Goal: Task Accomplishment & Management: Manage account settings

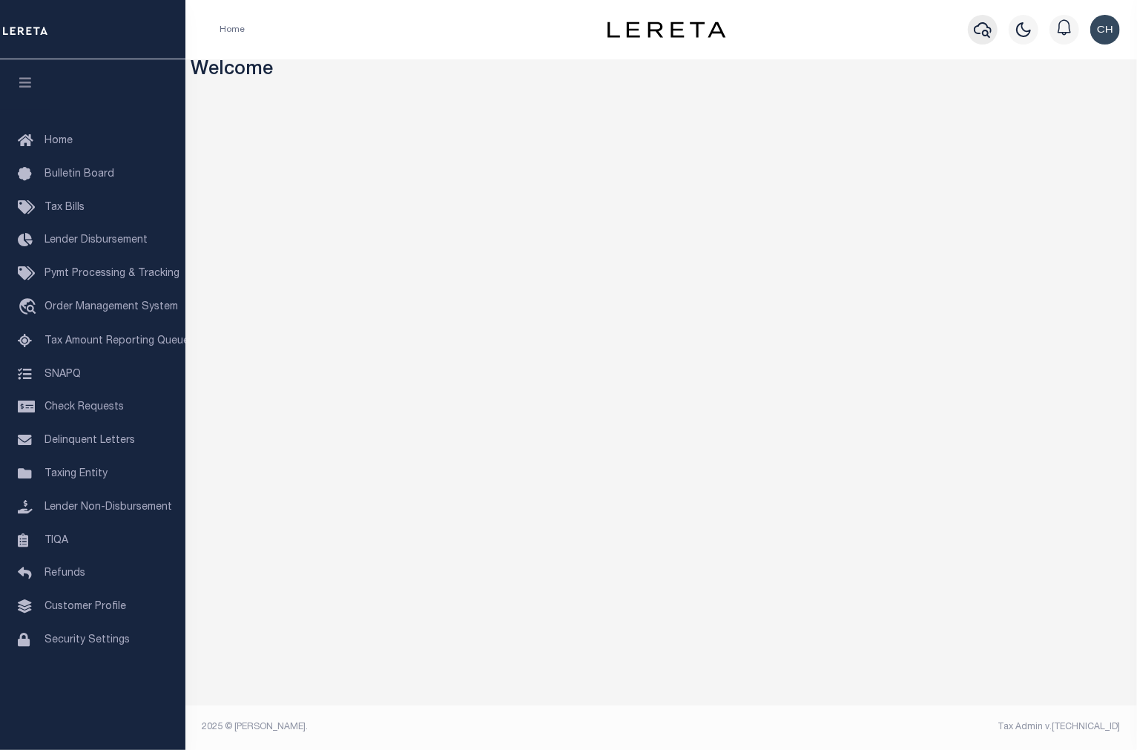
click at [981, 33] on icon "button" at bounding box center [982, 30] width 18 height 18
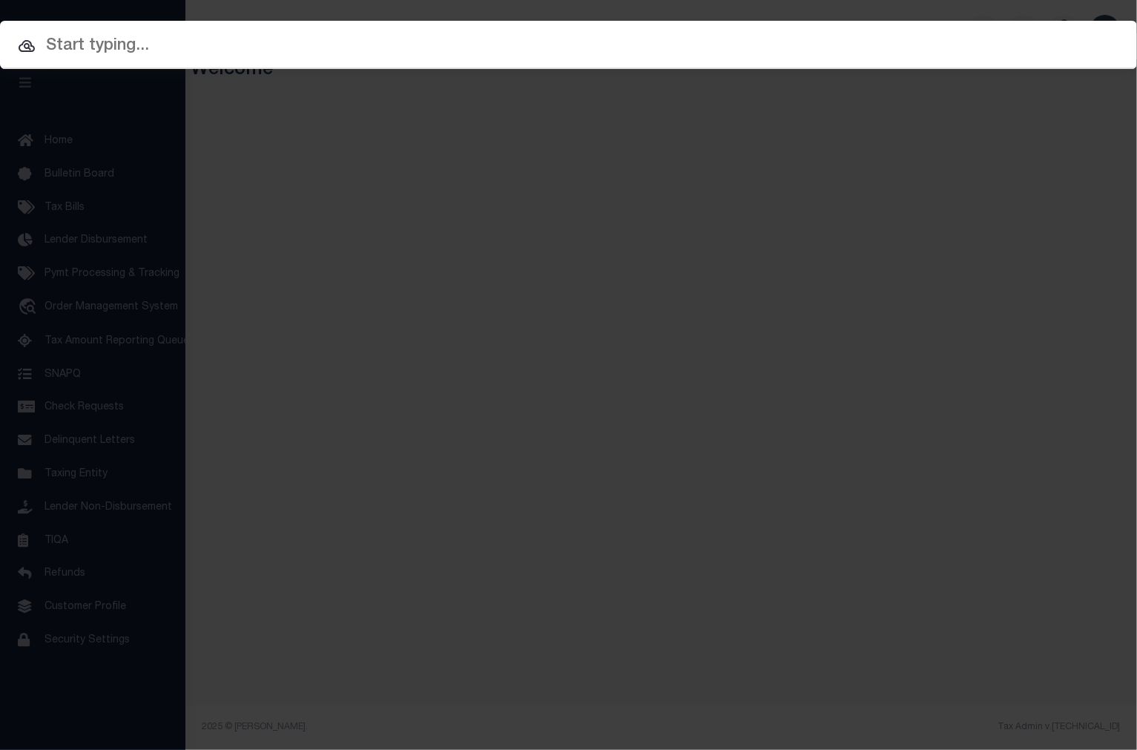
click at [289, 57] on input "text" at bounding box center [568, 46] width 1137 height 26
paste input "10011198"
type input "10011198"
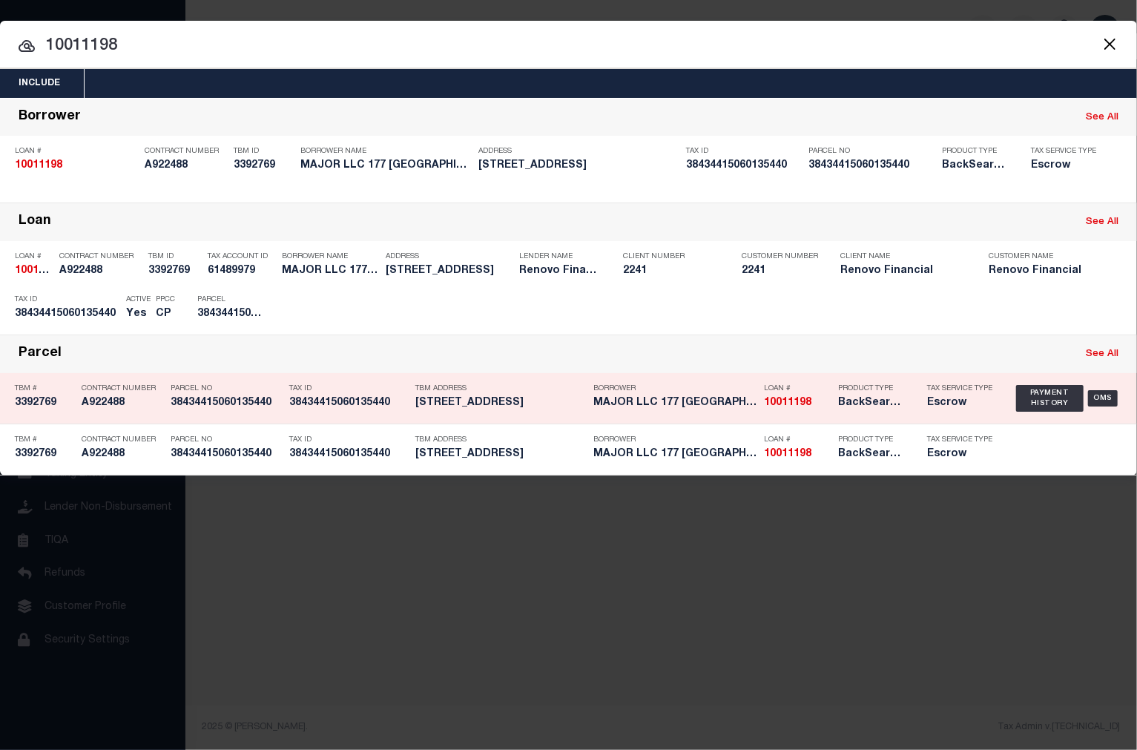
click at [503, 403] on h5 "177 HARVARD LAKE WORTH FL 334606332" at bounding box center [500, 403] width 171 height 13
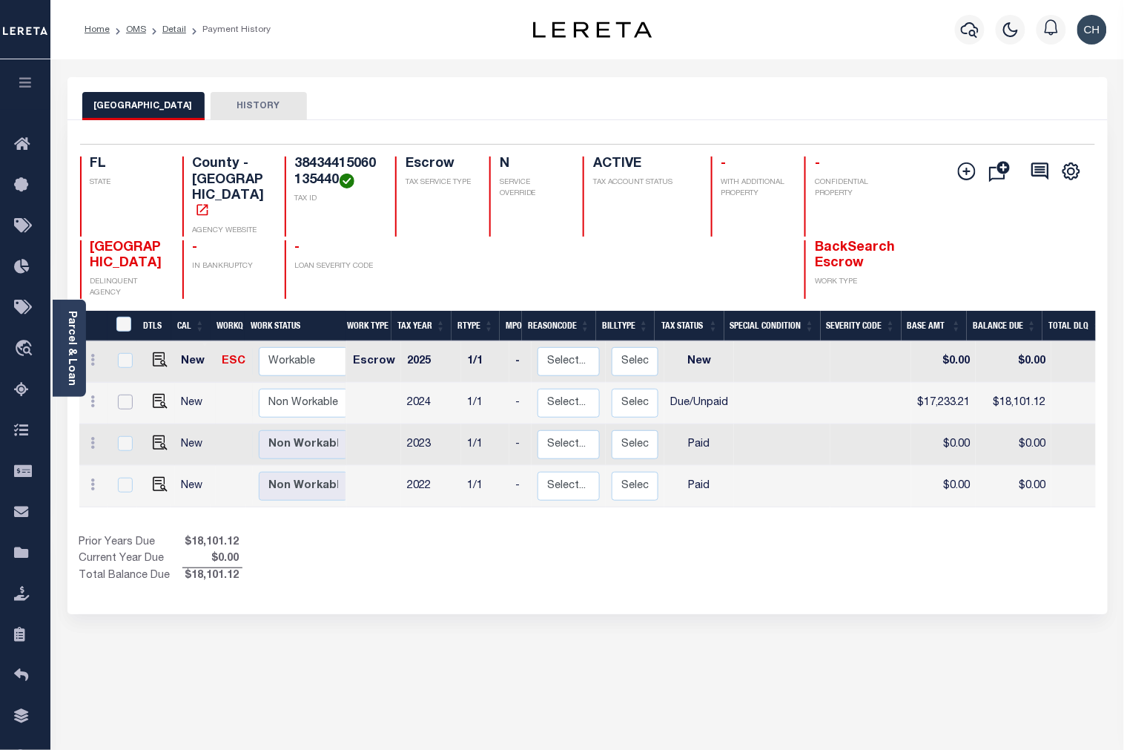
click at [124, 394] on input "checkbox" at bounding box center [125, 401] width 15 height 15
checkbox input "true"
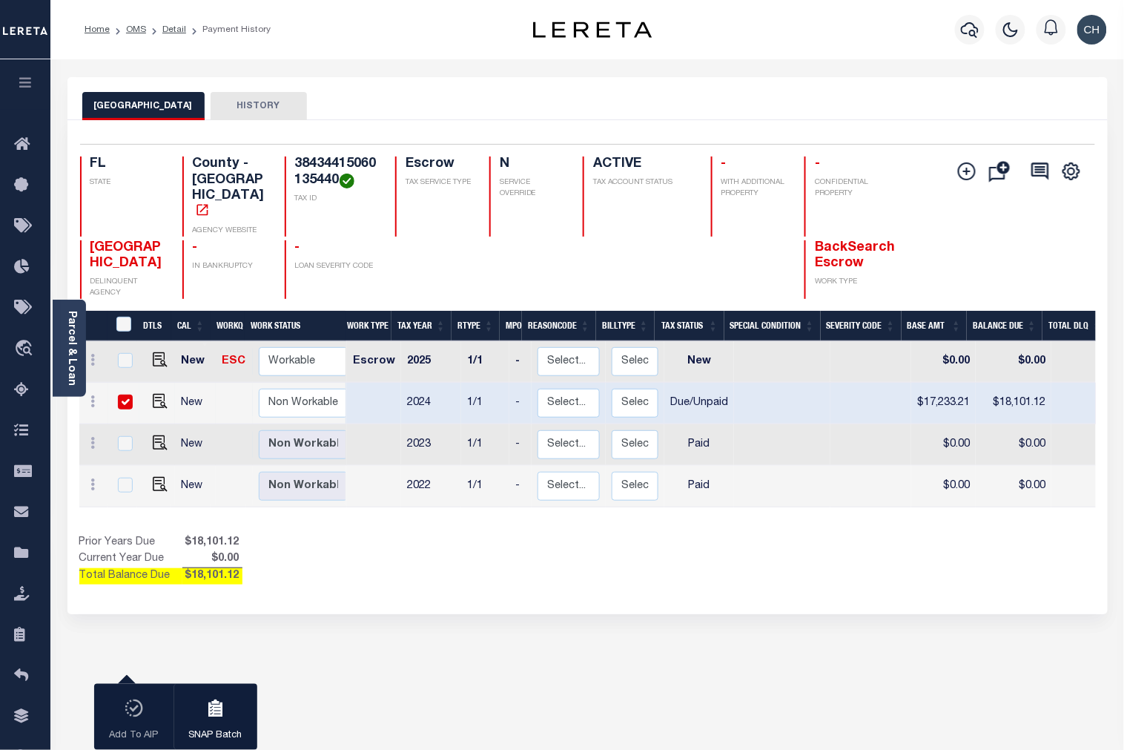
click at [124, 394] on input "checkbox" at bounding box center [125, 401] width 15 height 15
checkbox input "false"
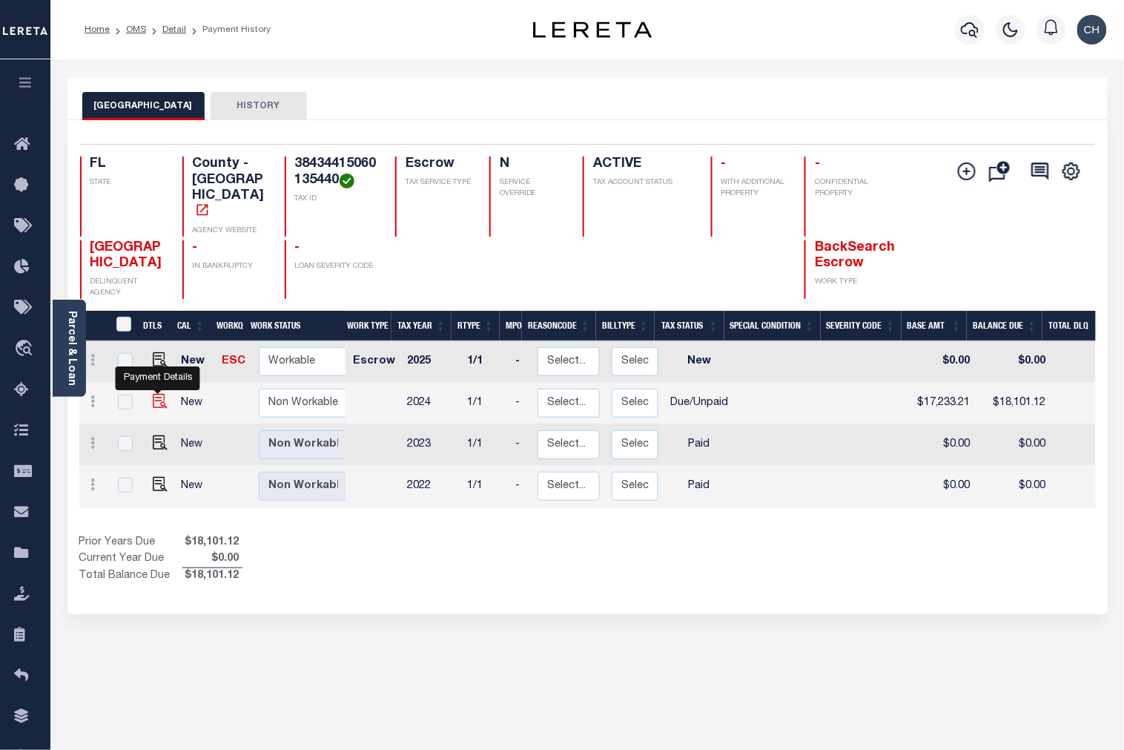
click at [157, 394] on img "" at bounding box center [160, 401] width 15 height 15
checkbox input "true"
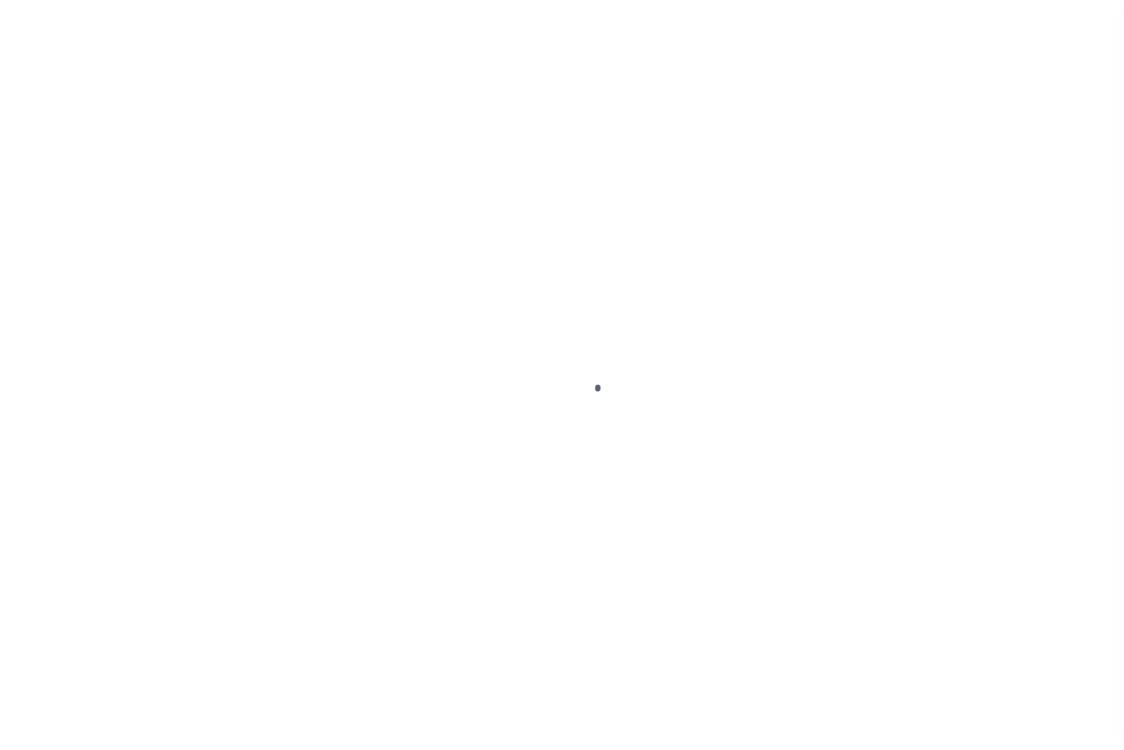
select select "DUE"
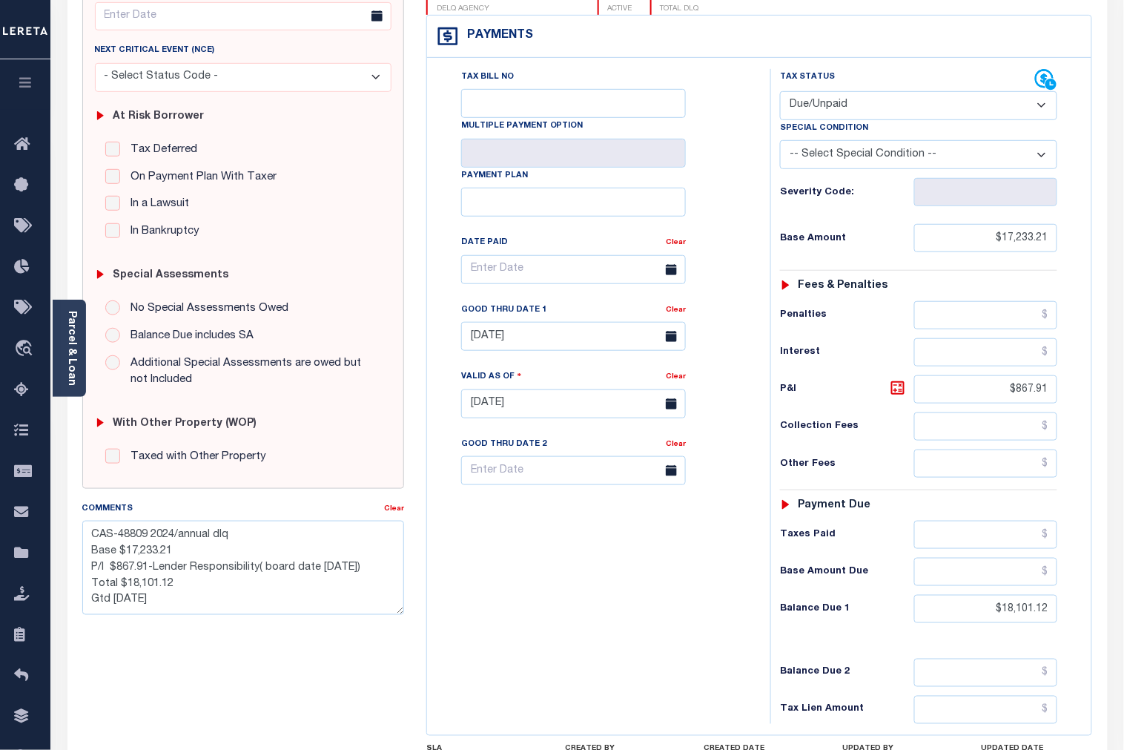
scroll to position [236, 0]
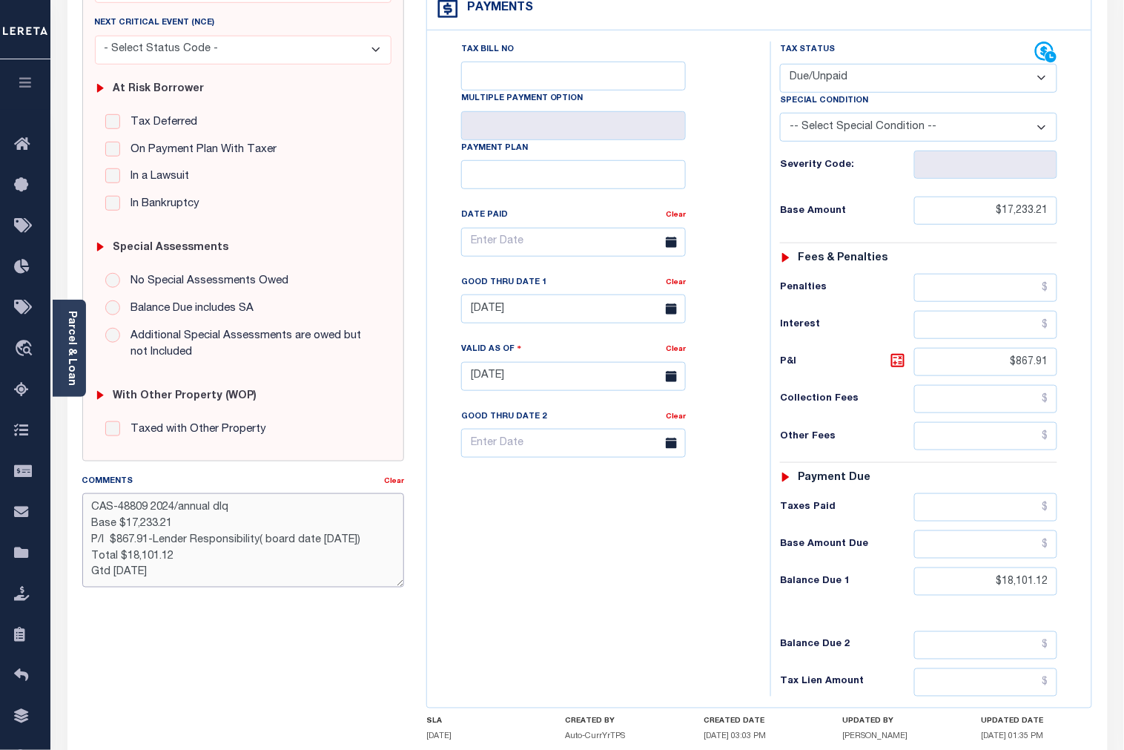
click at [185, 576] on textarea "CAS-48809 2024/annual dlq Base $17,233.21 P/I $867.91-Lender Responsibility( bo…" at bounding box center [243, 539] width 322 height 93
type textarea "CAS-48809 2024/annual dlq Base $17,233.21 P/I $867.91-Lender Responsibility( bo…"
drag, startPoint x: 620, startPoint y: 543, endPoint x: 750, endPoint y: 581, distance: 135.3
click at [620, 543] on div "Tax Bill No Multiple Payment Option Payment Plan Clear" at bounding box center [595, 369] width 328 height 655
type input "10/10/2025"
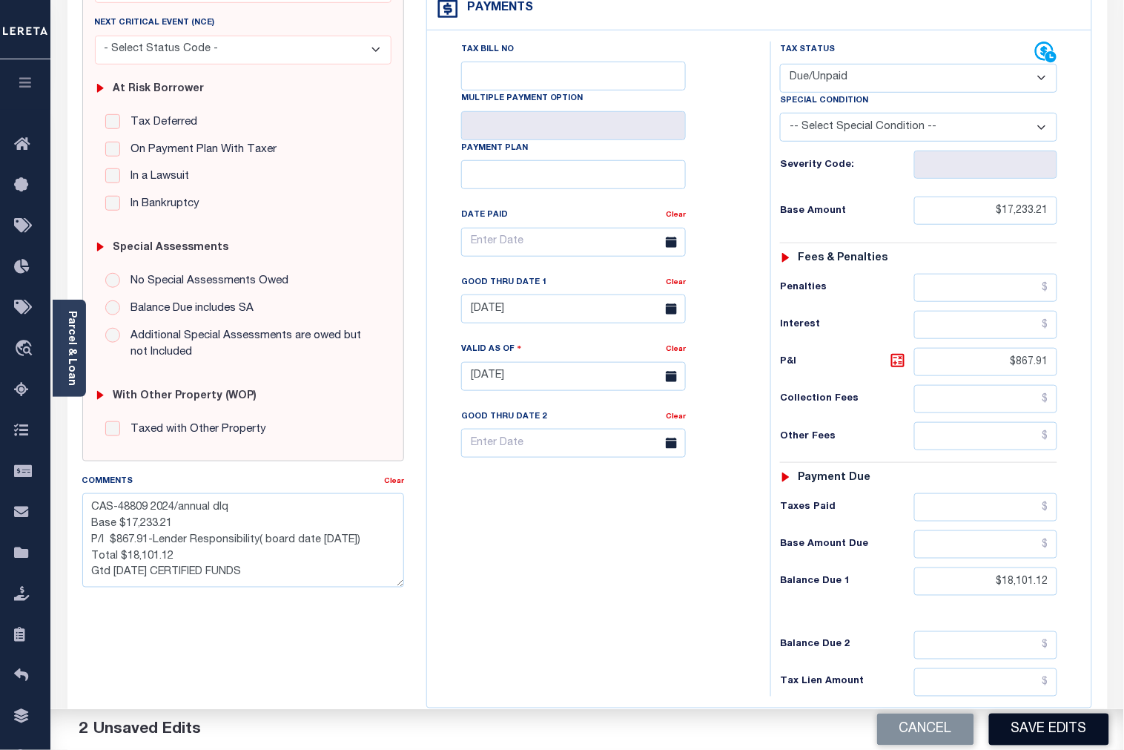
click at [1058, 724] on button "Save Edits" at bounding box center [1049, 729] width 120 height 32
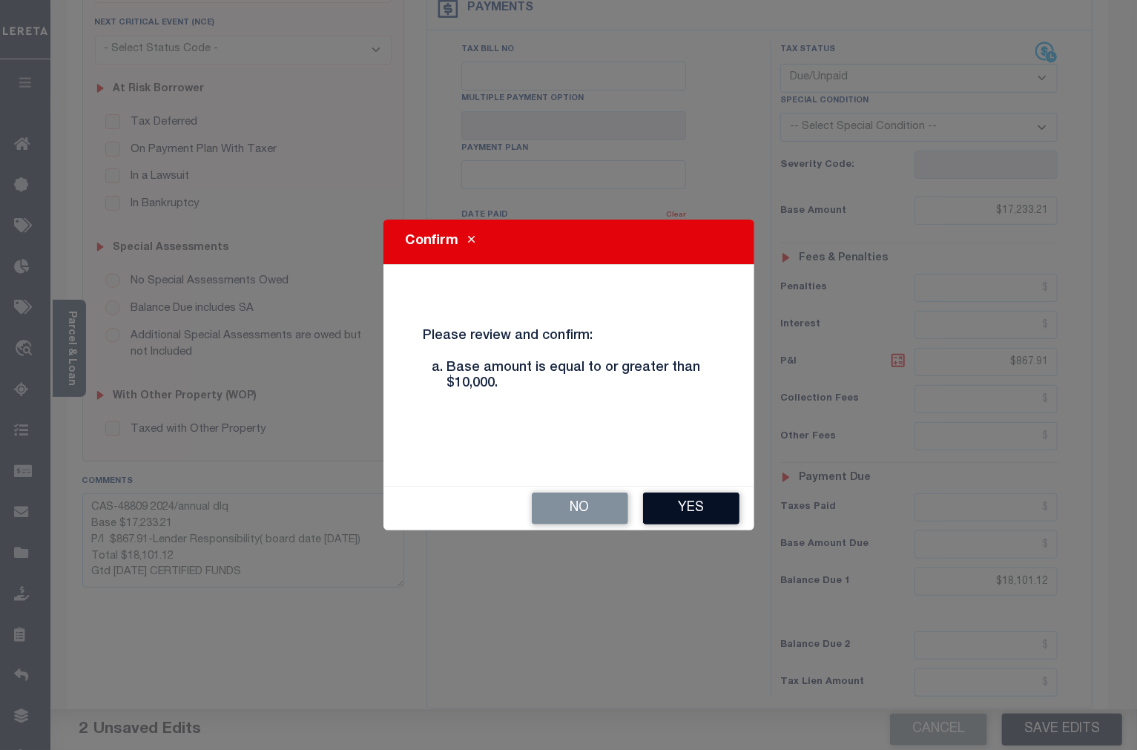
click at [716, 519] on button "Yes" at bounding box center [691, 508] width 96 height 32
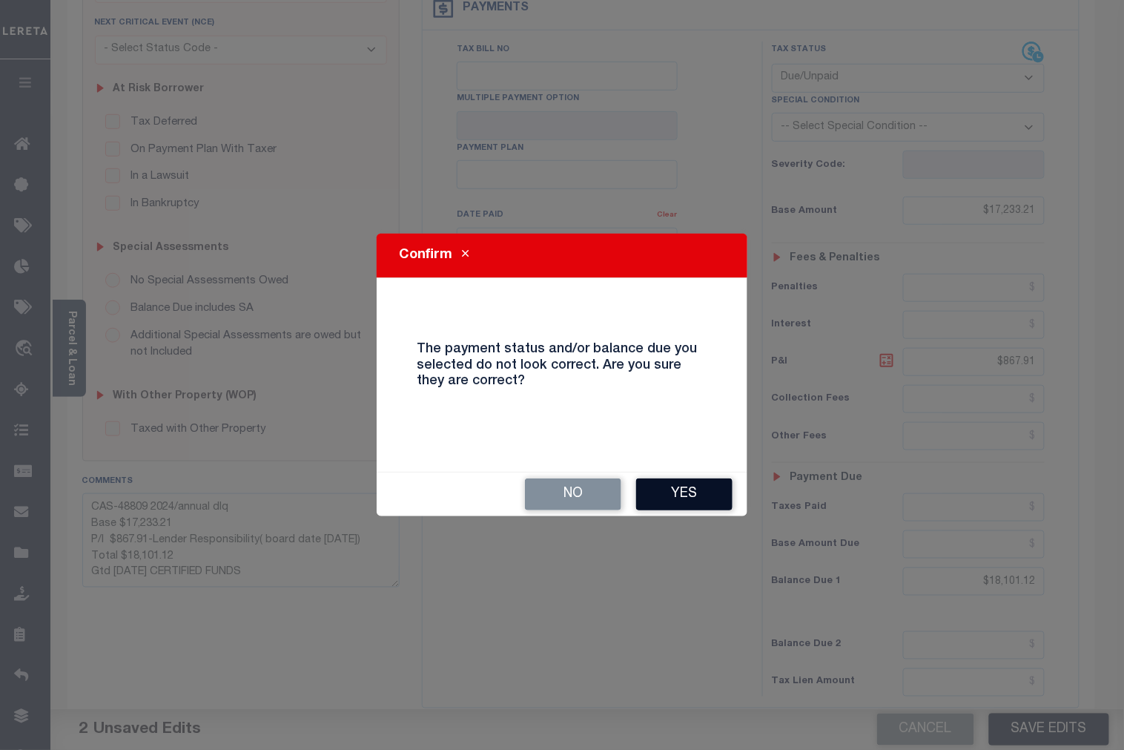
click at [706, 498] on button "Yes" at bounding box center [684, 494] width 96 height 32
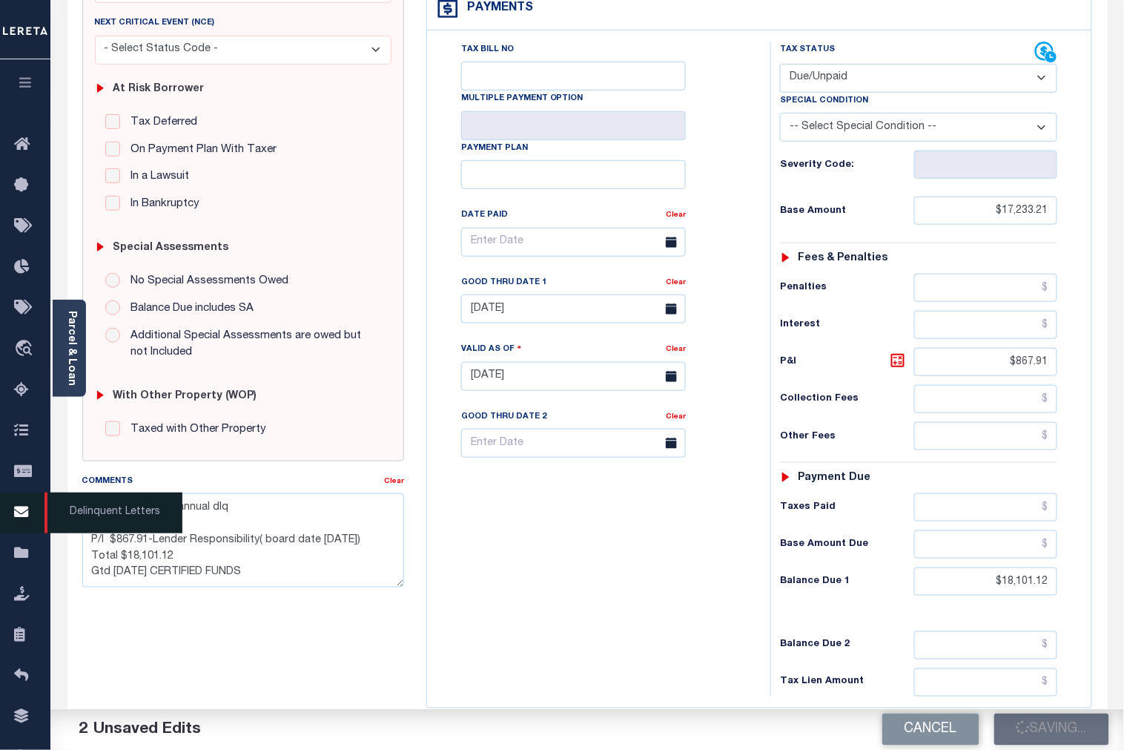
checkbox input "false"
type textarea "CAS-48809 2024/annual dlq Base $17,233.21 P/I $867.91-Lender Responsibility( bo…"
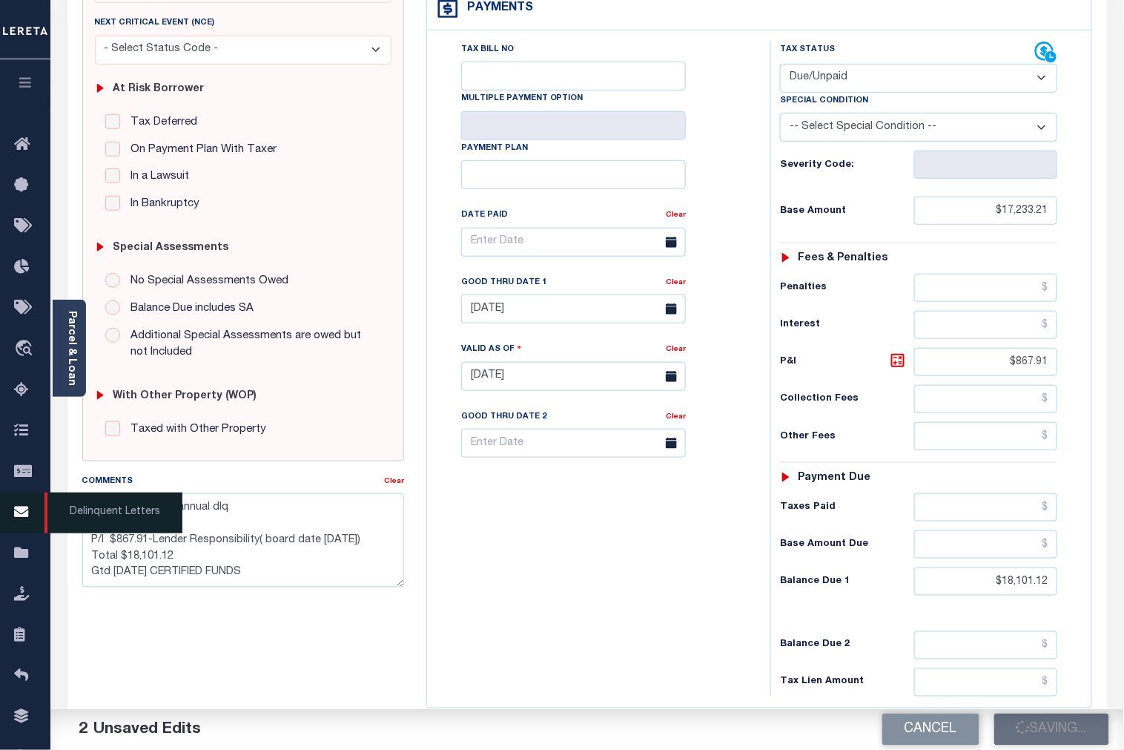
type input "$17,233.21"
type input "$867.91"
type input "$18,101.12"
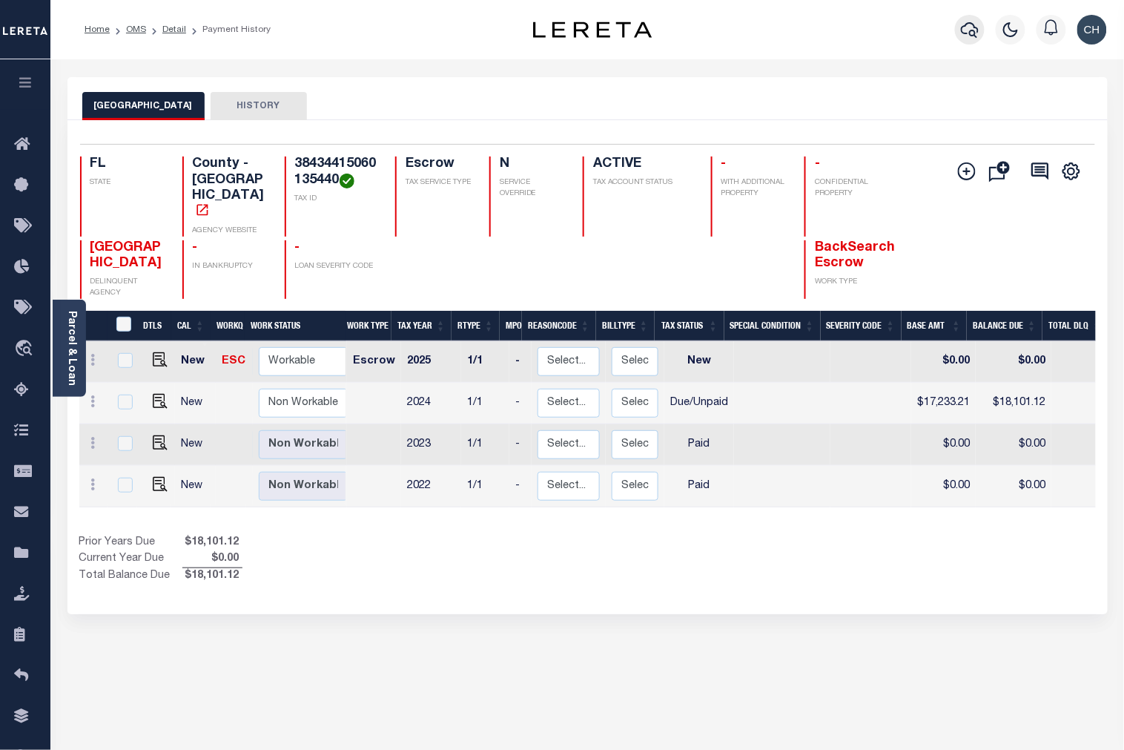
click at [968, 34] on icon "button" at bounding box center [970, 30] width 18 height 18
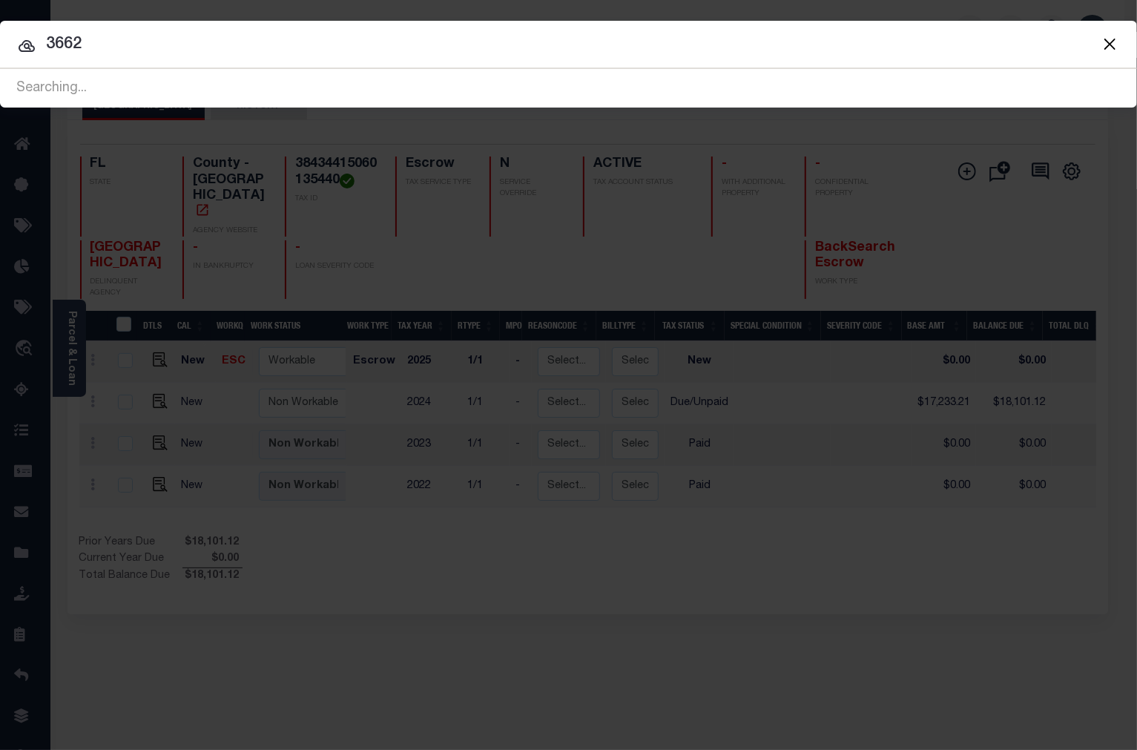
type input "3662"
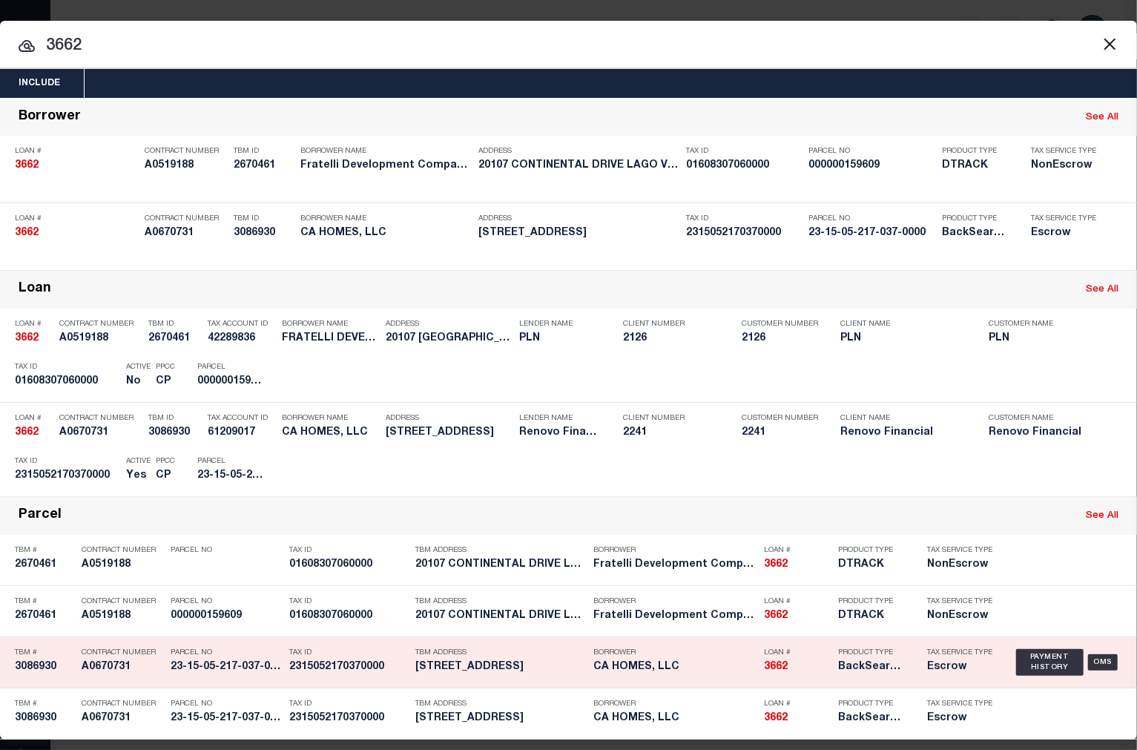
click at [483, 667] on h5 "28 West 35th Place Steger, IL 60475" at bounding box center [500, 667] width 171 height 13
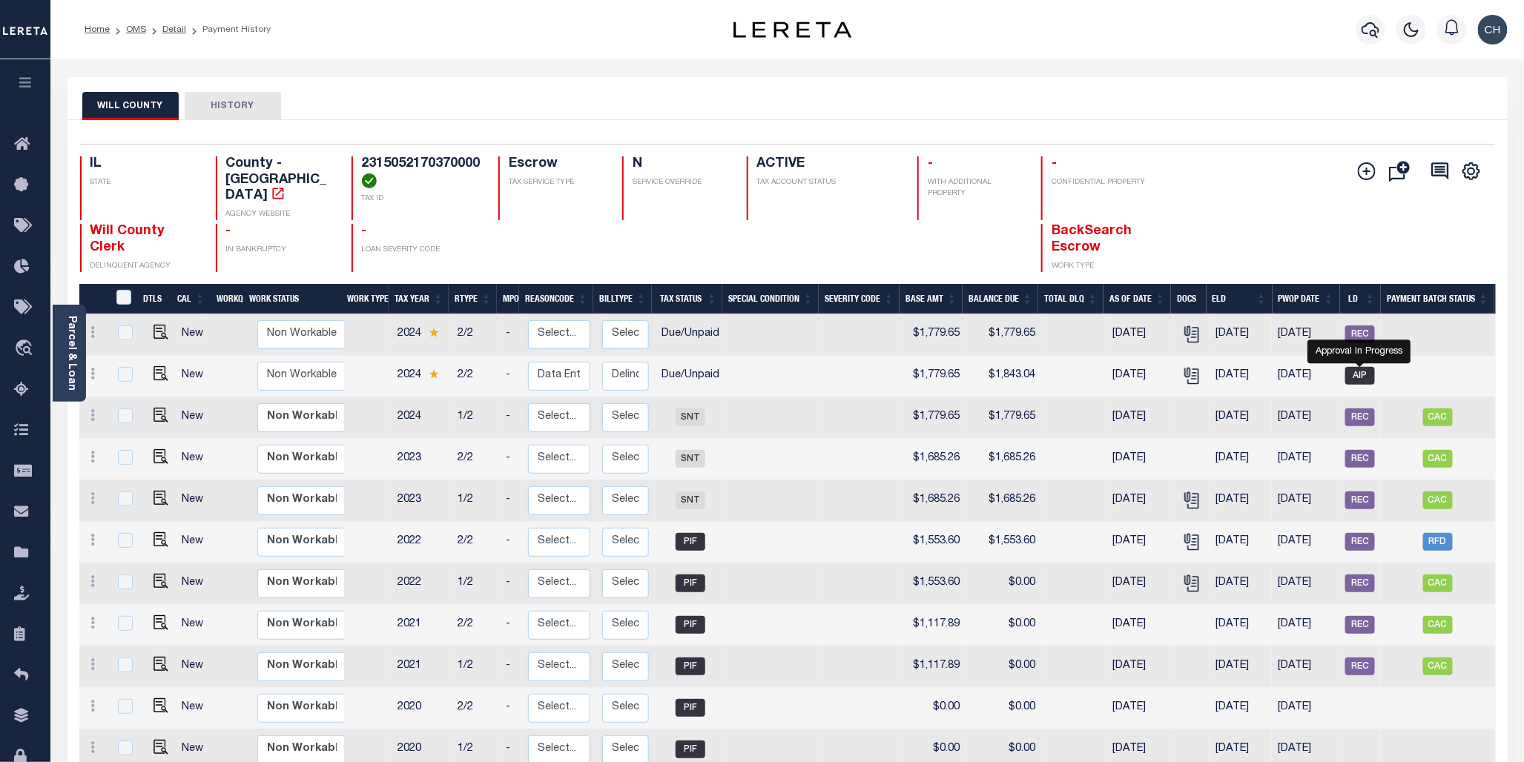
click at [1123, 367] on span "AIP" at bounding box center [1360, 376] width 30 height 18
checkbox input "true"
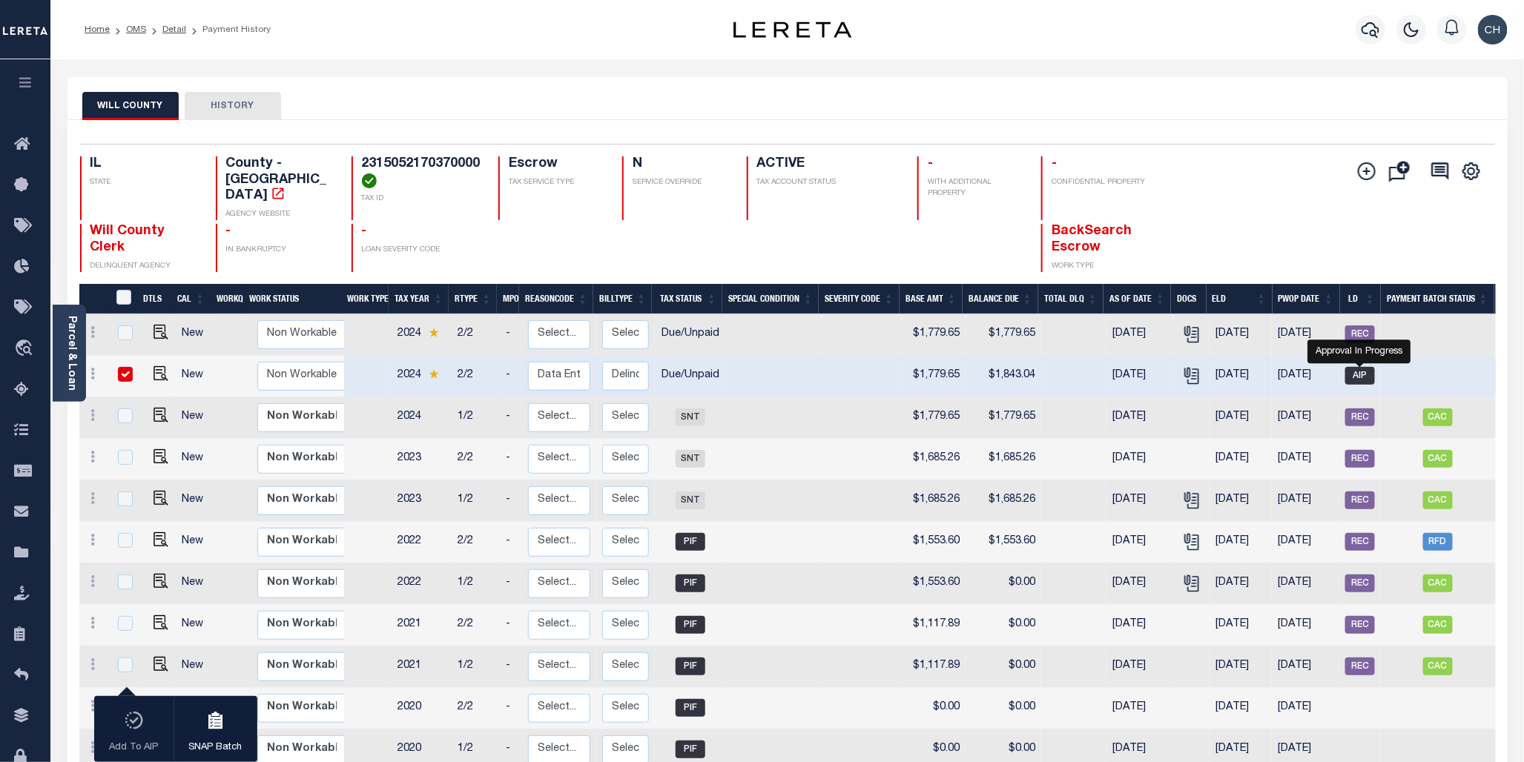
click at [1123, 367] on span "AIP" at bounding box center [1360, 376] width 30 height 18
checkbox input "false"
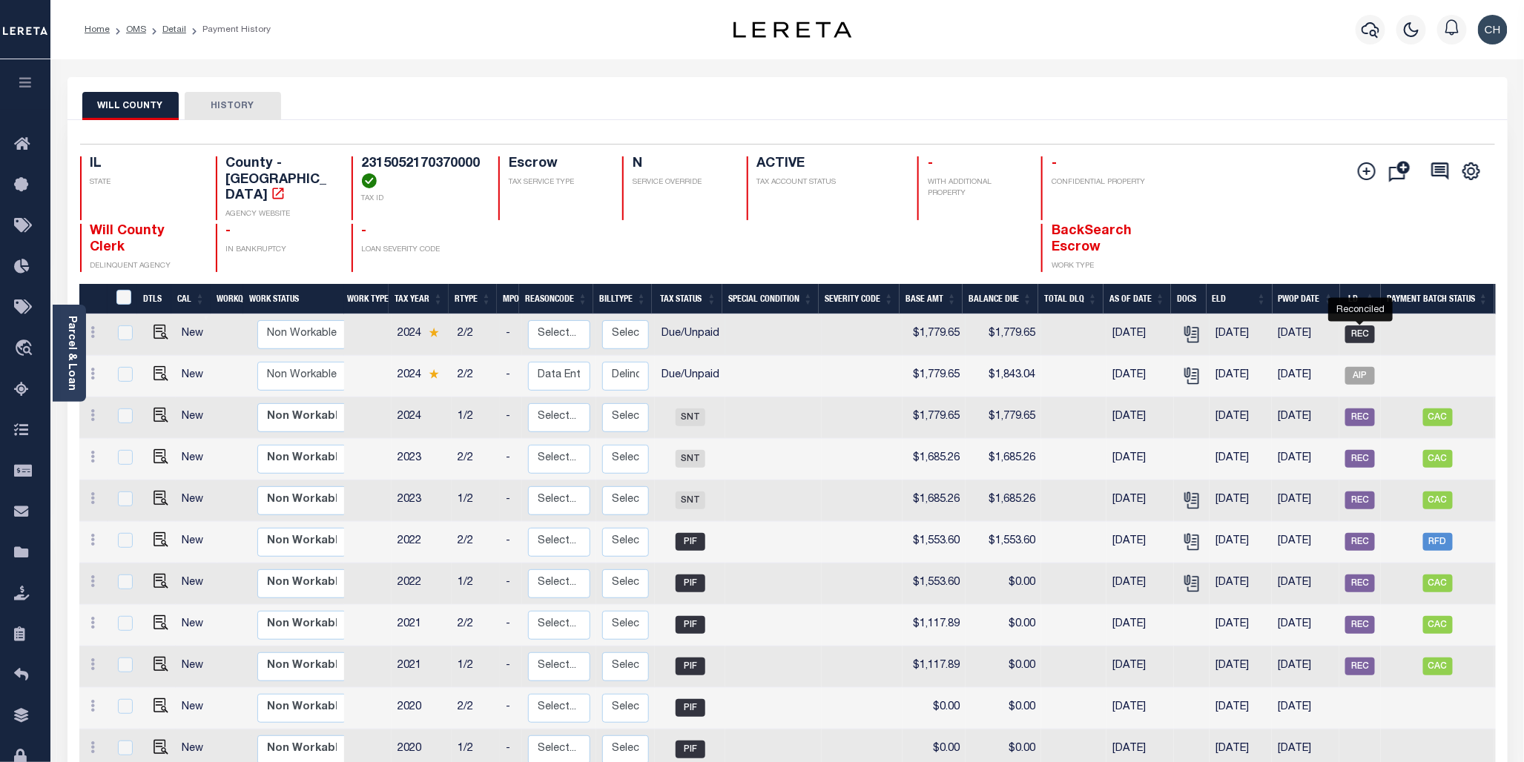
click at [1123, 325] on span "REC" at bounding box center [1360, 334] width 30 height 18
checkbox input "true"
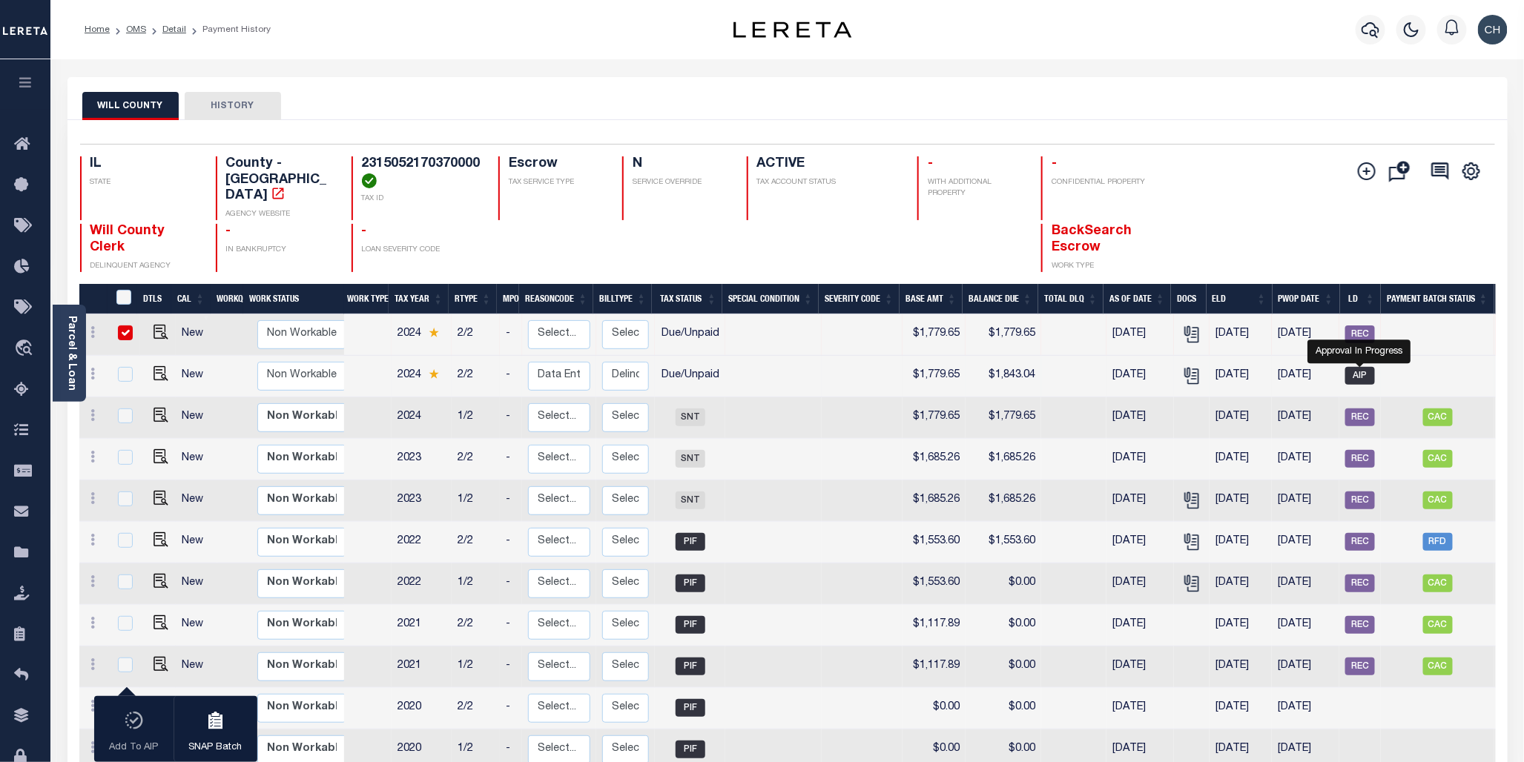
click at [1123, 368] on span "AIP" at bounding box center [1360, 376] width 30 height 18
checkbox input "true"
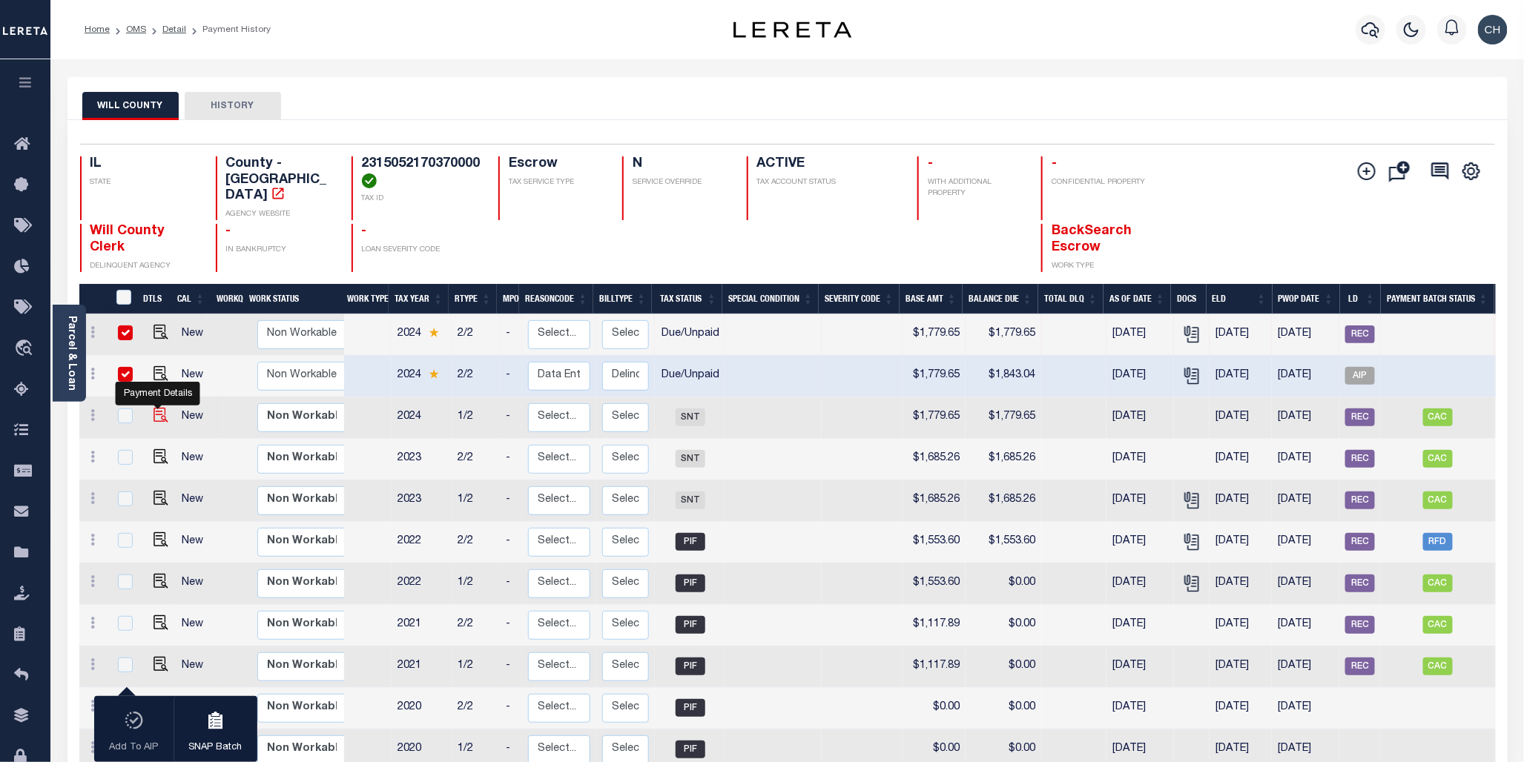
click at [153, 408] on img "" at bounding box center [160, 415] width 15 height 15
checkbox input "true"
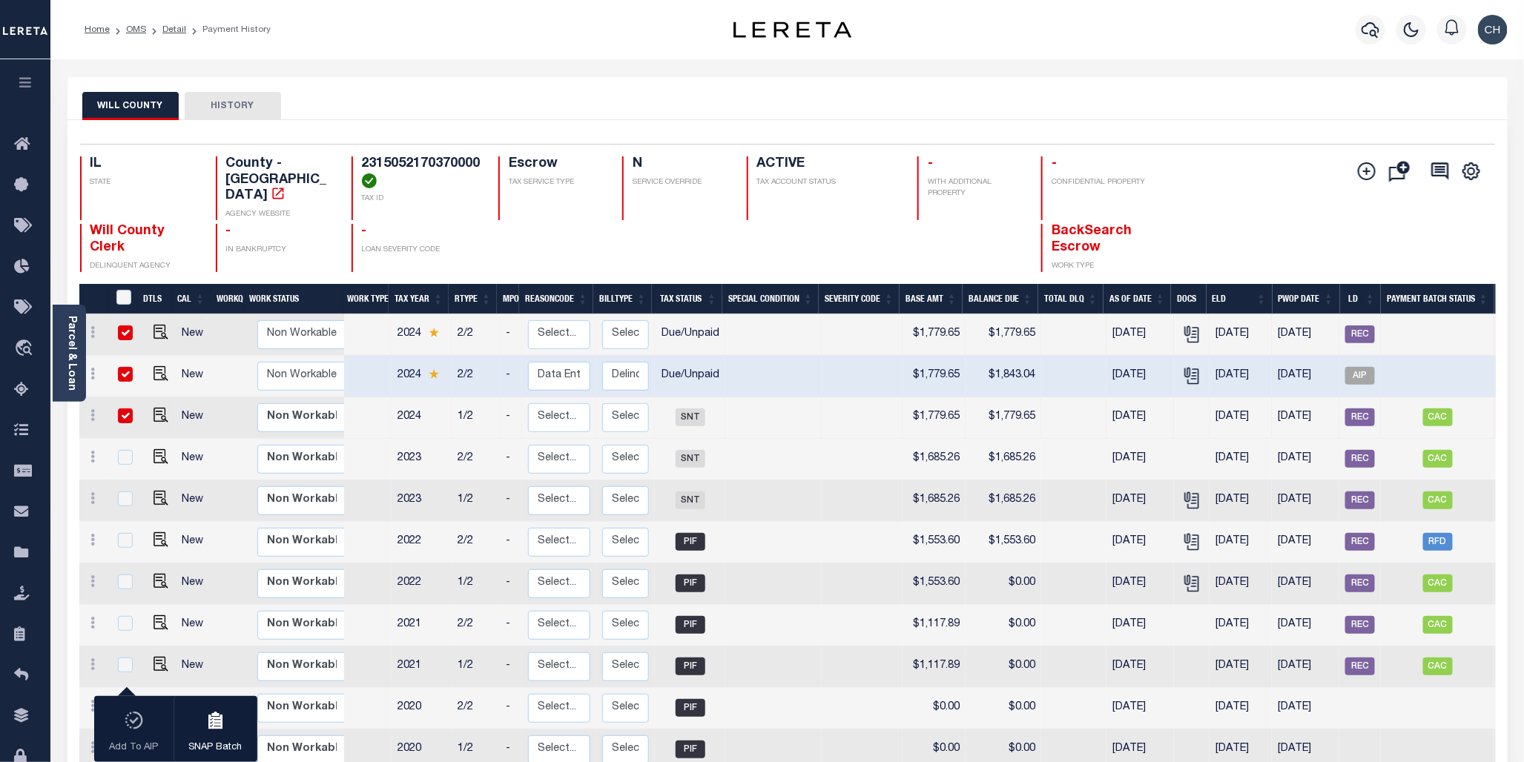
click at [124, 325] on input "checkbox" at bounding box center [125, 332] width 15 height 15
checkbox input "false"
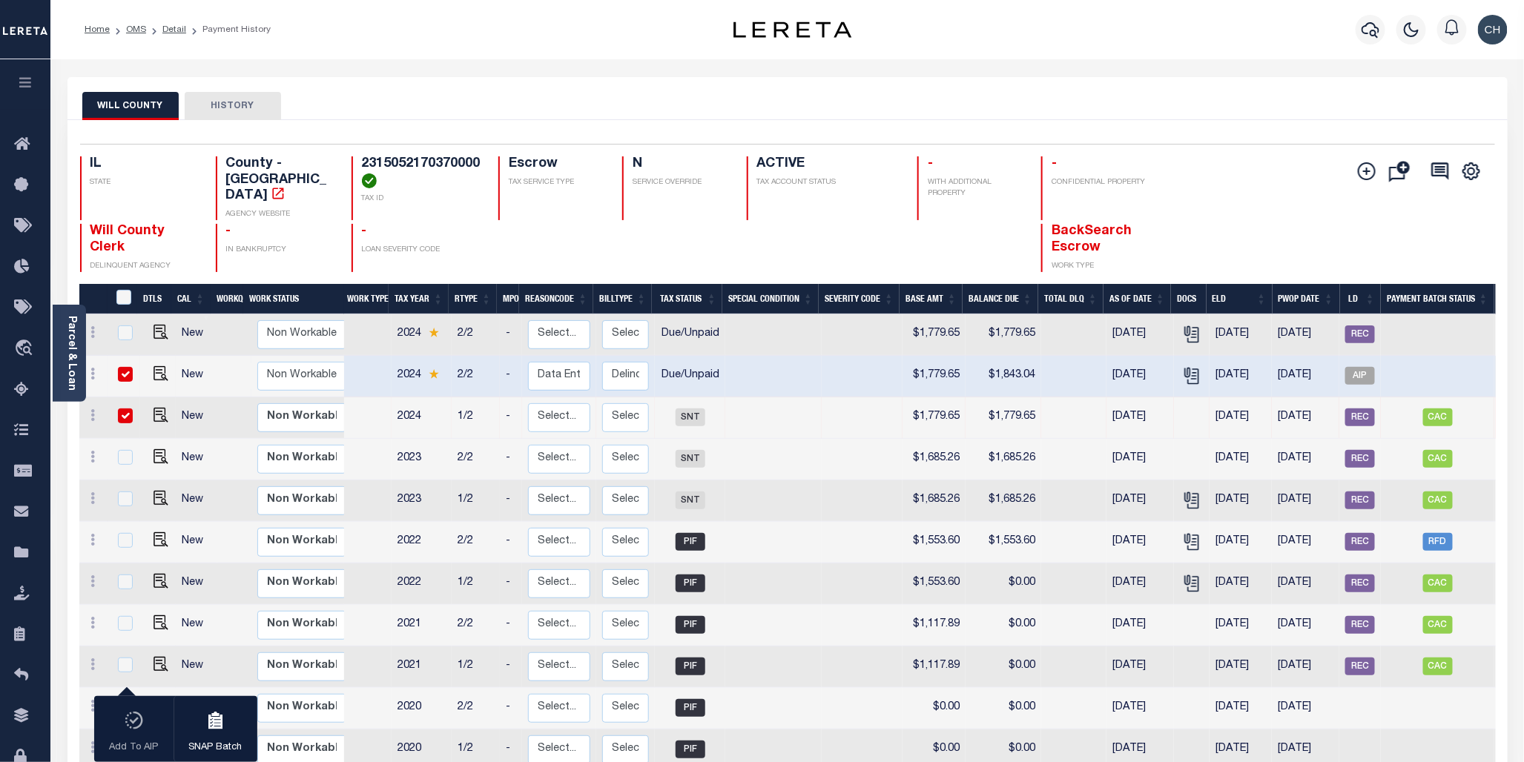
click at [122, 367] on input "checkbox" at bounding box center [125, 374] width 15 height 15
checkbox input "false"
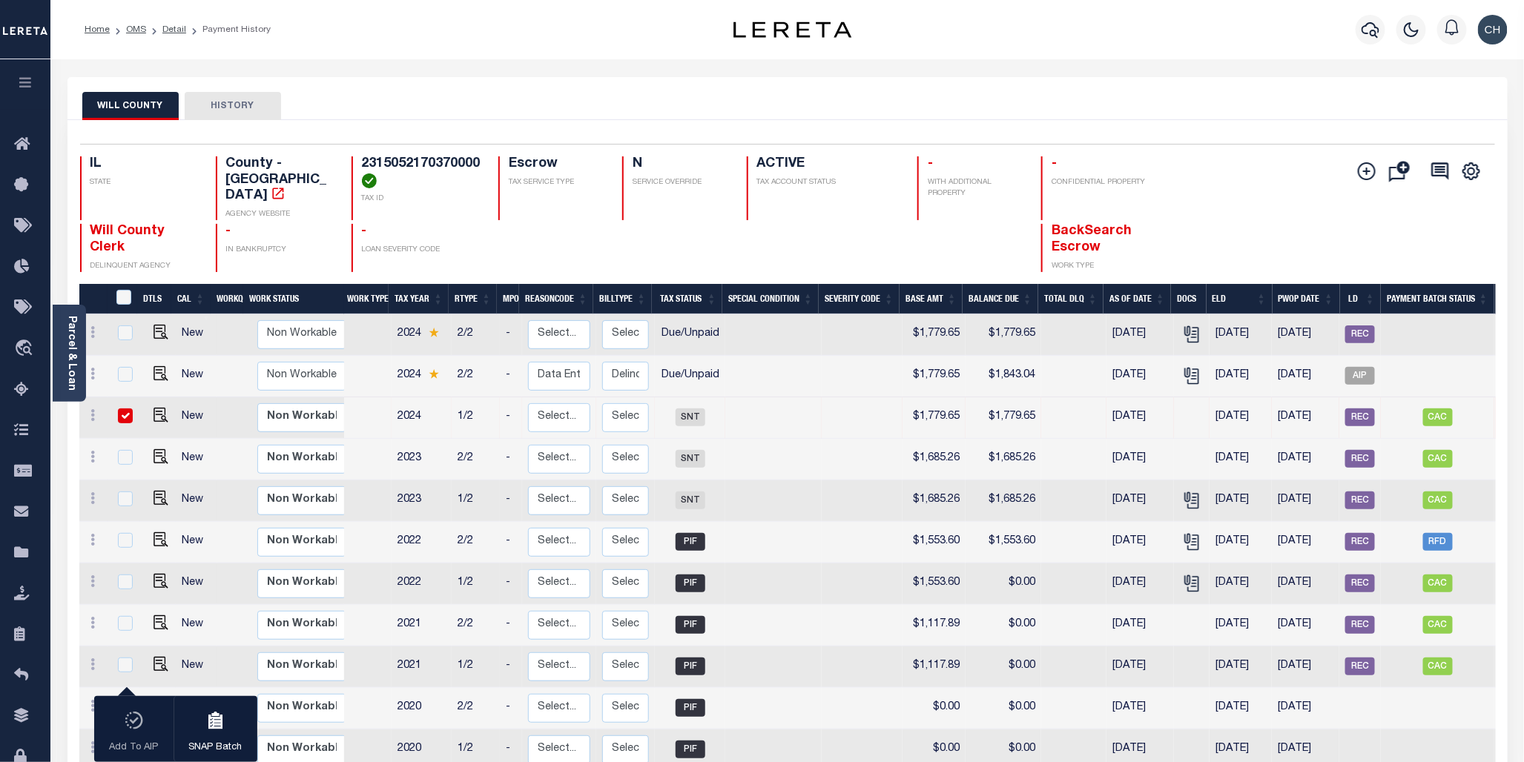
click at [119, 408] on input "checkbox" at bounding box center [125, 415] width 15 height 15
checkbox input "false"
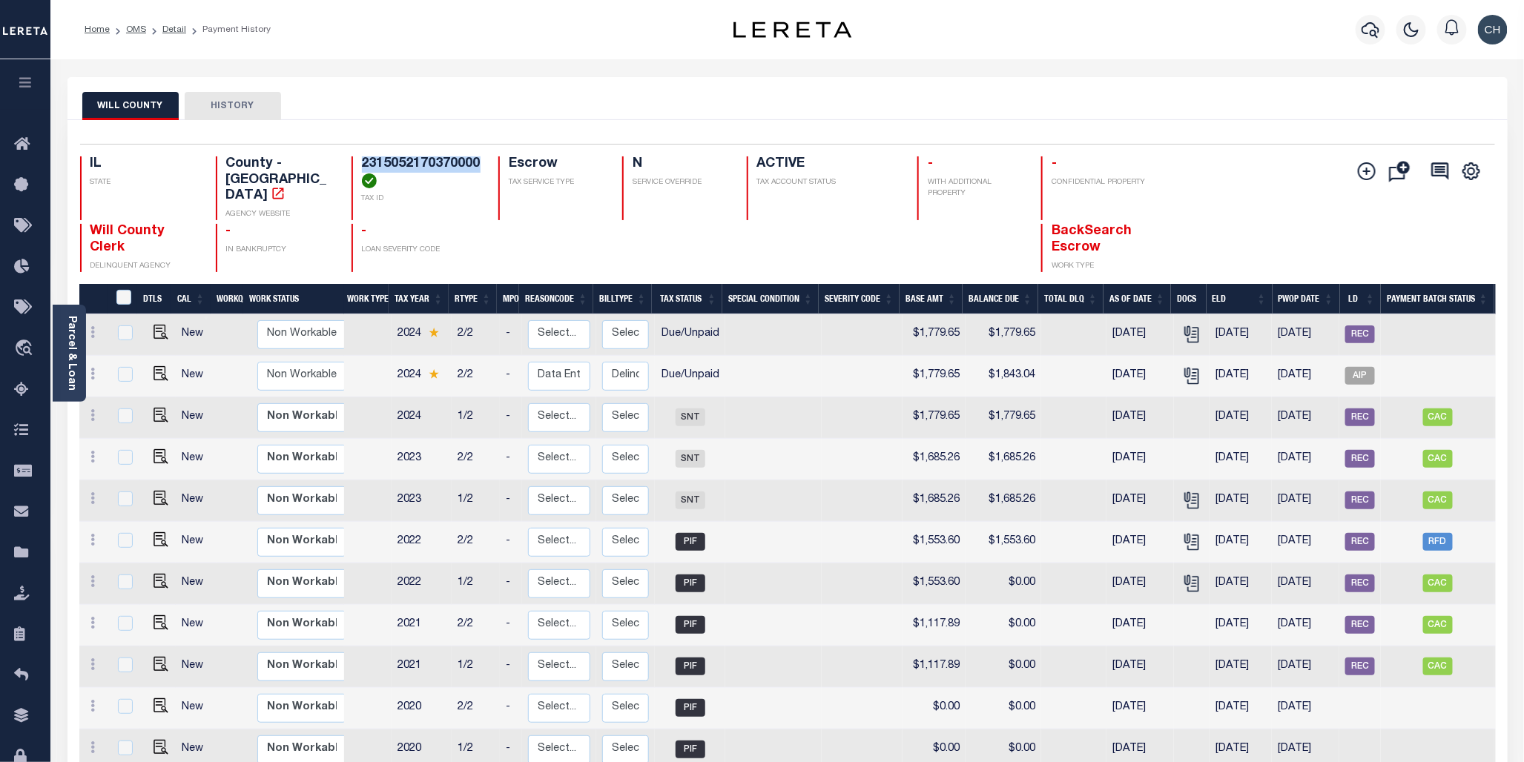
drag, startPoint x: 364, startPoint y: 164, endPoint x: 477, endPoint y: 156, distance: 113.7
click at [477, 156] on h4 "2315052170370000" at bounding box center [421, 172] width 119 height 32
drag, startPoint x: 477, startPoint y: 156, endPoint x: 460, endPoint y: 164, distance: 18.6
copy h4 "2315052170370000"
click at [1123, 452] on span "CAC" at bounding box center [1438, 459] width 30 height 18
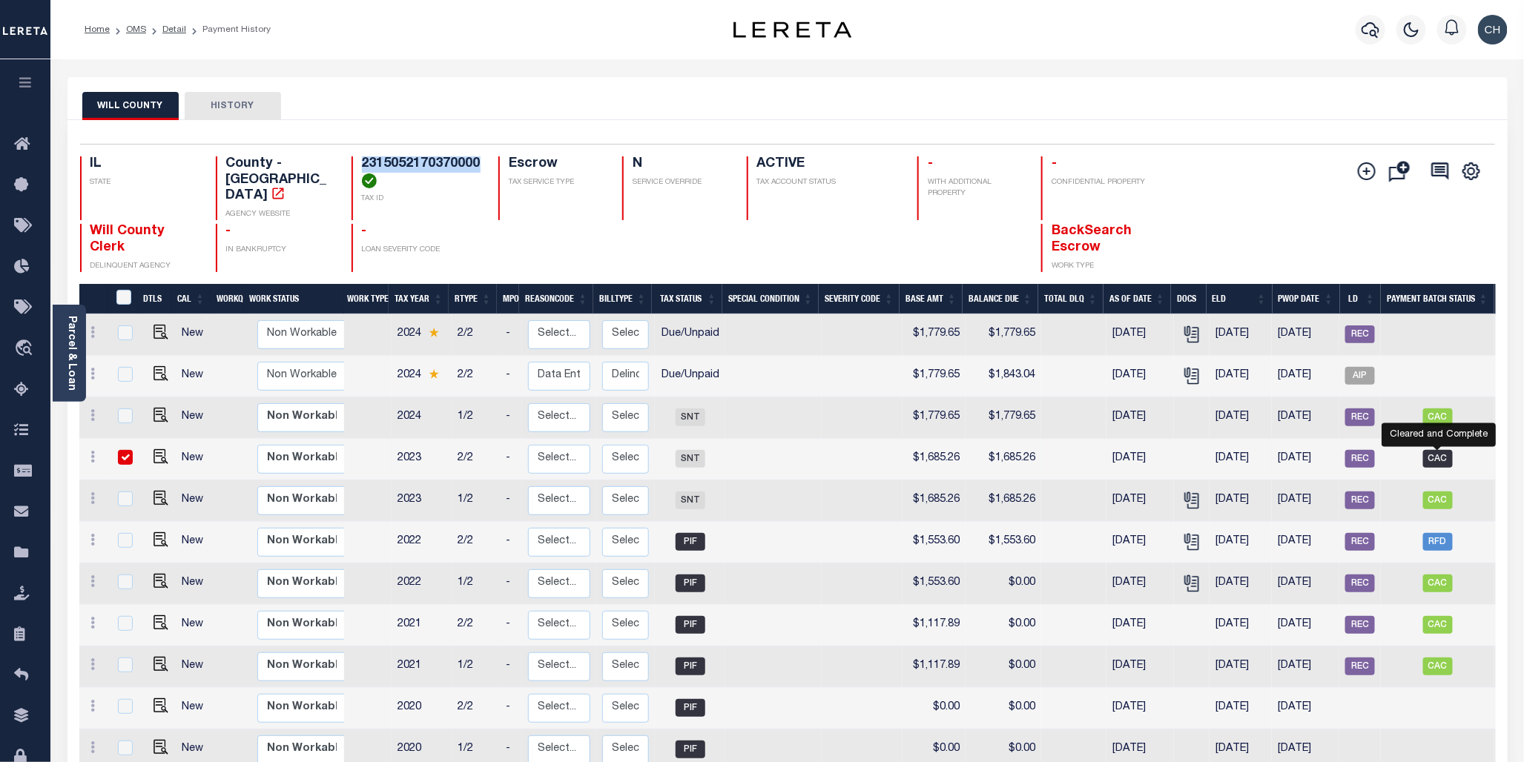
checkbox input "true"
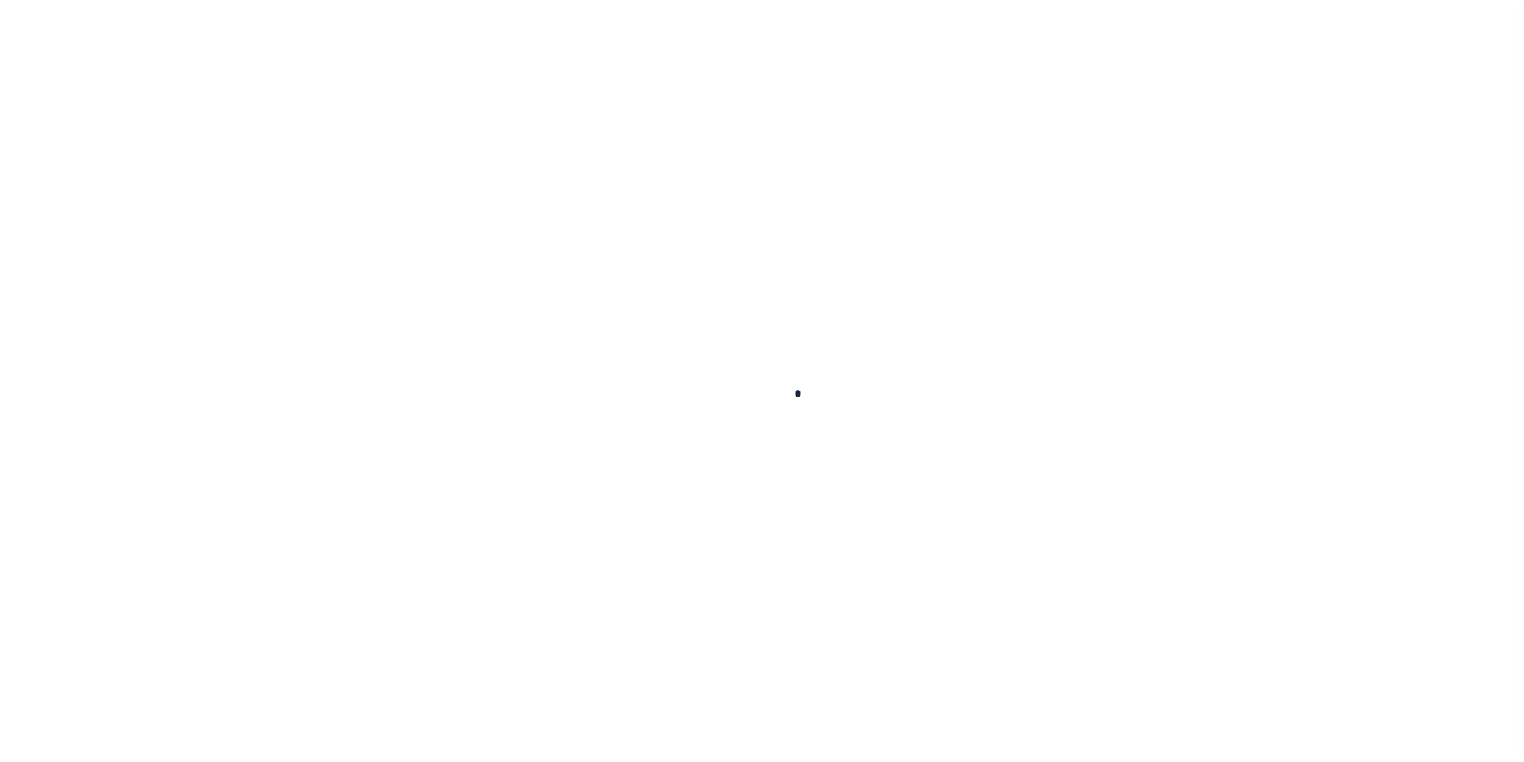
checkbox input "false"
type input "05/07/2025"
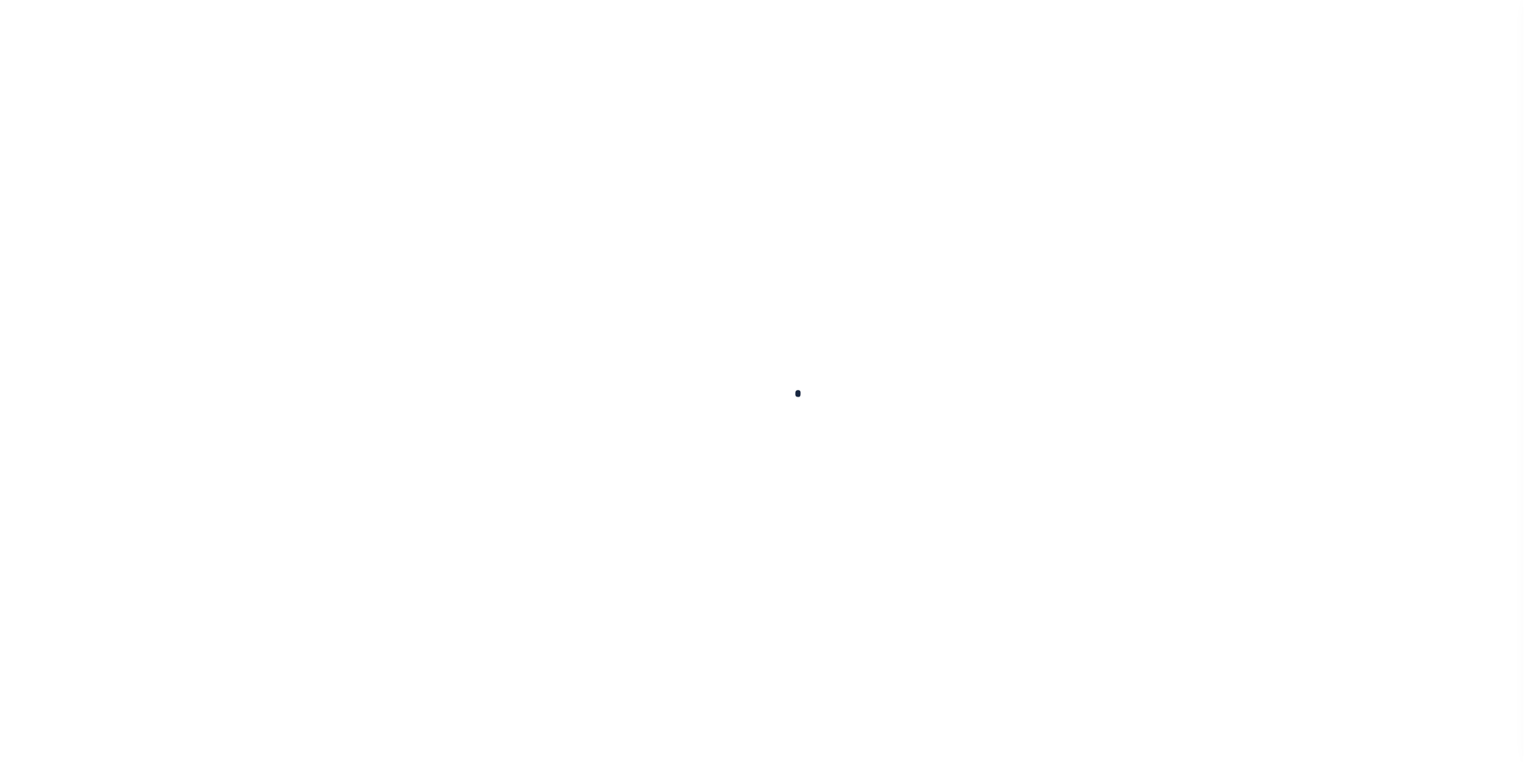
type input "$1,779.65"
select select "SNT"
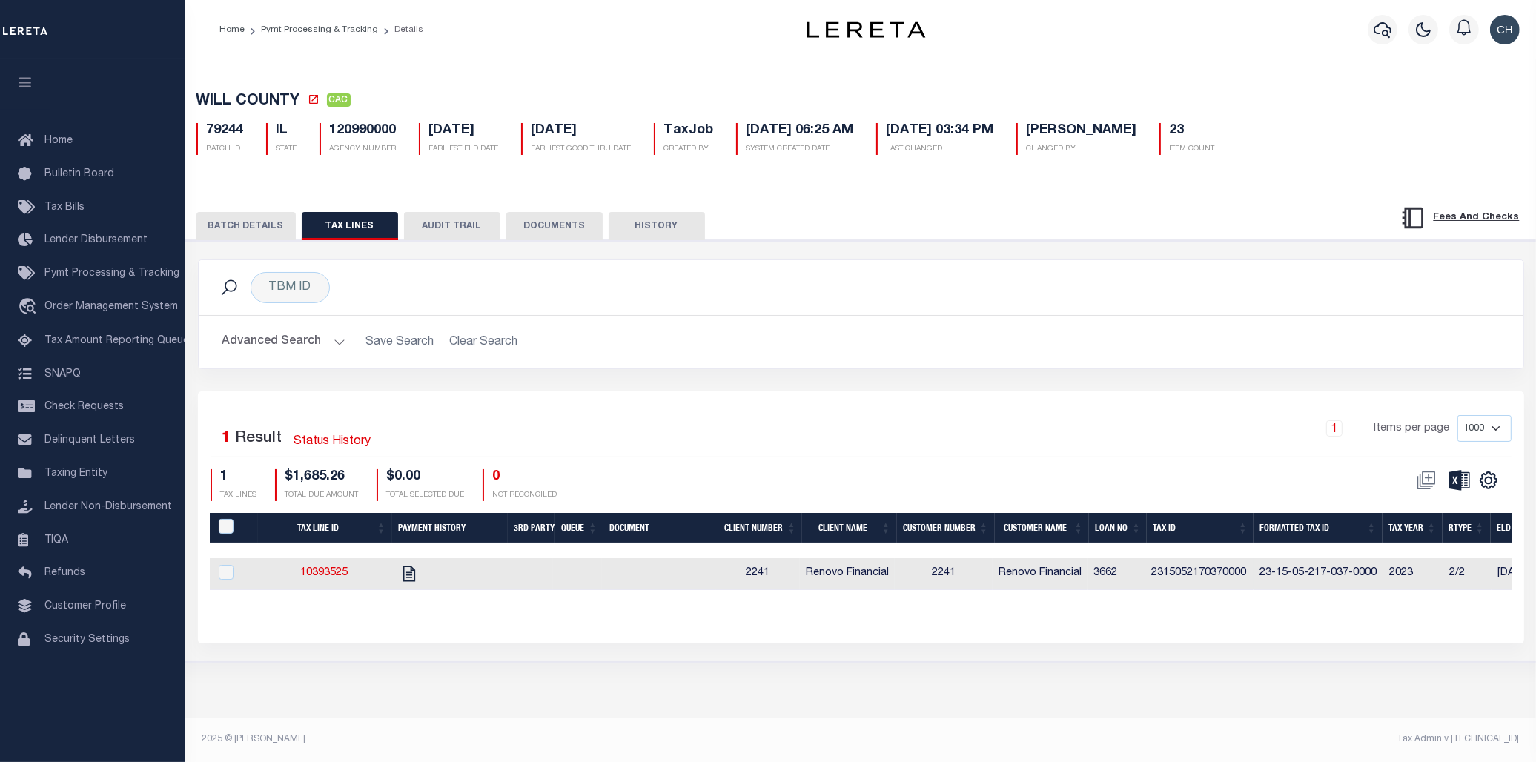
click at [885, 586] on td "Renovo Financial" at bounding box center [847, 574] width 95 height 32
checkbox input "true"
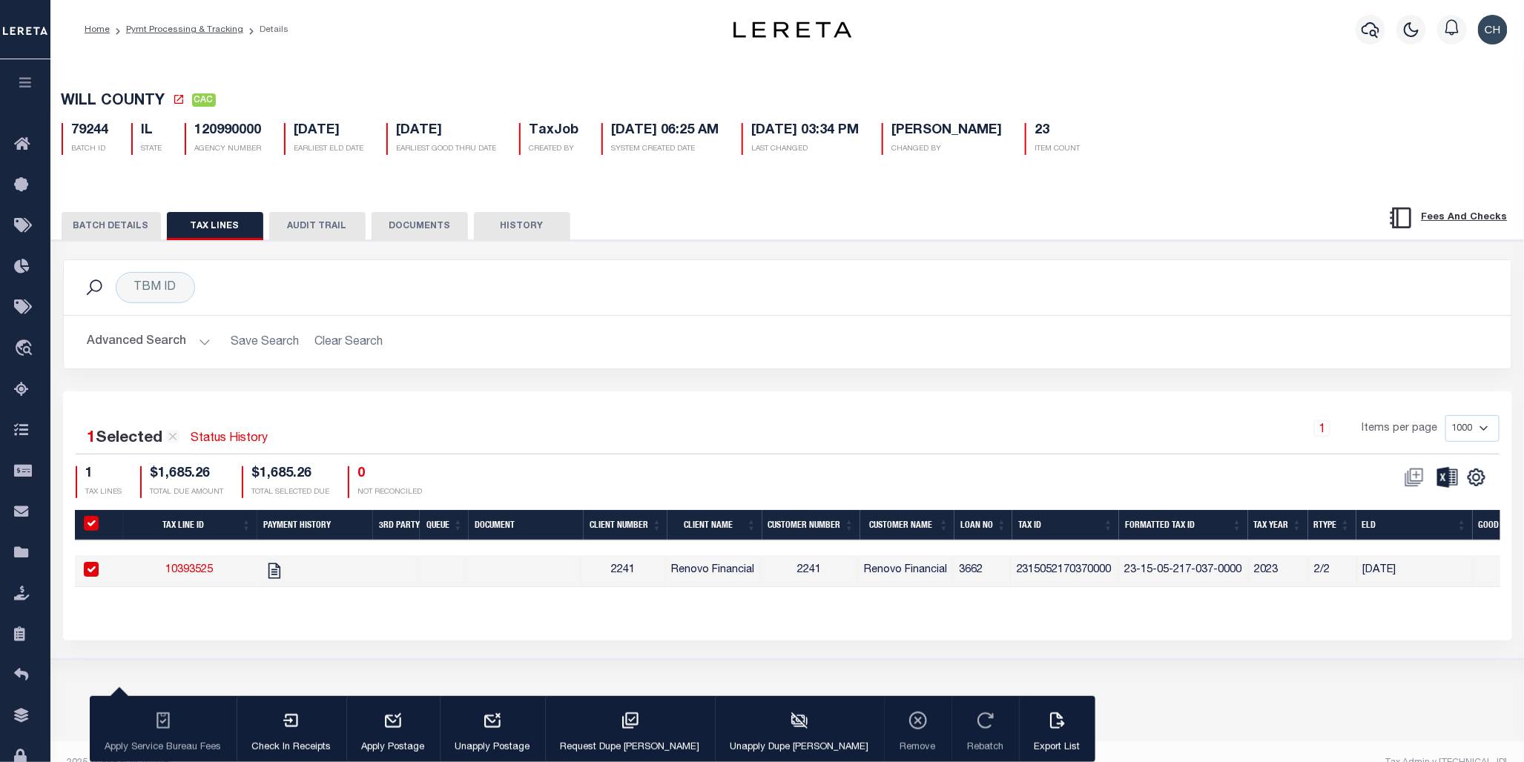
click at [687, 274] on div "TBM ID Search" at bounding box center [787, 287] width 1423 height 31
click at [325, 228] on button "AUDIT TRAIL" at bounding box center [317, 226] width 96 height 28
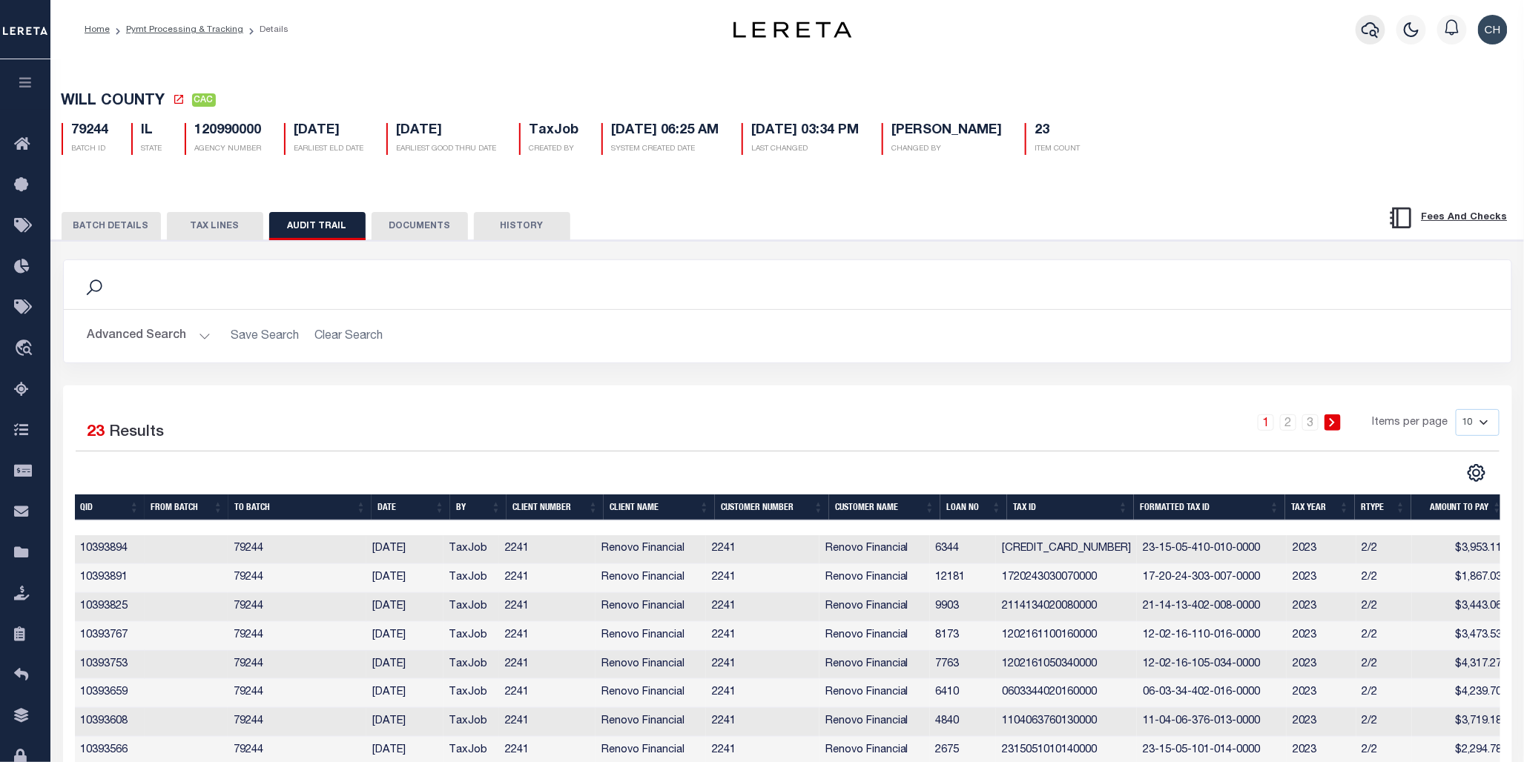
click at [1367, 30] on icon "button" at bounding box center [1370, 30] width 18 height 18
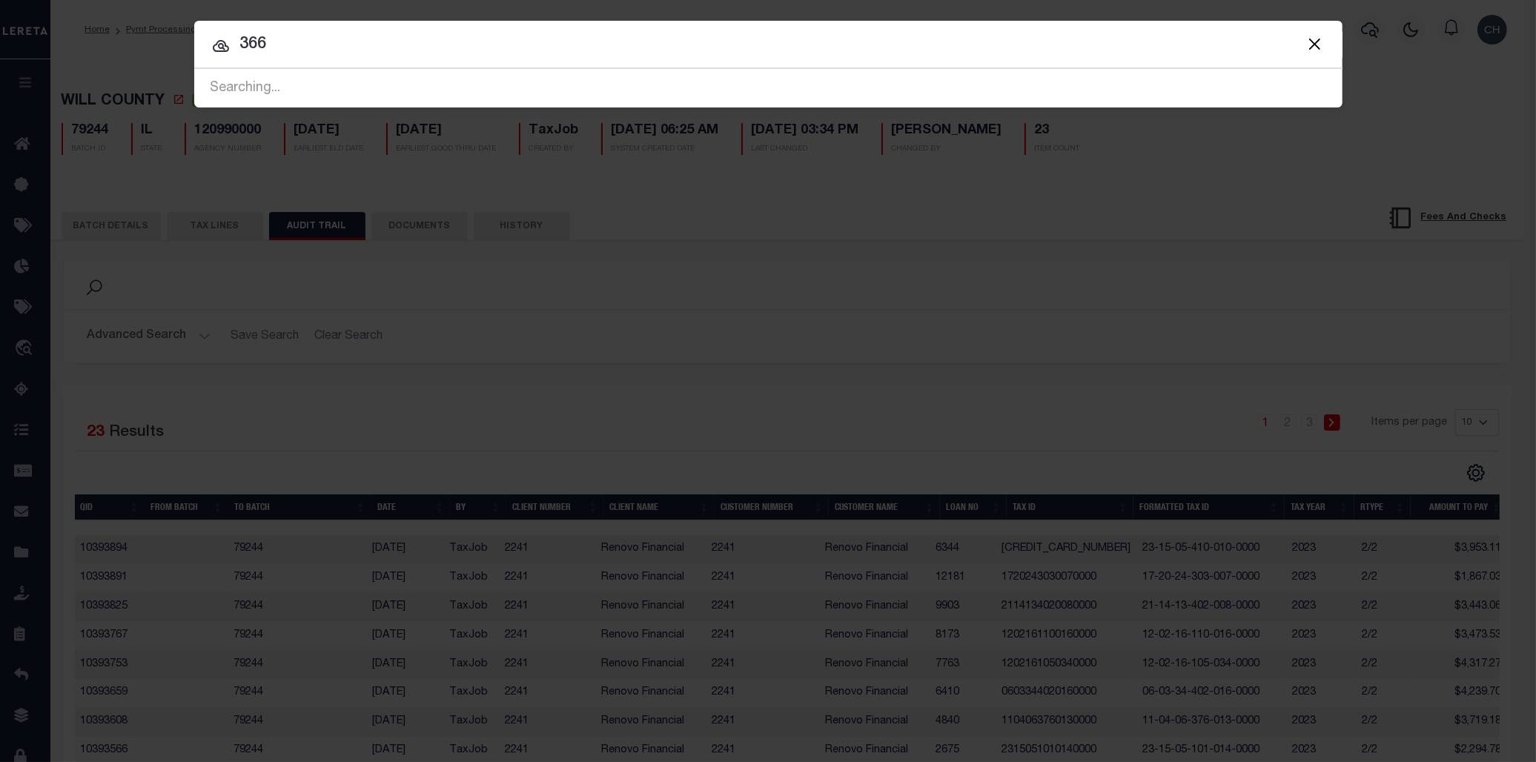
type input "3662"
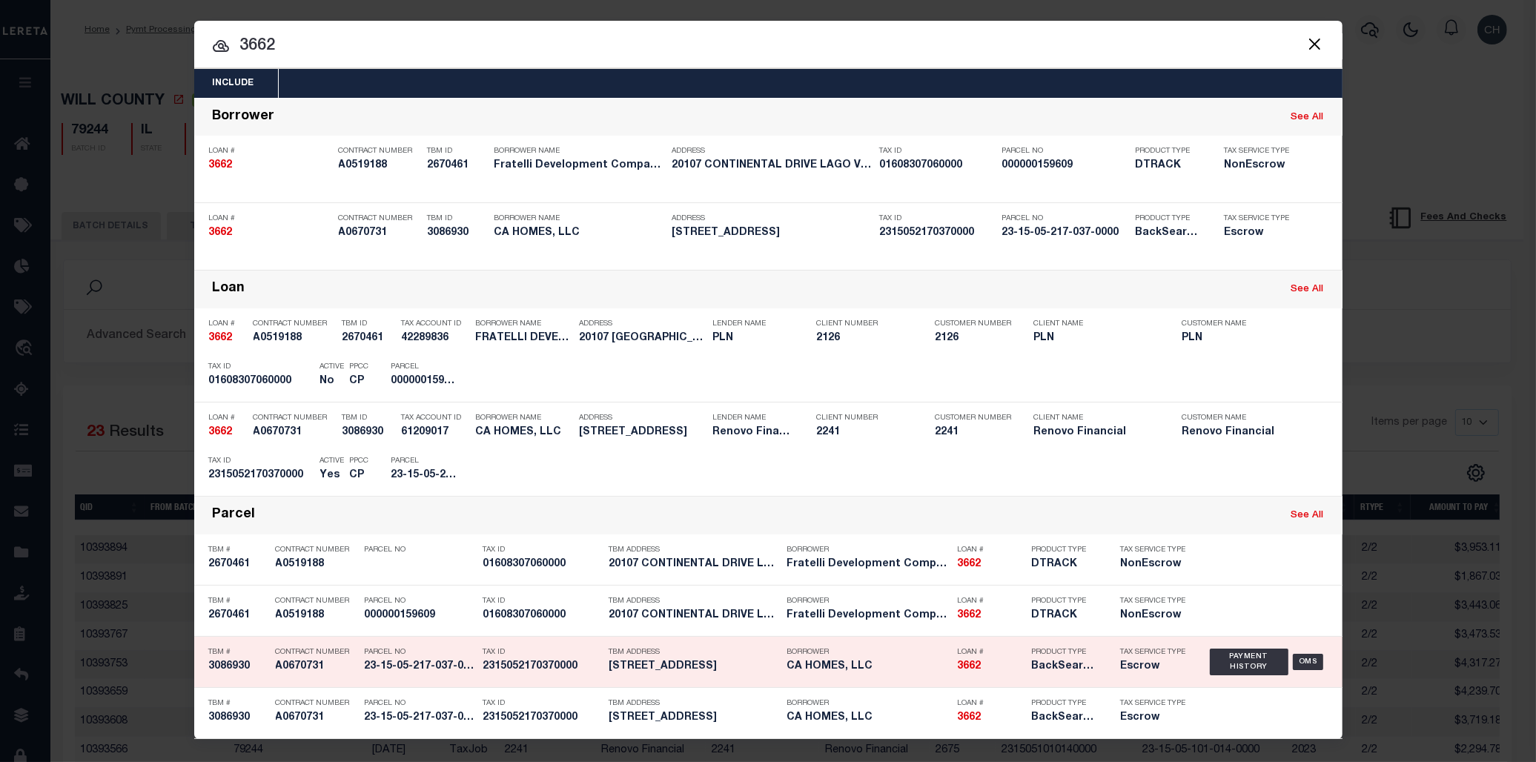
click at [1056, 664] on h5 "BackSearch,Escrow" at bounding box center [1065, 667] width 67 height 13
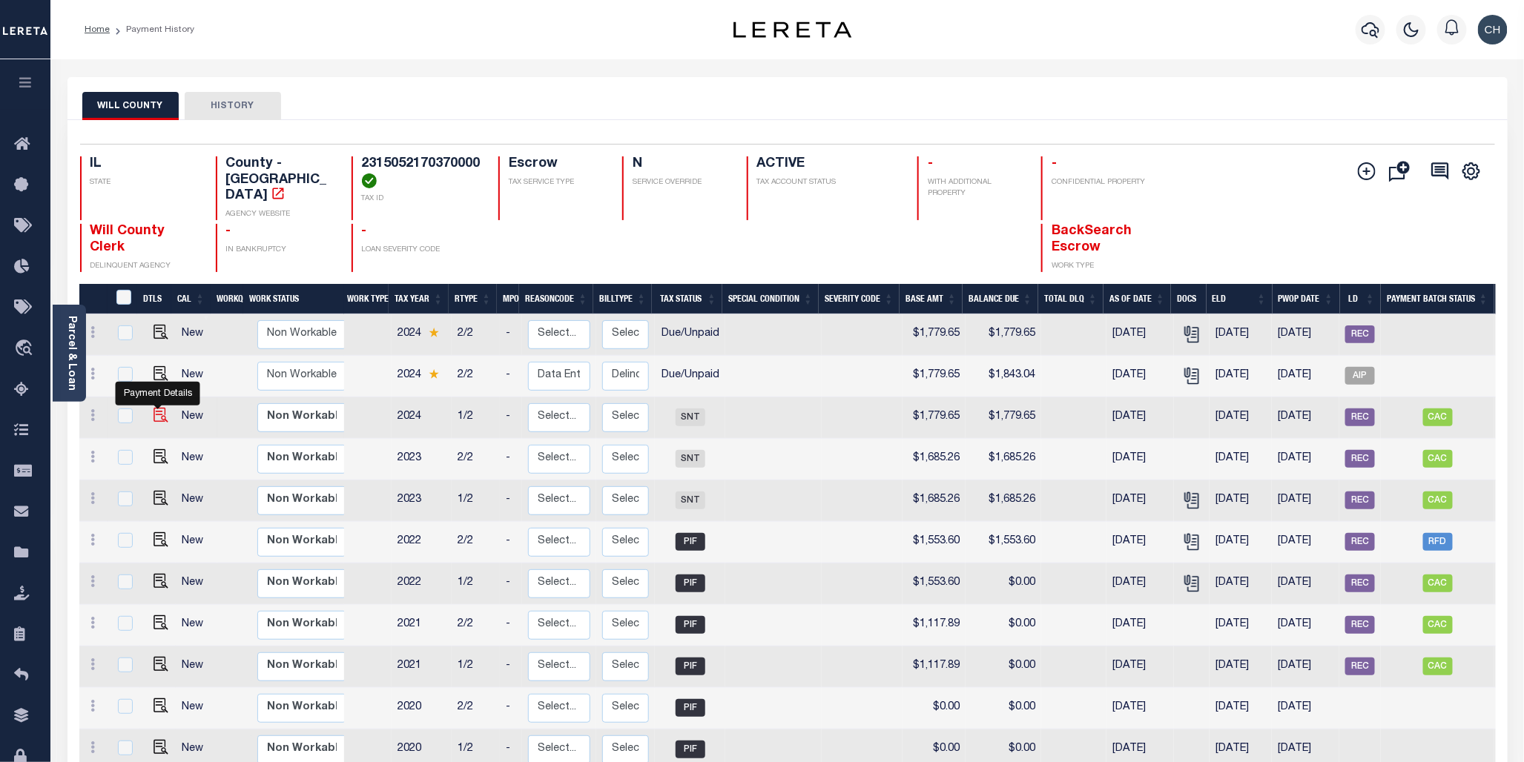
click at [162, 408] on img "" at bounding box center [160, 415] width 15 height 15
checkbox input "true"
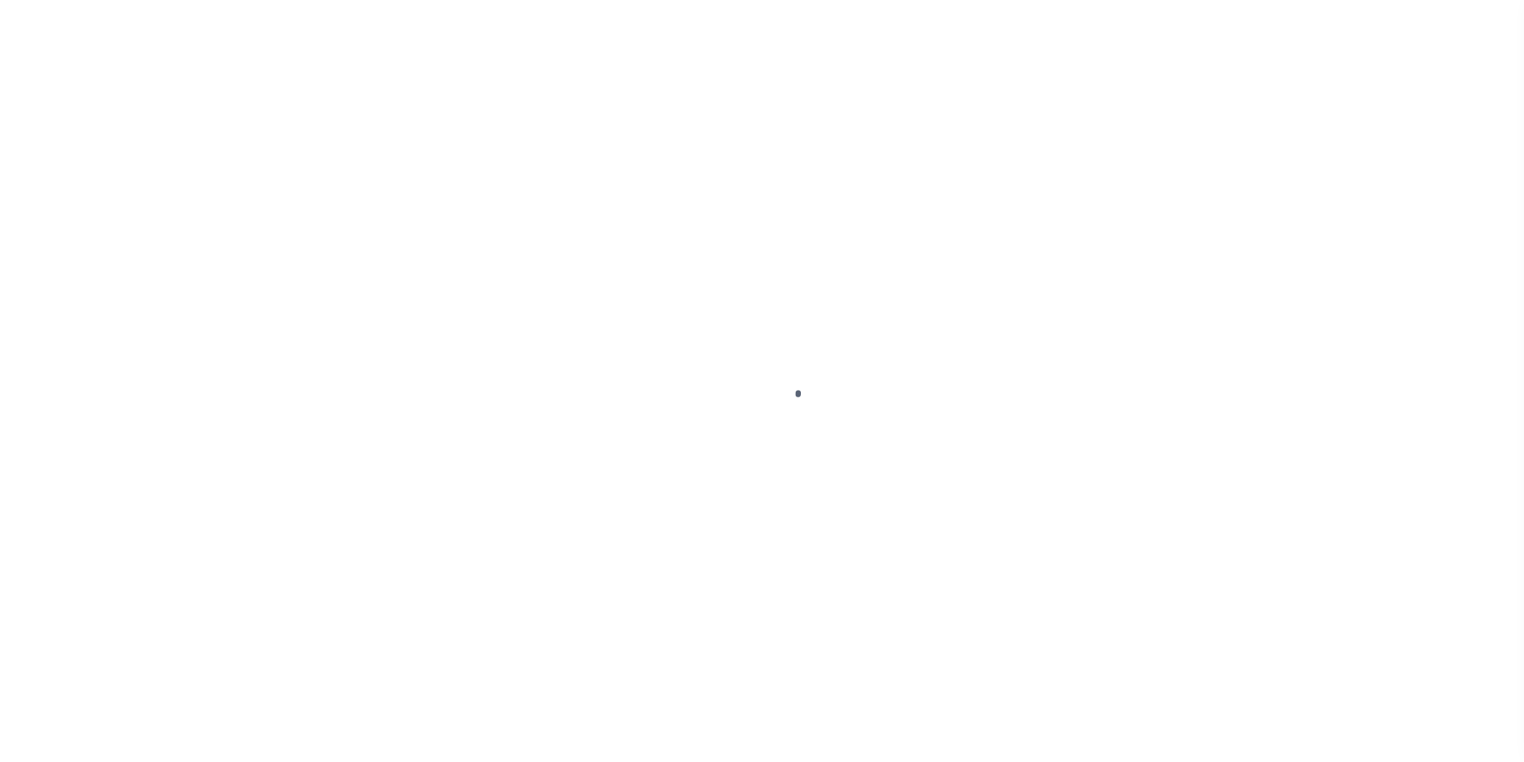
select select "SNT"
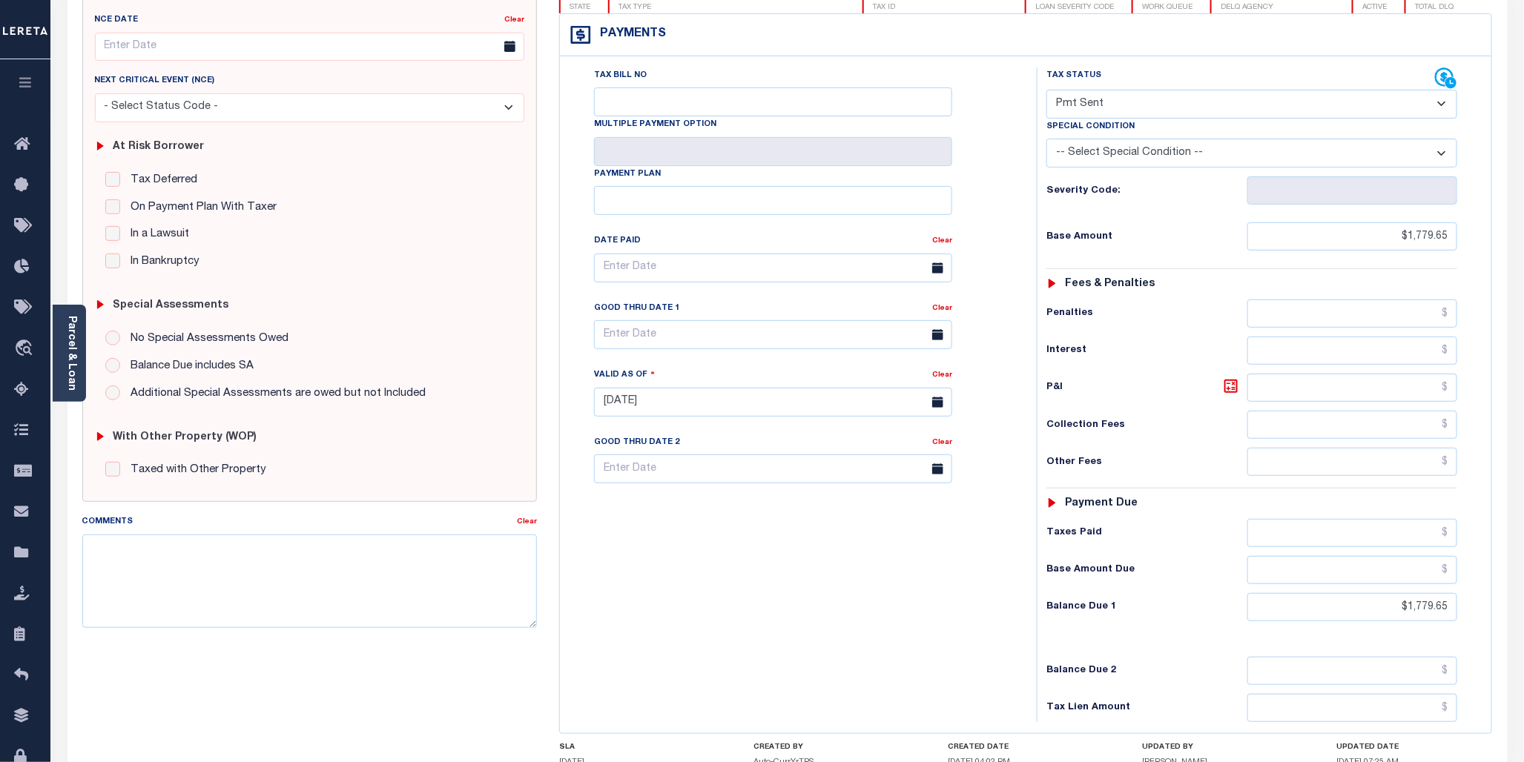
scroll to position [218, 0]
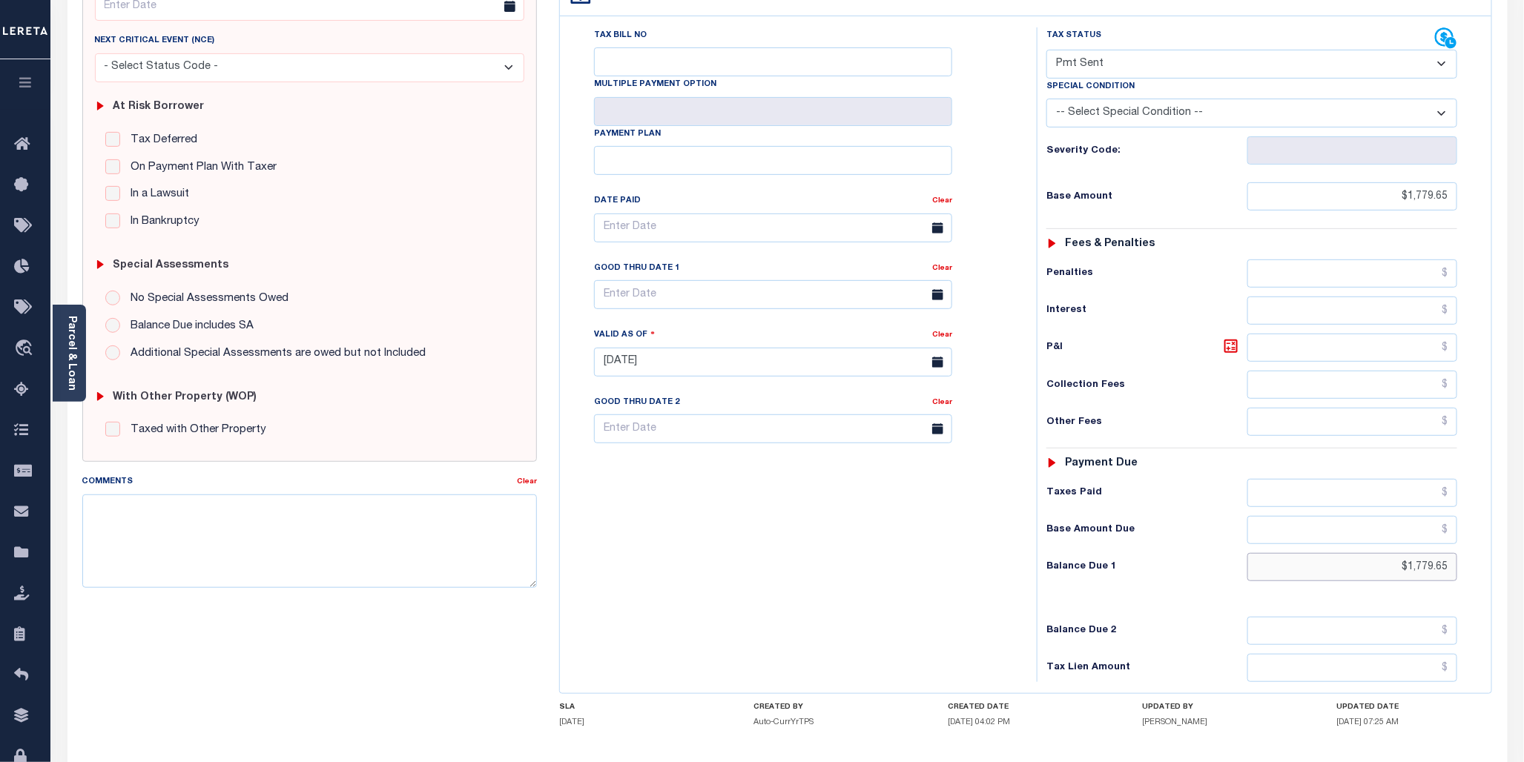
drag, startPoint x: 1395, startPoint y: 566, endPoint x: 1483, endPoint y: 588, distance: 90.1
click at [1483, 588] on div "Tax Status Status" at bounding box center [1256, 354] width 462 height 655
type input "$0"
type input "[DATE]"
type input "$0.00"
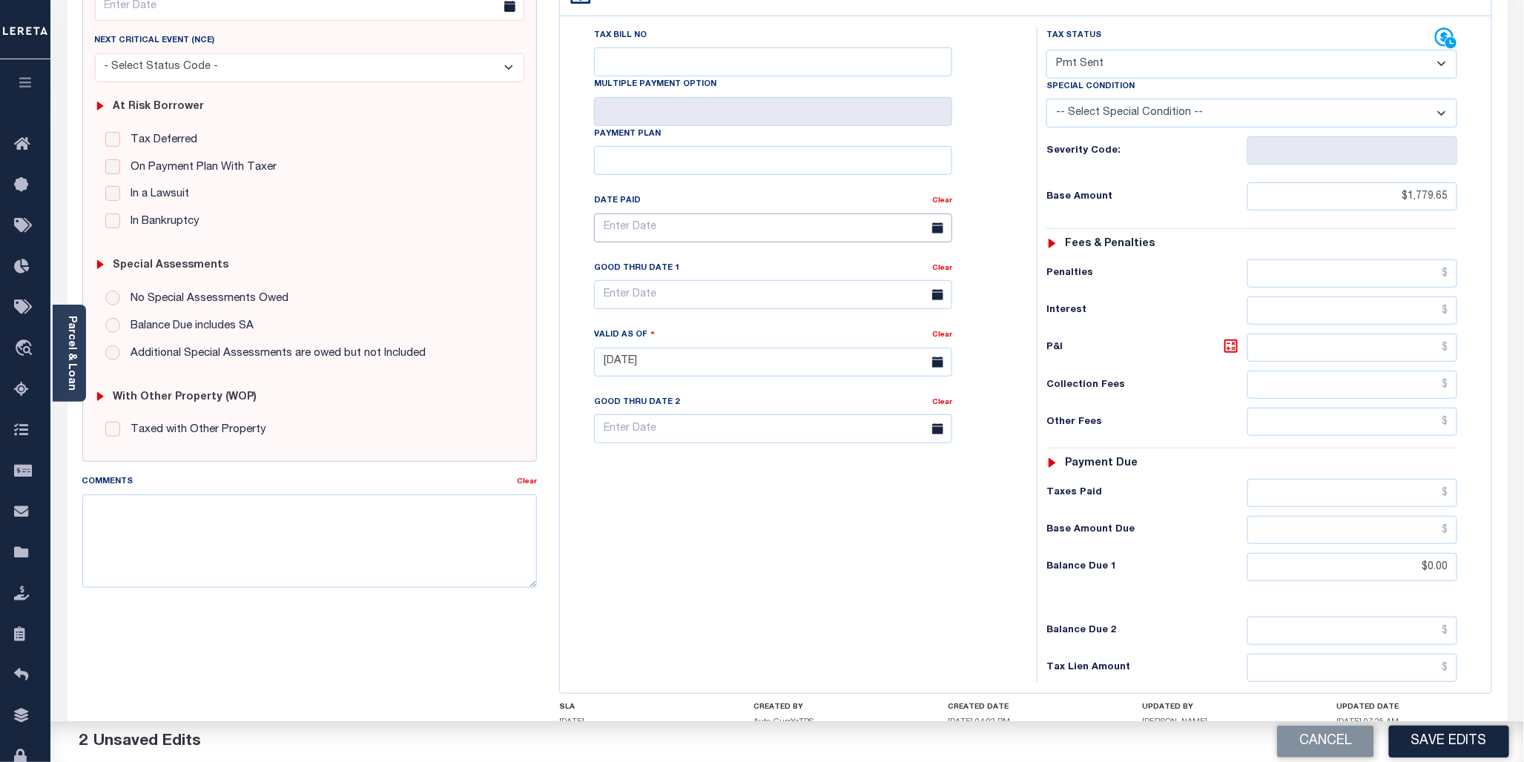
click at [670, 236] on input "text" at bounding box center [773, 228] width 358 height 29
click at [687, 255] on select "January February March April May June July August September October" at bounding box center [684, 259] width 90 height 15
select select "4"
click at [641, 252] on select "January February March April May June July August September October" at bounding box center [684, 259] width 90 height 15
click at [672, 429] on span "27" at bounding box center [675, 428] width 29 height 29
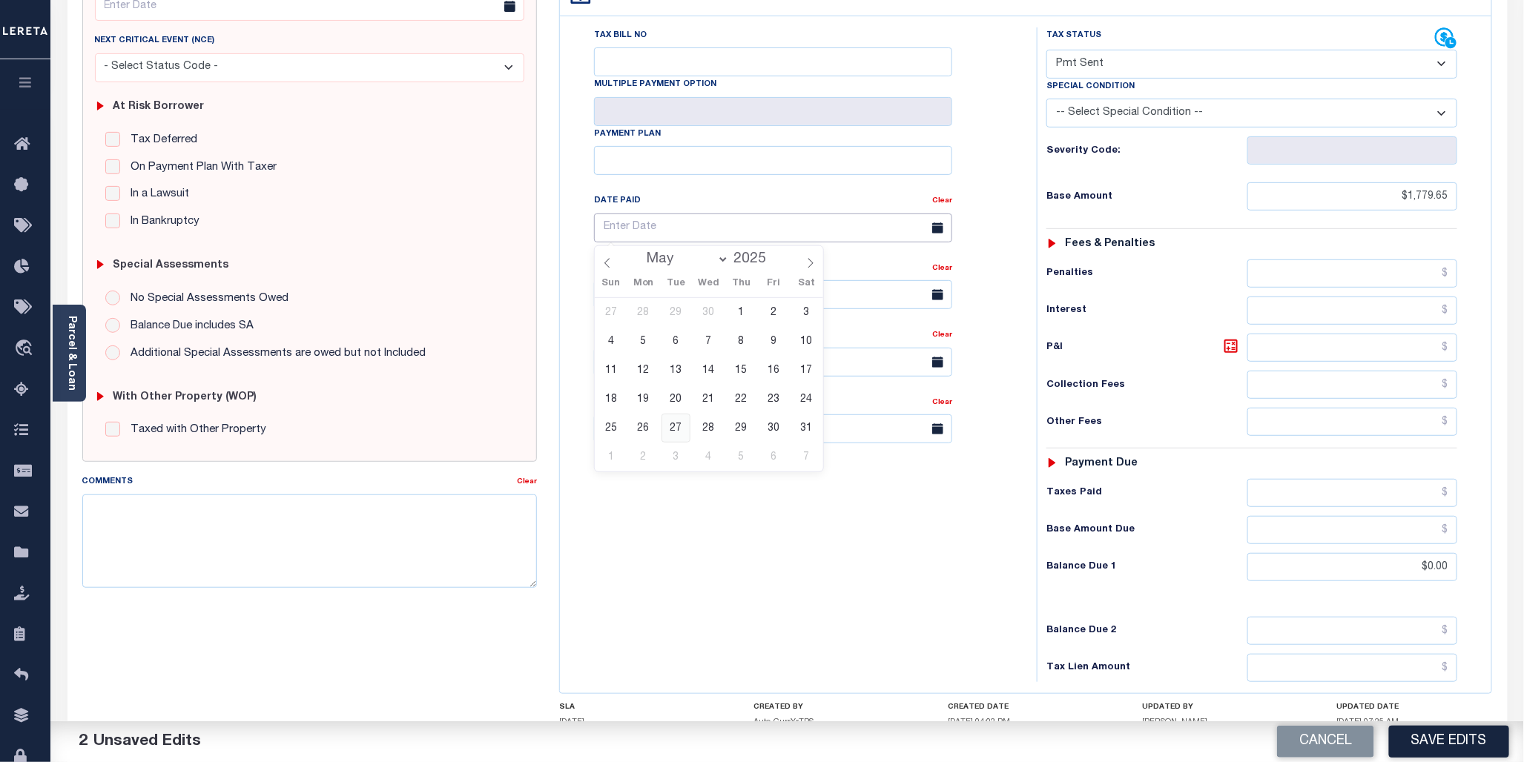
type input "05/27/2025"
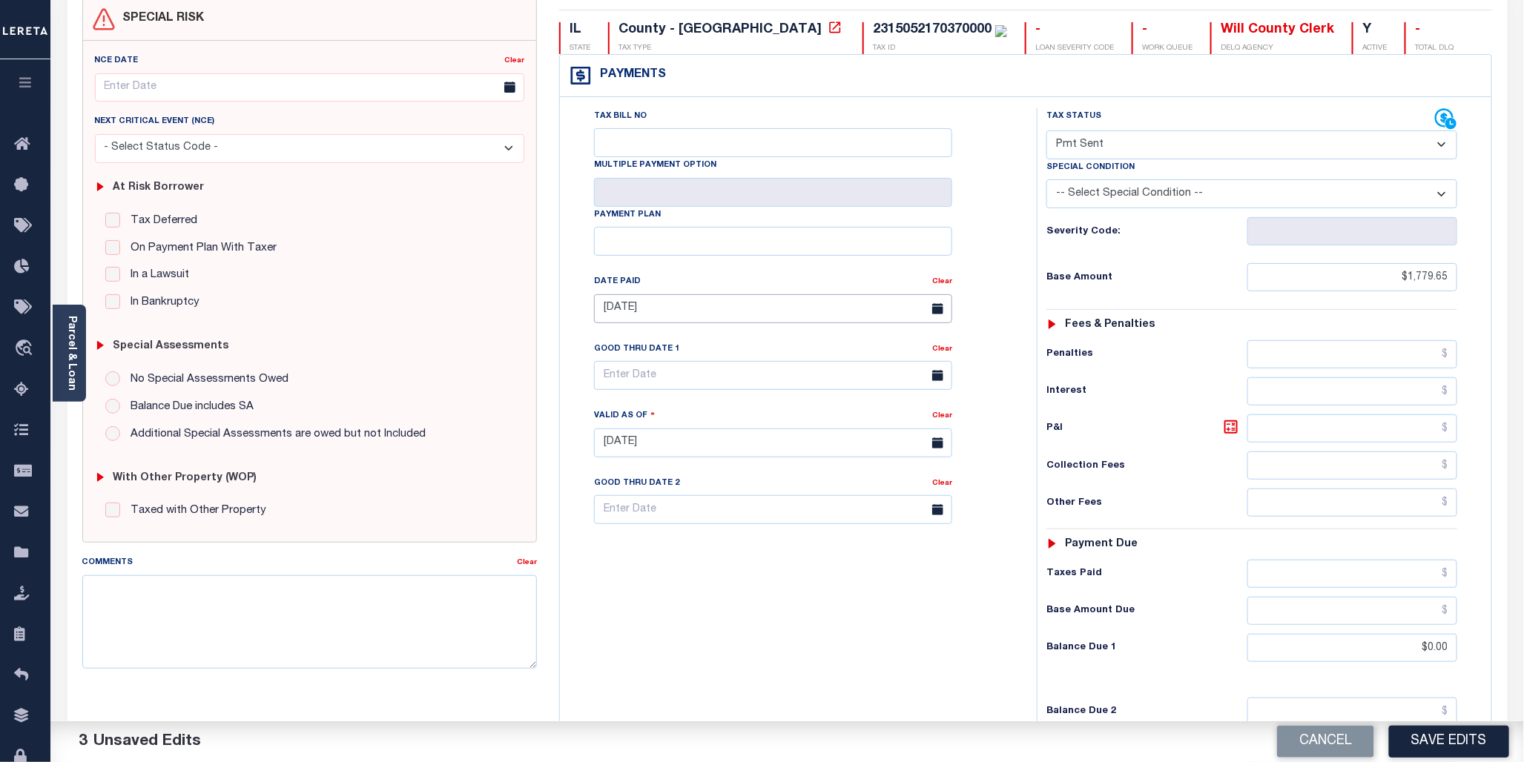
scroll to position [136, 0]
click at [1442, 143] on select "- Select Status Code - Open Due/Unpaid Paid Incomplete No Tax Due Internal Refu…" at bounding box center [1251, 145] width 411 height 29
select select "PYD"
click at [1046, 131] on select "- Select Status Code - Open Due/Unpaid Paid Incomplete No Tax Due Internal Refu…" at bounding box center [1251, 145] width 411 height 29
click at [1451, 737] on button "Save Edits" at bounding box center [1449, 742] width 120 height 32
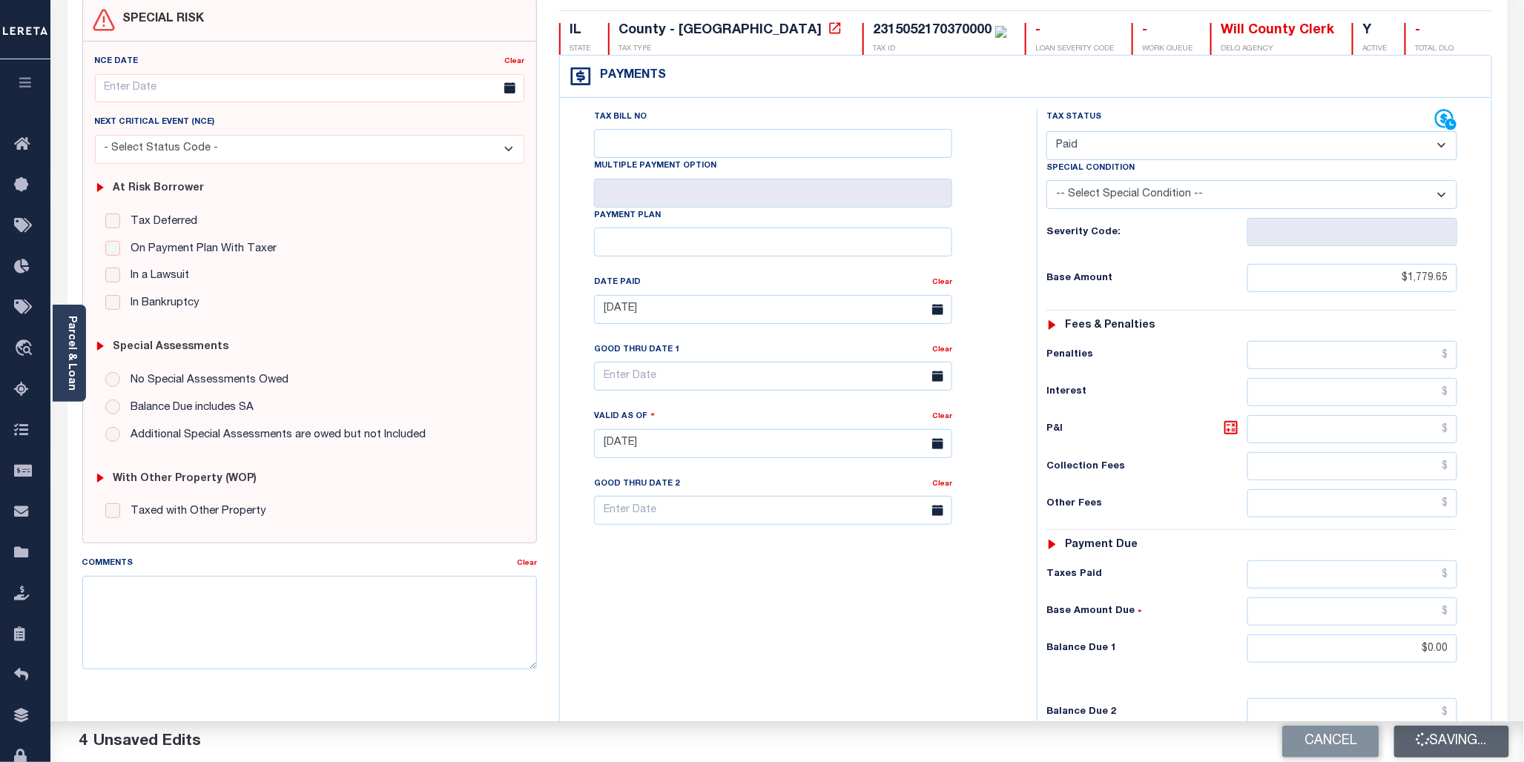
checkbox input "false"
type input "$1,779.65"
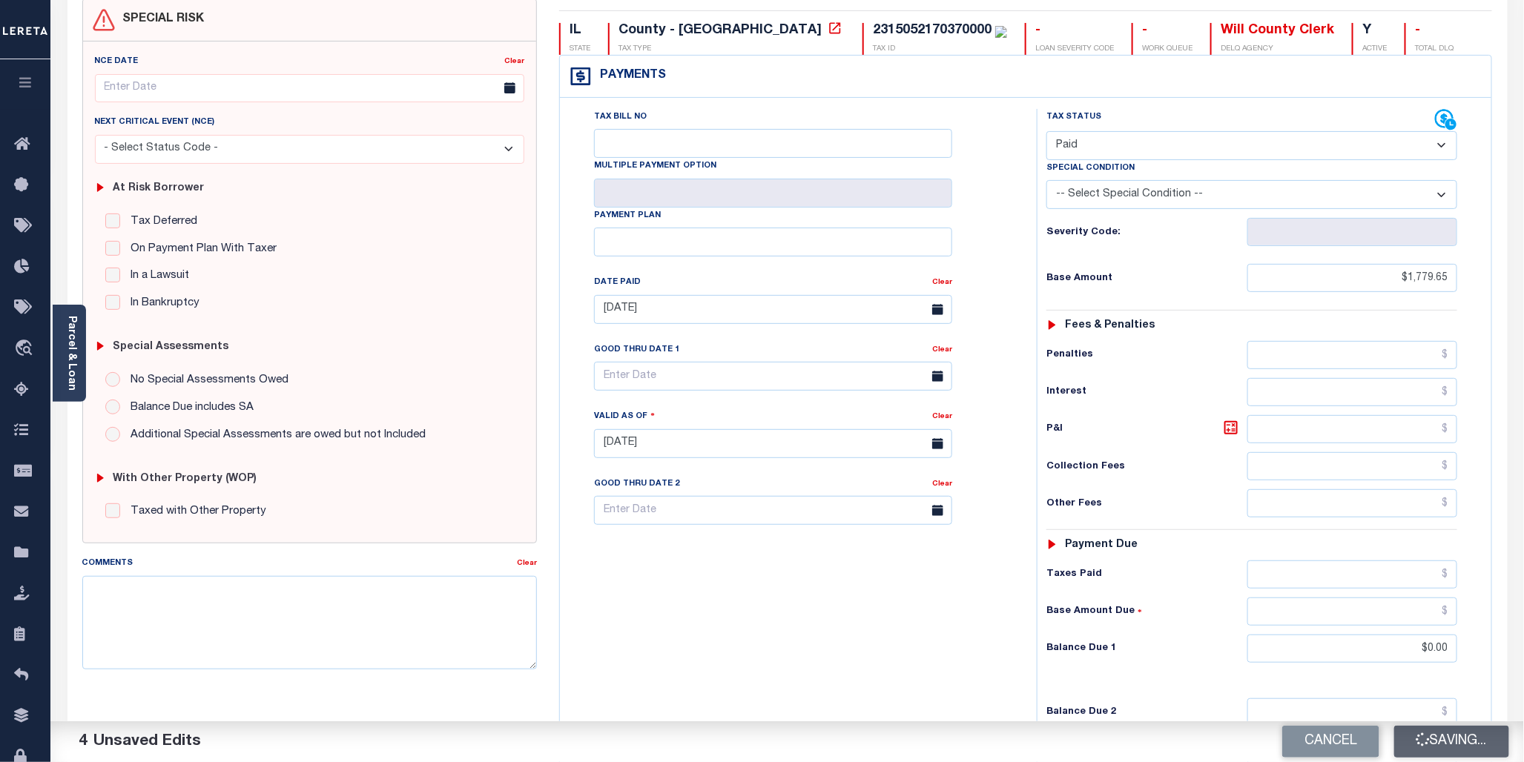
type input "$0"
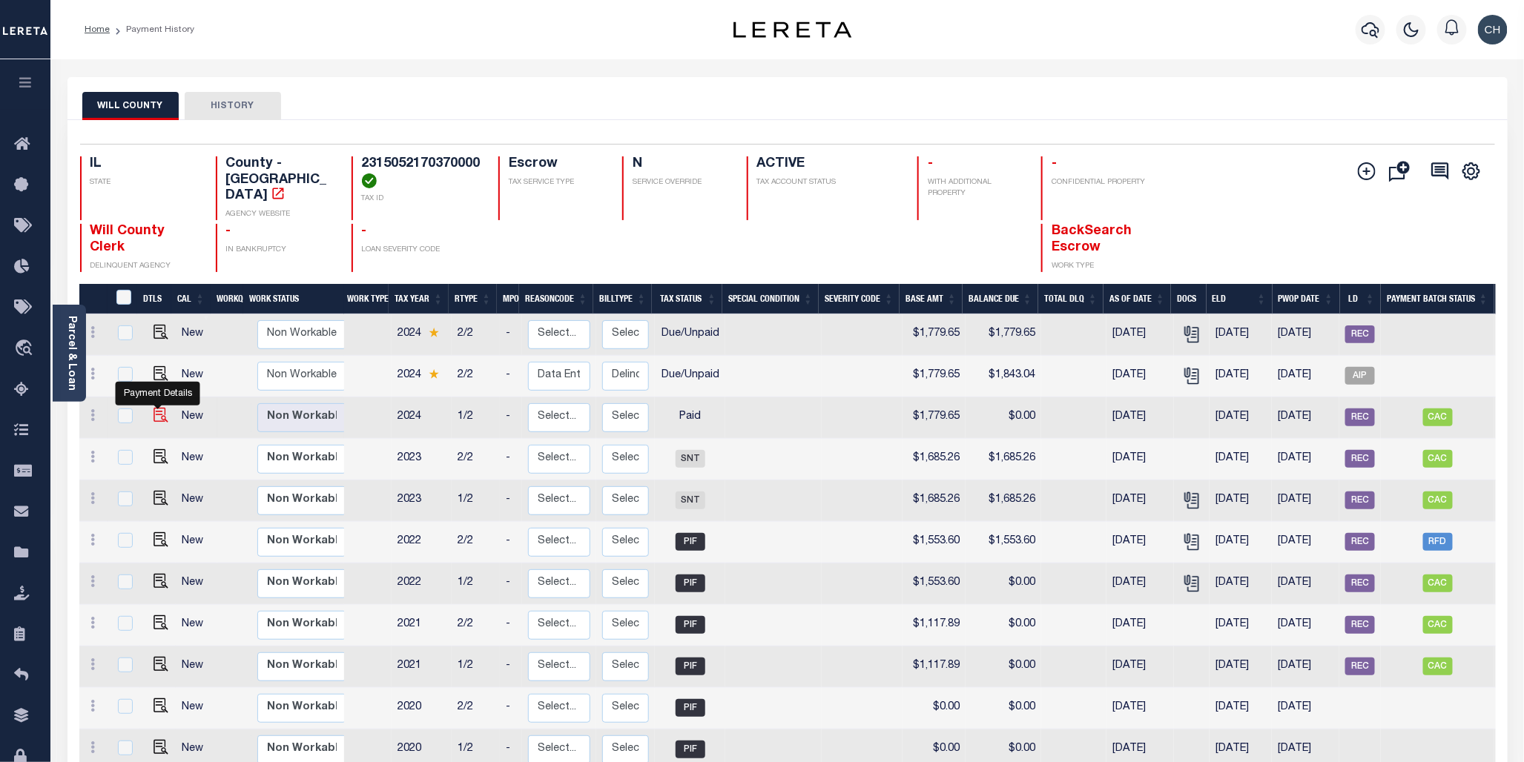
click at [159, 408] on img "" at bounding box center [160, 415] width 15 height 15
checkbox input "true"
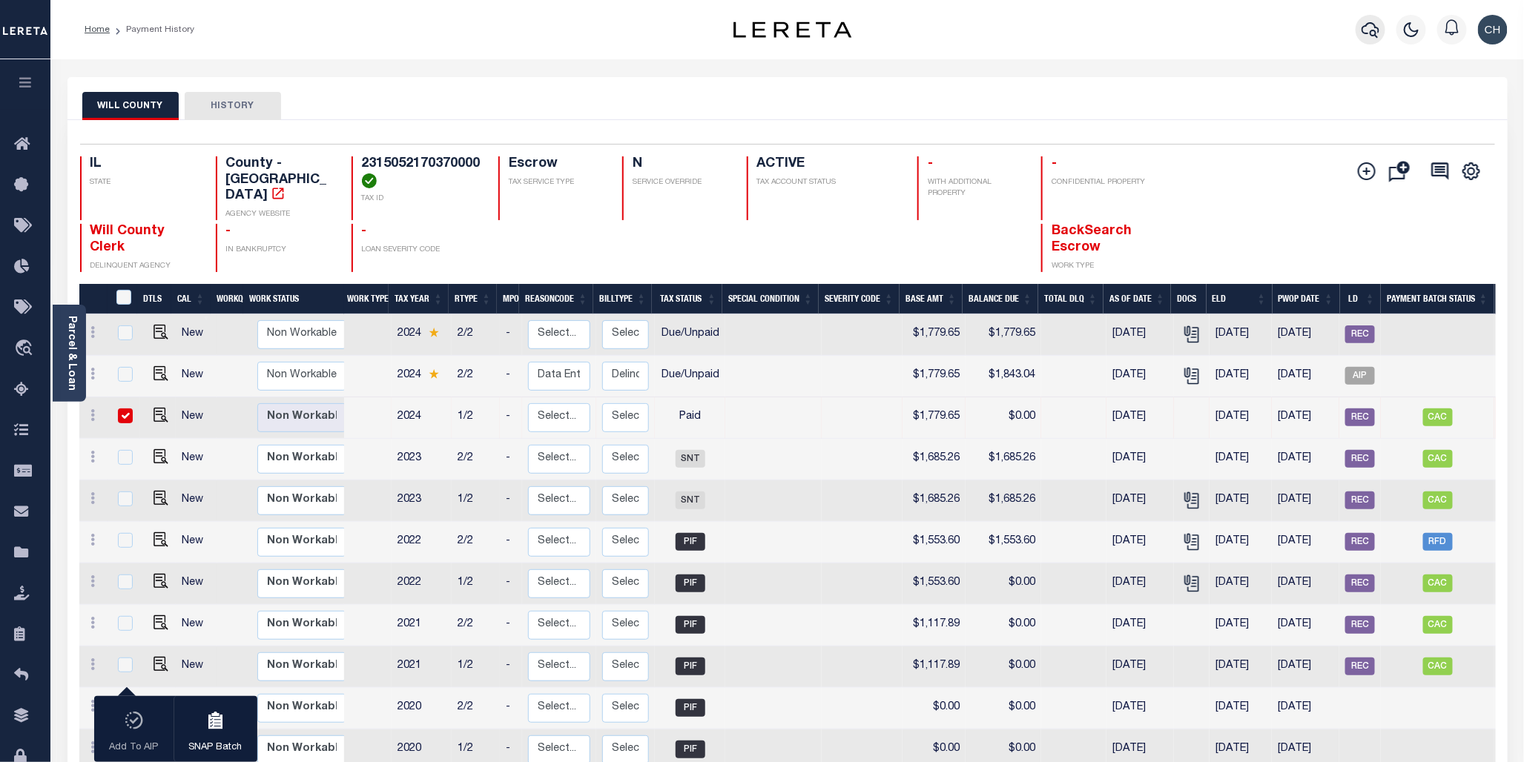
click at [1372, 33] on icon "button" at bounding box center [1370, 30] width 18 height 18
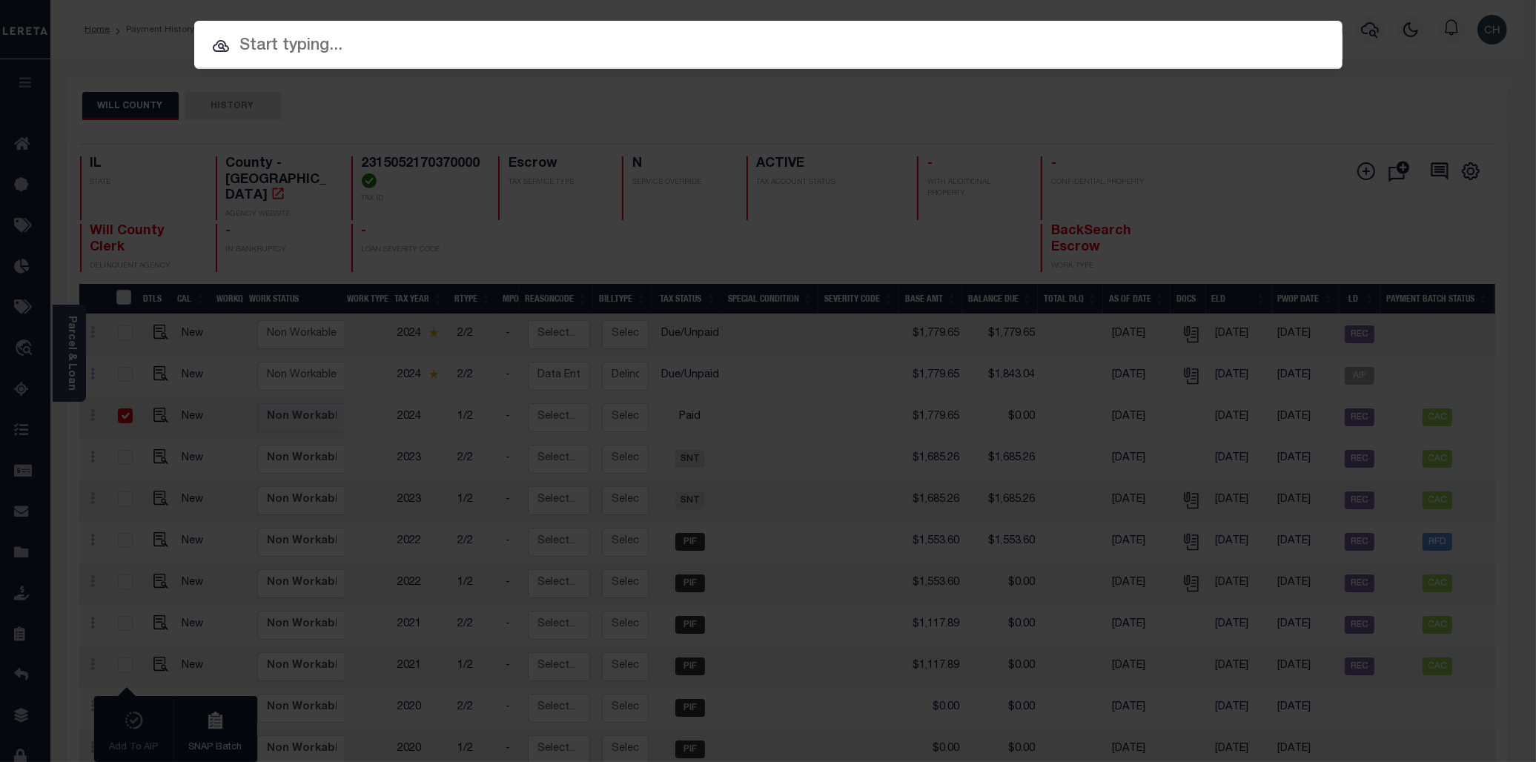
click at [254, 39] on input "text" at bounding box center [768, 46] width 1148 height 26
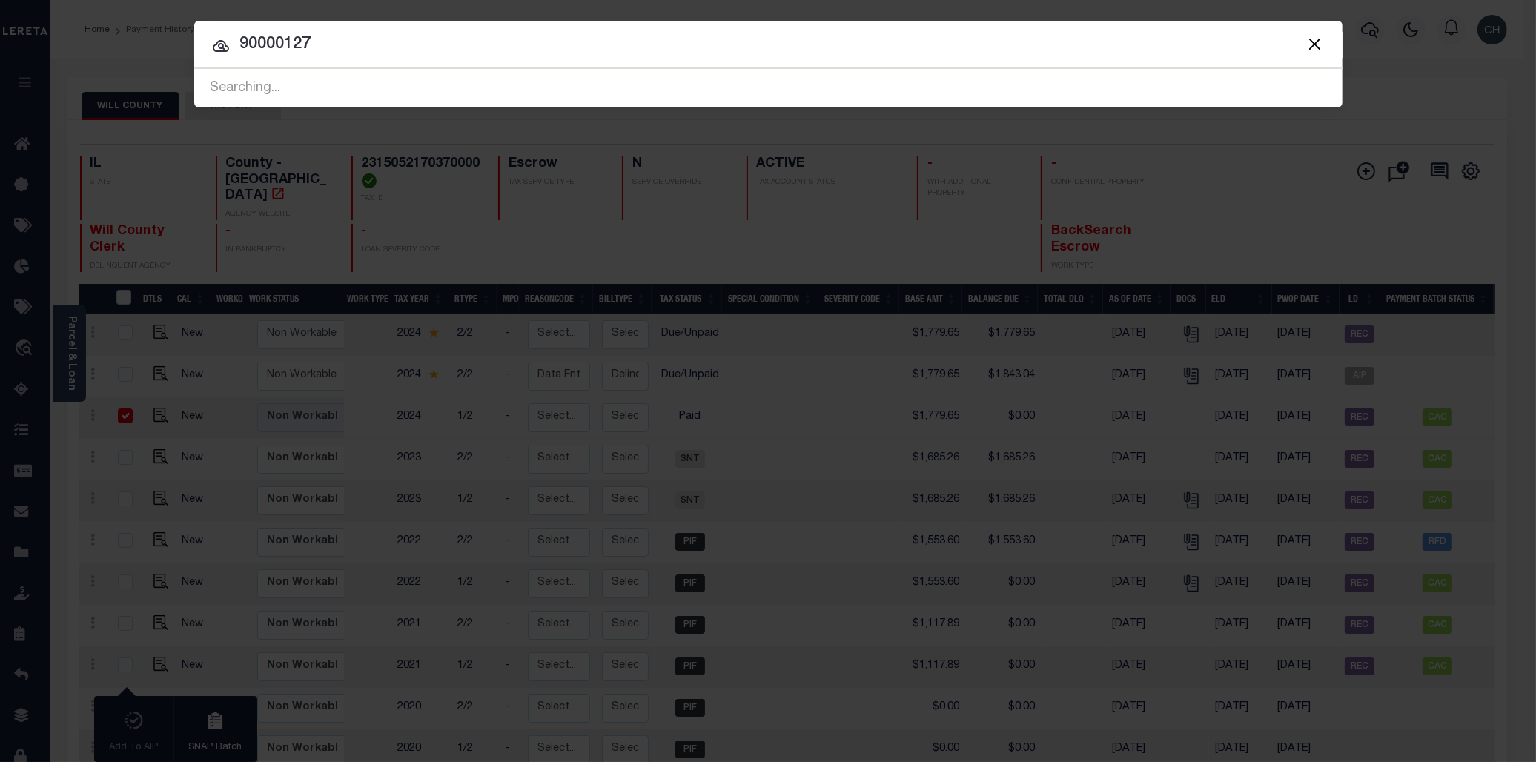
type input "90000127"
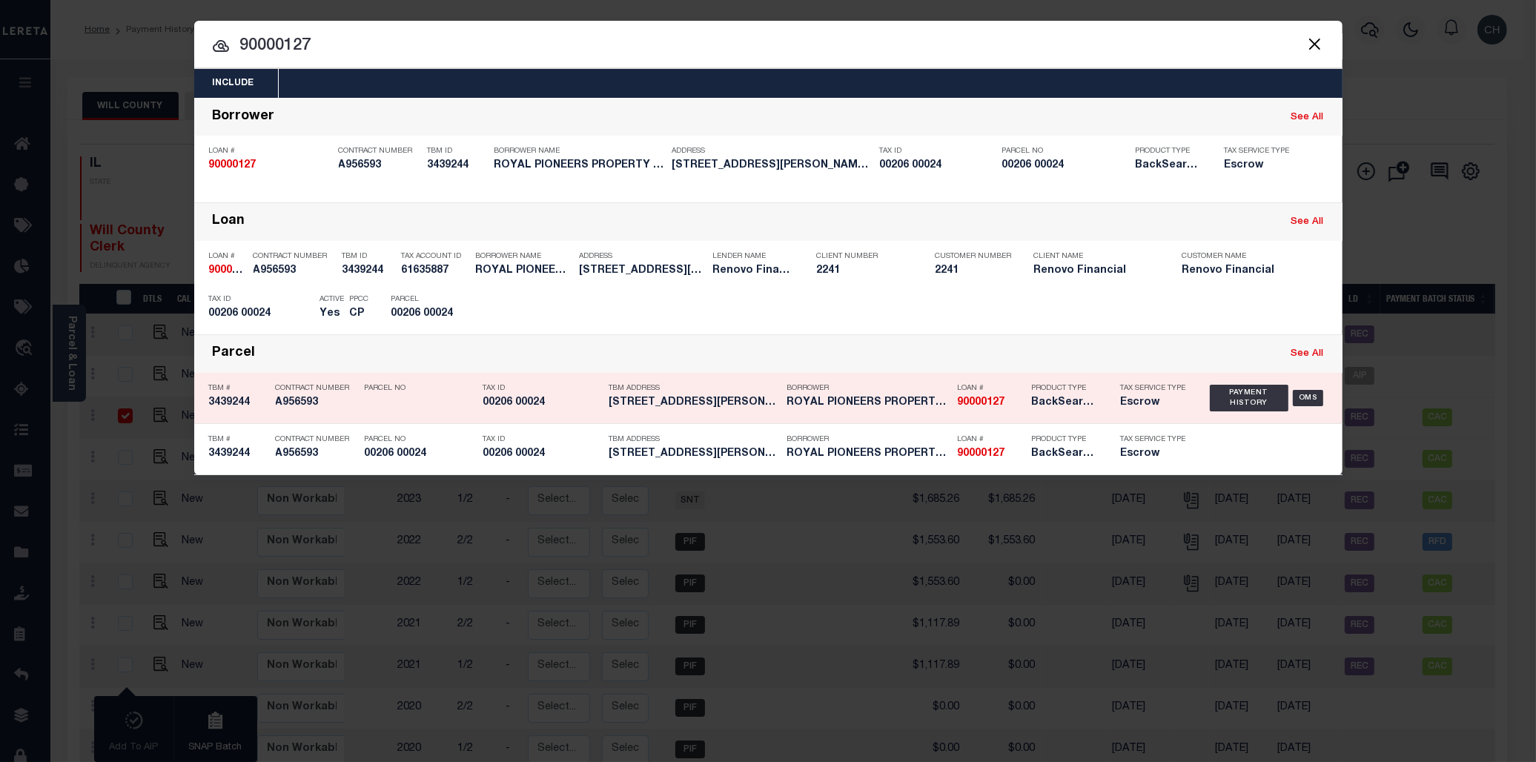
click at [934, 411] on div "Borrower ROYAL PIONEERS PROPERTY LLC" at bounding box center [868, 398] width 163 height 43
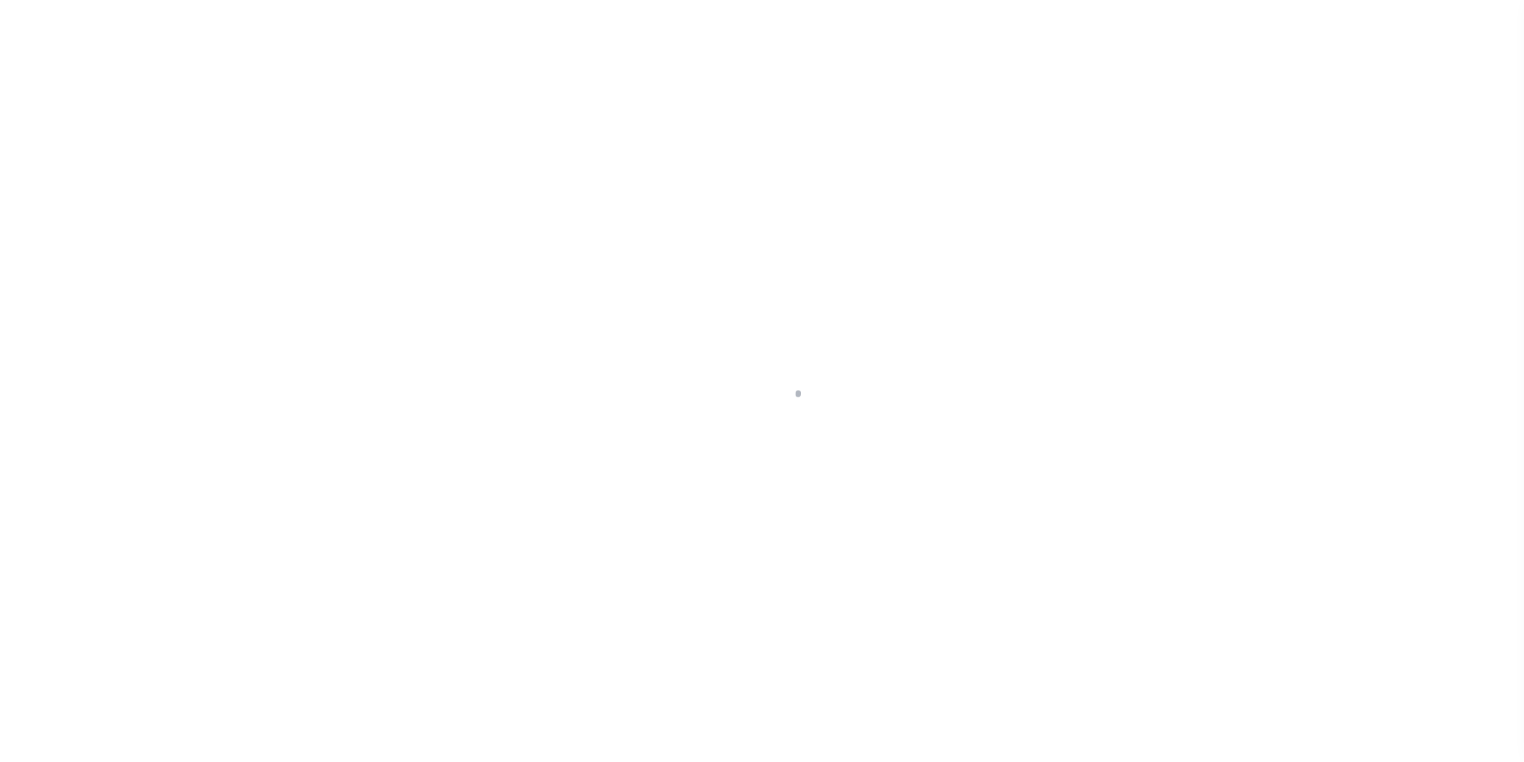
select select "PYD"
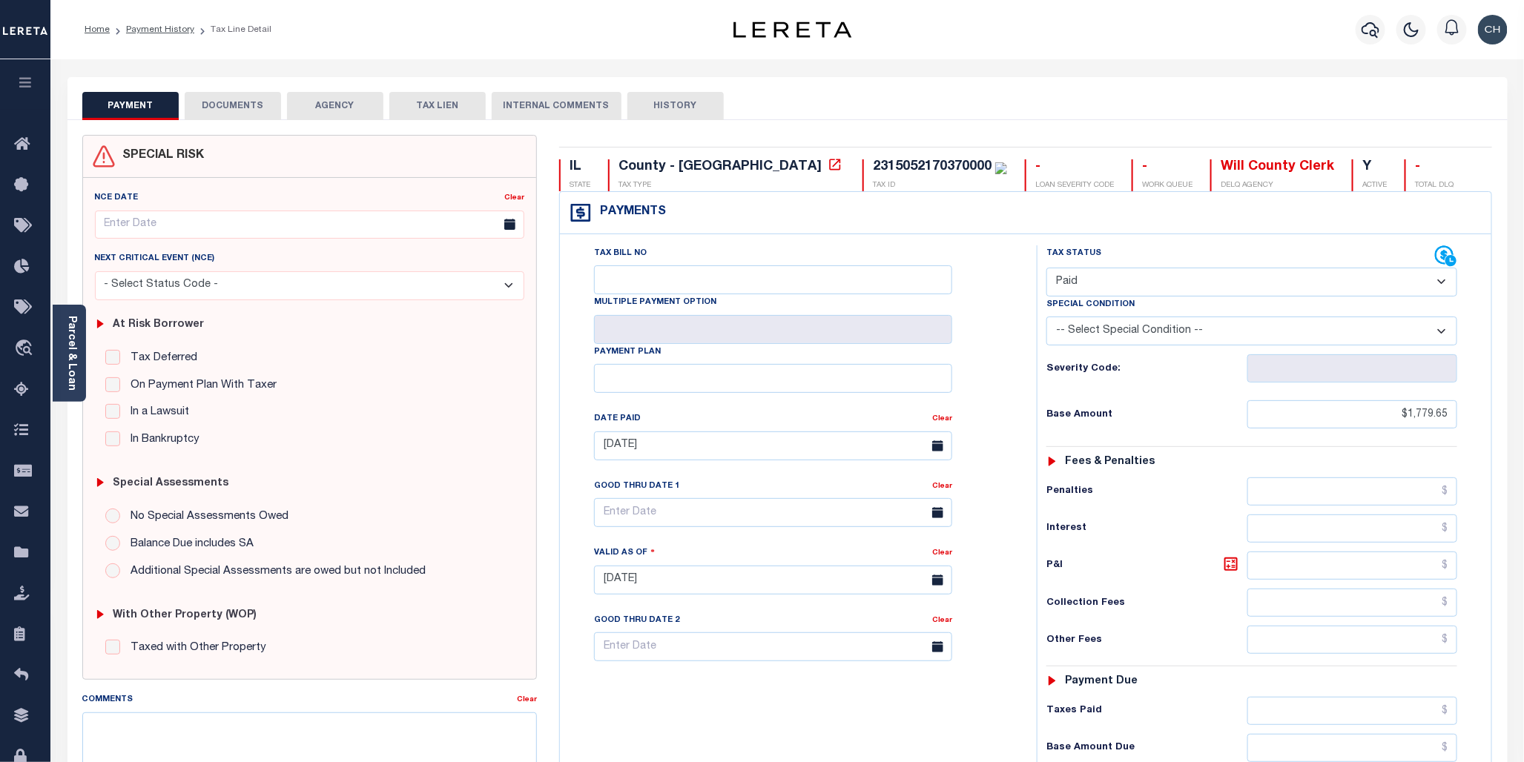
click at [257, 108] on button "DOCUMENTS" at bounding box center [233, 106] width 96 height 28
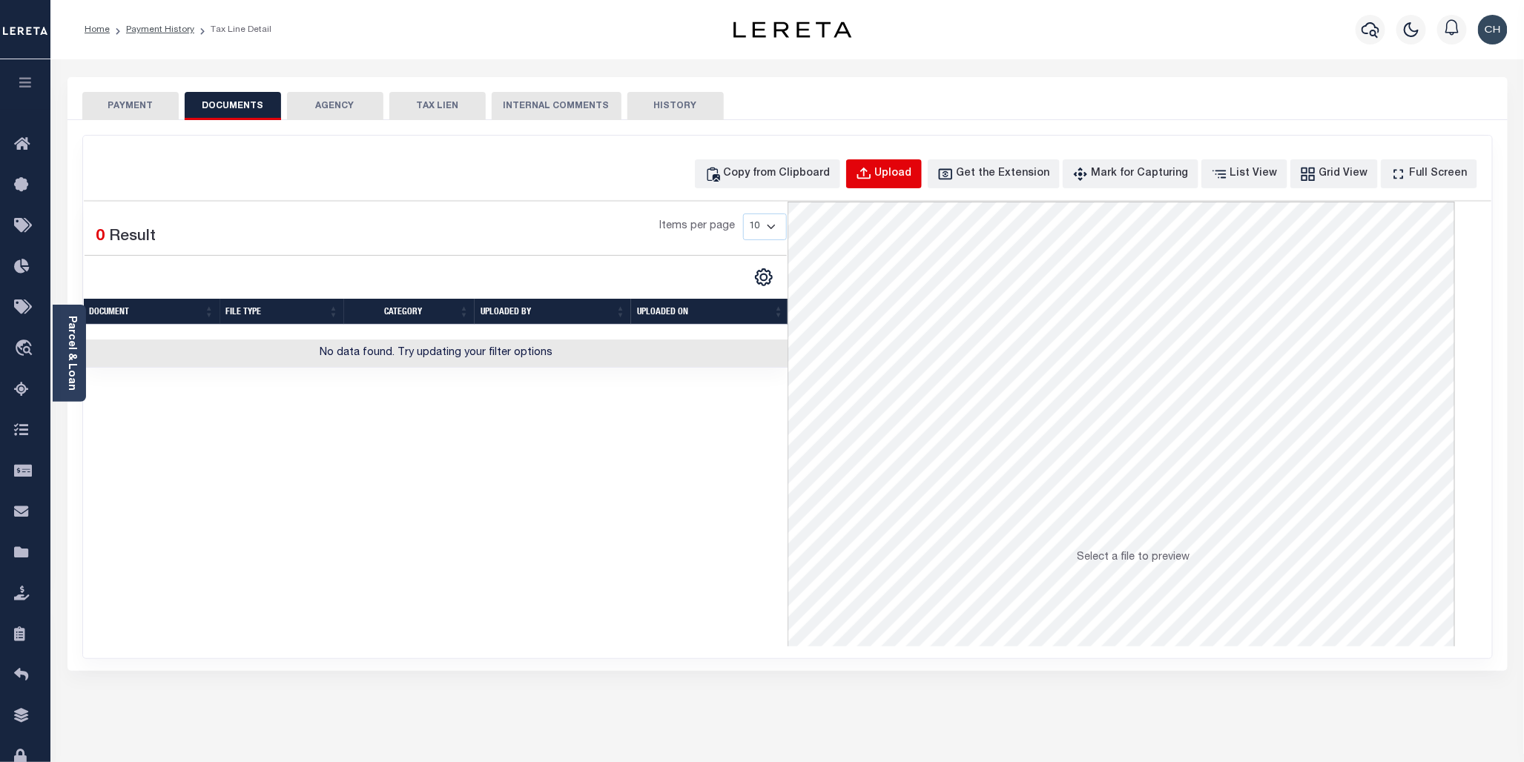
click at [912, 168] on div "Upload" at bounding box center [893, 174] width 37 height 16
select select "POP"
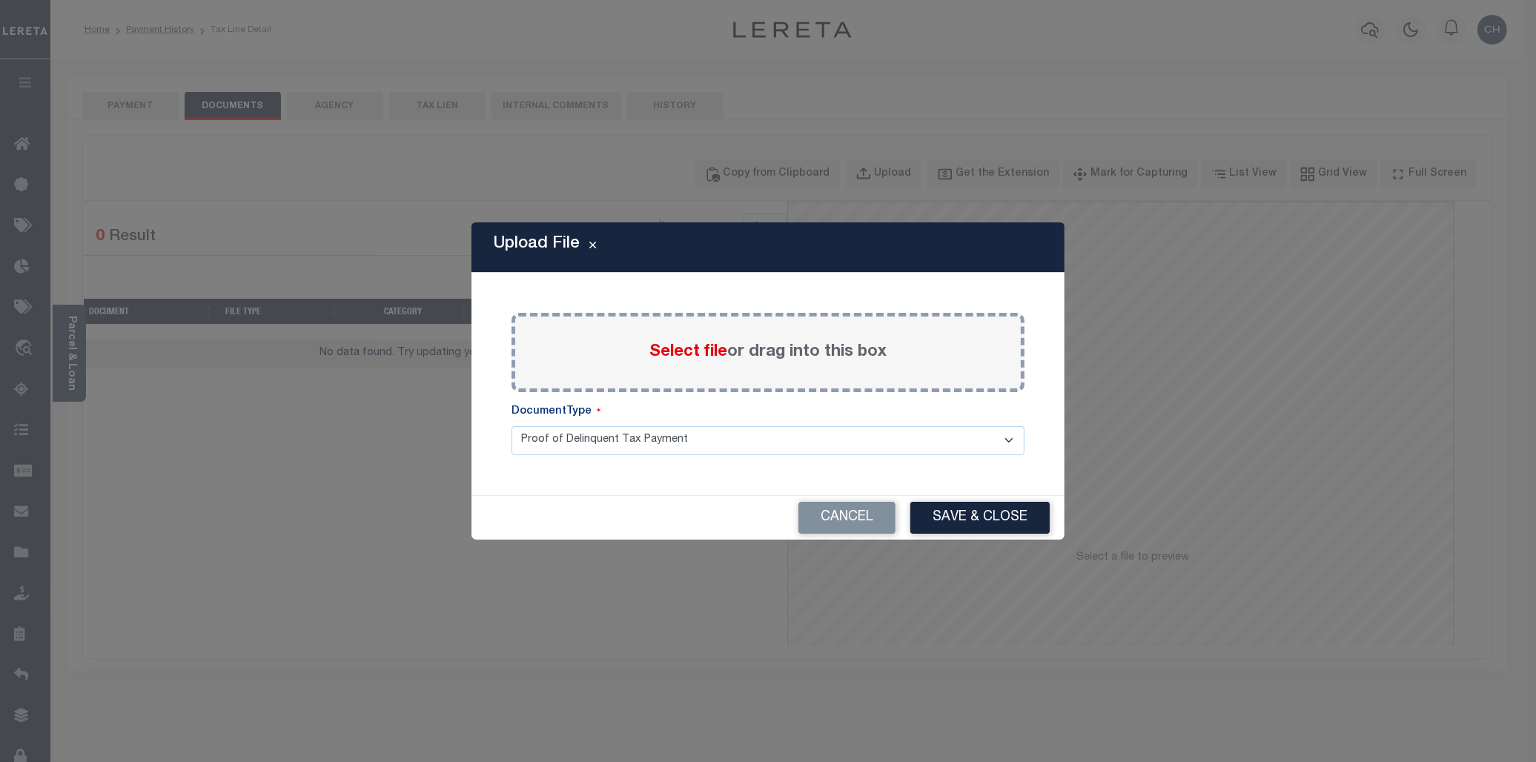
click at [686, 357] on span "Select file" at bounding box center [688, 352] width 78 height 16
click at [0, 0] on input "Select file or drag into this box" at bounding box center [0, 0] width 0 height 0
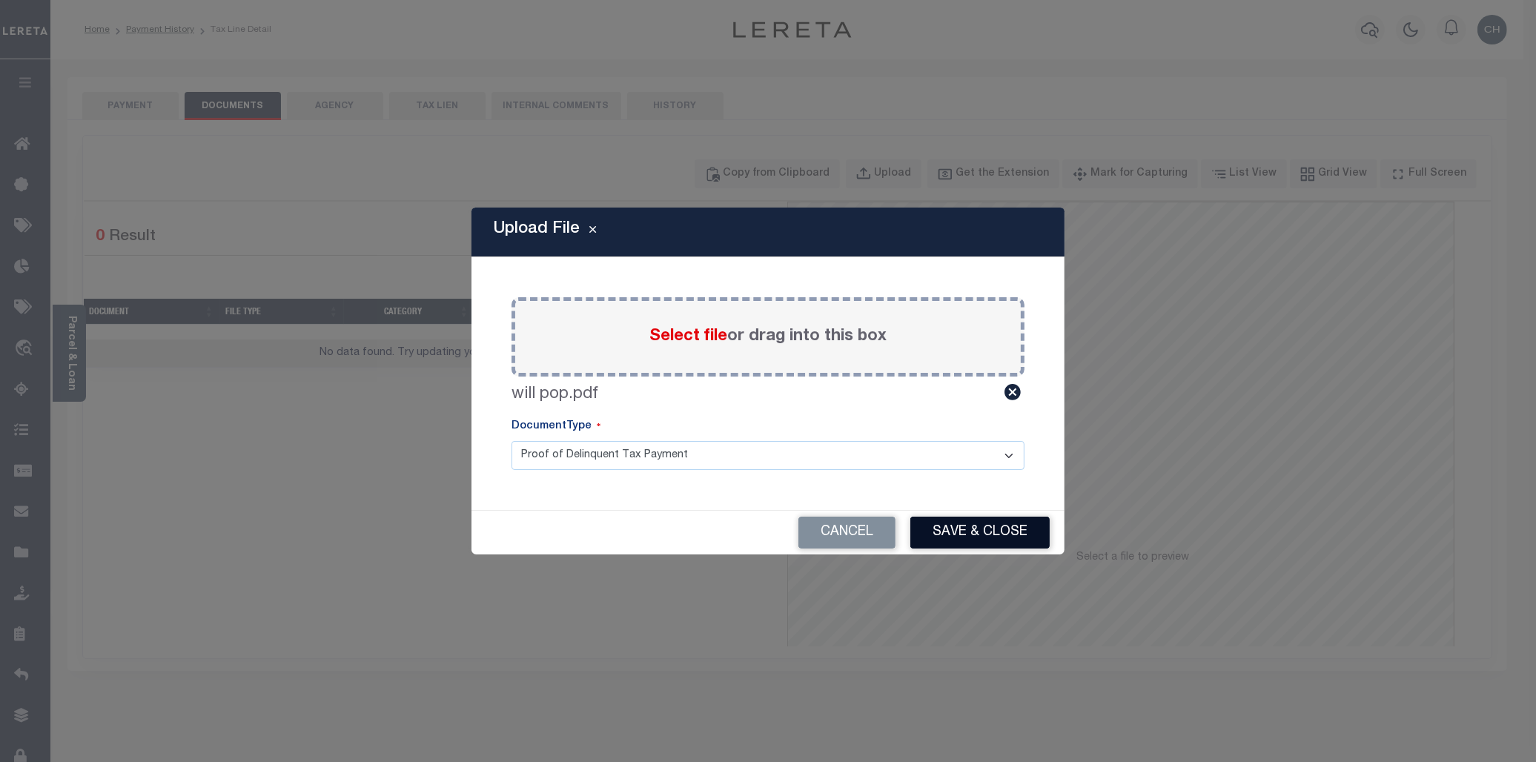
click at [995, 540] on button "Save & Close" at bounding box center [979, 533] width 139 height 32
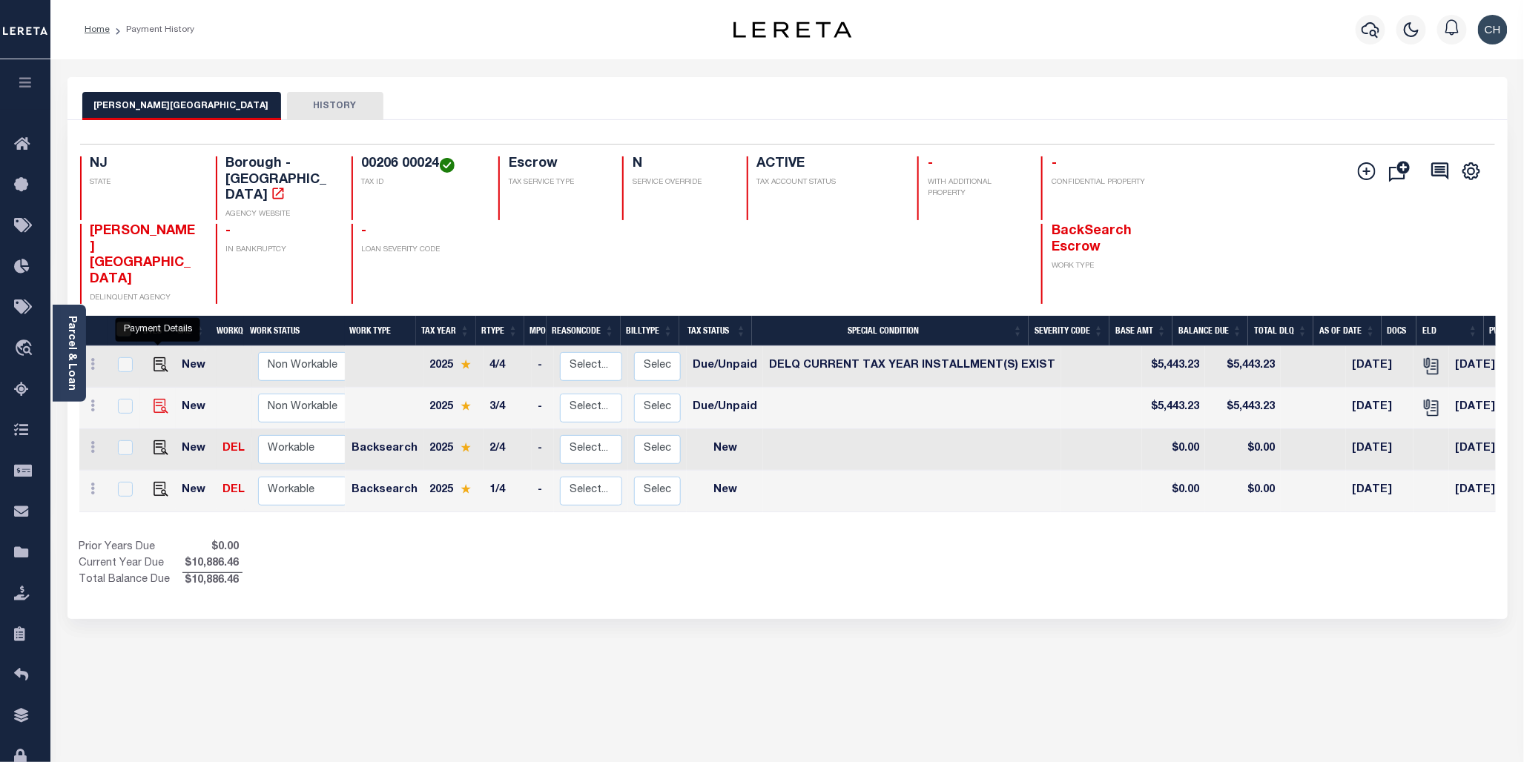
click at [153, 399] on img "" at bounding box center [160, 406] width 15 height 15
checkbox input "true"
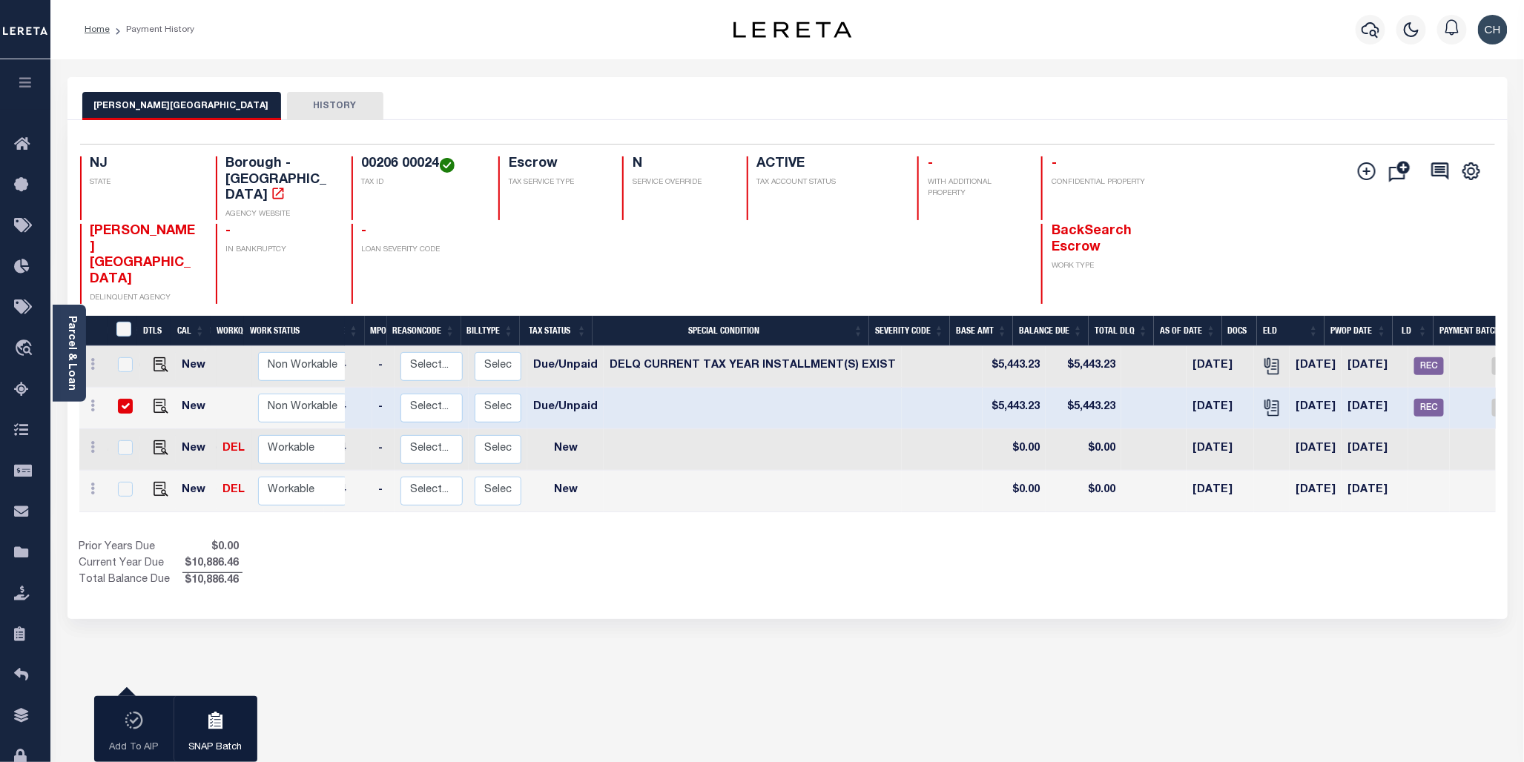
scroll to position [0, 151]
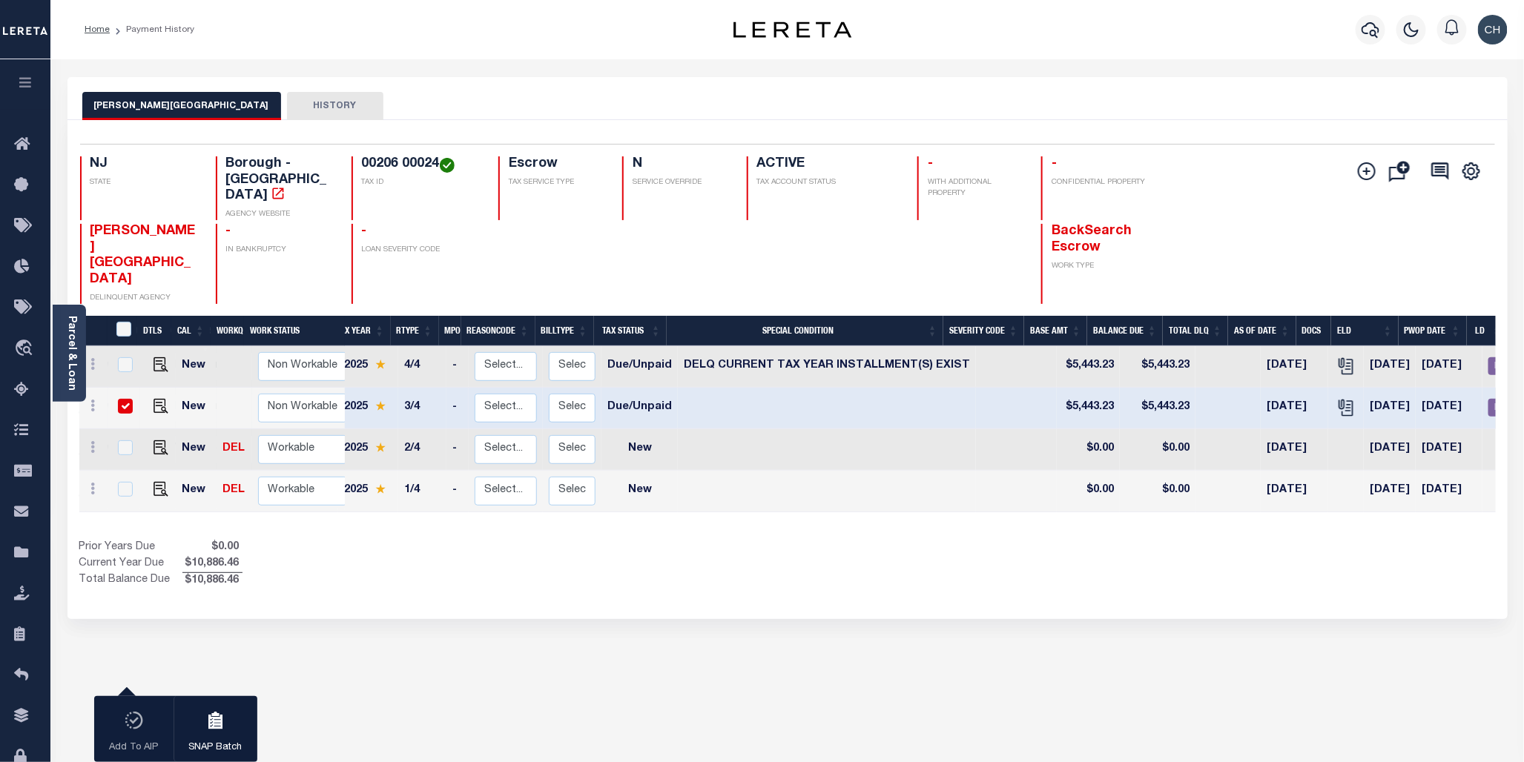
click at [122, 399] on input "checkbox" at bounding box center [125, 406] width 15 height 15
checkbox input "false"
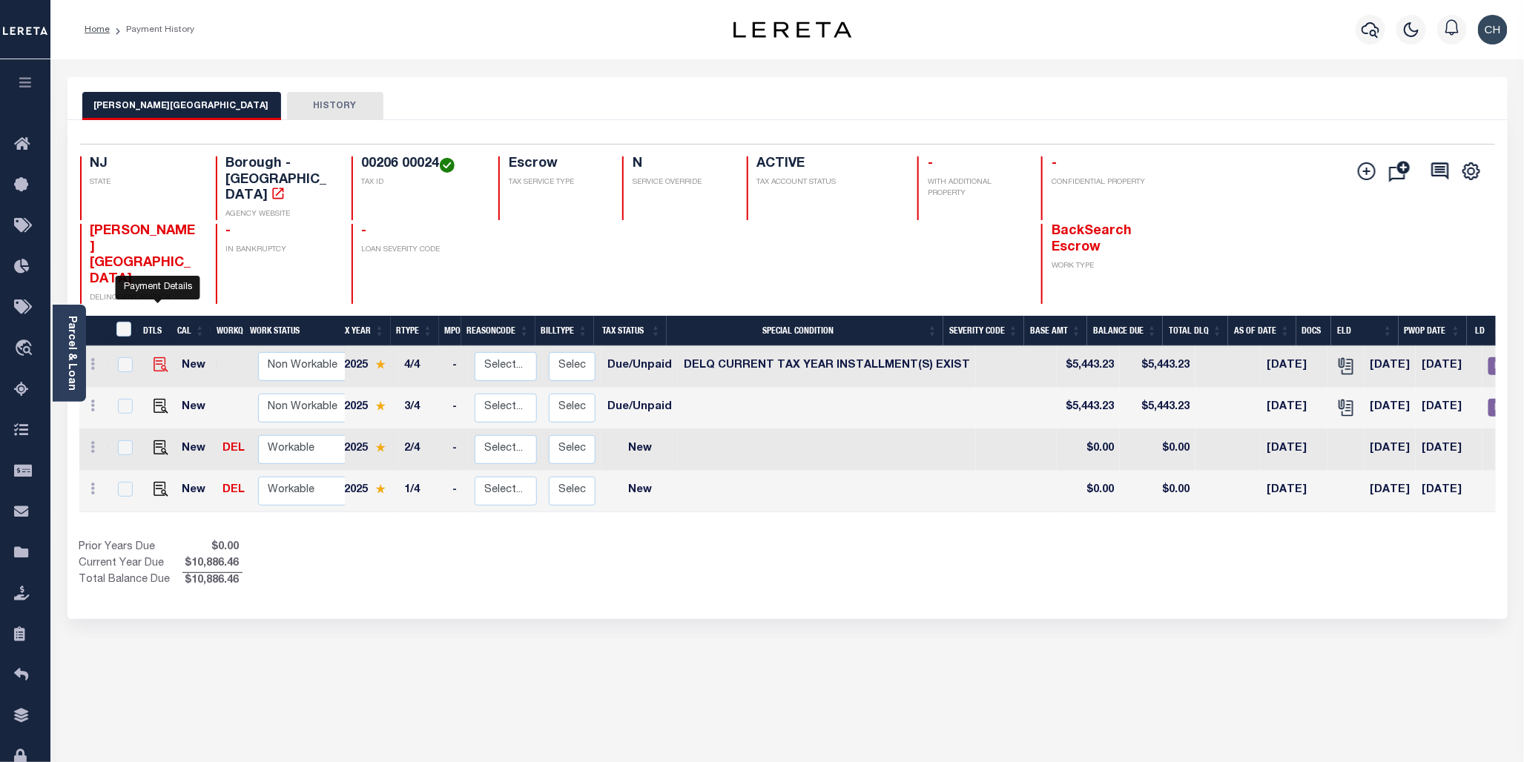
click at [156, 357] on img "" at bounding box center [160, 364] width 15 height 15
checkbox input "true"
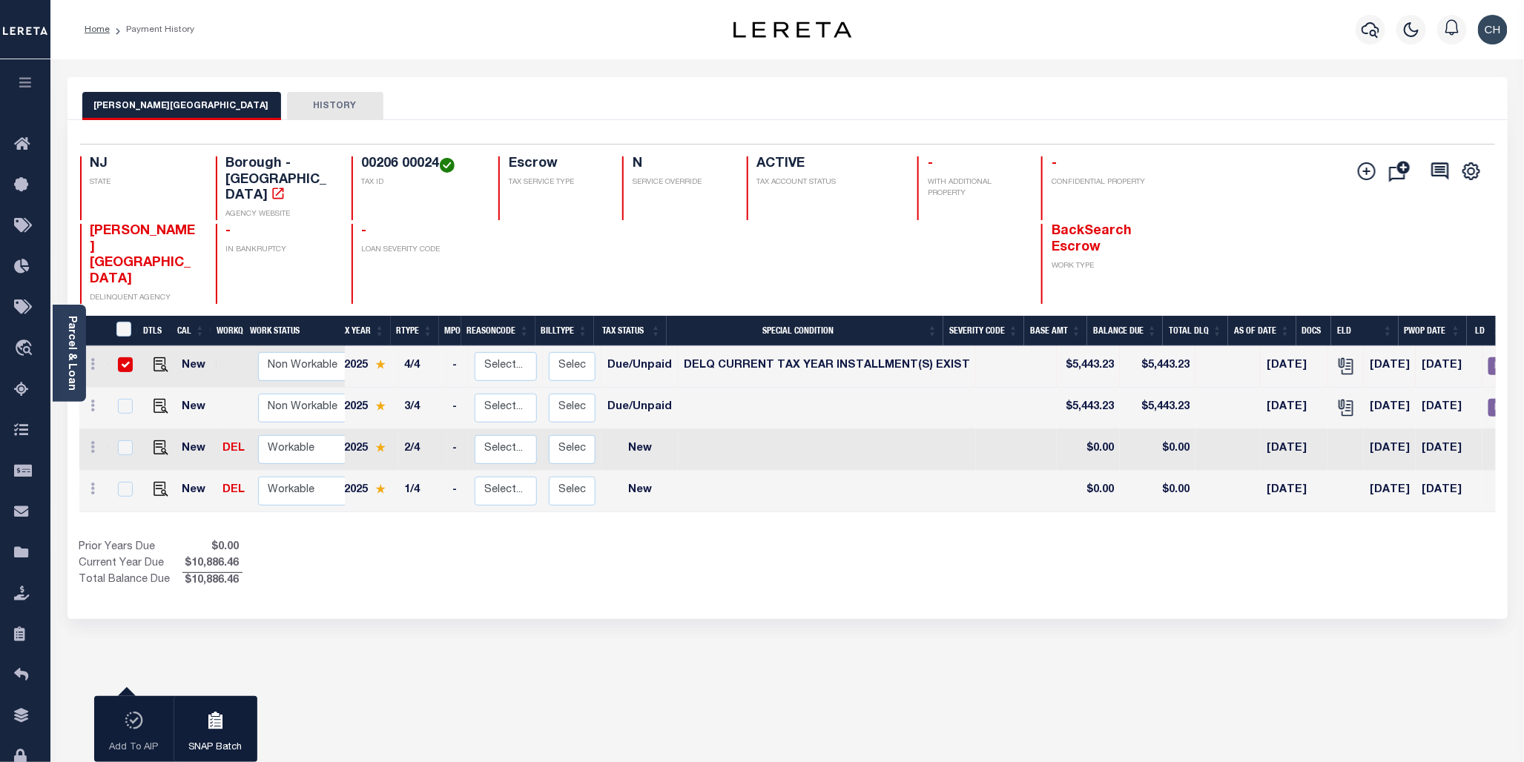
drag, startPoint x: 1238, startPoint y: 469, endPoint x: 1294, endPoint y: 479, distance: 57.2
click at [1294, 479] on div "DTLS CAL WorkQ Work Status Work Type Tax Year RType MPO ReasonCode BillType Tax…" at bounding box center [787, 453] width 1416 height 274
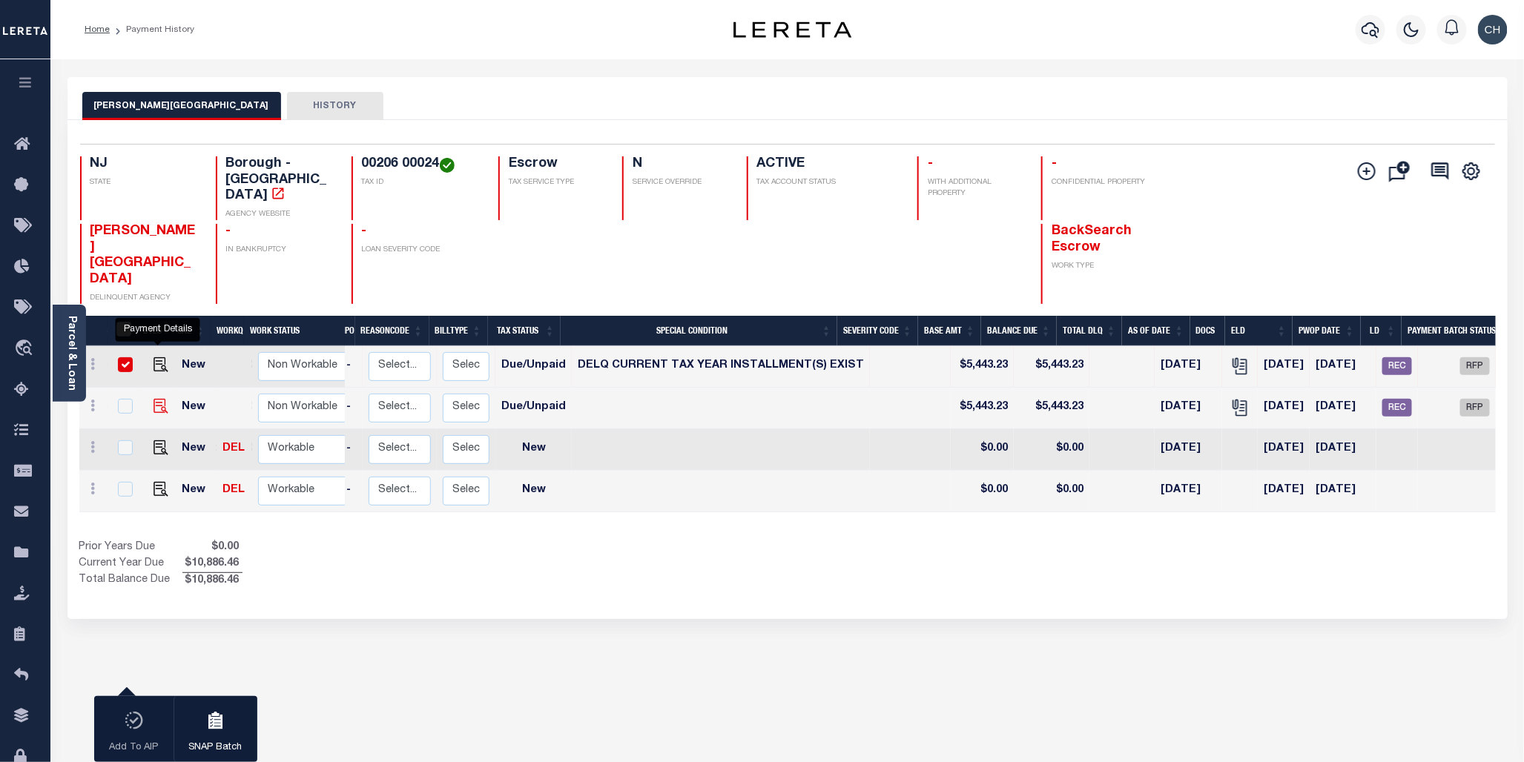
click at [153, 399] on img "" at bounding box center [160, 406] width 15 height 15
checkbox input "true"
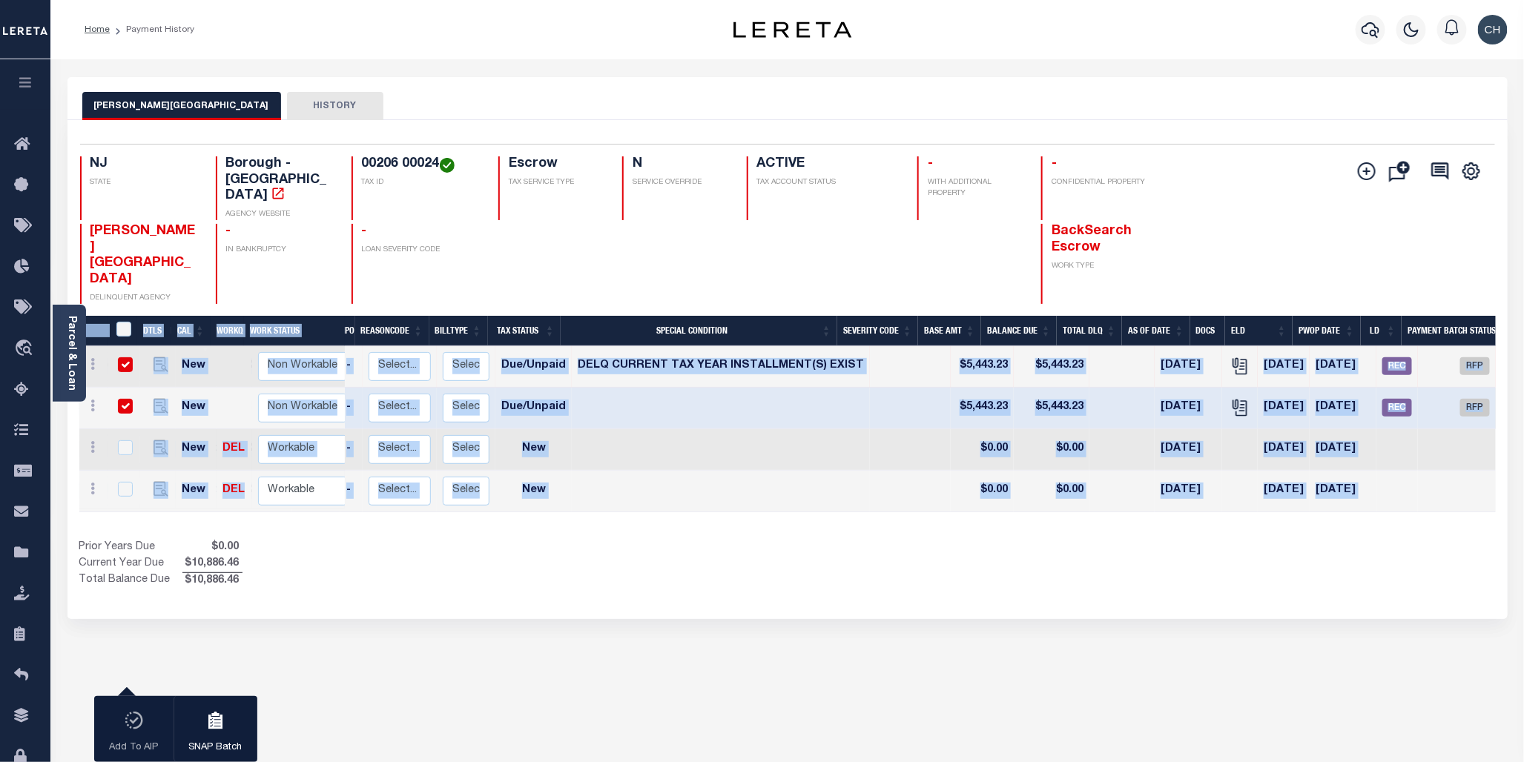
drag, startPoint x: 583, startPoint y: 469, endPoint x: 323, endPoint y: 455, distance: 260.6
click at [323, 455] on div "DTLS CAL WorkQ Work Status Work Type Tax Year RType MPO ReasonCode BillType Tax…" at bounding box center [787, 419] width 1416 height 206
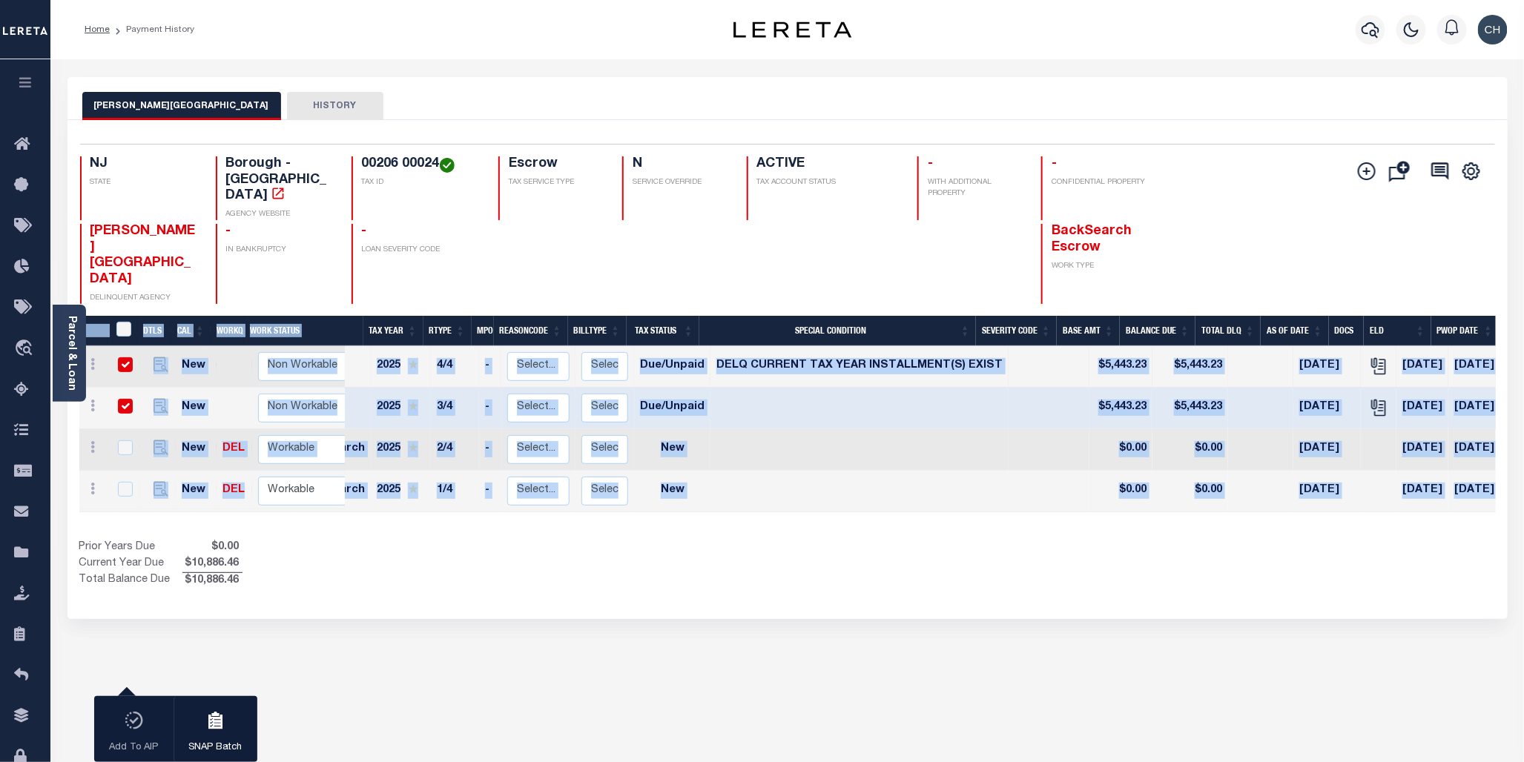
scroll to position [0, 0]
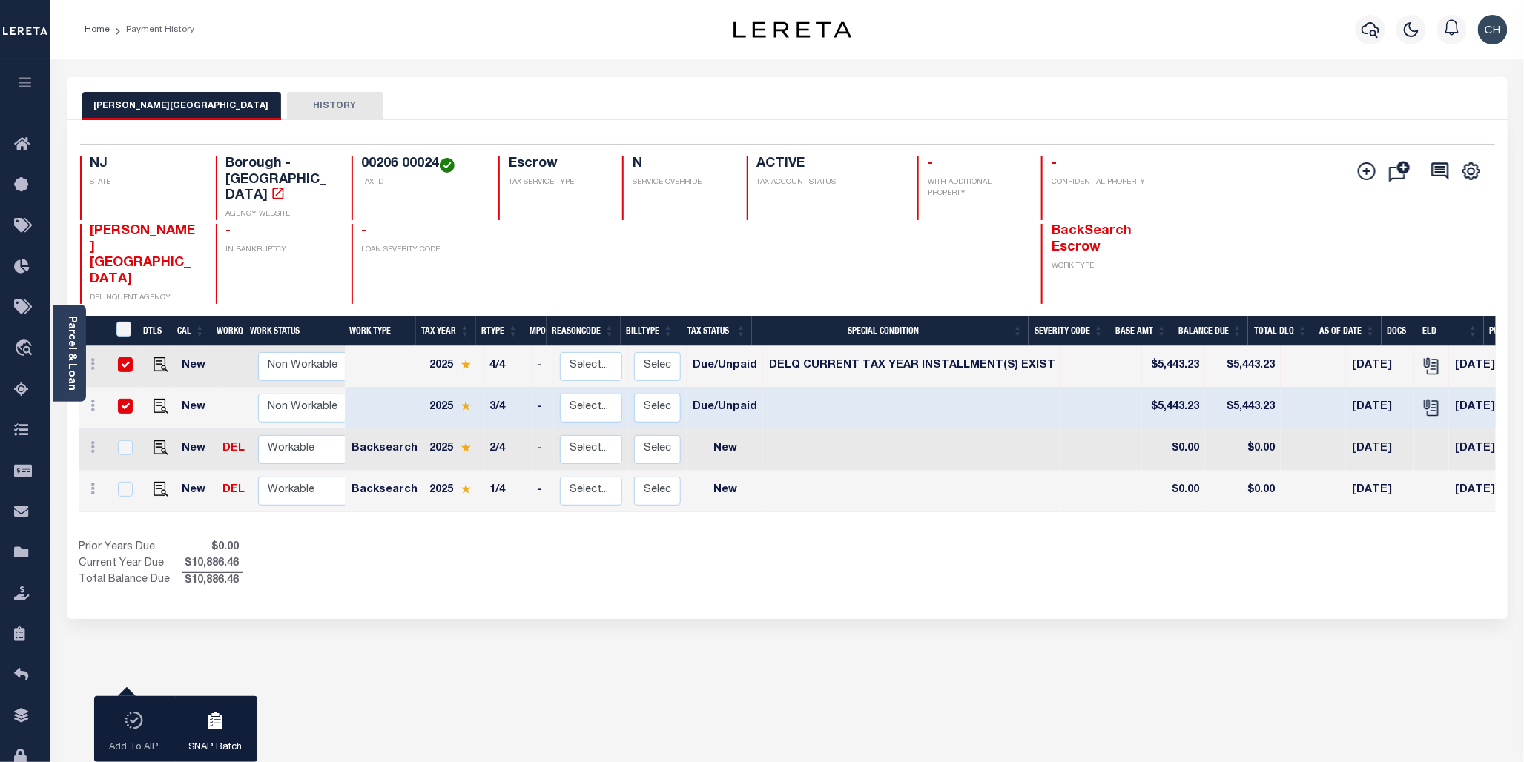
click at [973, 656] on div "GARWOOD BOROUGH HISTORY 2 Selected 4 1" at bounding box center [787, 495] width 1462 height 837
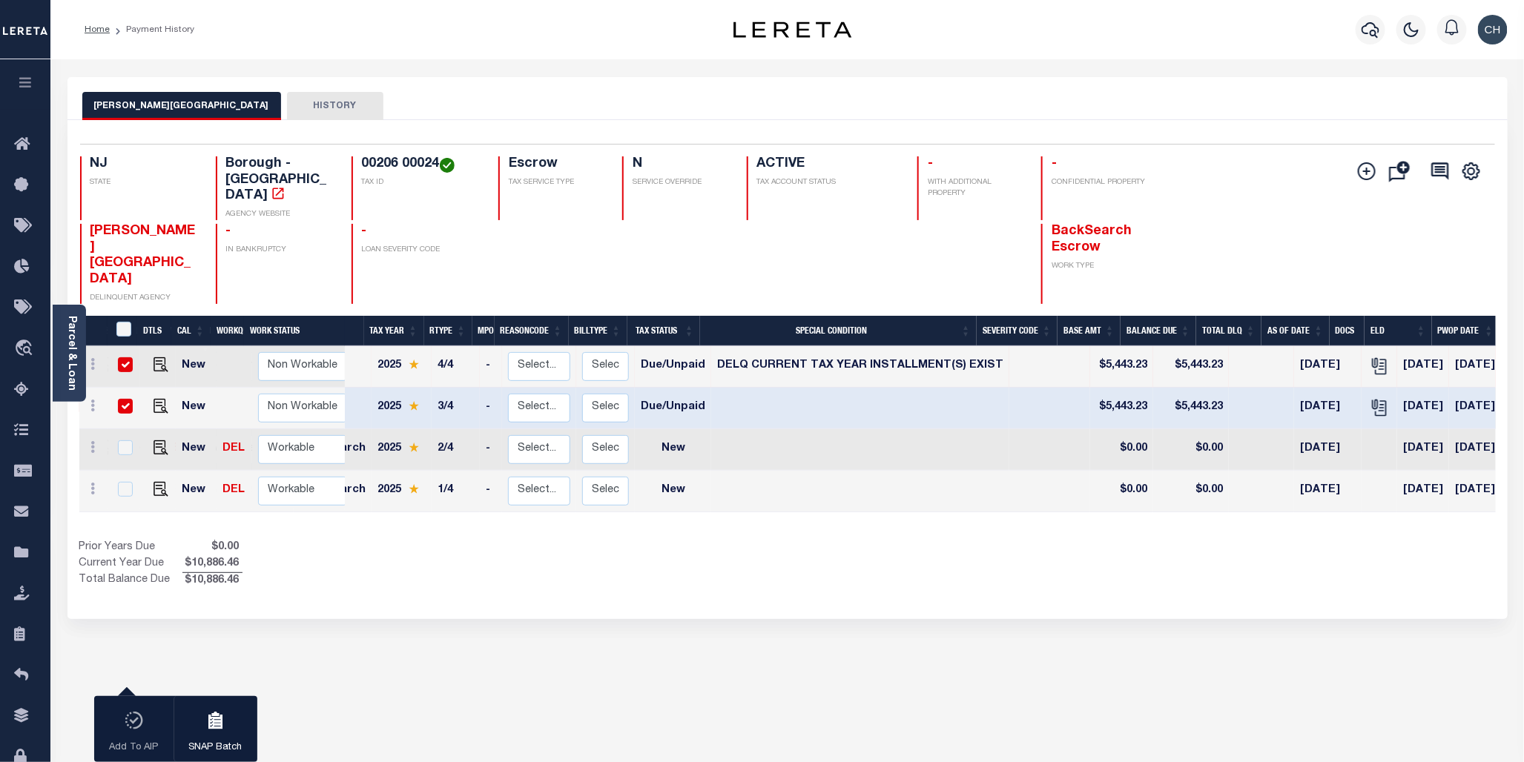
scroll to position [0, 50]
click at [287, 104] on button "HISTORY" at bounding box center [335, 106] width 96 height 28
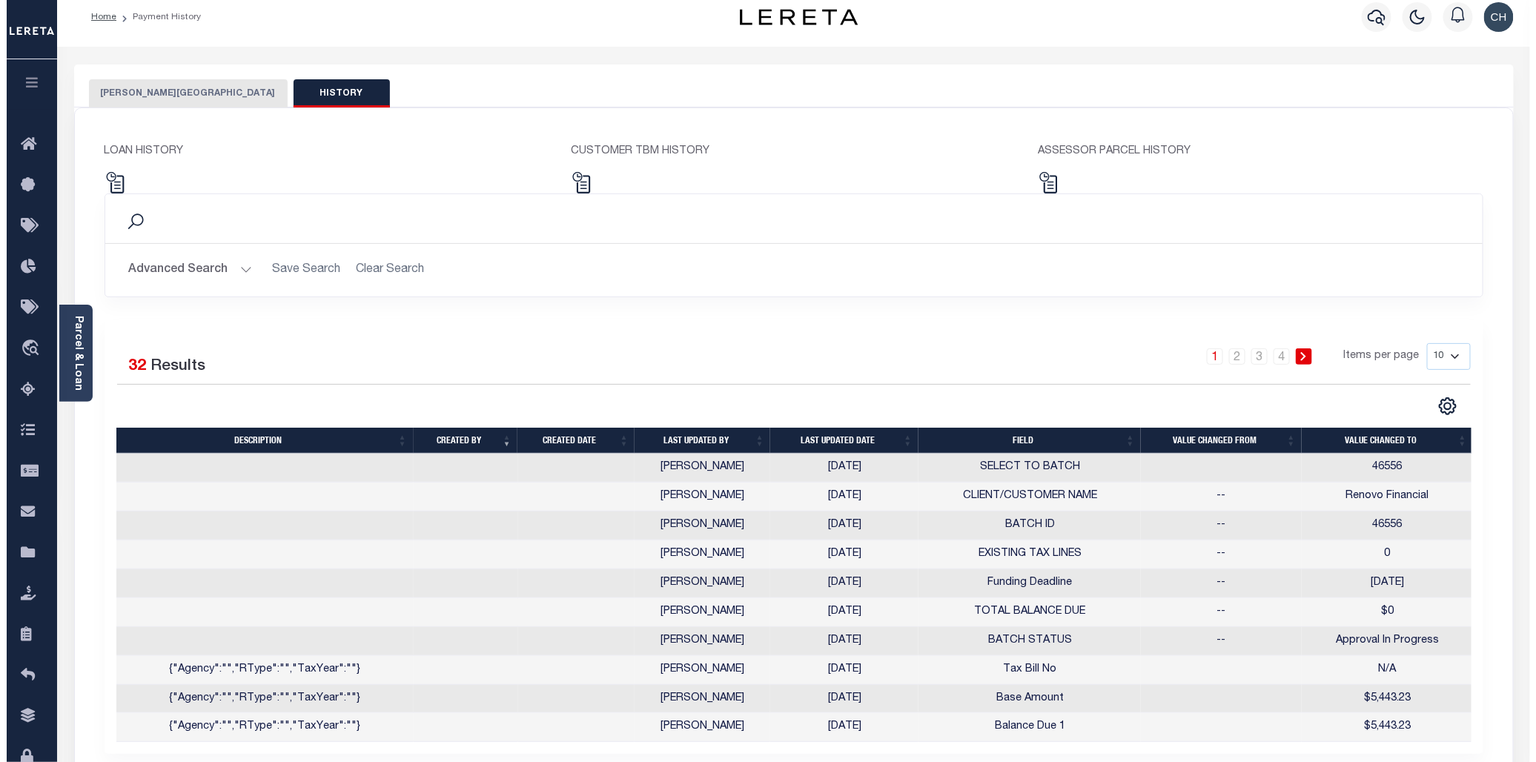
scroll to position [0, 0]
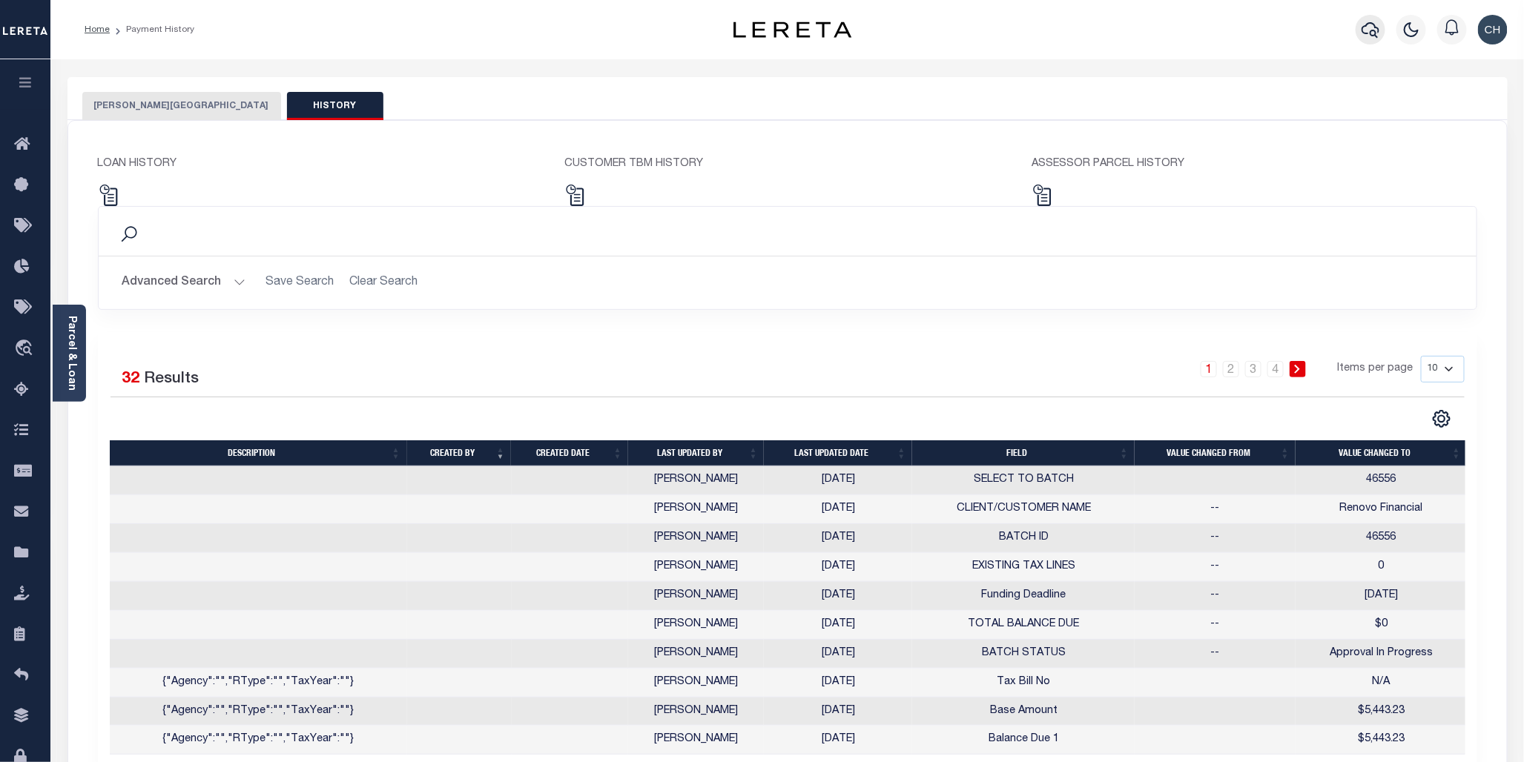
click at [1375, 39] on button "button" at bounding box center [1370, 30] width 30 height 30
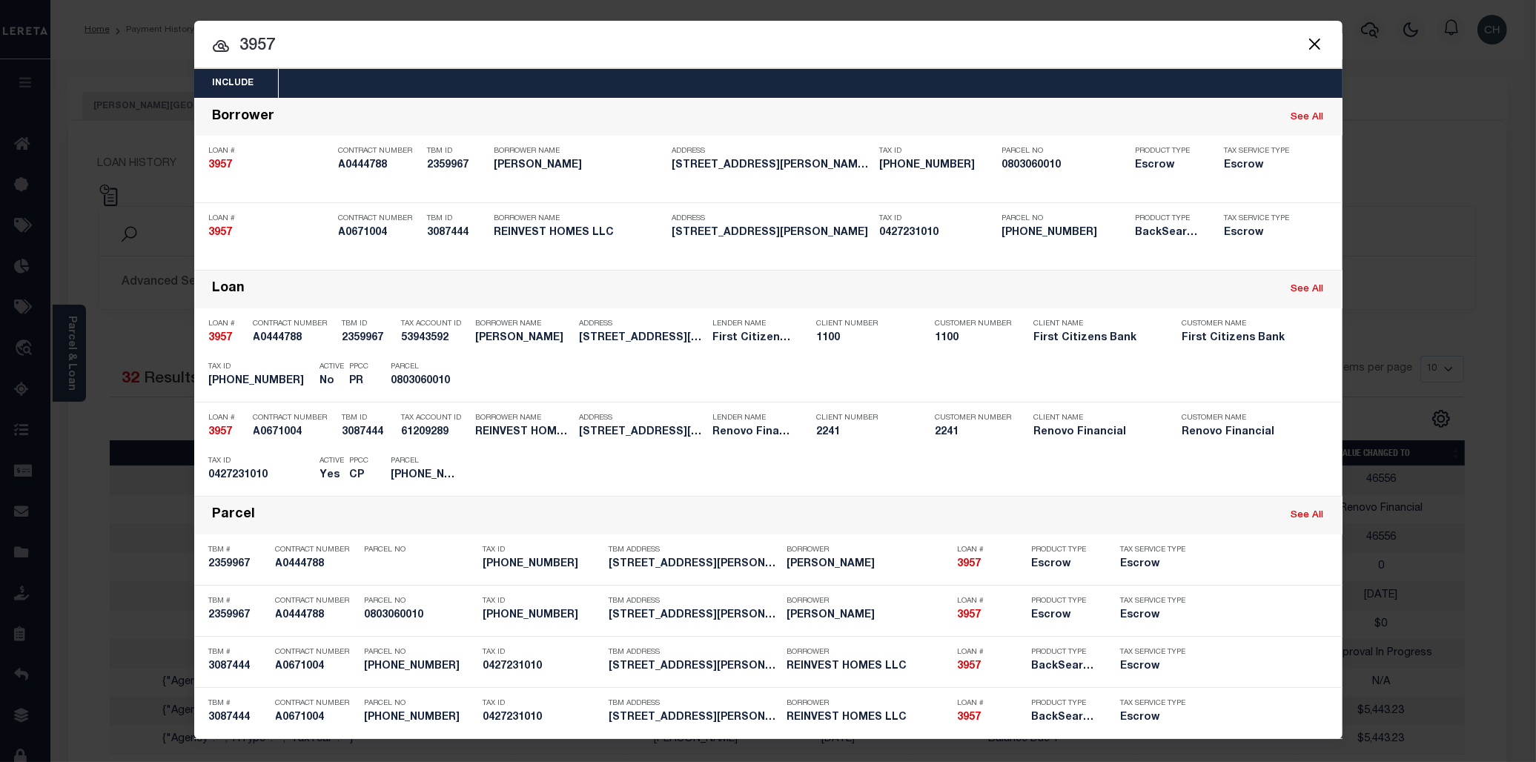
drag, startPoint x: 265, startPoint y: 50, endPoint x: 235, endPoint y: 49, distance: 29.7
click at [235, 49] on input "3957" at bounding box center [768, 46] width 1148 height 26
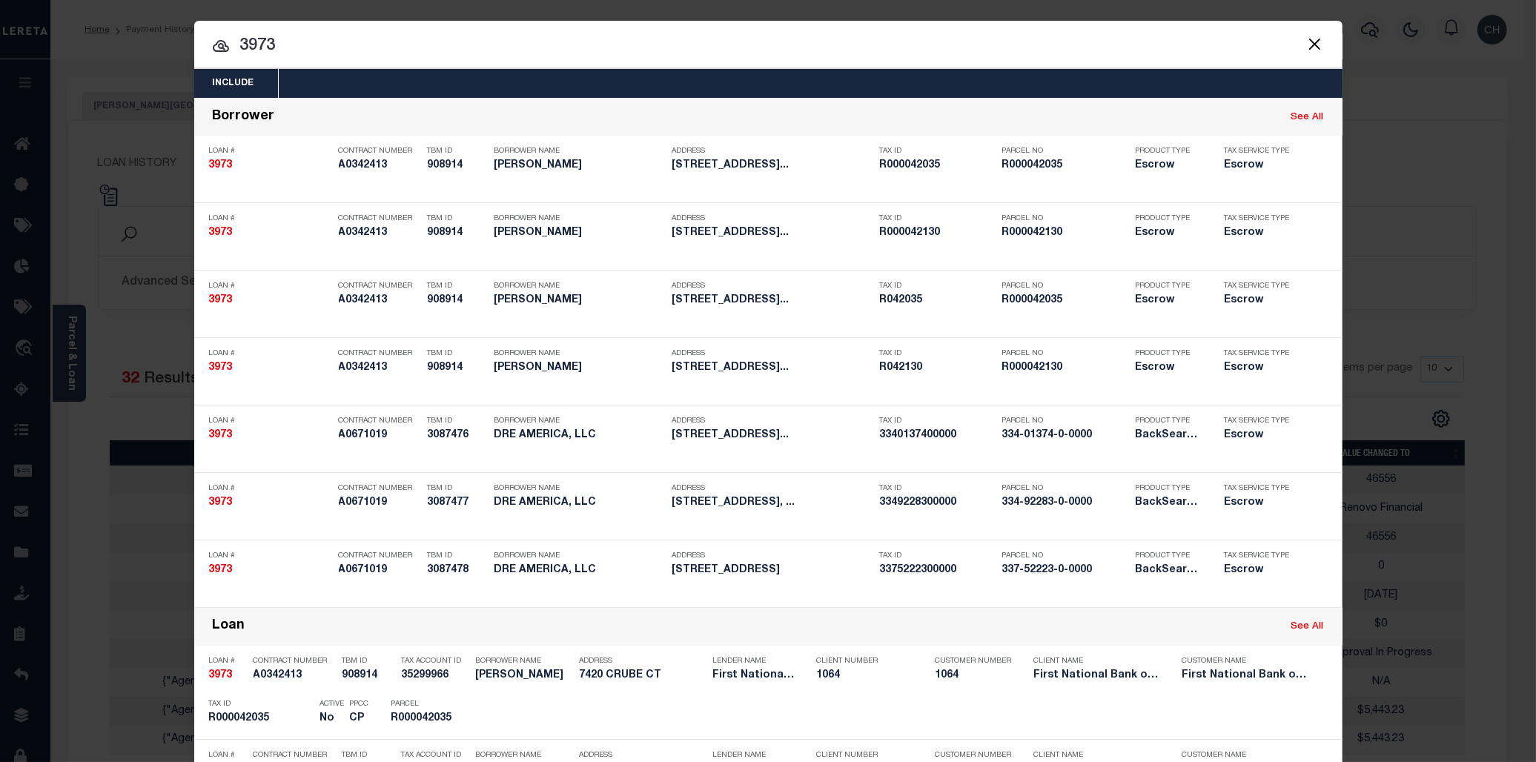
drag, startPoint x: 306, startPoint y: 42, endPoint x: 205, endPoint y: 52, distance: 102.0
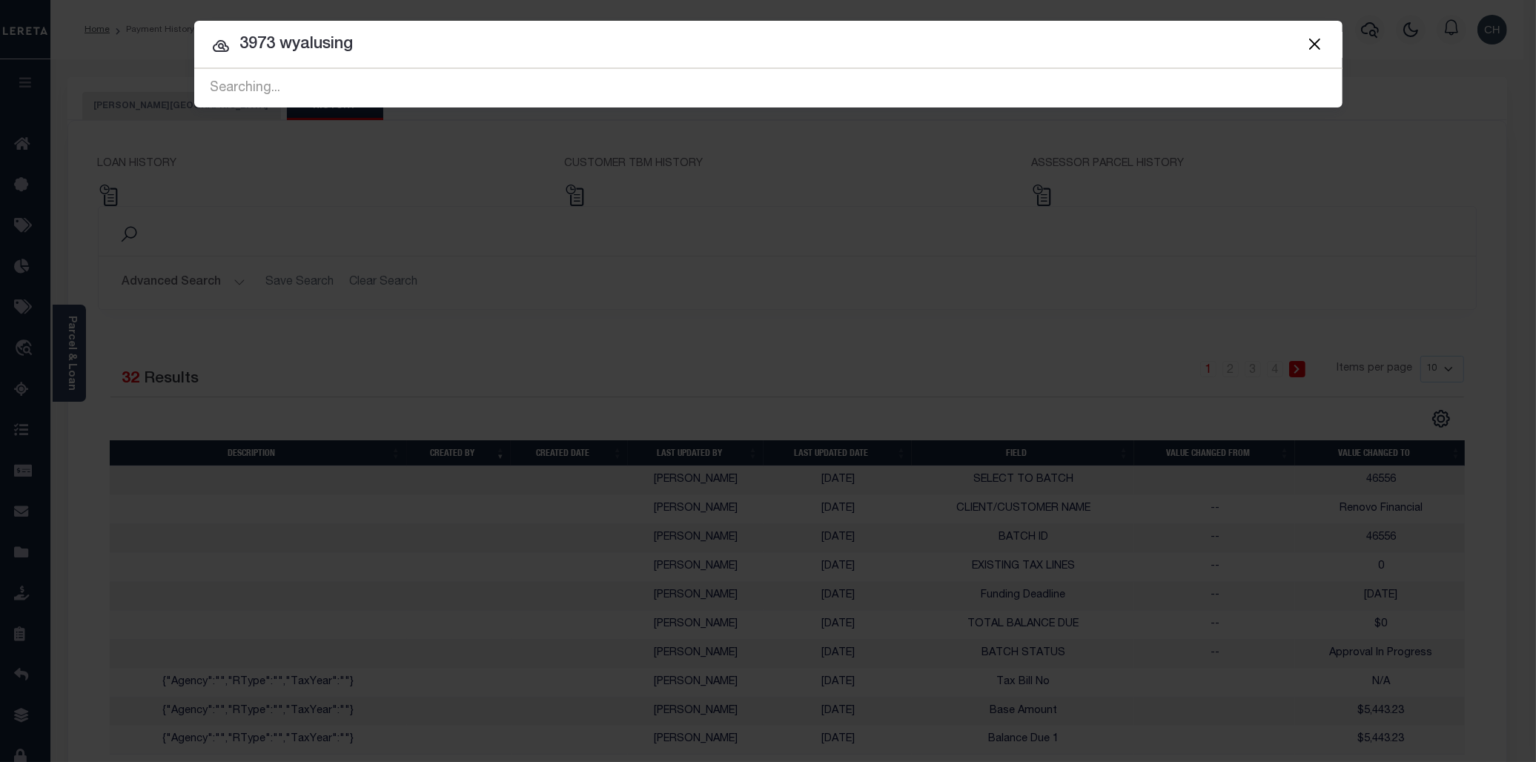
type input "3973 wyalusing"
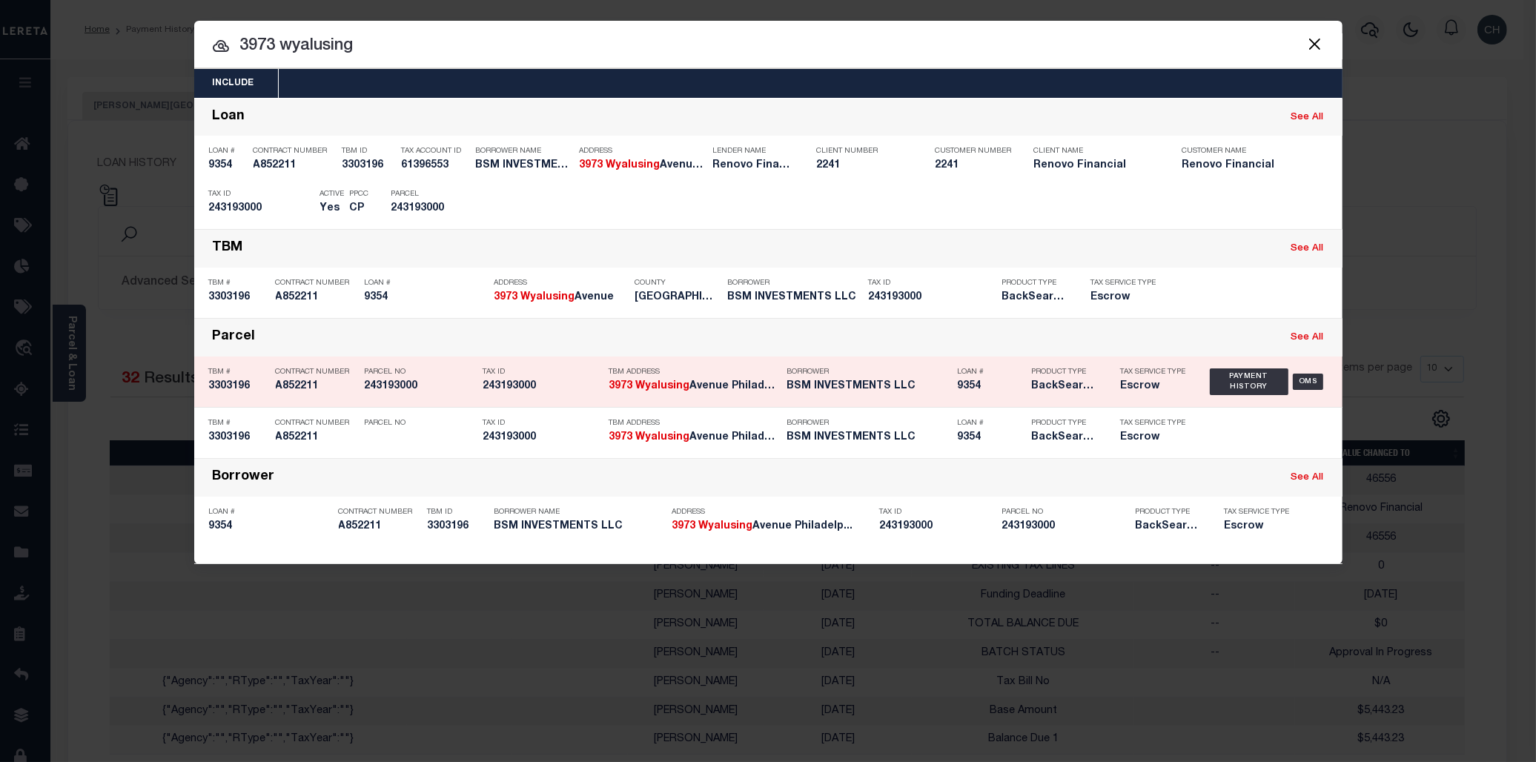
click at [692, 380] on div "TBM Address 3973 Wyalusing Avenue Philadelp..." at bounding box center [694, 381] width 171 height 43
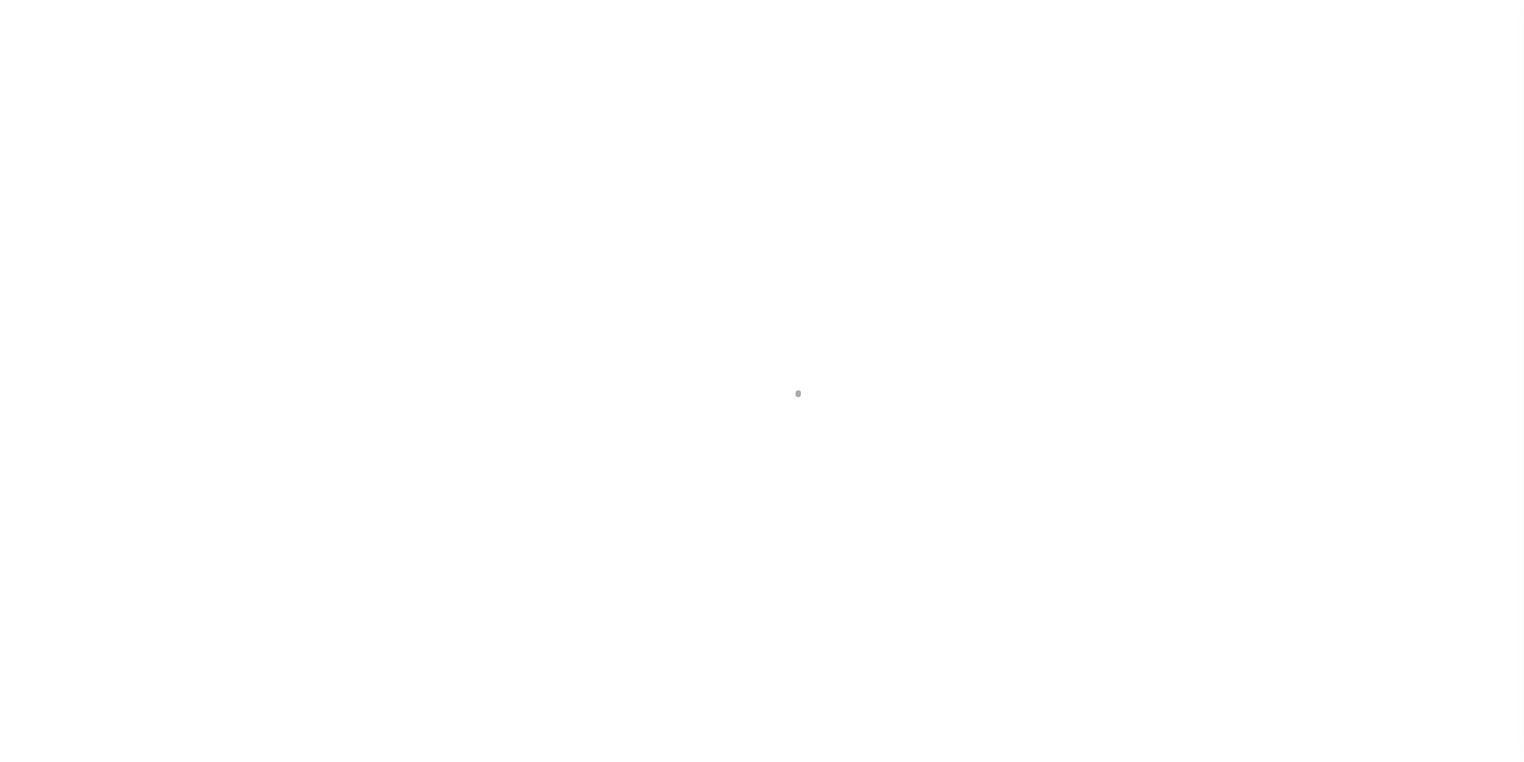
select select "DUE"
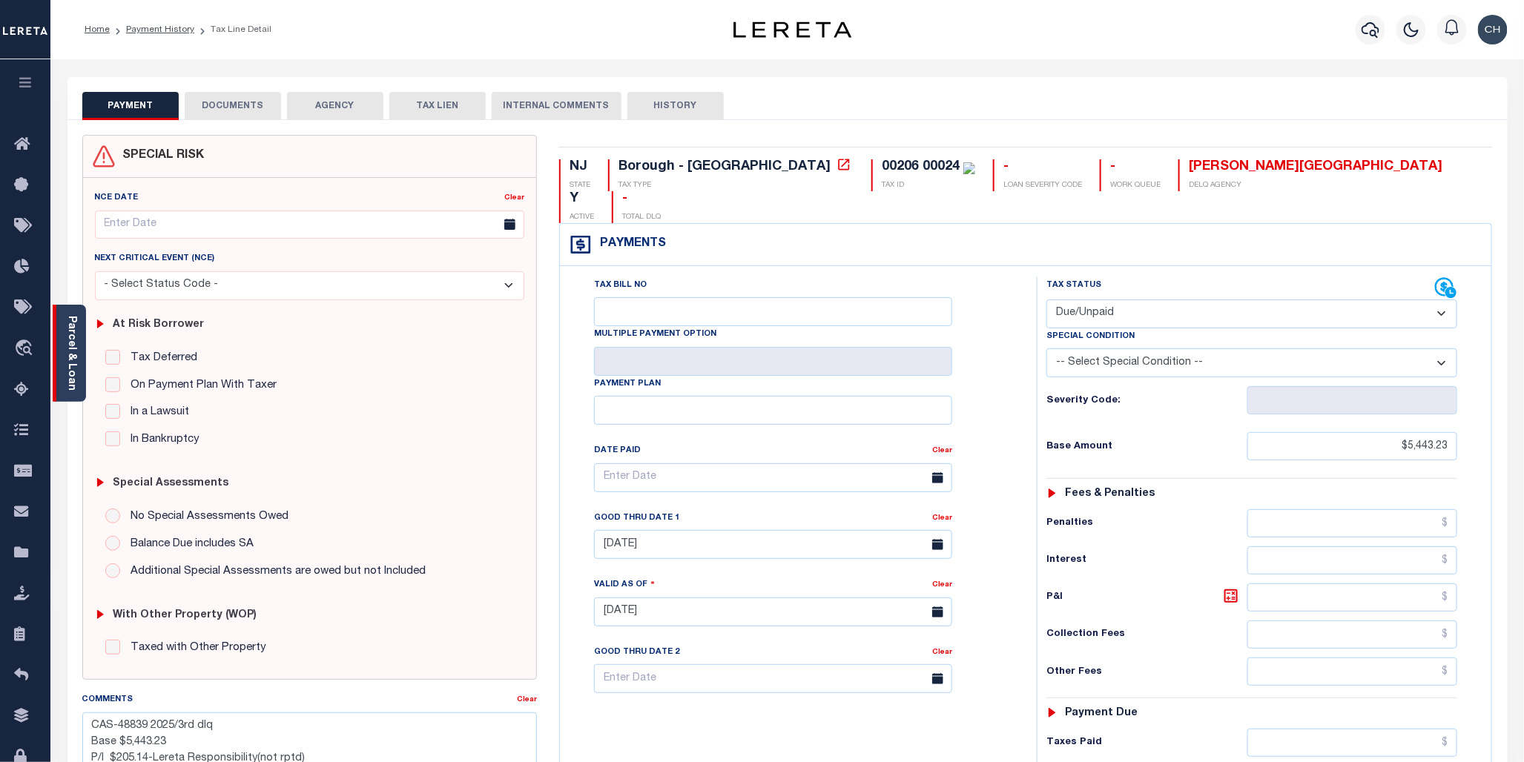
click at [73, 351] on link "Parcel & Loan" at bounding box center [71, 353] width 10 height 75
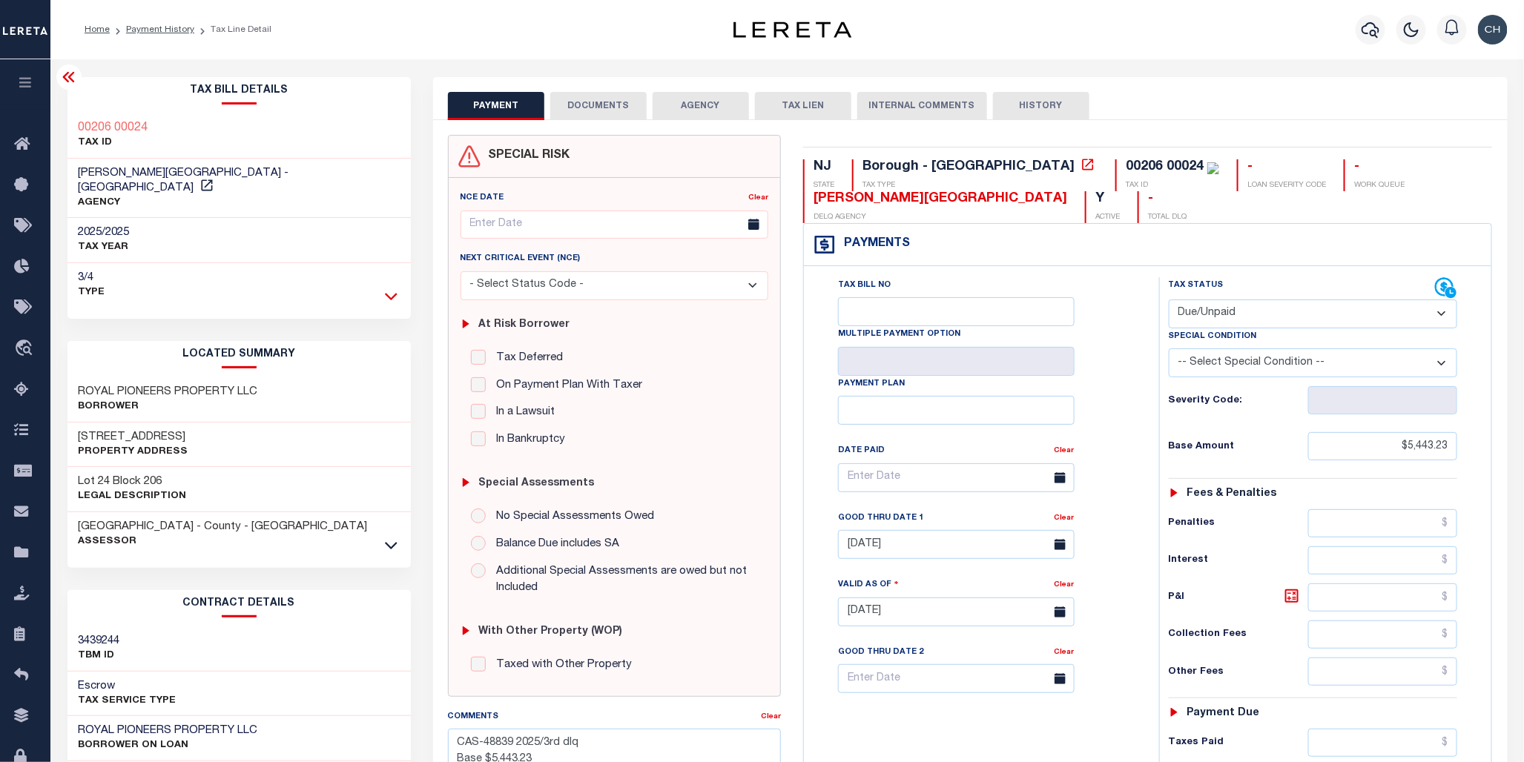
click at [395, 293] on icon at bounding box center [391, 296] width 13 height 7
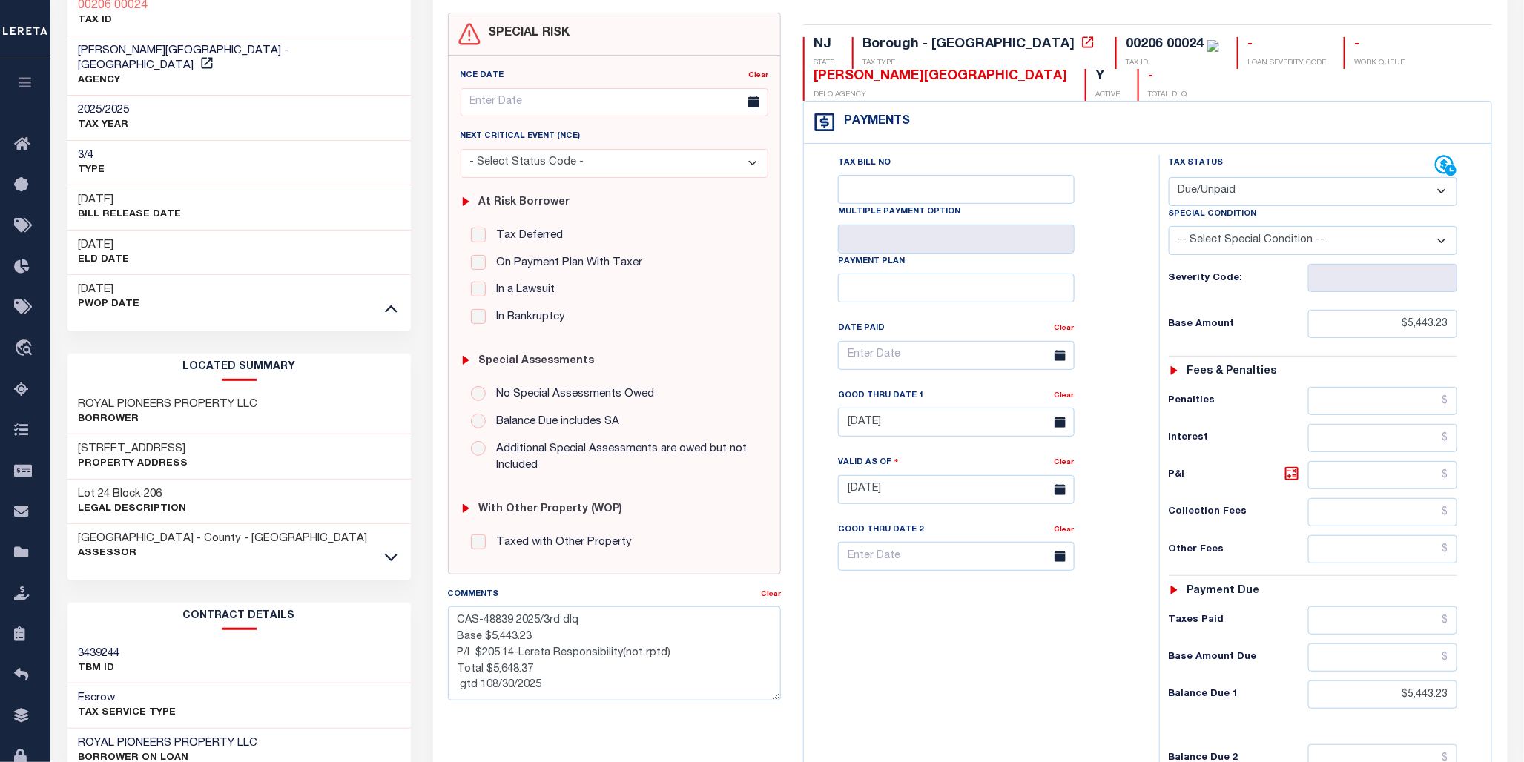
scroll to position [109, 0]
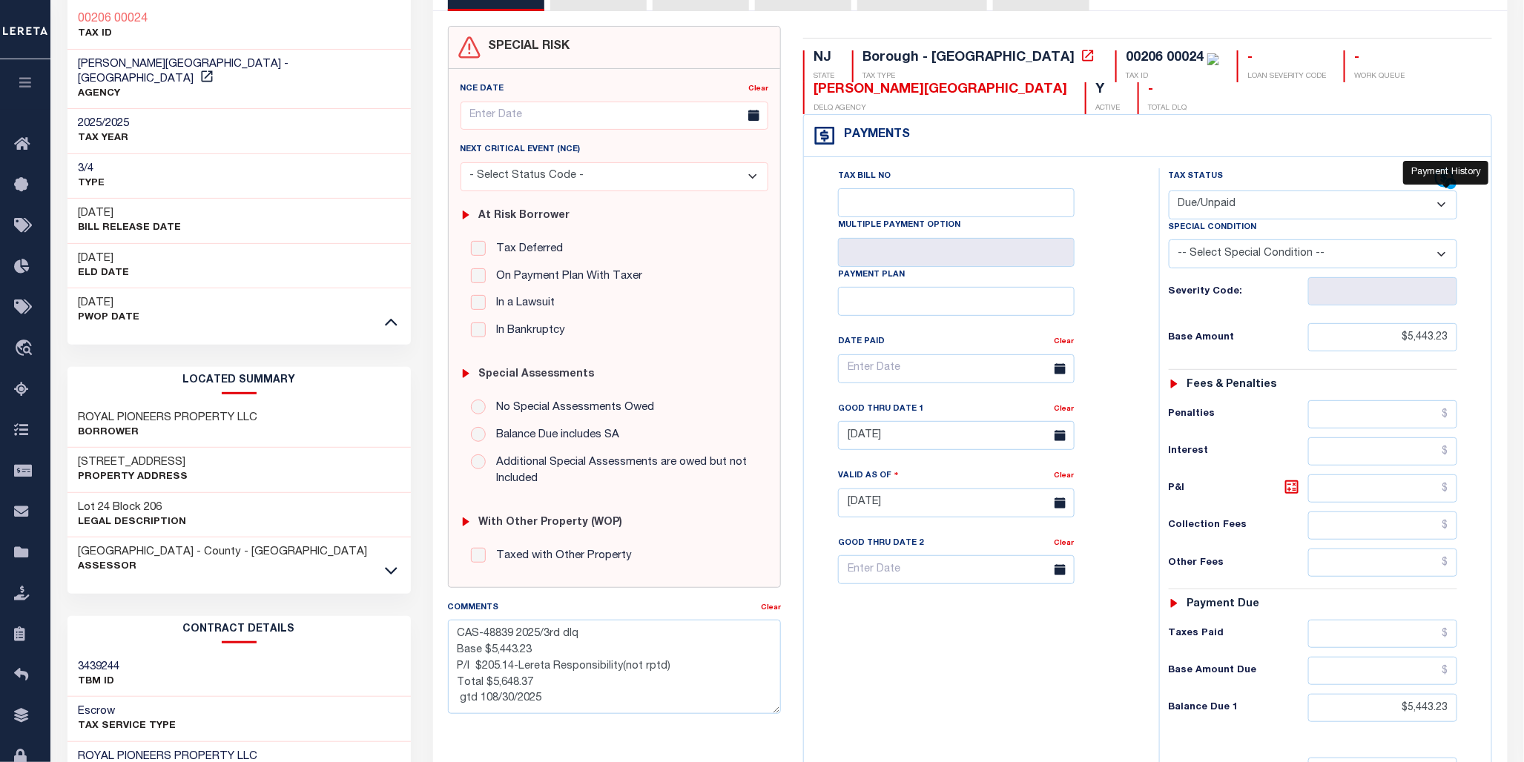
click at [1449, 186] on icon at bounding box center [1450, 183] width 11 height 11
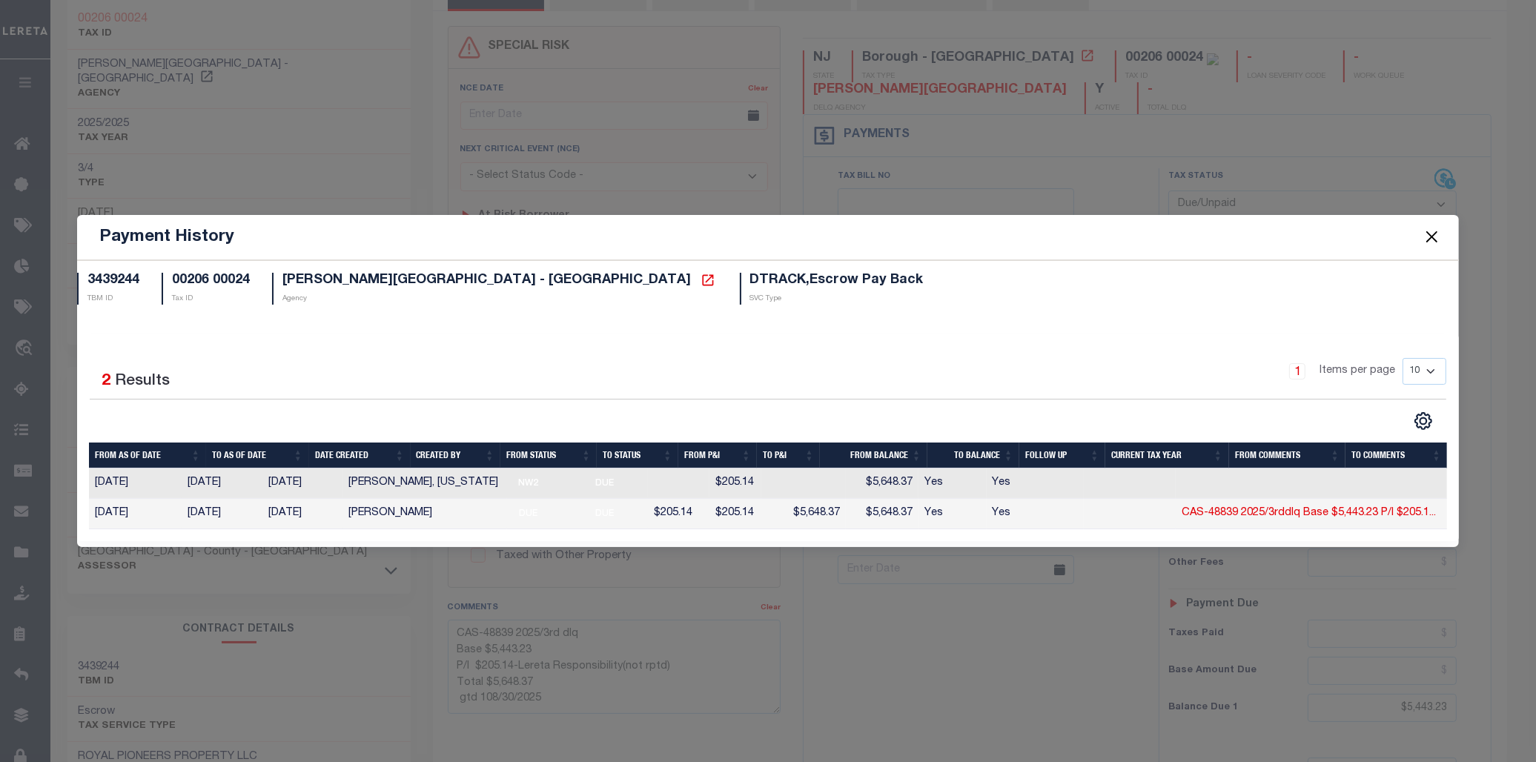
click at [1427, 235] on button "Close" at bounding box center [1431, 237] width 19 height 19
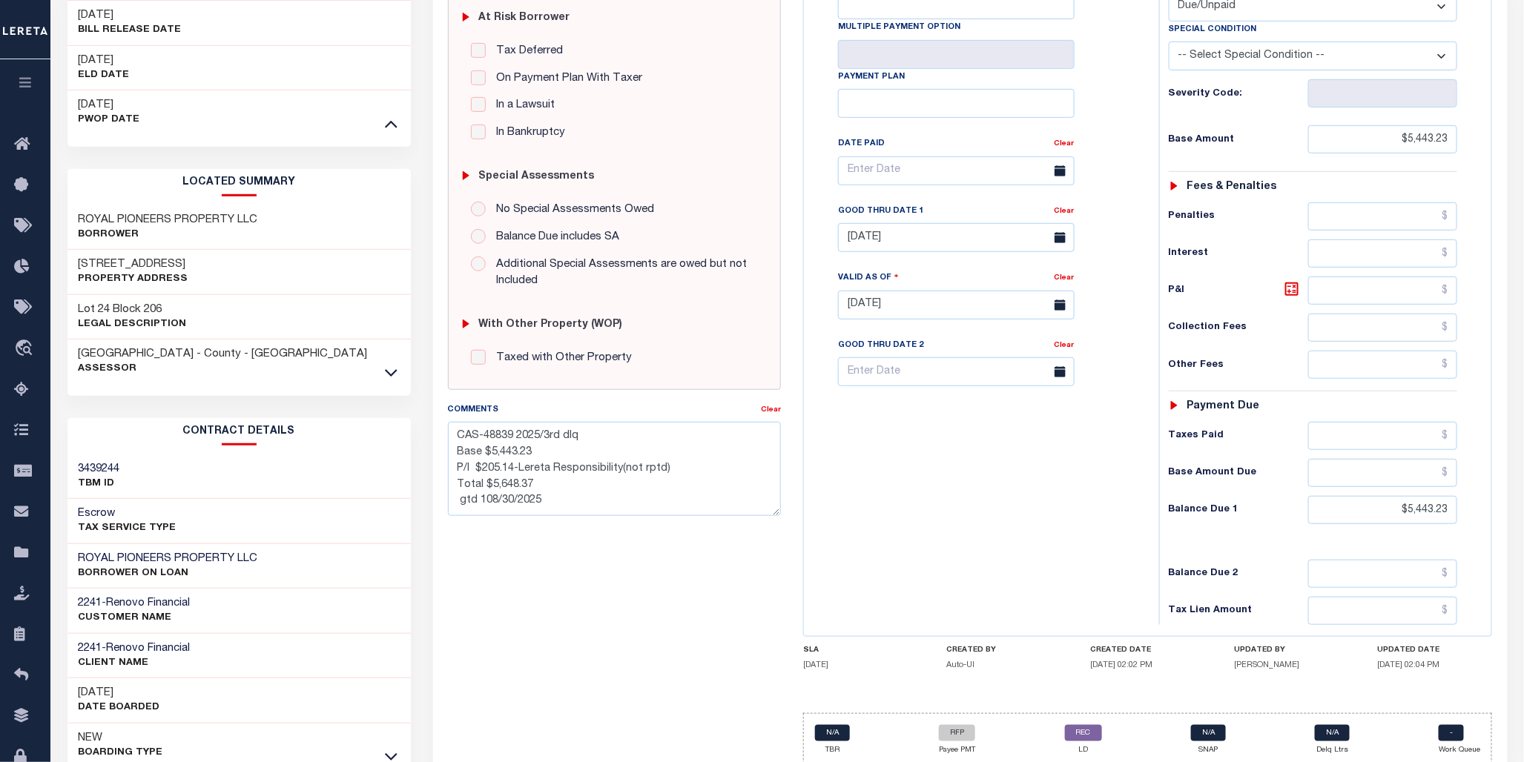
scroll to position [165, 0]
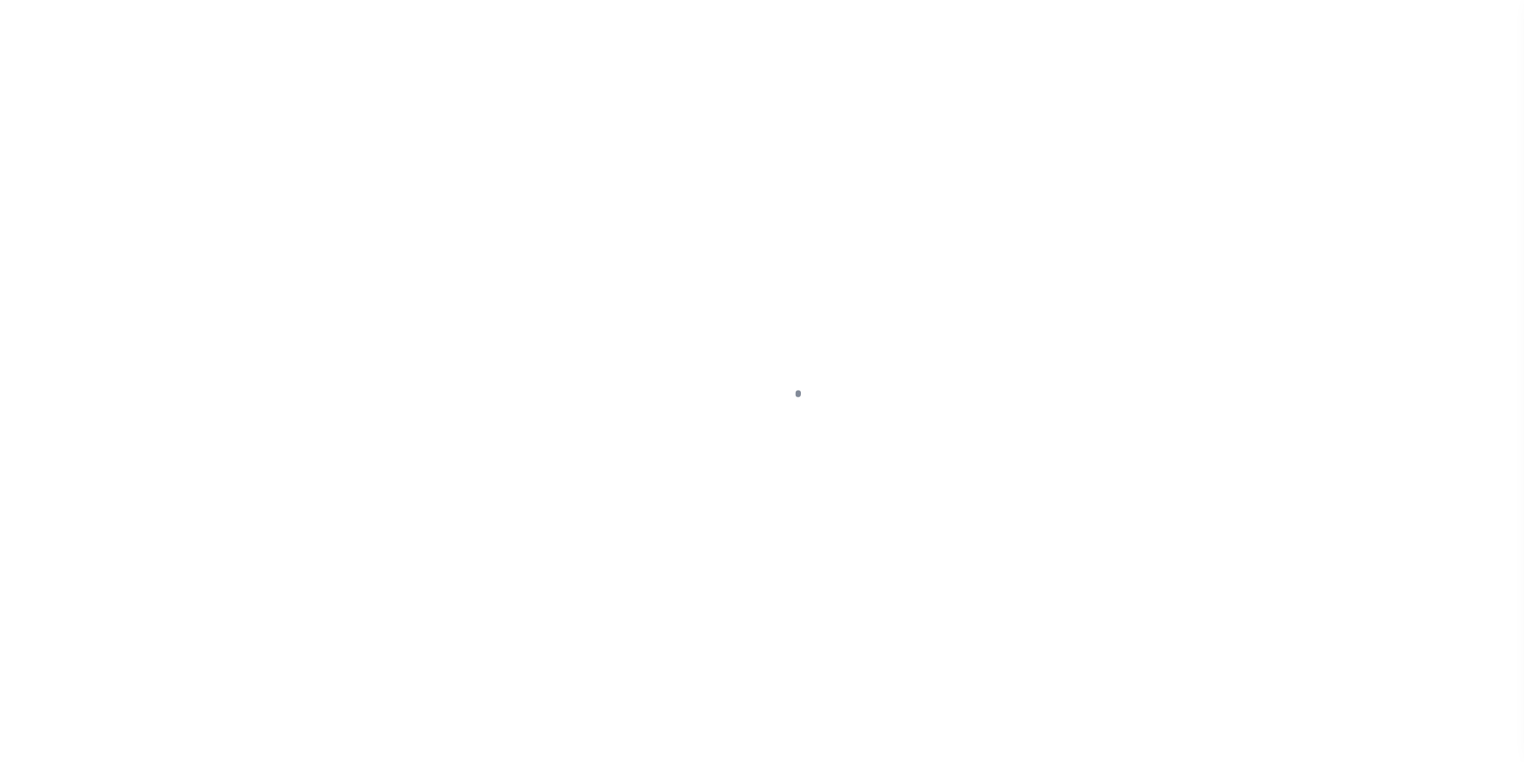
select select "DUE"
select select "17"
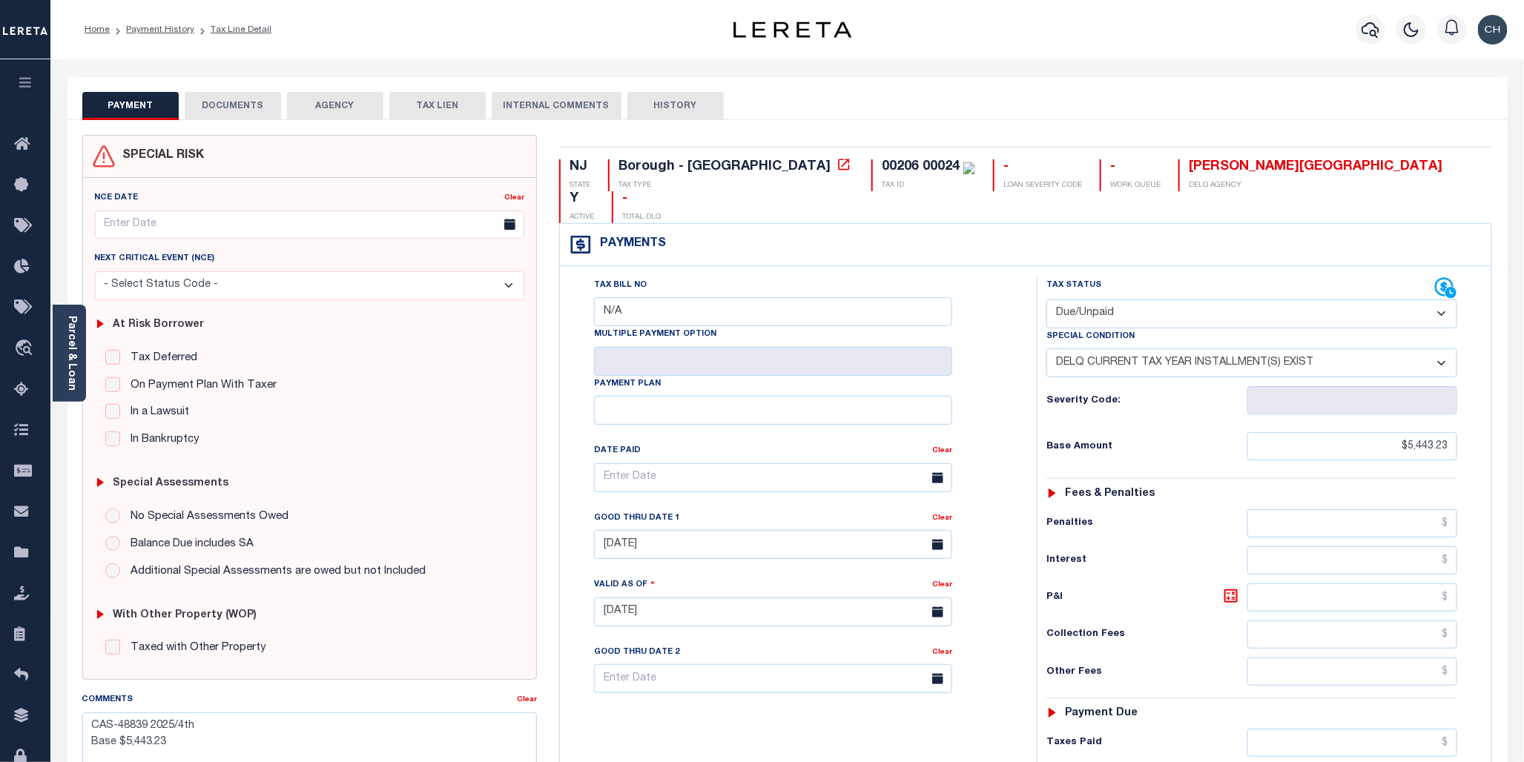
click at [678, 104] on button "HISTORY" at bounding box center [675, 106] width 96 height 28
select select "50"
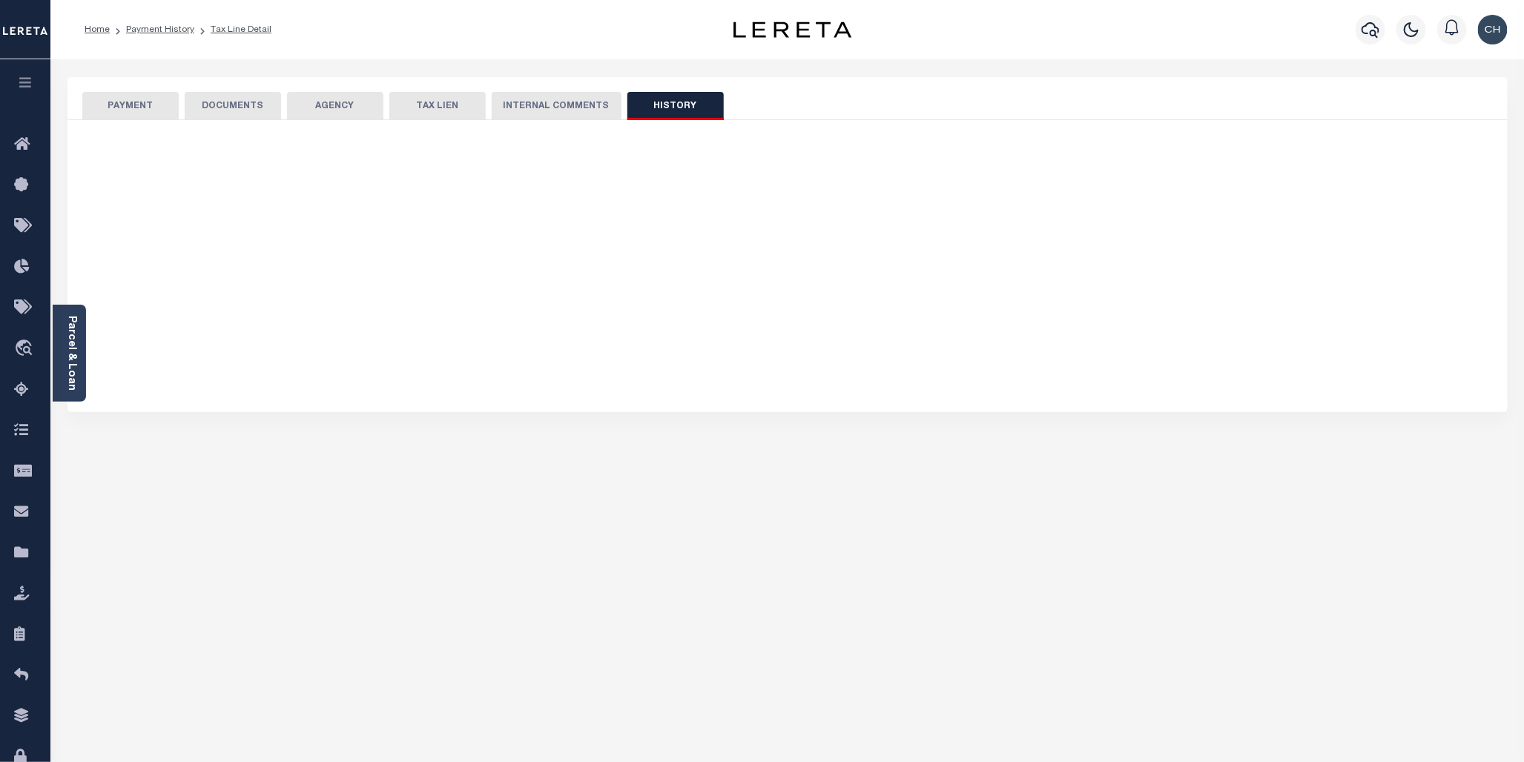
select select "50"
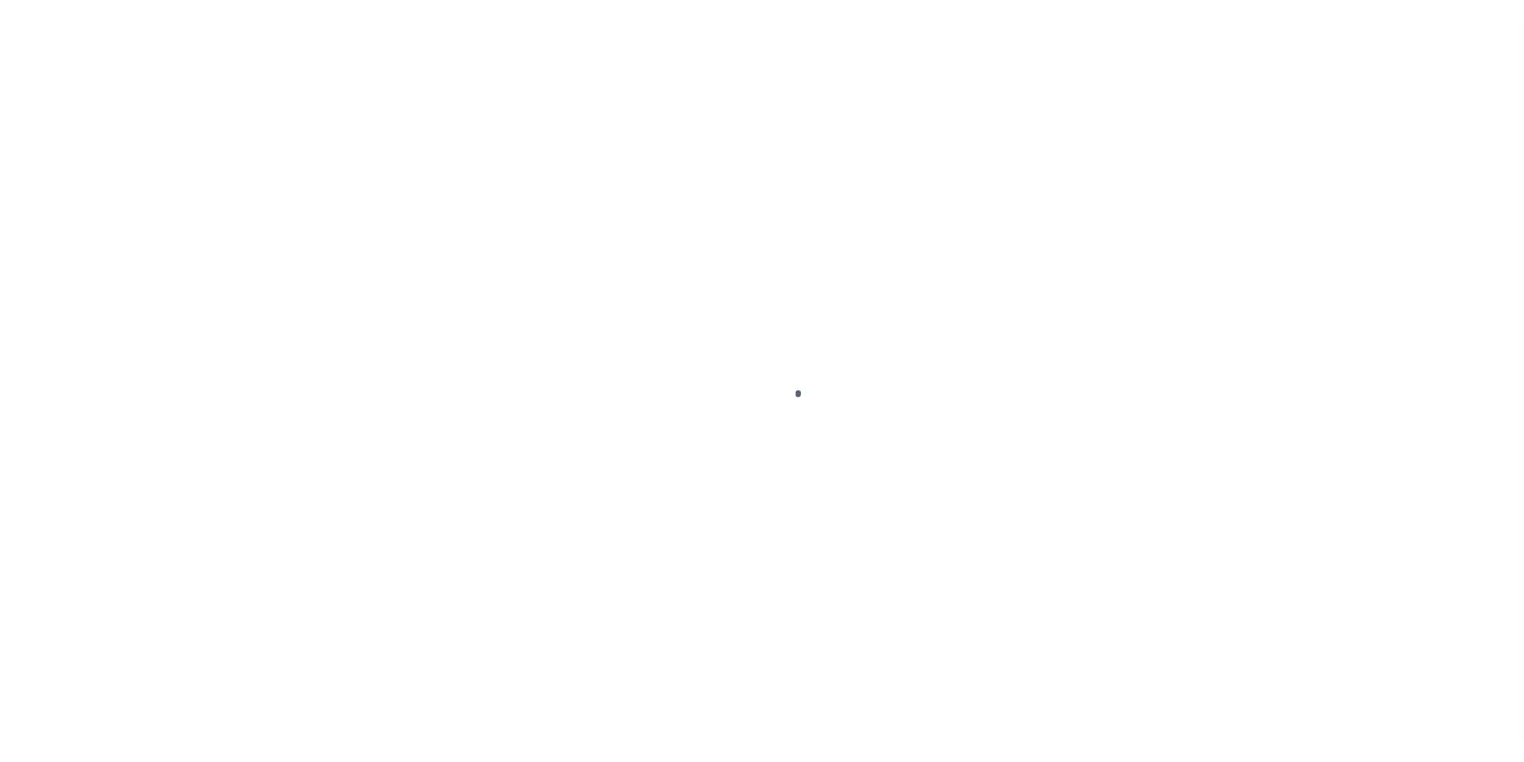
select select "DUE"
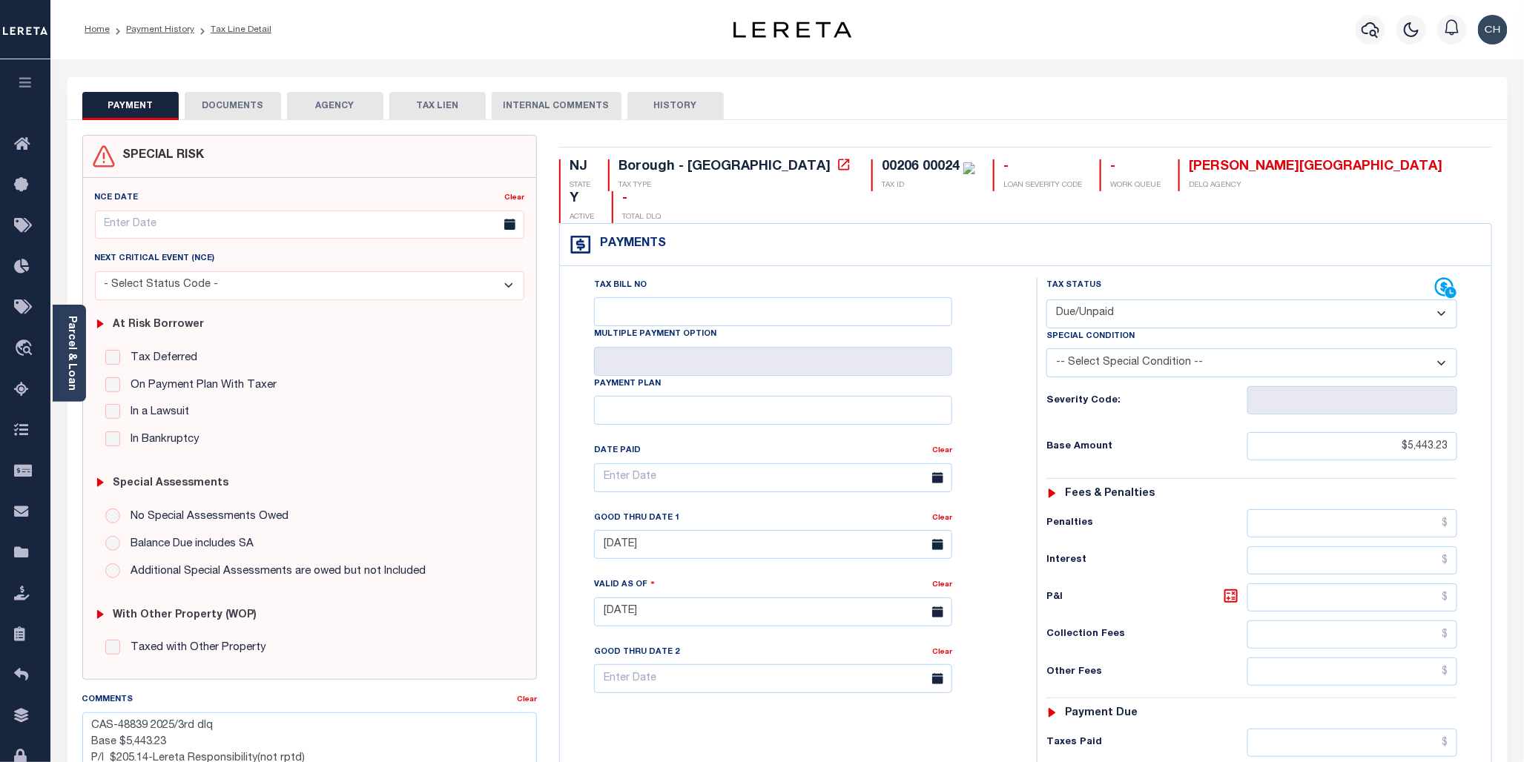
click at [661, 119] on button "HISTORY" at bounding box center [675, 106] width 96 height 28
select select "50"
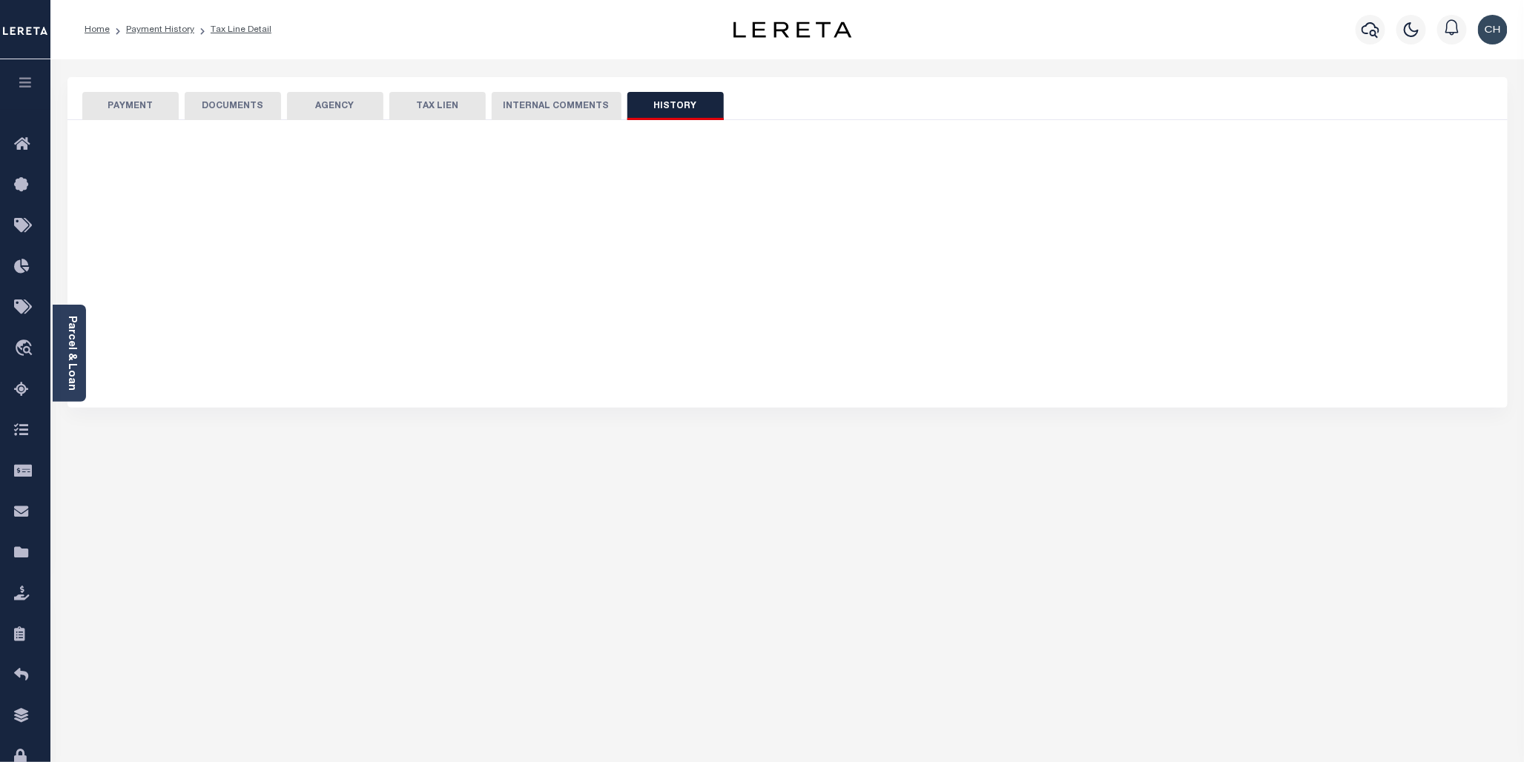
select select "50"
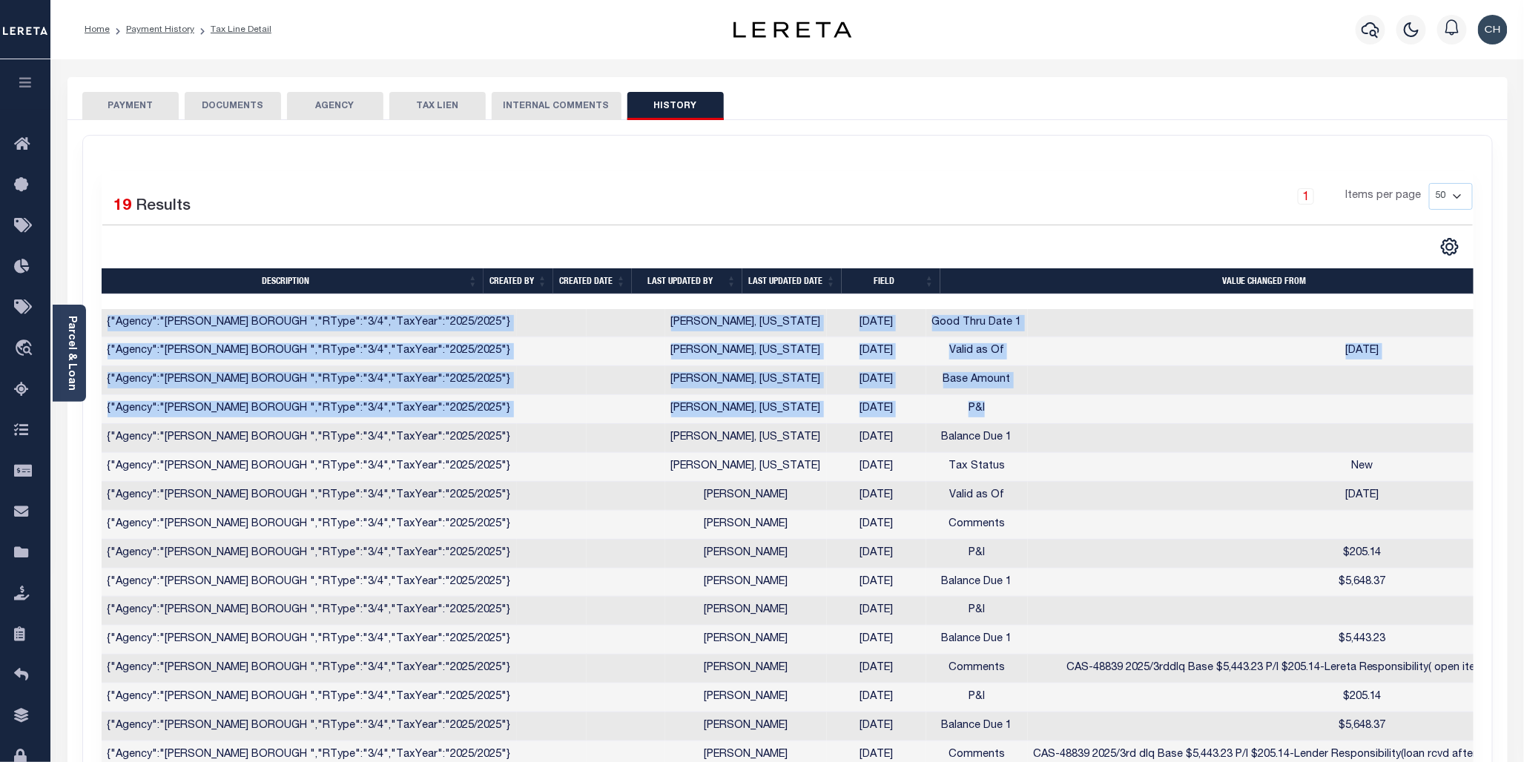
drag, startPoint x: 1516, startPoint y: 277, endPoint x: 1506, endPoint y: 410, distance: 133.1
click at [1506, 410] on div "PAYMENT DOCUMENTS AGENCY DELINQUENT PAYEE" at bounding box center [787, 548] width 1462 height 942
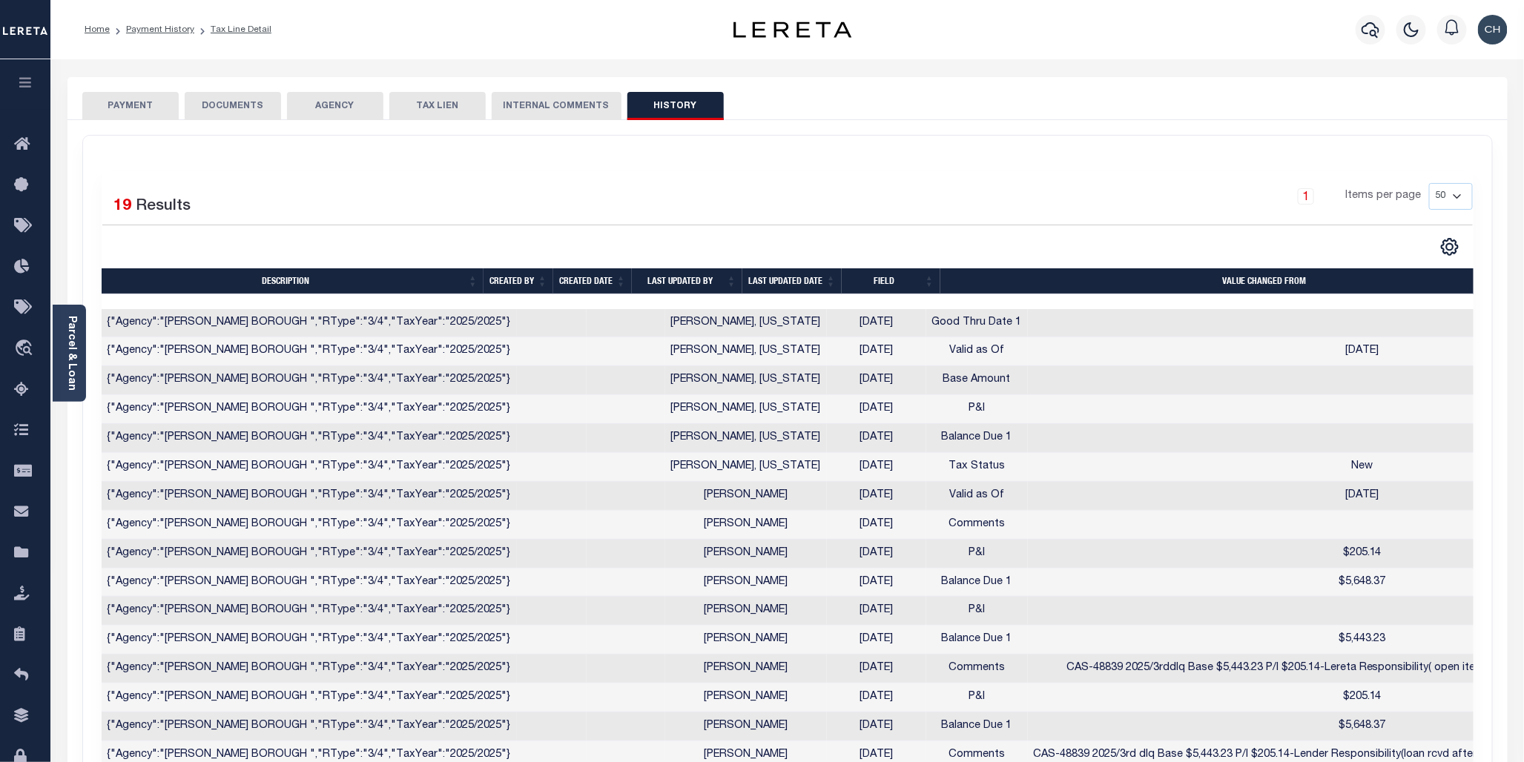
click at [1213, 123] on div "SPECIAL RISK NCE Date Clear" at bounding box center [787, 521] width 1440 height 802
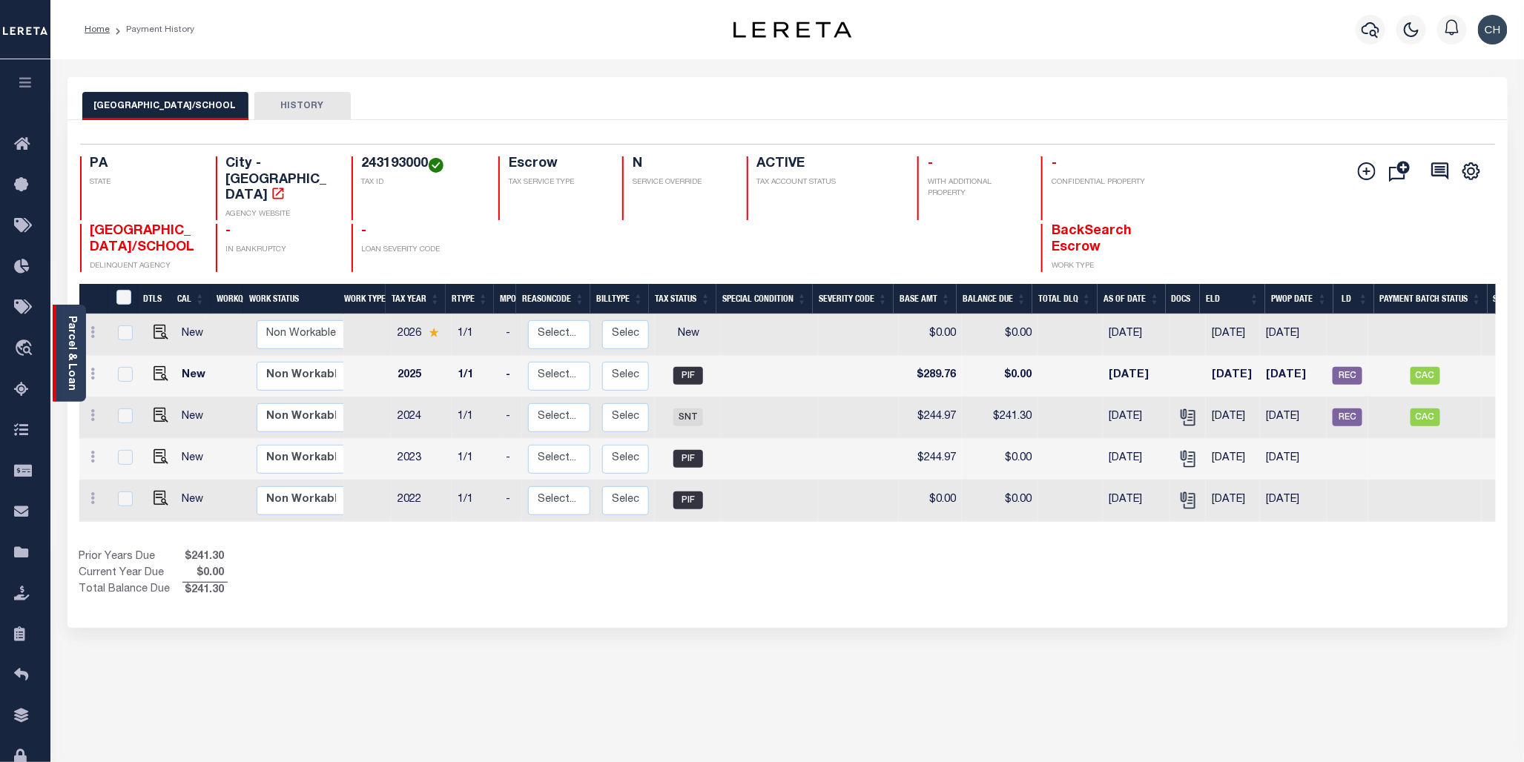
click at [69, 365] on link "Parcel & Loan" at bounding box center [71, 353] width 10 height 75
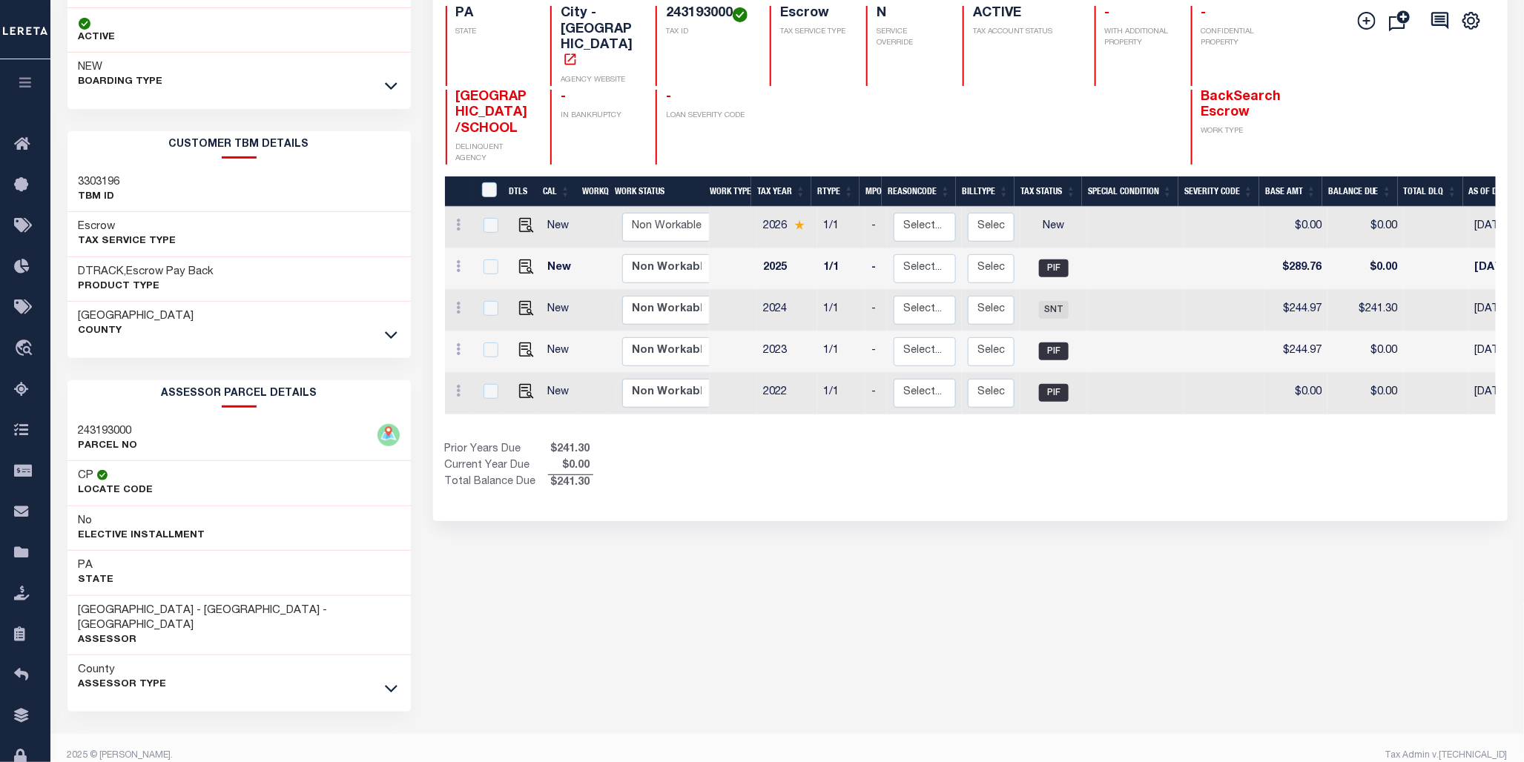
scroll to position [153, 0]
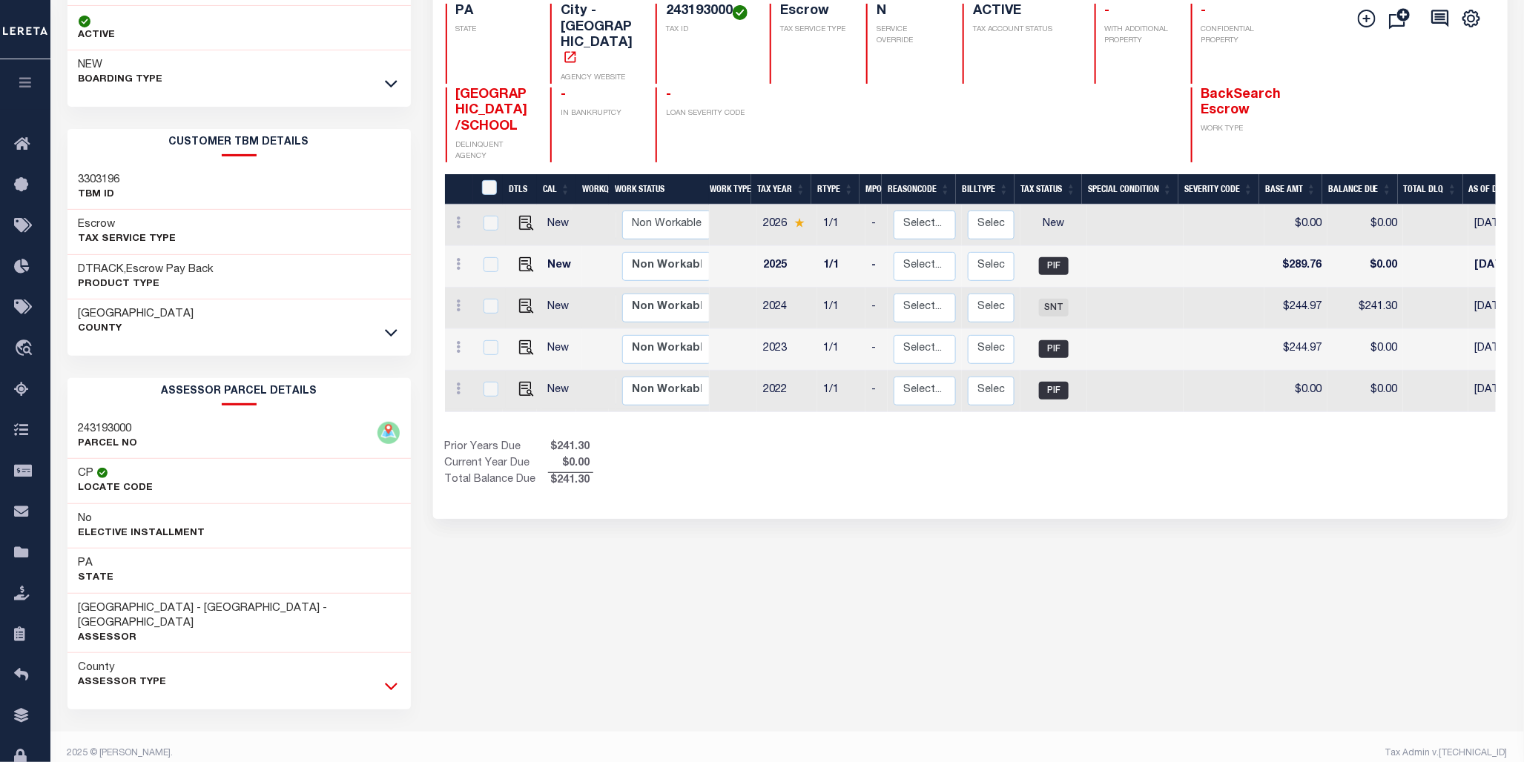
click at [394, 678] on icon at bounding box center [391, 686] width 13 height 16
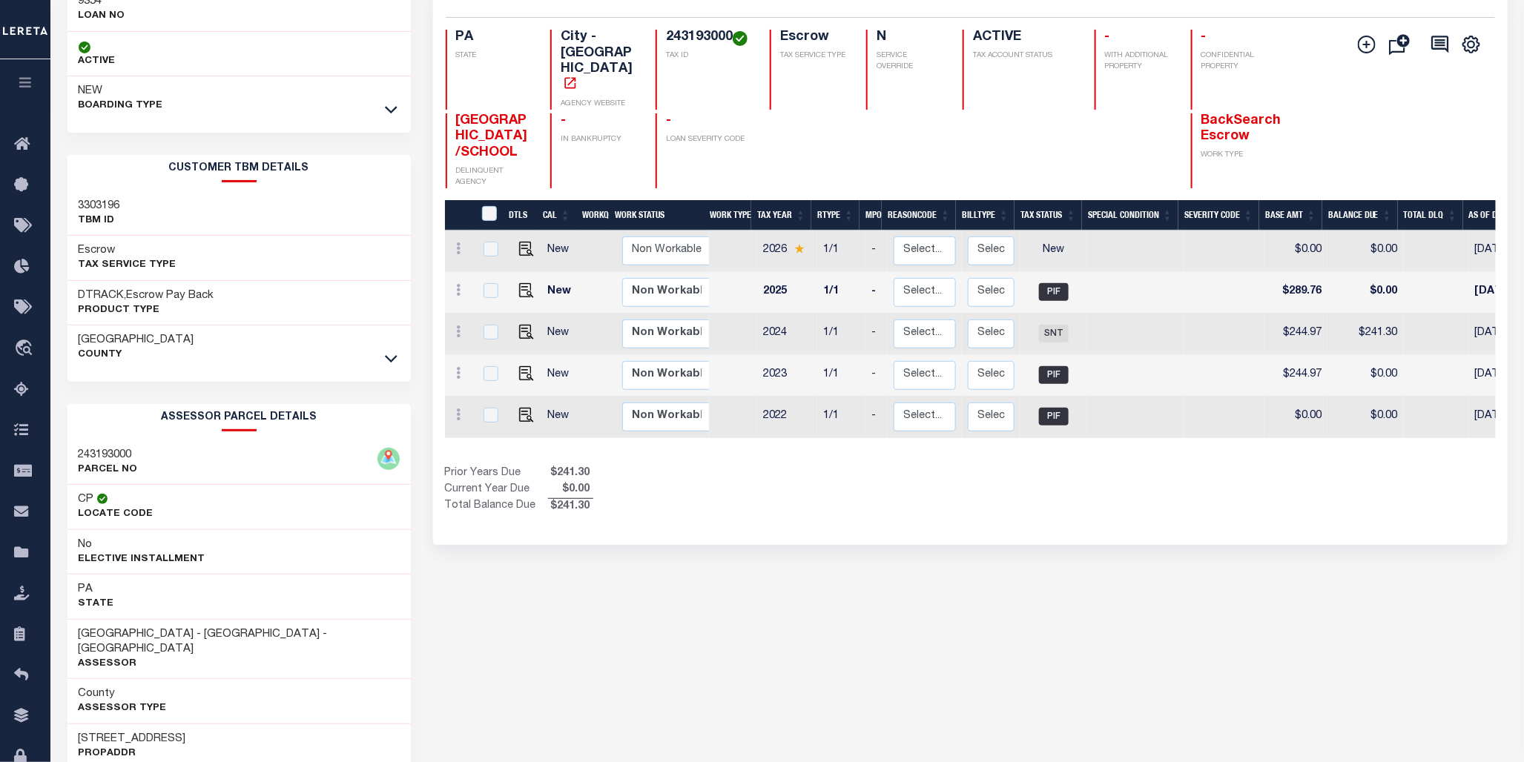
scroll to position [0, 0]
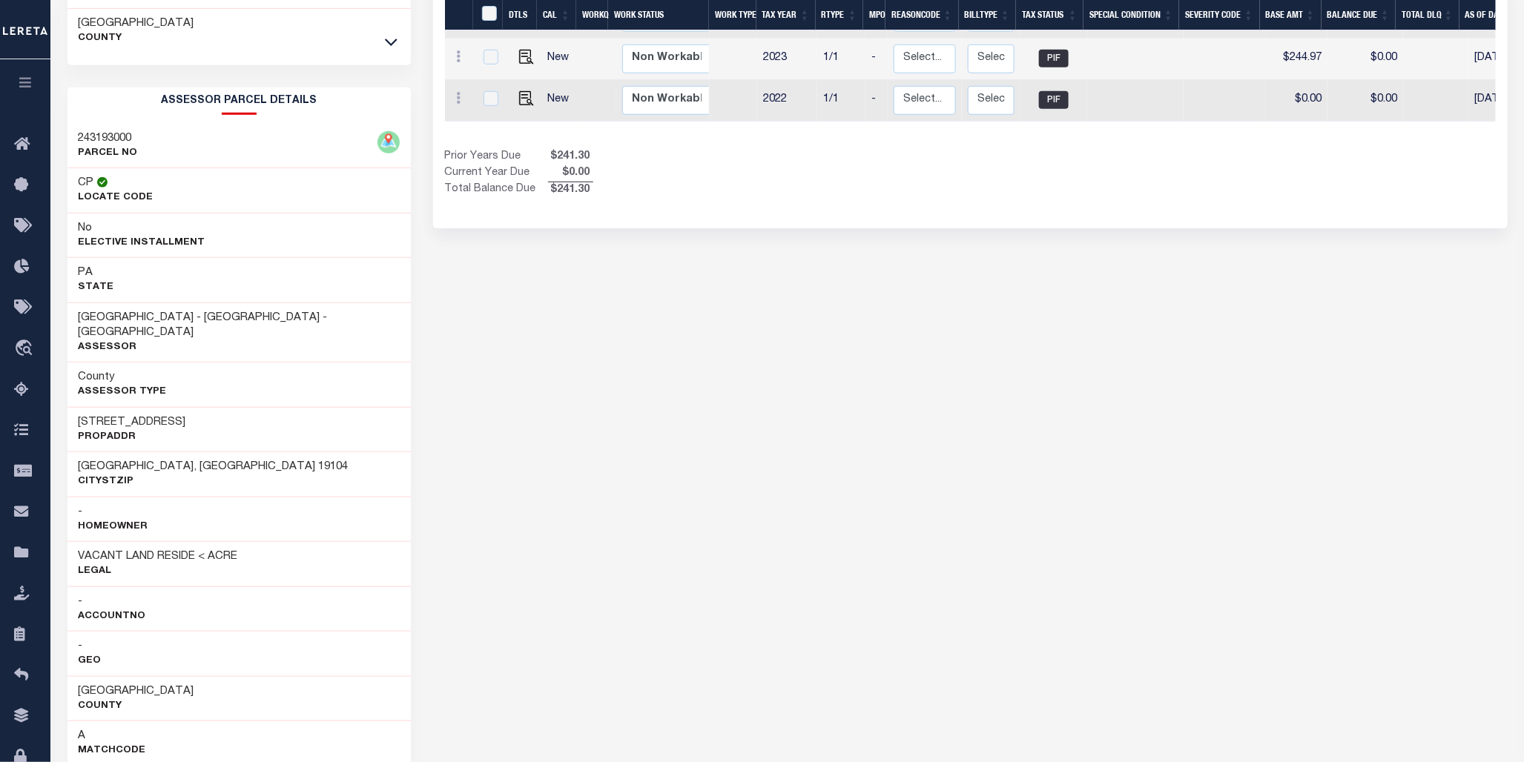
scroll to position [480, 0]
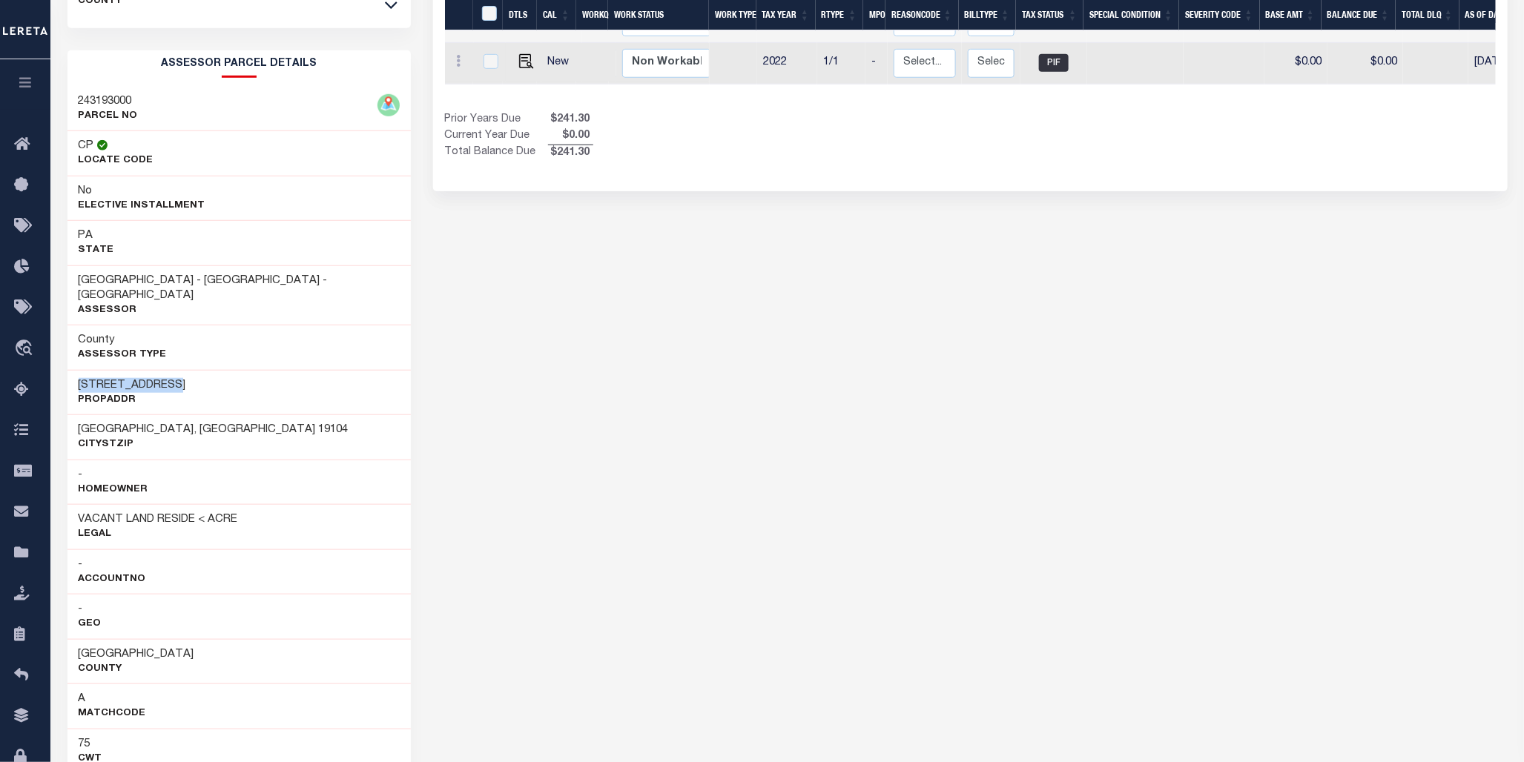
drag, startPoint x: 79, startPoint y: 372, endPoint x: 163, endPoint y: 376, distance: 84.6
click at [163, 378] on h3 "3973 Wyalusing Avenue" at bounding box center [132, 385] width 107 height 15
drag, startPoint x: 162, startPoint y: 377, endPoint x: 147, endPoint y: 371, distance: 16.0
copy h3 "3973 Wyalusing"
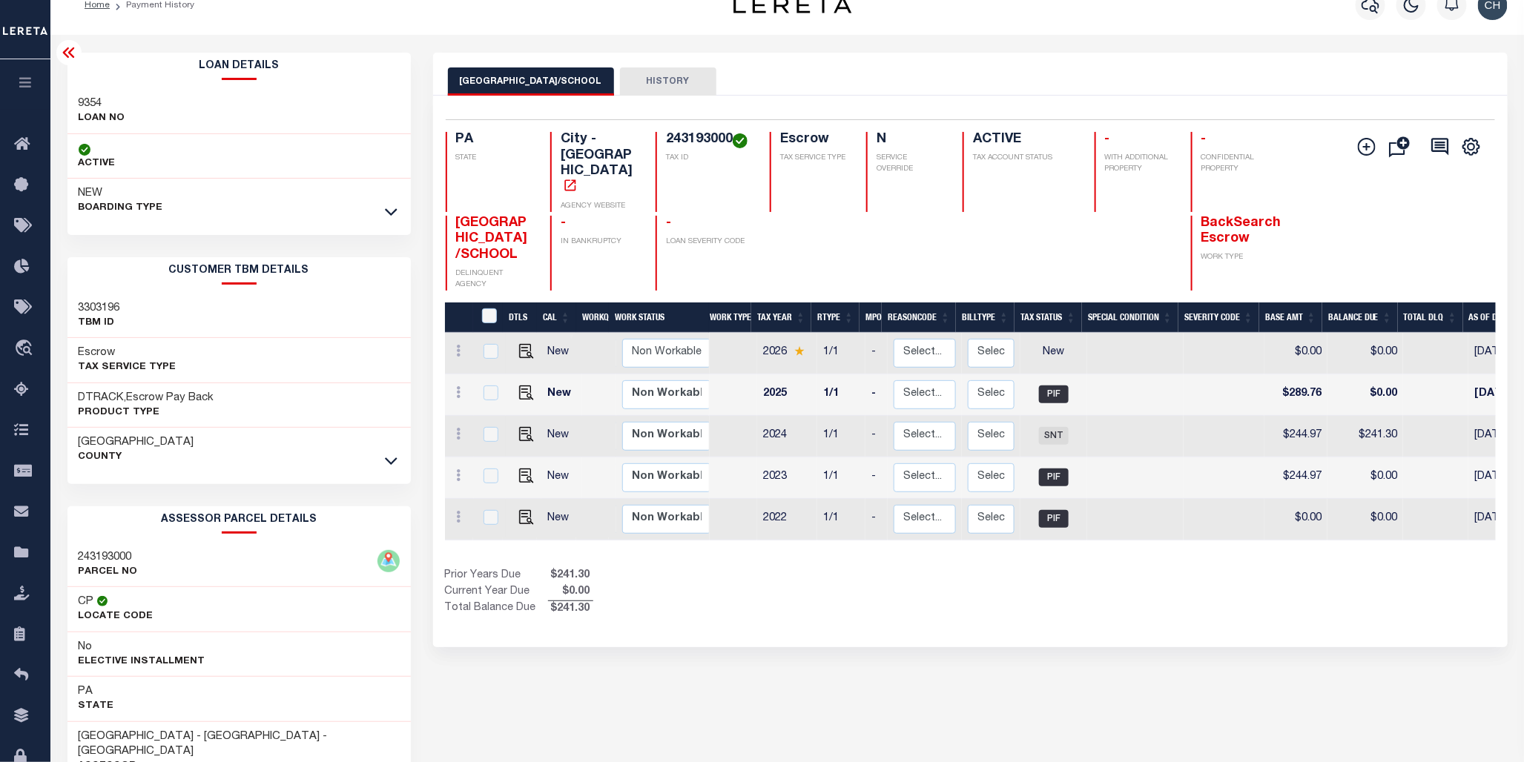
scroll to position [0, 0]
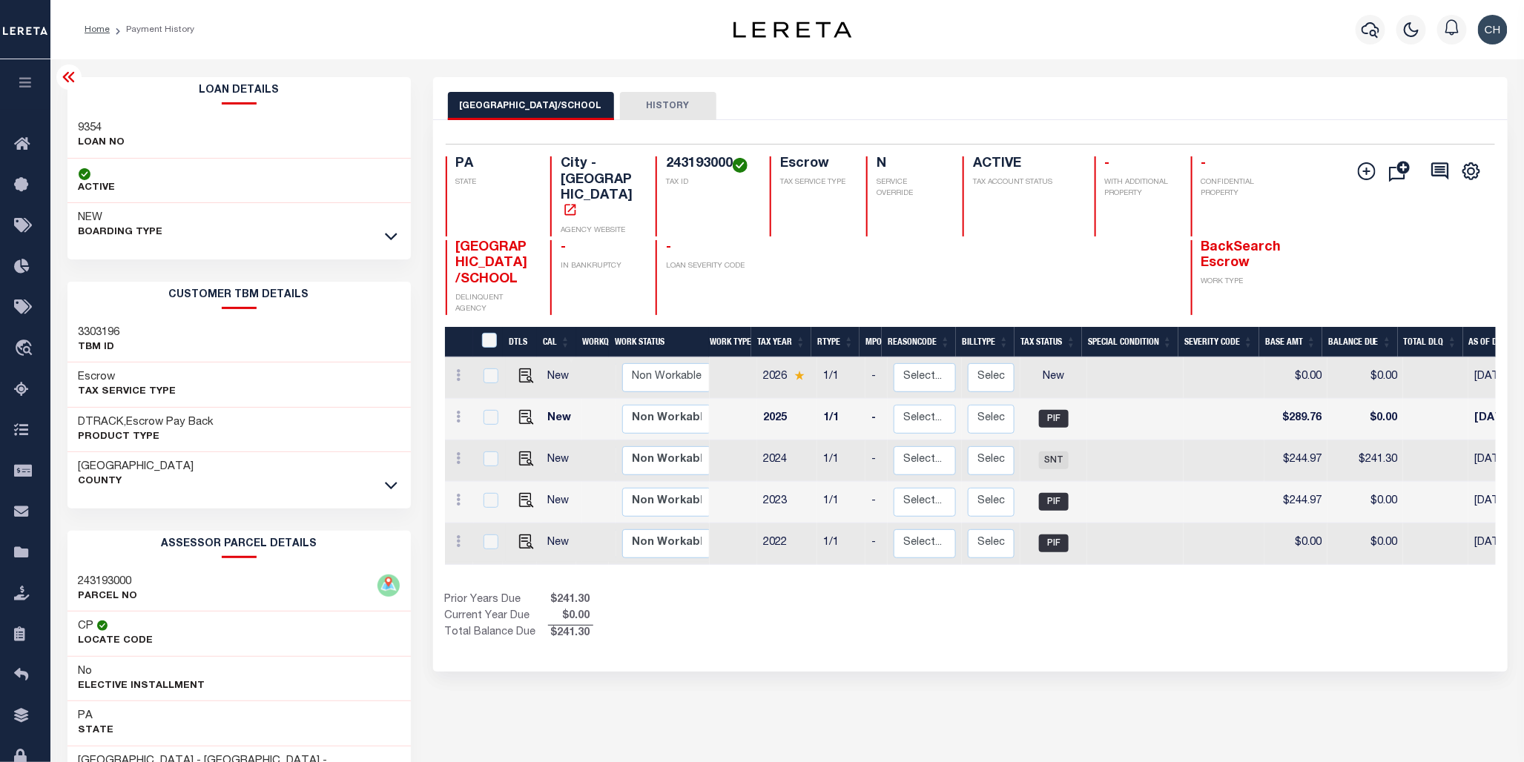
drag, startPoint x: 1062, startPoint y: 555, endPoint x: 1184, endPoint y: 571, distance: 122.7
click at [1184, 571] on div "DTLS CAL WorkQ Work Status Work Type Tax Year RType MPO ReasonCode BillType Tax…" at bounding box center [970, 484] width 1051 height 315
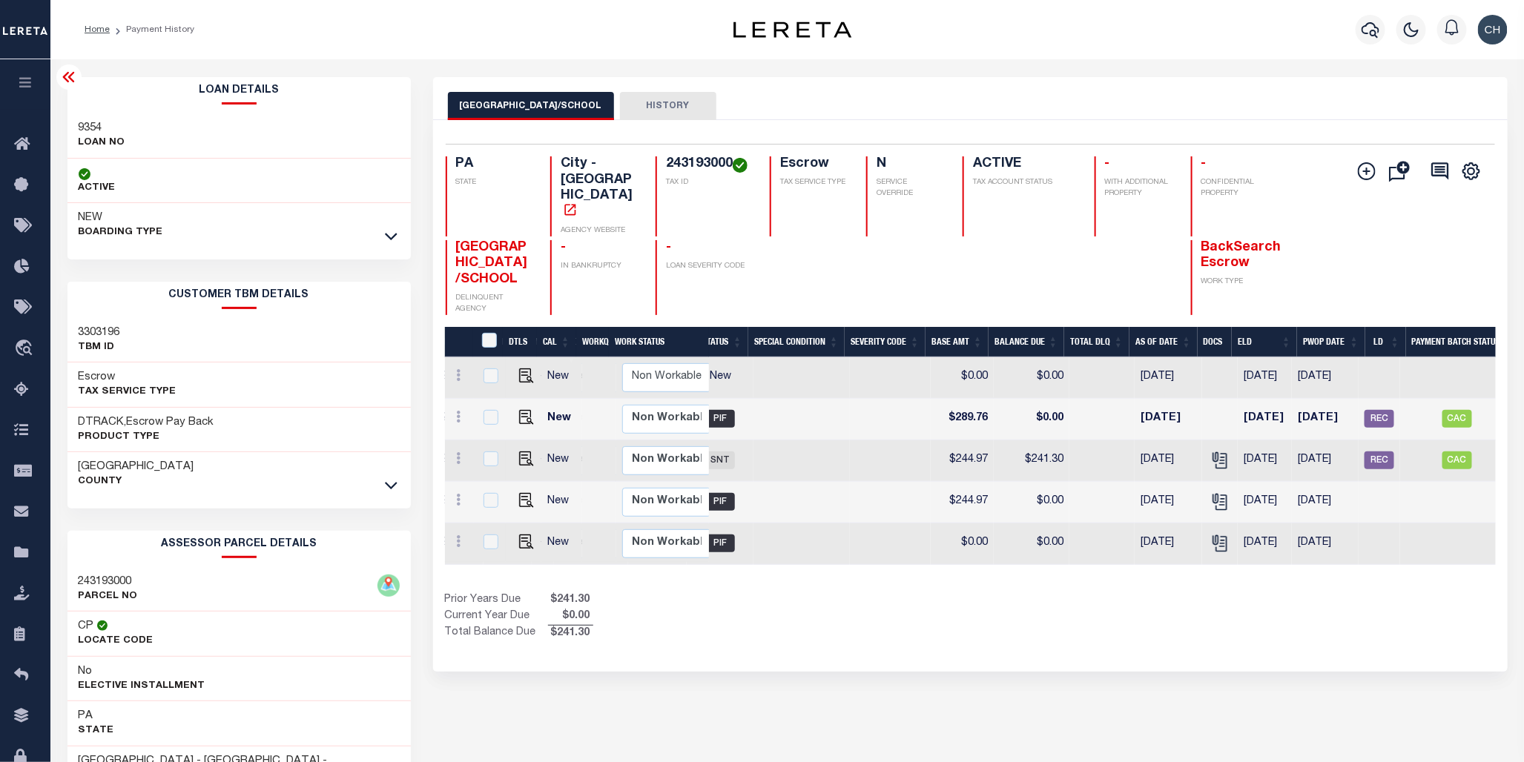
scroll to position [0, 335]
click at [1372, 26] on icon "button" at bounding box center [1370, 30] width 18 height 18
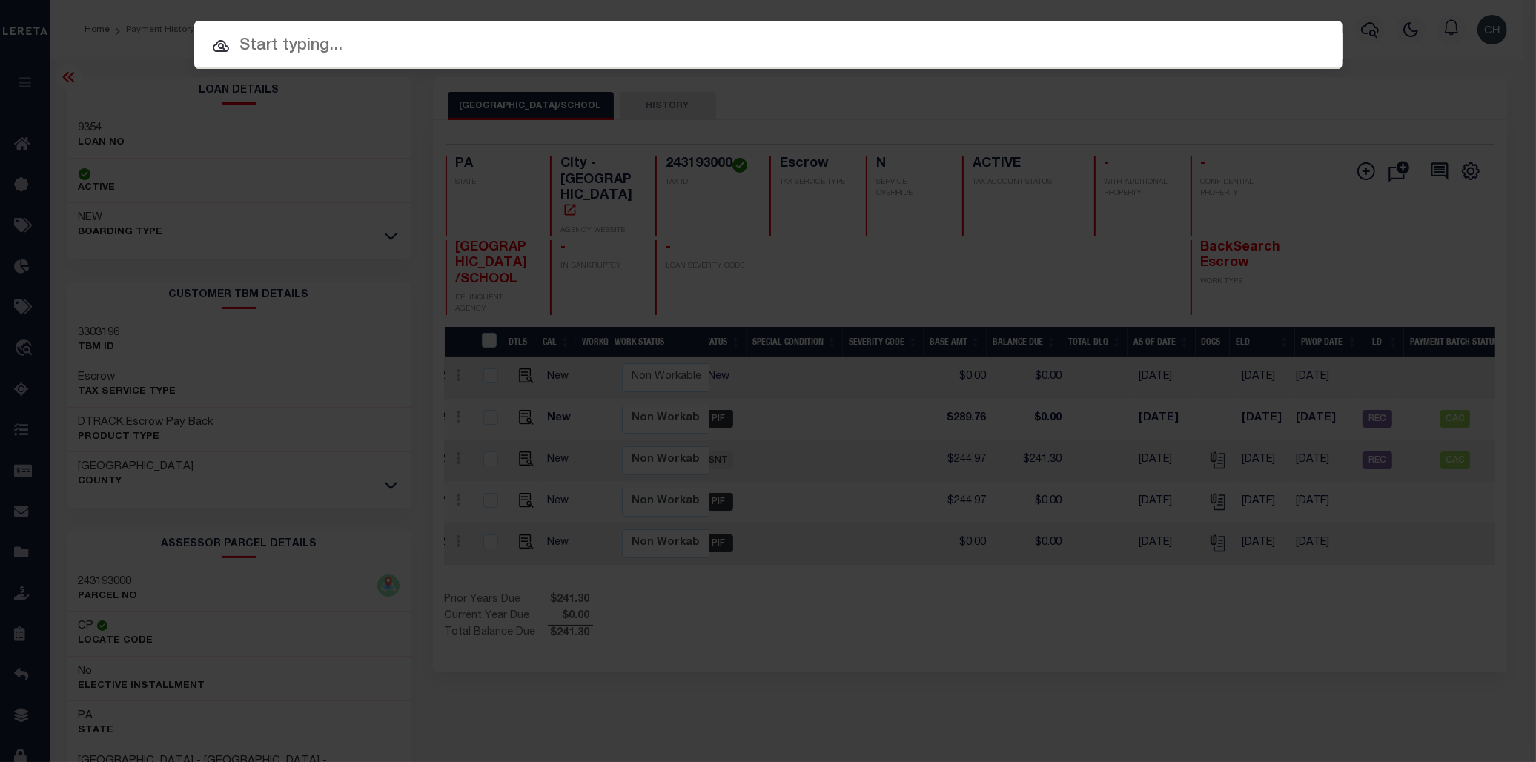
click at [499, 47] on input "text" at bounding box center [768, 46] width 1148 height 26
paste input "3973 Wyalusing"
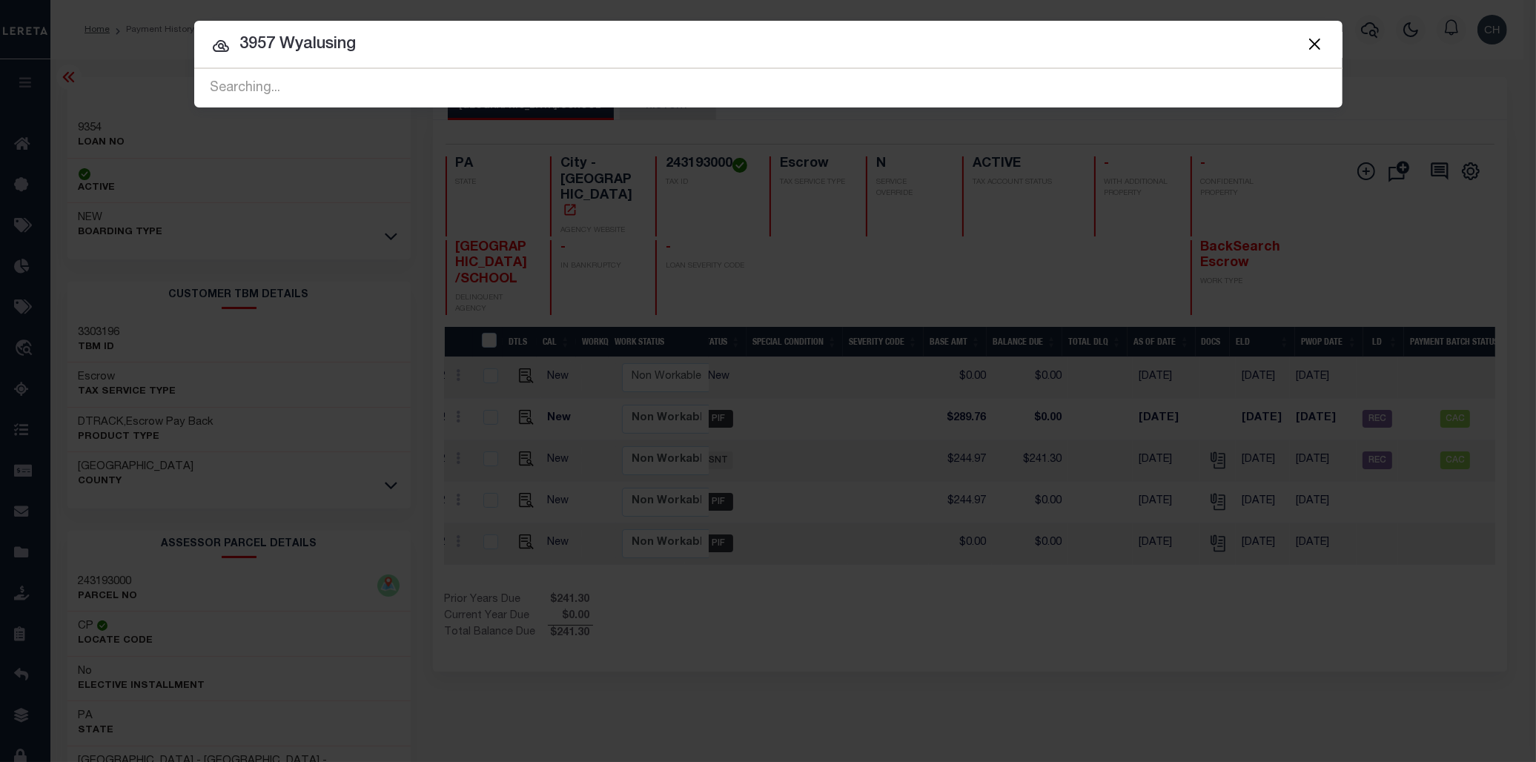
type input "3957 Wyalusing"
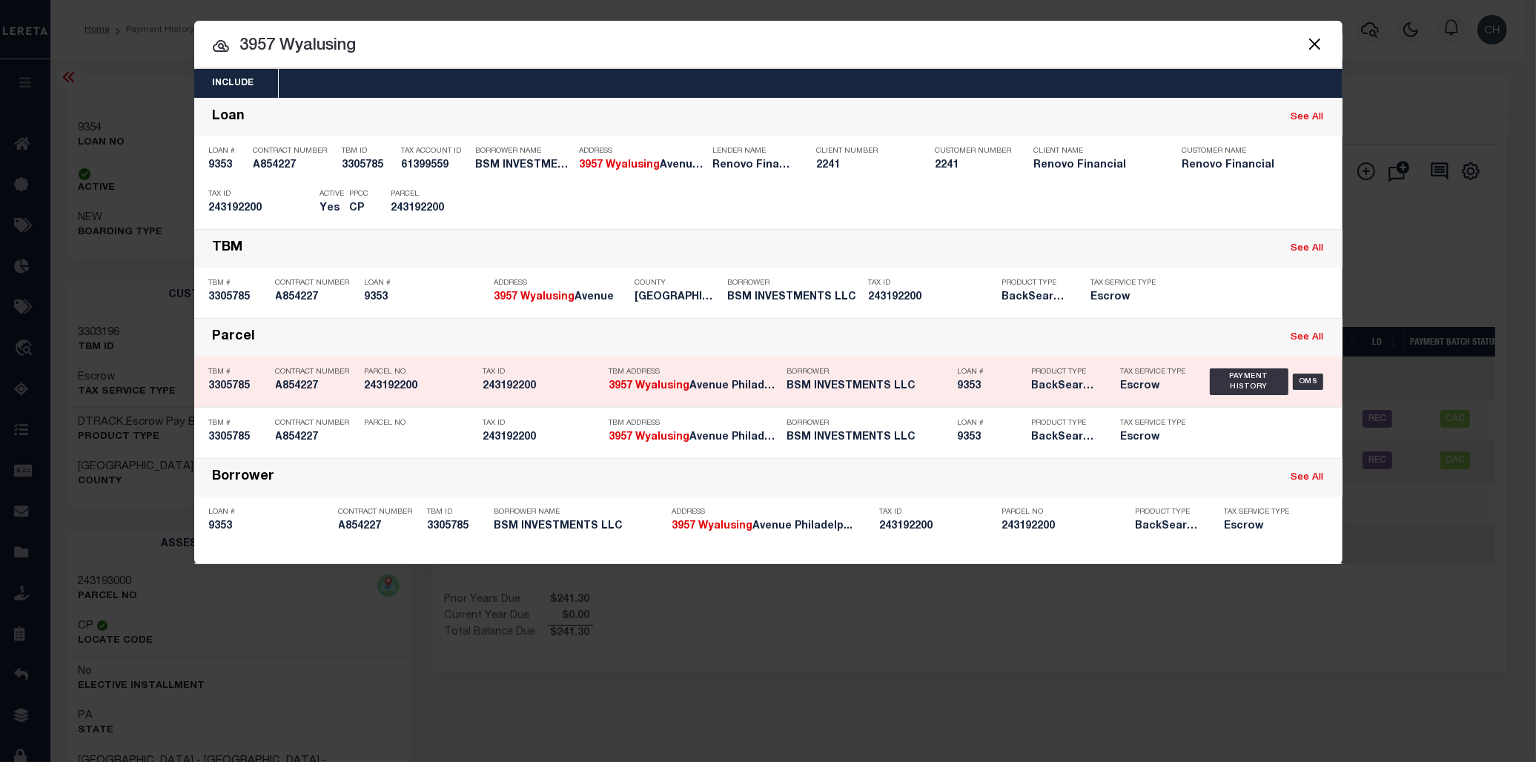
click at [584, 389] on h5 "243192200" at bounding box center [542, 386] width 119 height 13
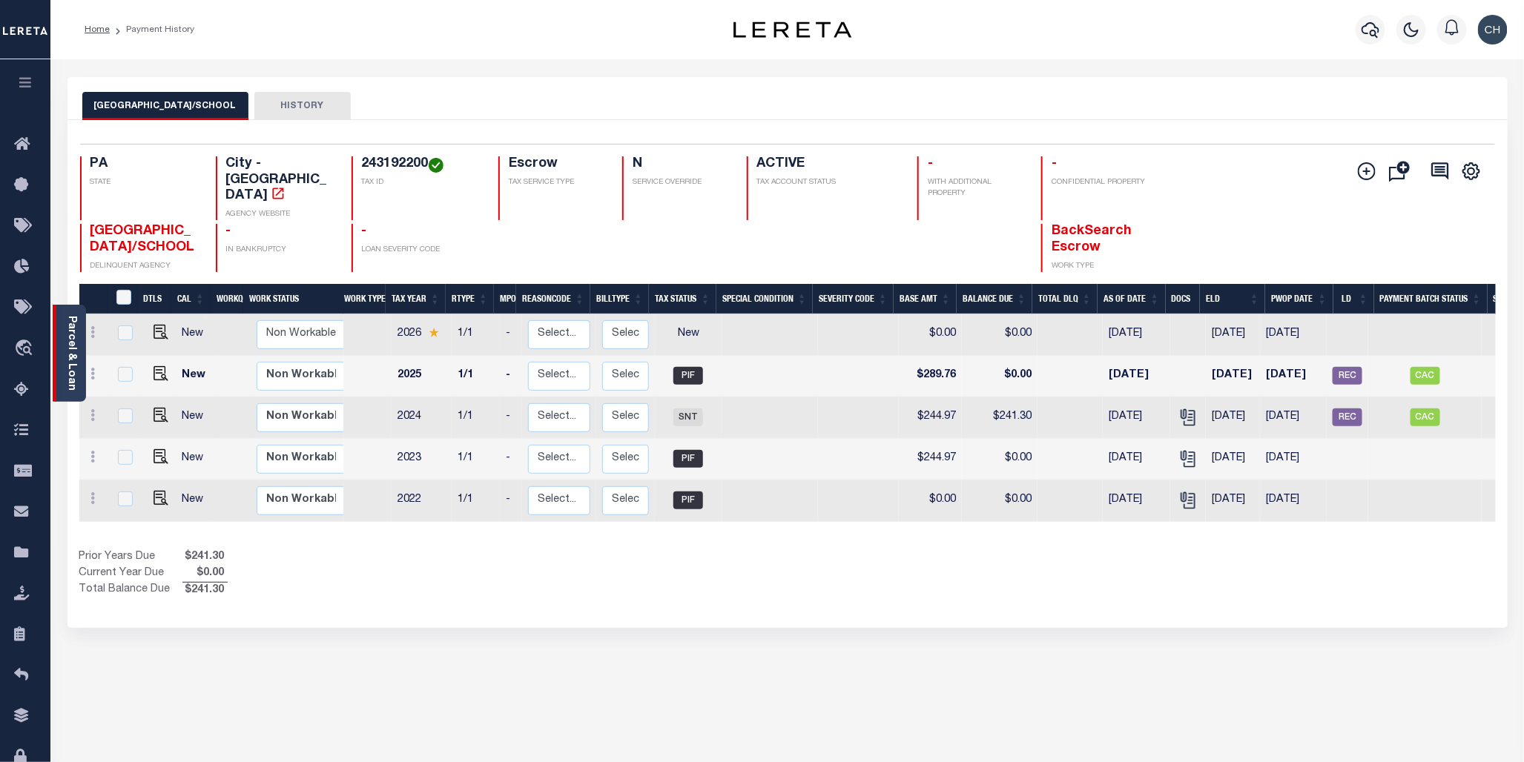
click at [72, 358] on link "Parcel & Loan" at bounding box center [71, 353] width 10 height 75
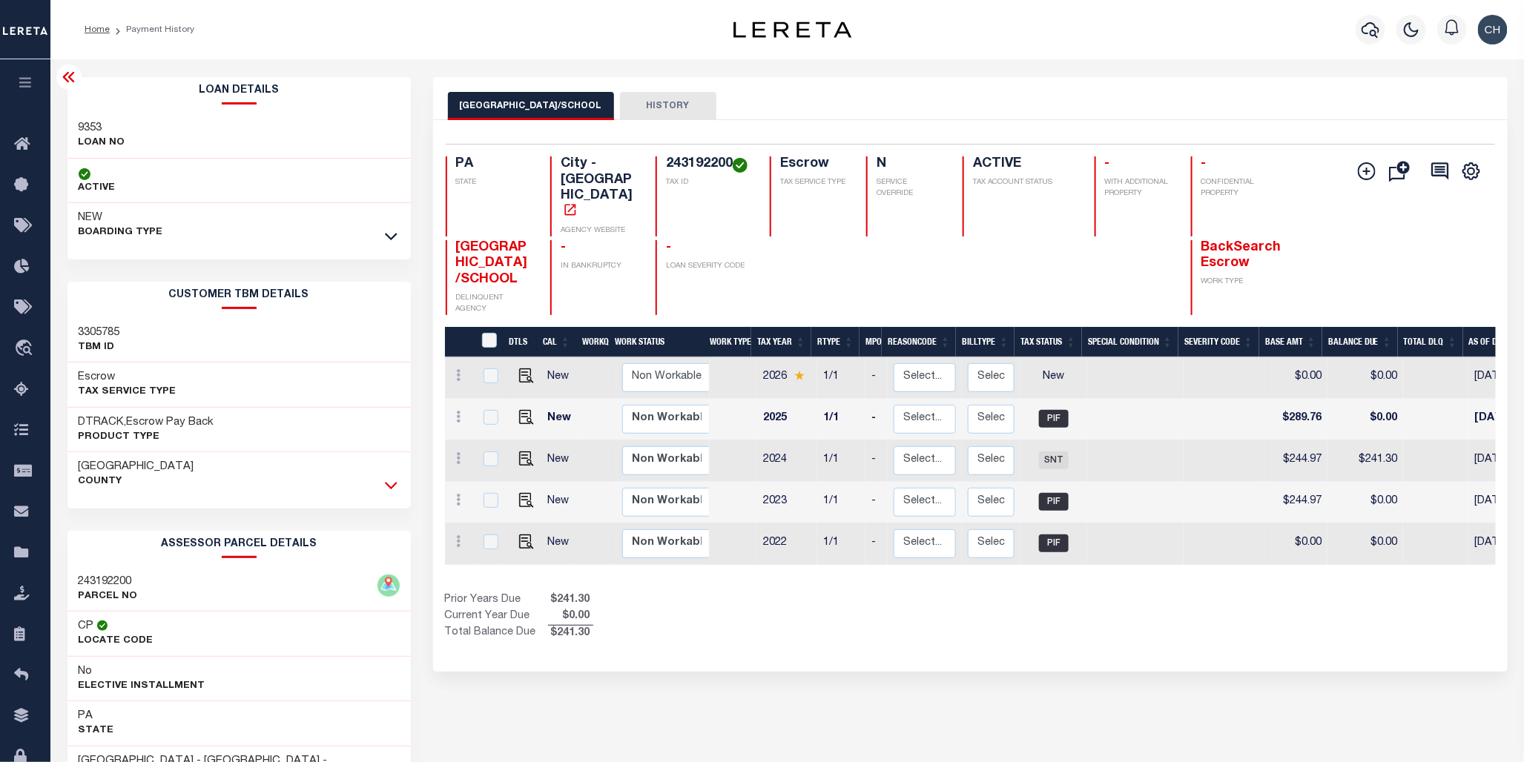
click at [393, 489] on icon at bounding box center [391, 485] width 13 height 16
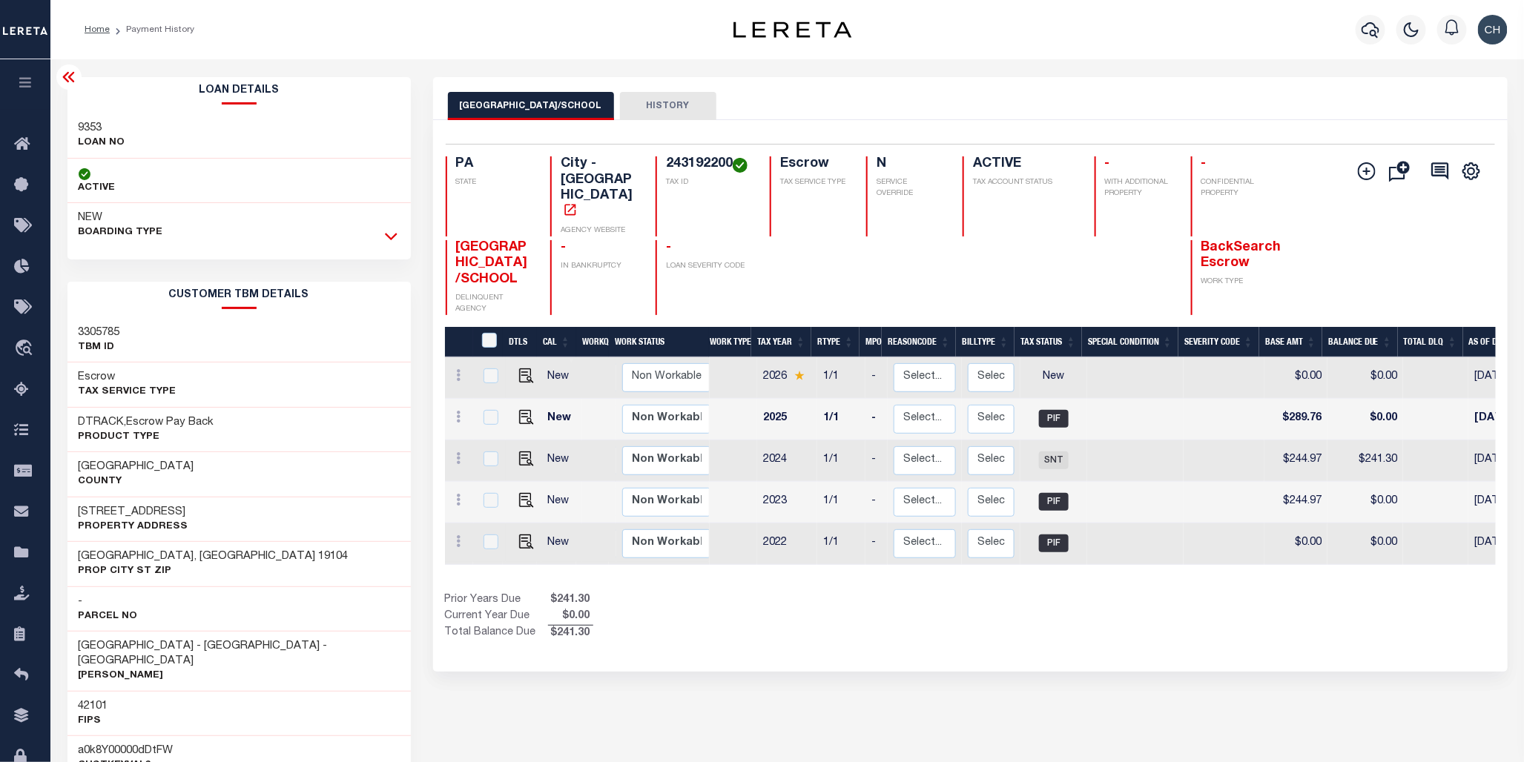
click at [391, 237] on icon at bounding box center [391, 236] width 13 height 16
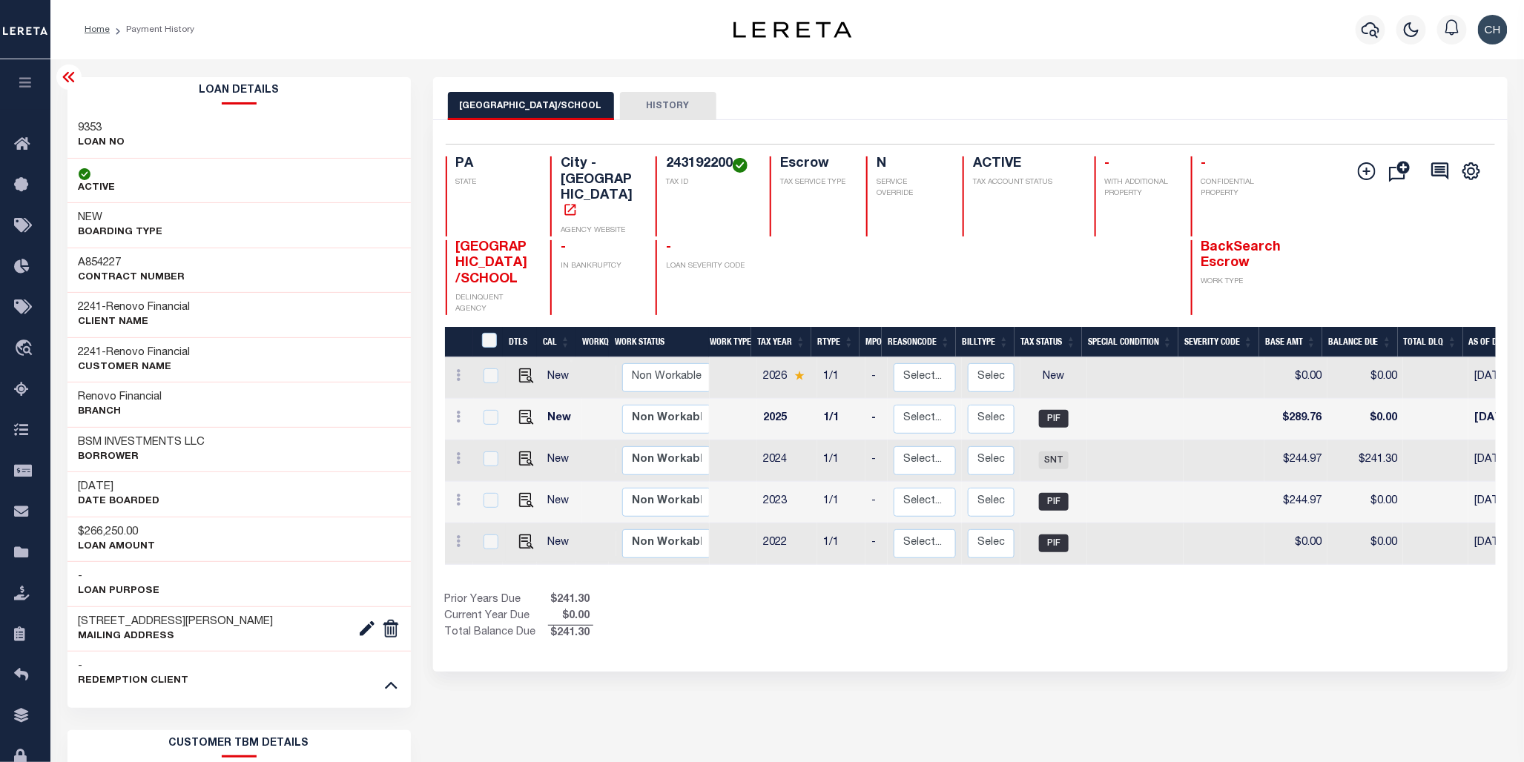
click at [1352, 34] on div at bounding box center [1369, 30] width 41 height 52
click at [1369, 30] on icon "button" at bounding box center [1370, 30] width 18 height 18
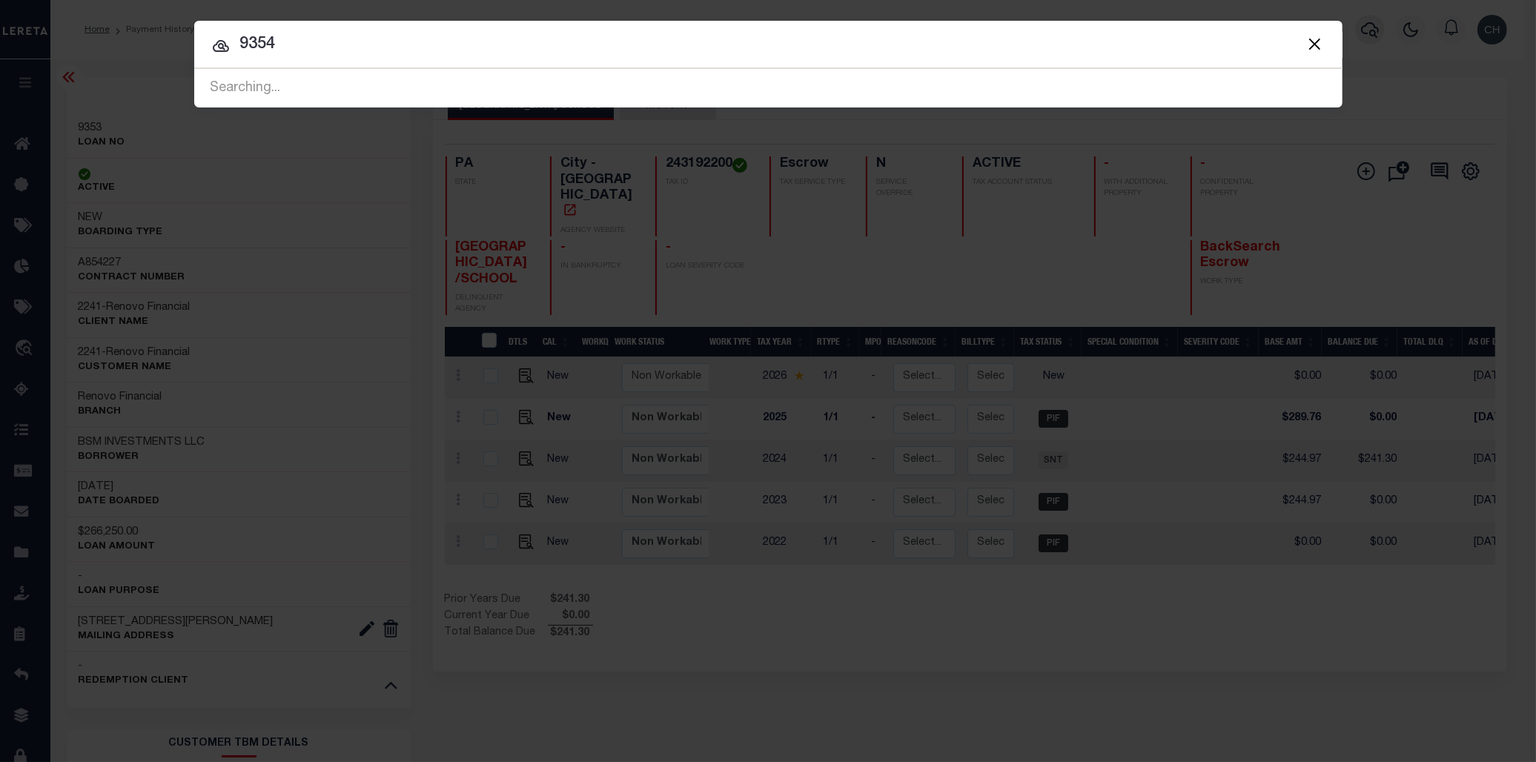
type input "9354"
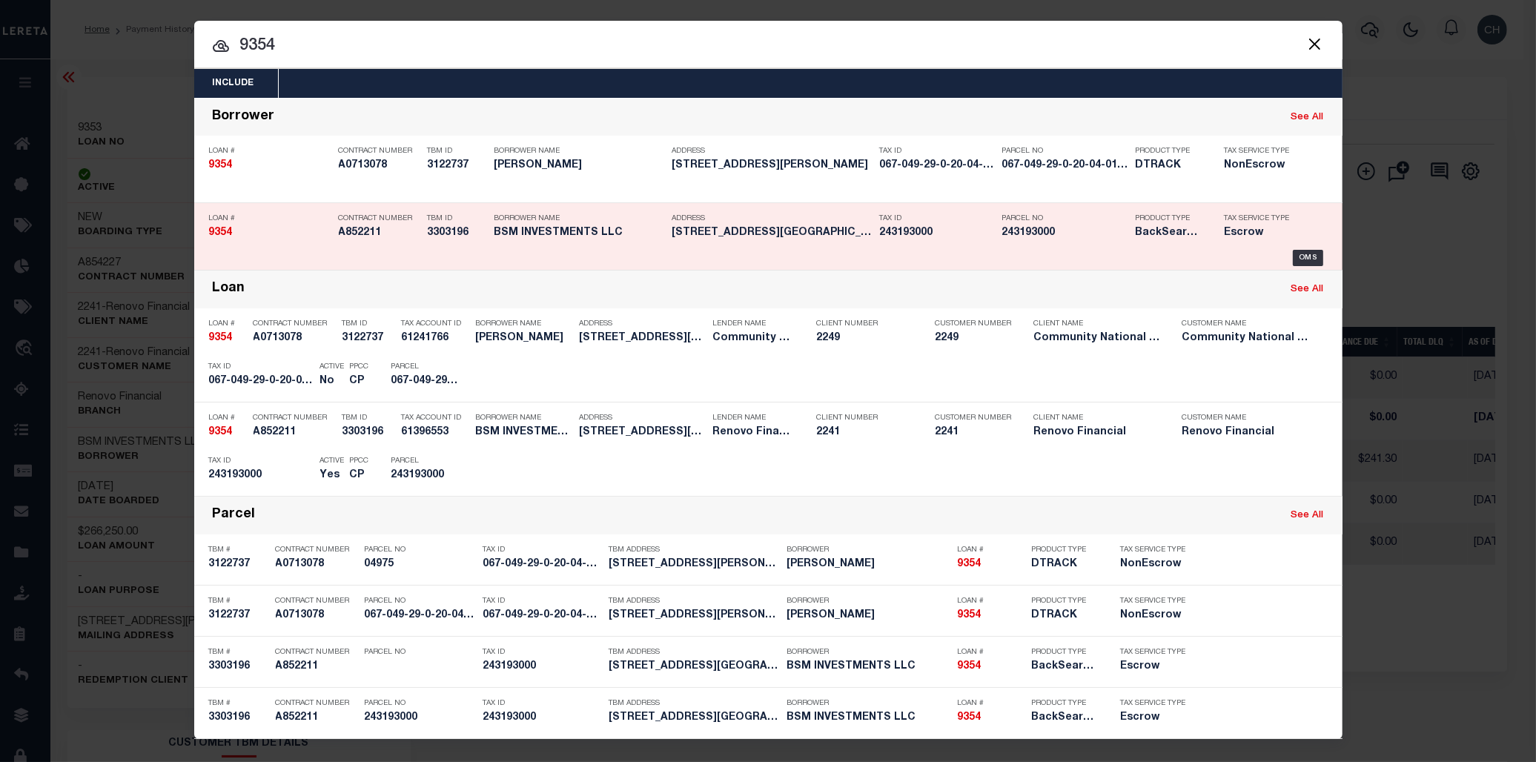
click at [801, 231] on h5 "[STREET_ADDRESS][GEOGRAPHIC_DATA]..." at bounding box center [772, 233] width 200 height 13
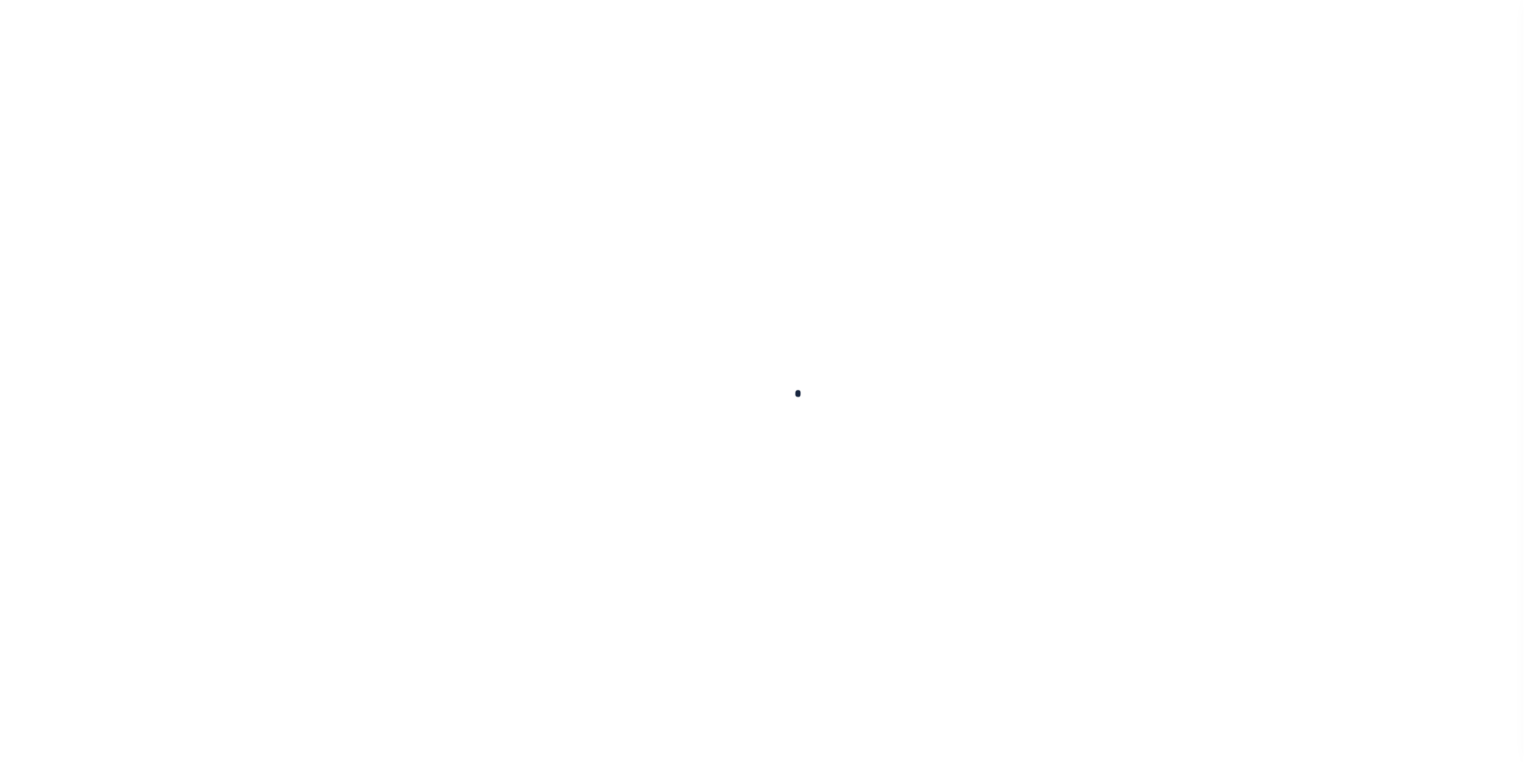
type input "9354"
type input "BSM INVESTMENTS LLC"
select select
type input "[STREET_ADDRESS][PERSON_NAME]"
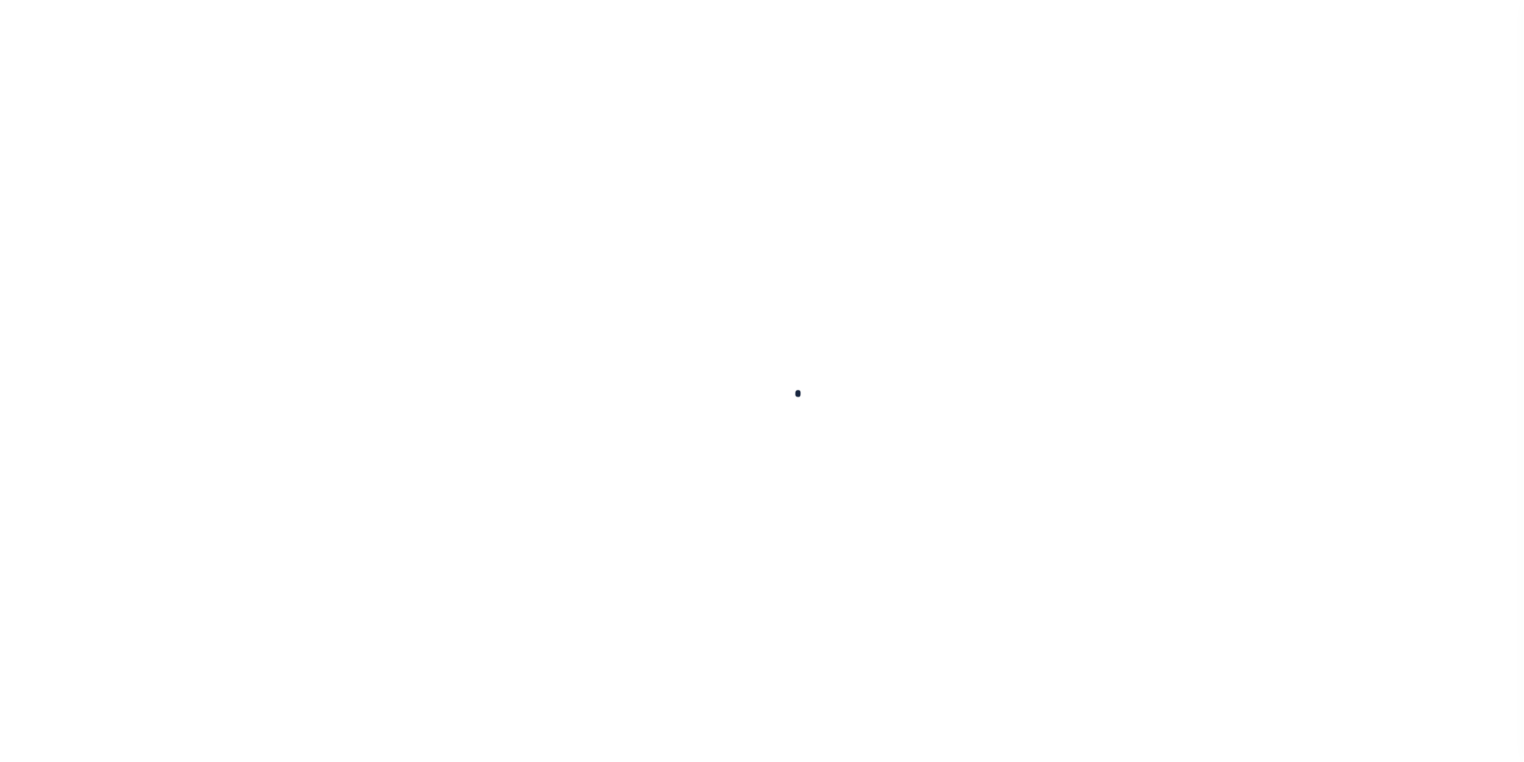
type input "[GEOGRAPHIC_DATA] PA 19121"
select select "Escrow"
type input "[STREET_ADDRESS]"
select select
type input "[GEOGRAPHIC_DATA], [GEOGRAPHIC_DATA] 19104"
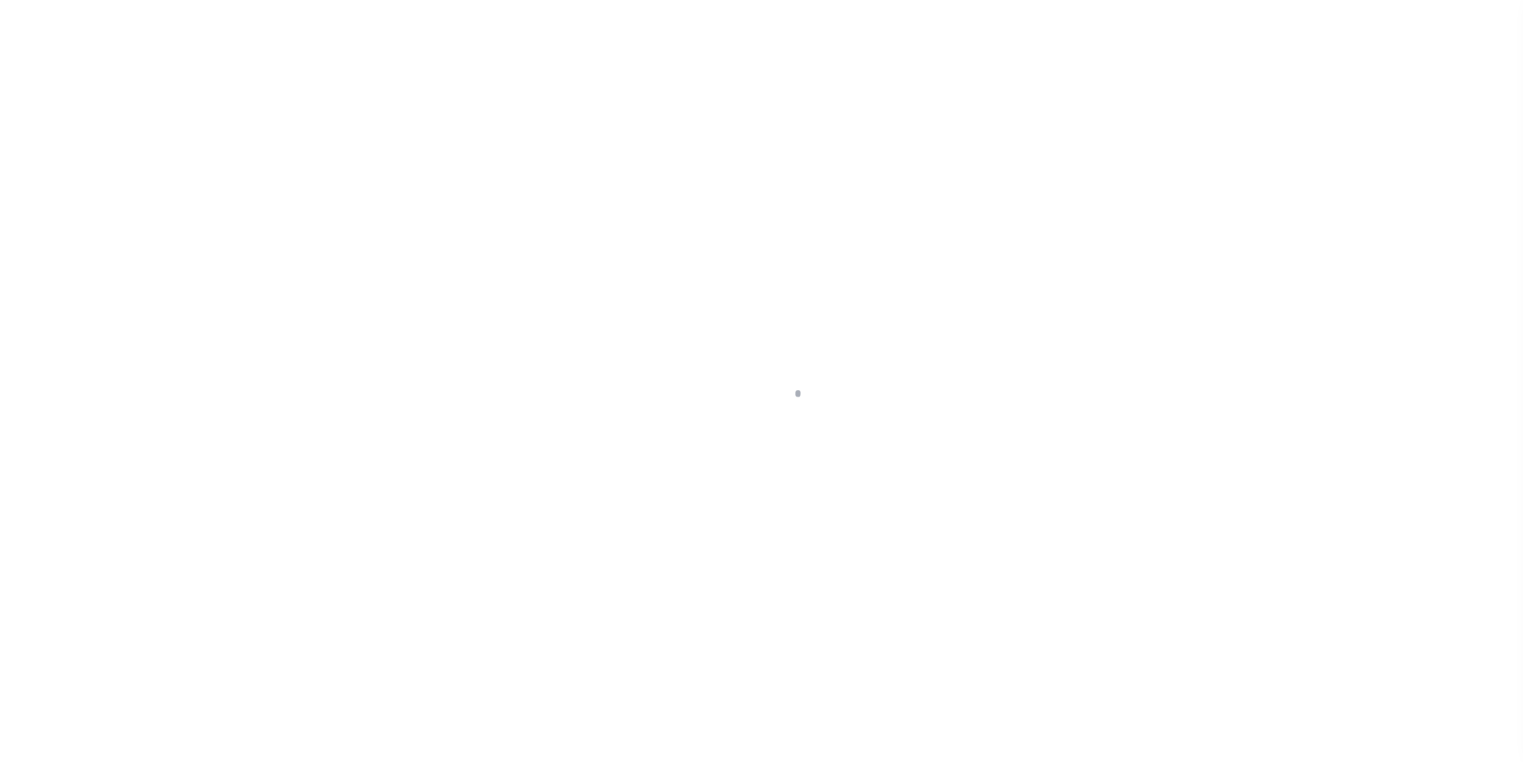
type input "a0k8Y00000dDtFR"
type input "PA"
select select
type textarea "LEGAL REQUIRED"
select select "25066"
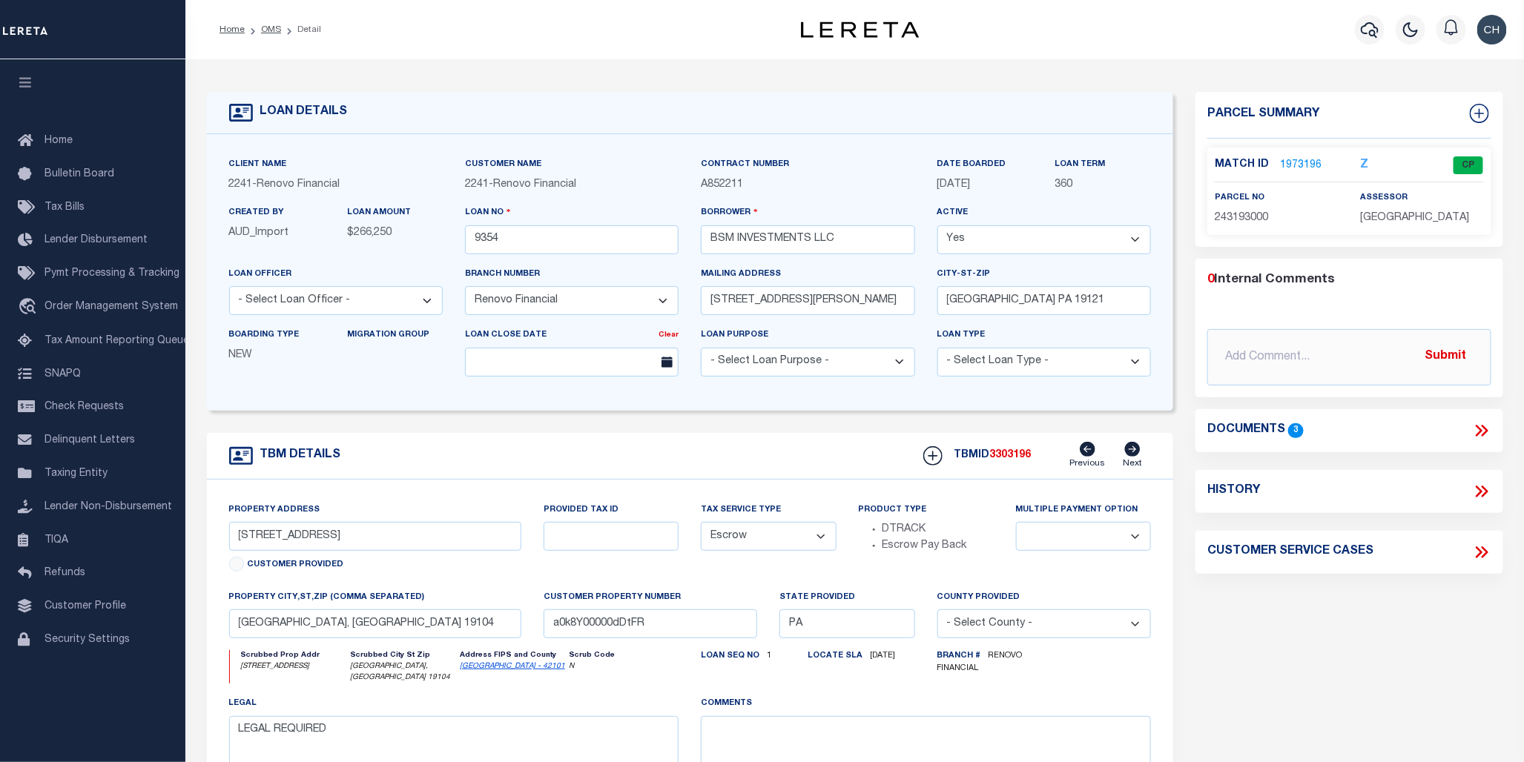
click at [1293, 165] on link "1973196" at bounding box center [1301, 166] width 42 height 16
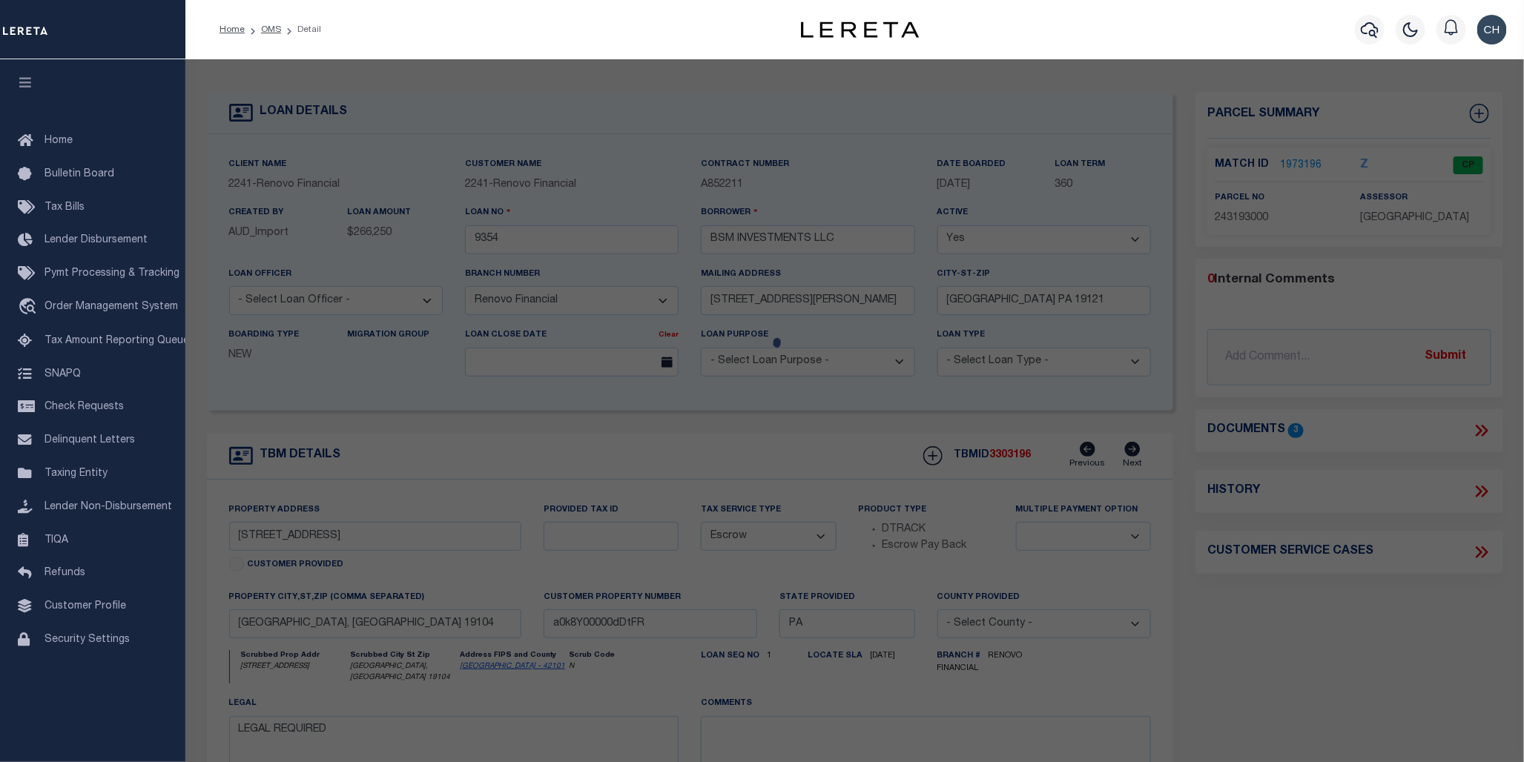
checkbox input "false"
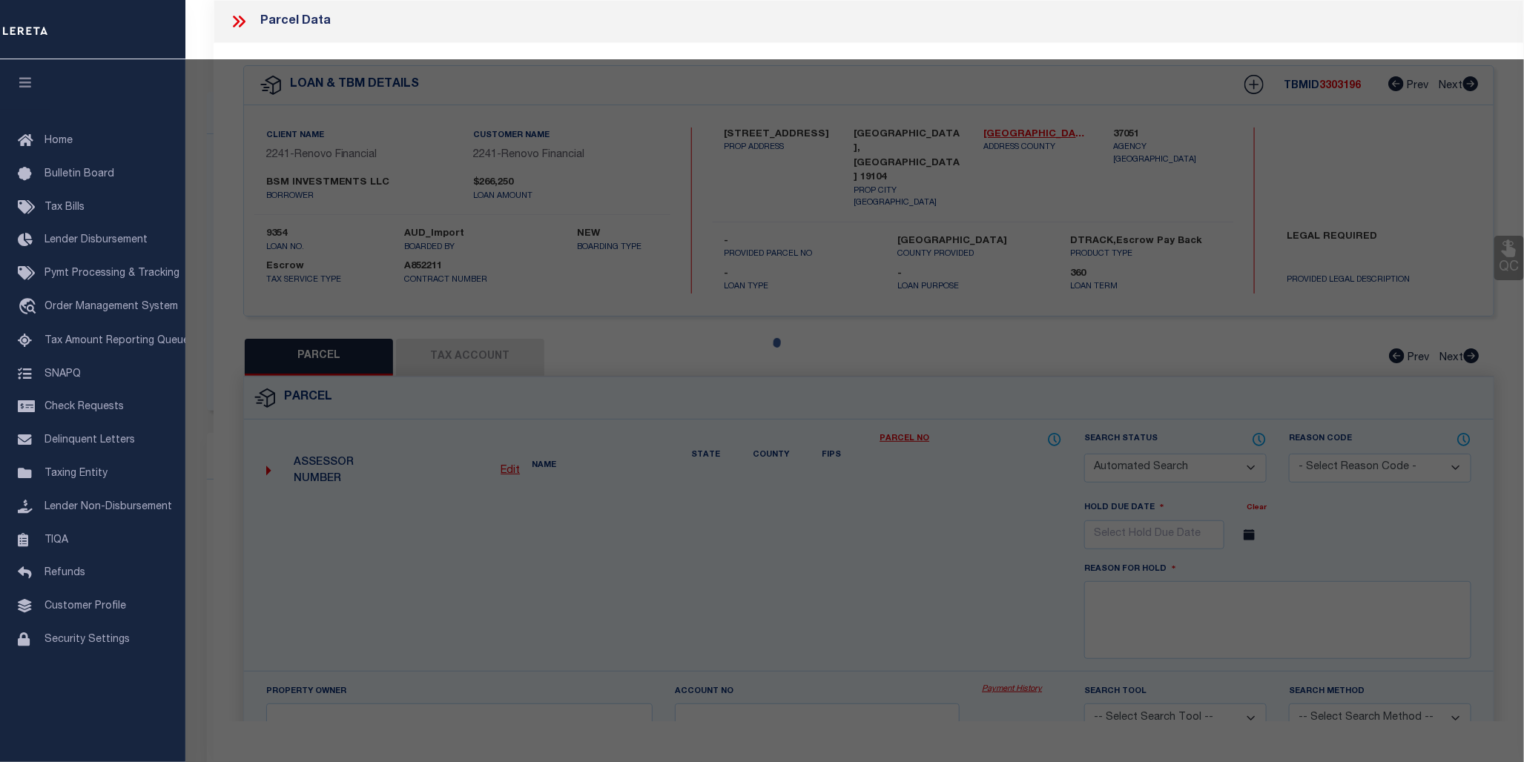
select select "CP"
type input "BSM INVESTMENTS LLC"
type input "[STREET_ADDRESS]"
checkbox input "false"
type input "PHILADELPHIA, PA 19104"
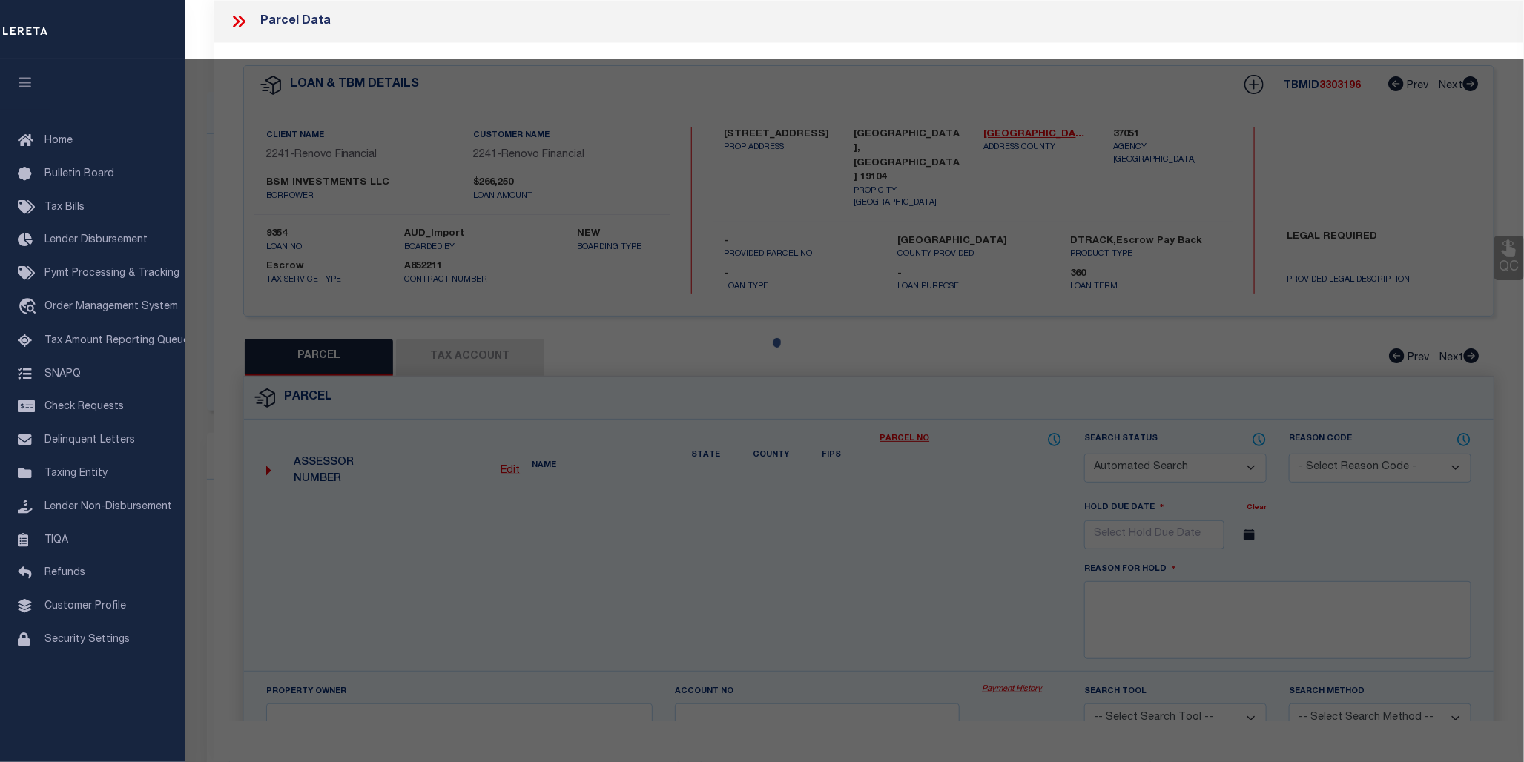
type textarea "VACANT LAND RESIDE < ACRE"
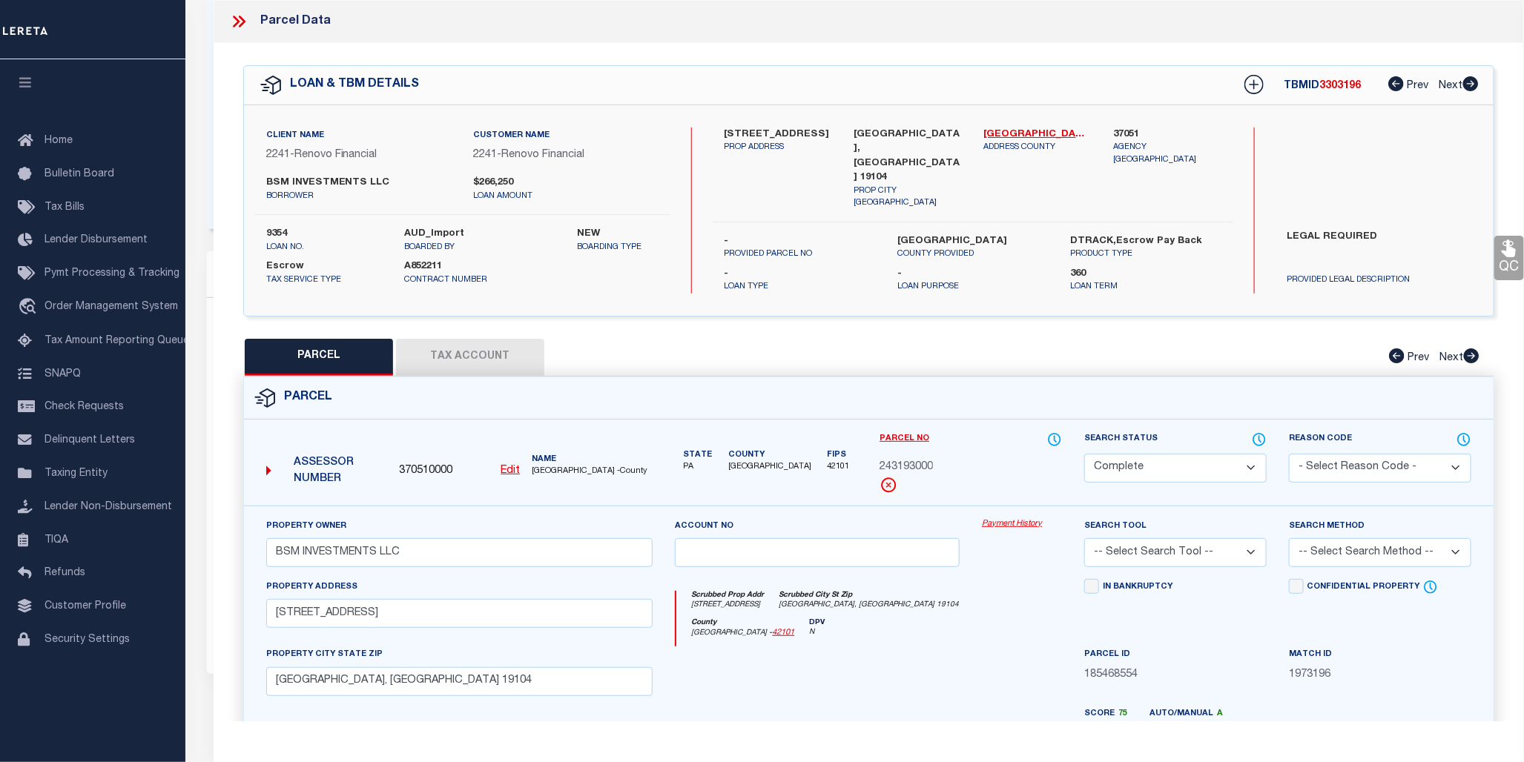
scroll to position [189, 0]
click at [1011, 520] on link "Payment History" at bounding box center [1022, 524] width 80 height 13
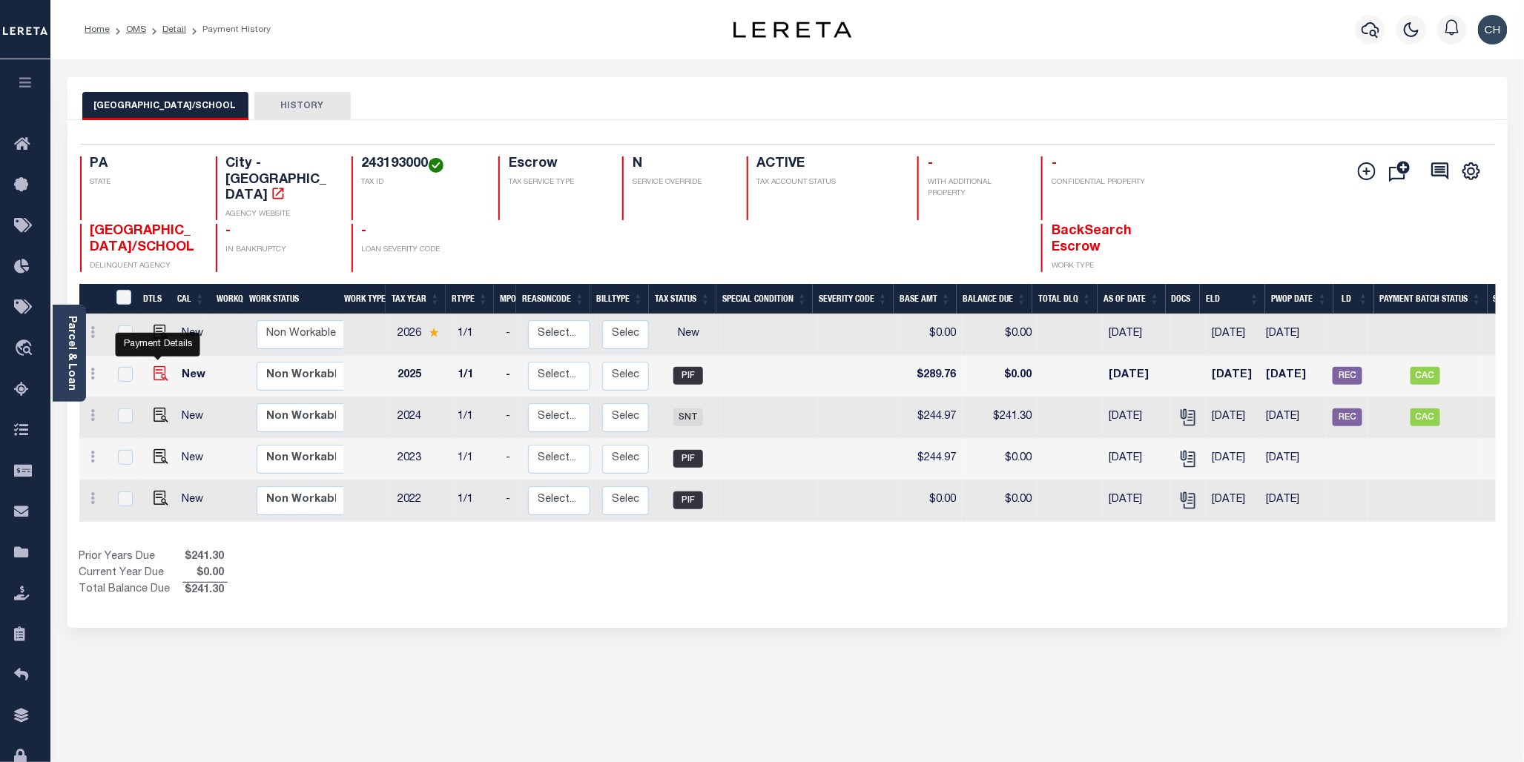
click at [159, 366] on img "" at bounding box center [160, 373] width 15 height 15
checkbox input "true"
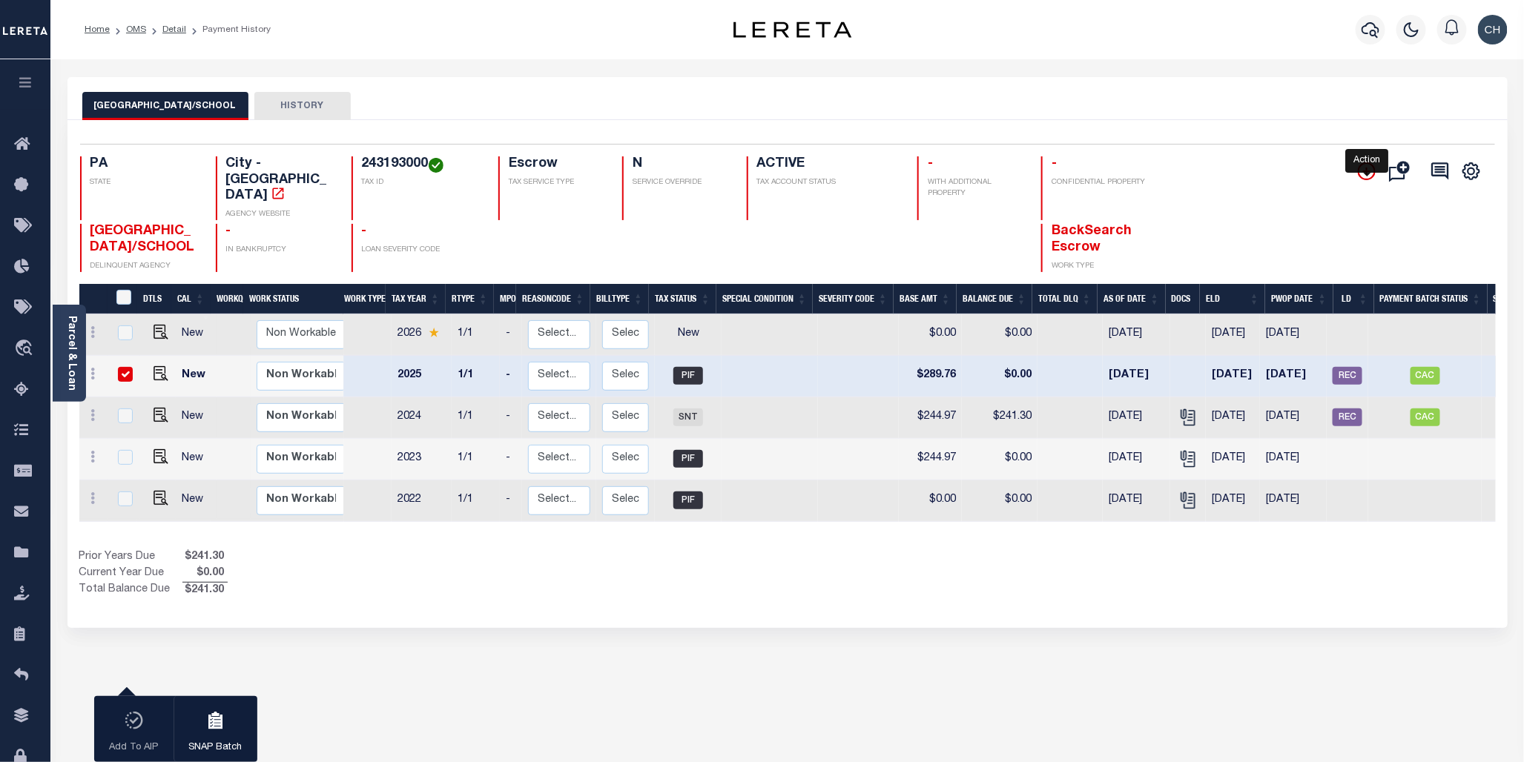
click at [1368, 168] on icon "" at bounding box center [1366, 171] width 18 height 18
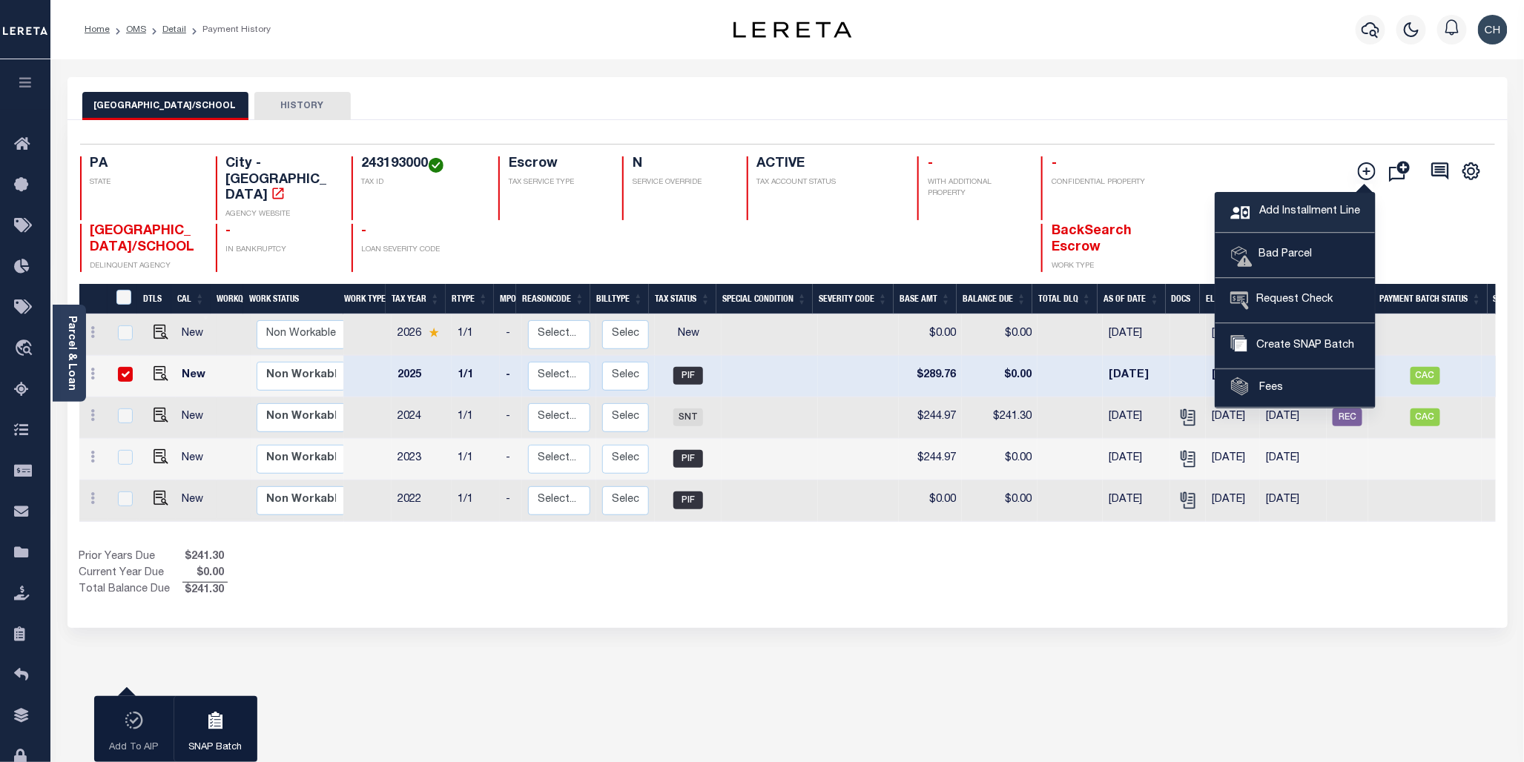
click at [1328, 217] on span "Add Installment Line" at bounding box center [1307, 212] width 105 height 16
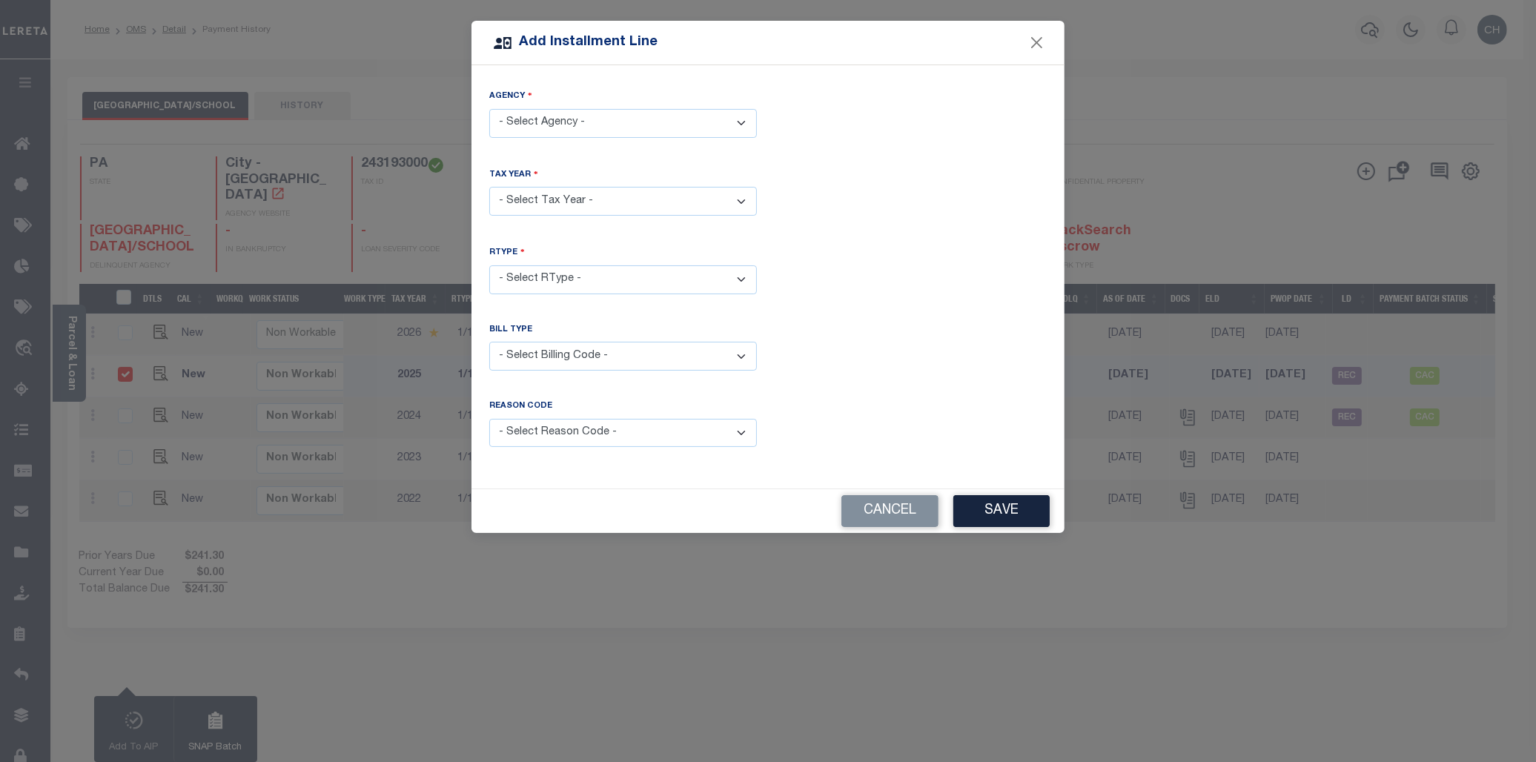
click at [609, 124] on select "- Select Agency - PHILADELPHIA CITY/SCHOOL - City" at bounding box center [623, 123] width 268 height 29
select select "4210100000"
click at [489, 109] on select "- Select Agency - PHILADELPHIA CITY/SCHOOL - City" at bounding box center [623, 123] width 268 height 29
click at [624, 205] on select "- Select Year - 2005 2006 2007 2008 2009 2010 2011 2012 2013 2014 2015 2016 201…" at bounding box center [623, 201] width 268 height 29
select select "2025"
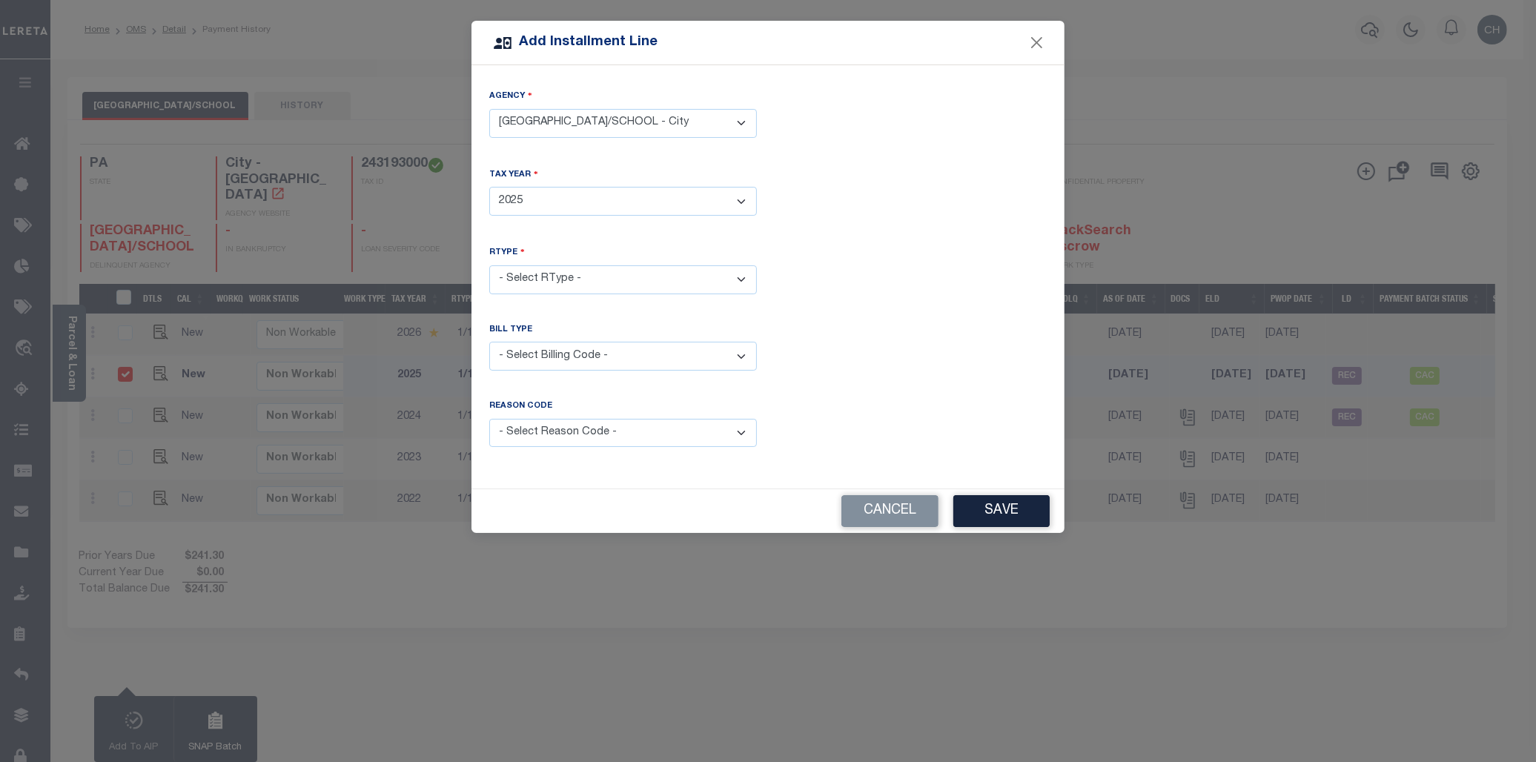
click at [489, 187] on select "- Select Year - 2005 2006 2007 2008 2009 2010 2011 2012 2013 2014 2015 2016 201…" at bounding box center [623, 201] width 268 height 29
click at [608, 283] on select "- Select RType - 1/1" at bounding box center [623, 279] width 268 height 29
select select "0"
click at [489, 265] on select "- Select RType - 1/1" at bounding box center [623, 279] width 268 height 29
click at [591, 360] on select "- Select Billing Code - Regular Delinquent Supplemental Corrected/Adjusted Bill…" at bounding box center [623, 356] width 268 height 29
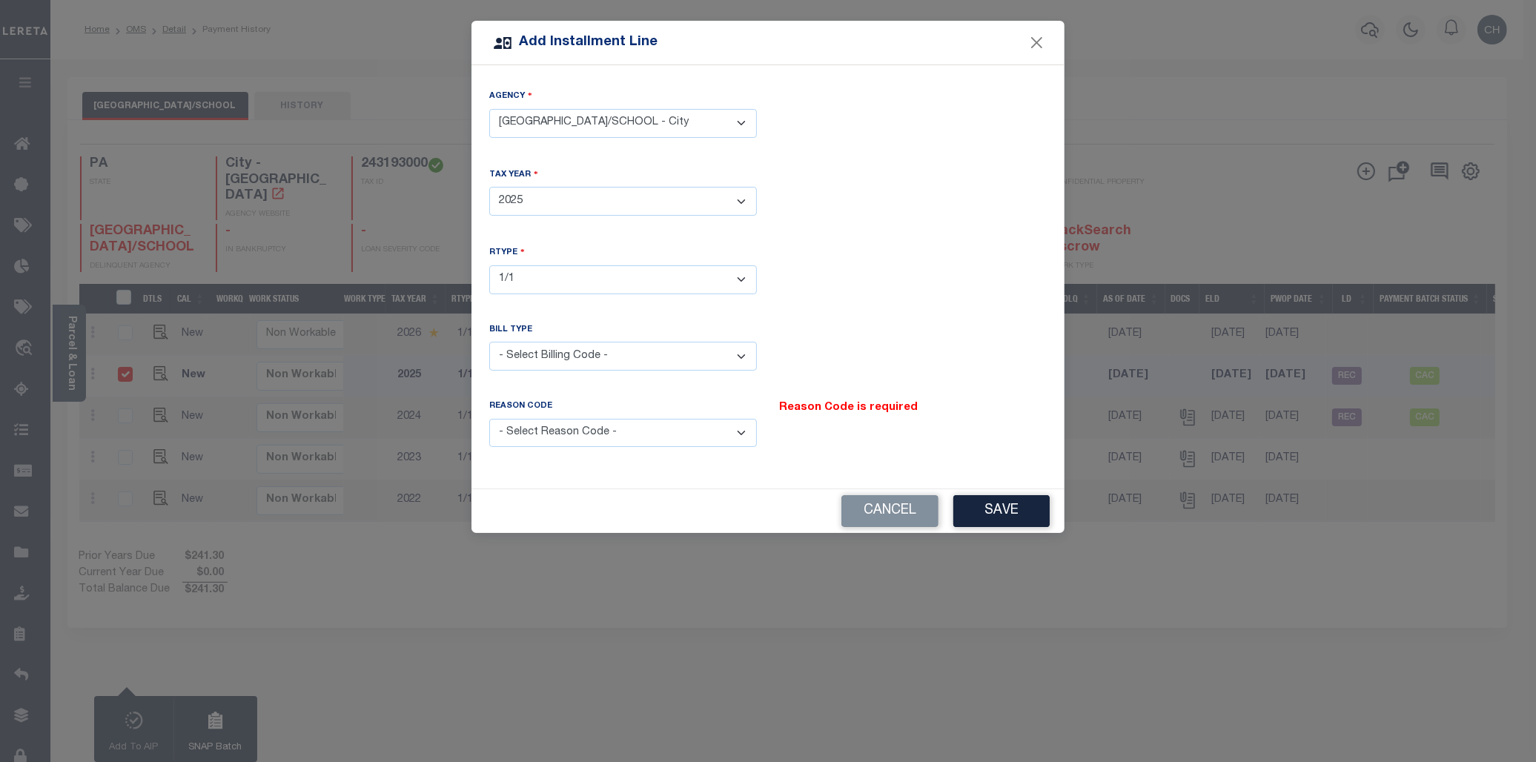
select select "5"
click at [489, 342] on select "- Select Billing Code - Regular Delinquent Supplemental Corrected/Adjusted Bill…" at bounding box center [623, 356] width 268 height 29
click at [1012, 509] on button "Save" at bounding box center [1001, 511] width 96 height 32
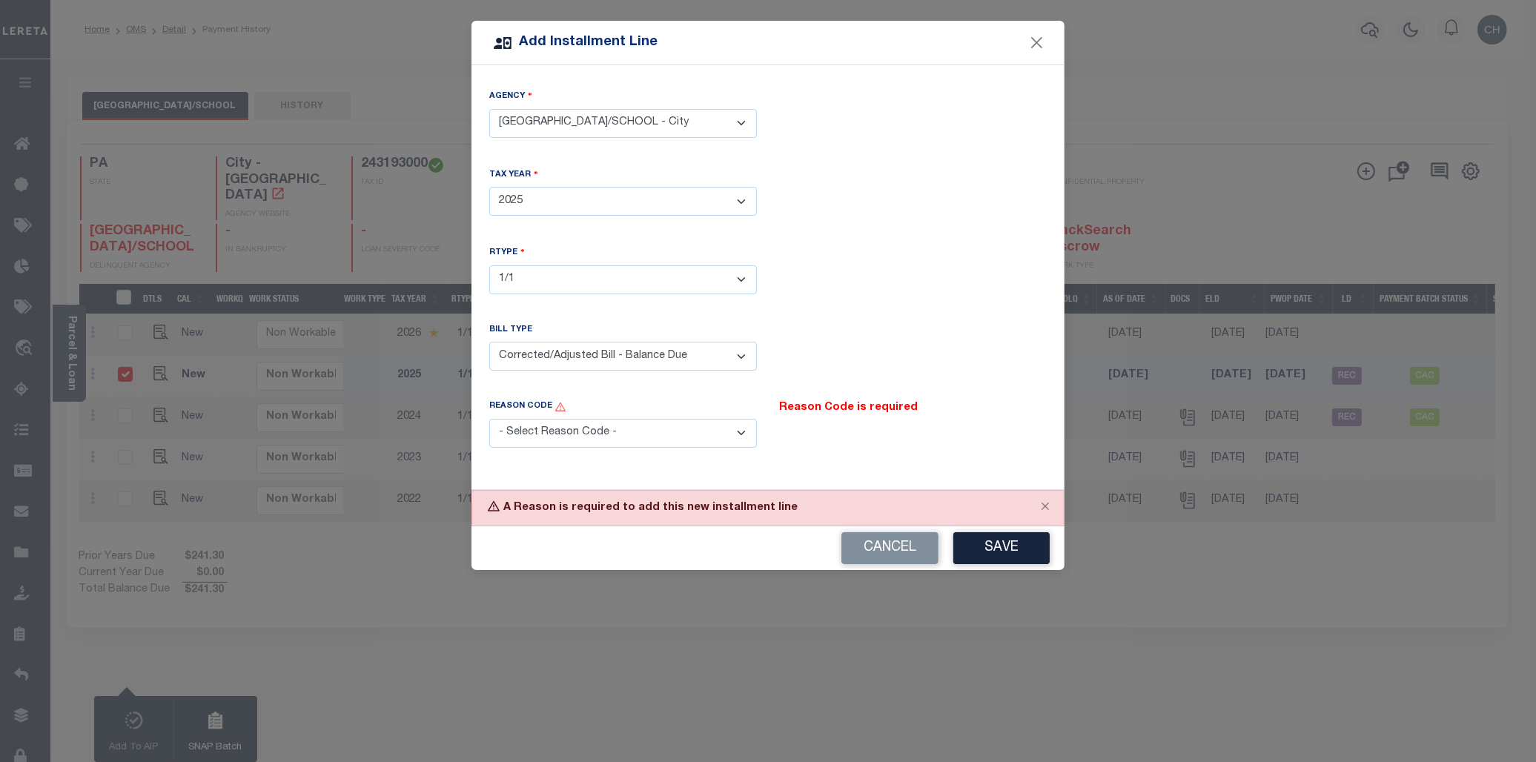
click at [744, 432] on select "- Select Reason Code - Payment Reversal Taxable Value Change Assessment Change …" at bounding box center [623, 433] width 268 height 29
select select "3"
click at [489, 419] on select "- Select Reason Code - Payment Reversal Taxable Value Change Assessment Change …" at bounding box center [623, 433] width 268 height 29
click at [1013, 546] on button "Save" at bounding box center [1001, 548] width 96 height 32
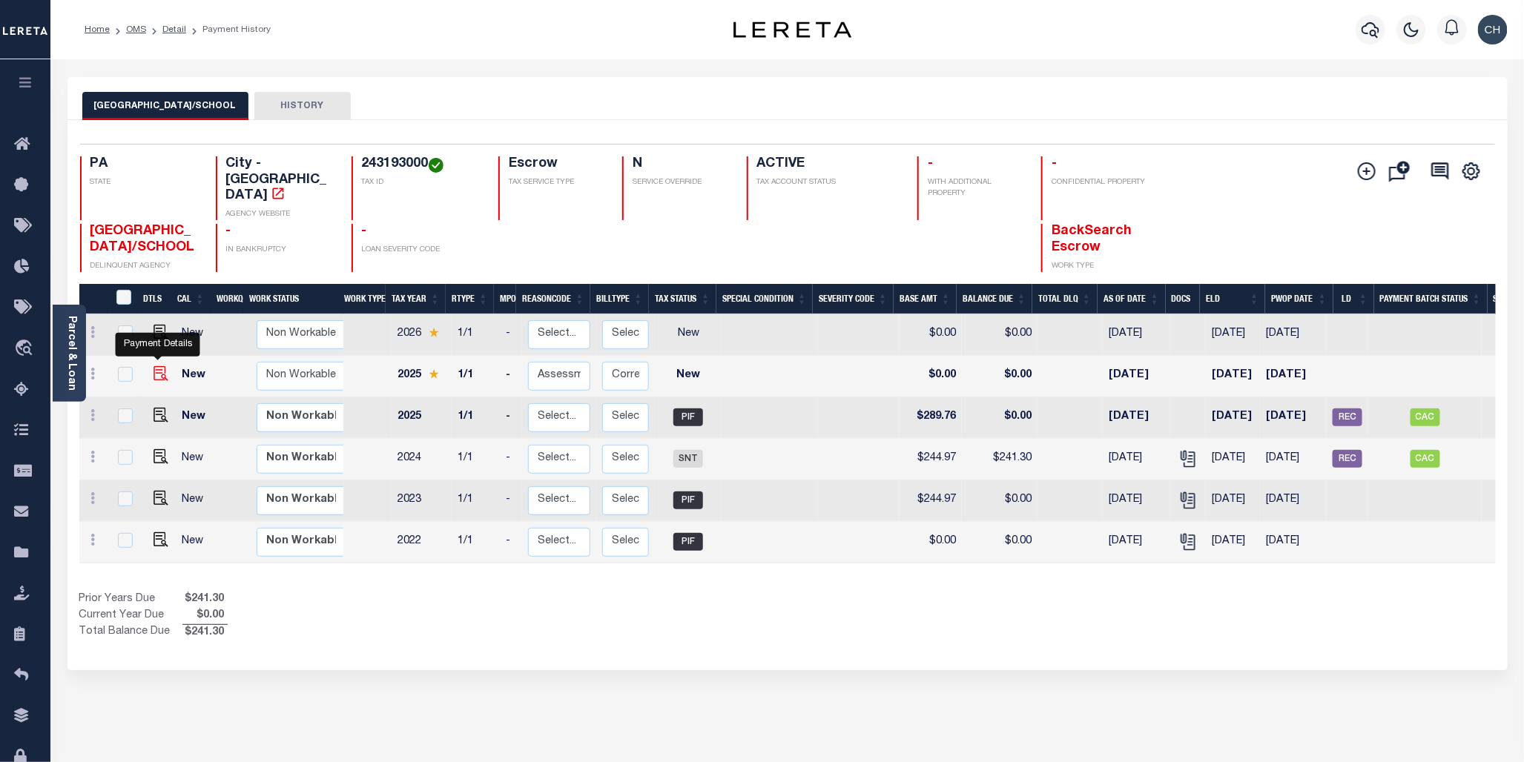
click at [157, 366] on img at bounding box center [160, 373] width 15 height 15
checkbox input "true"
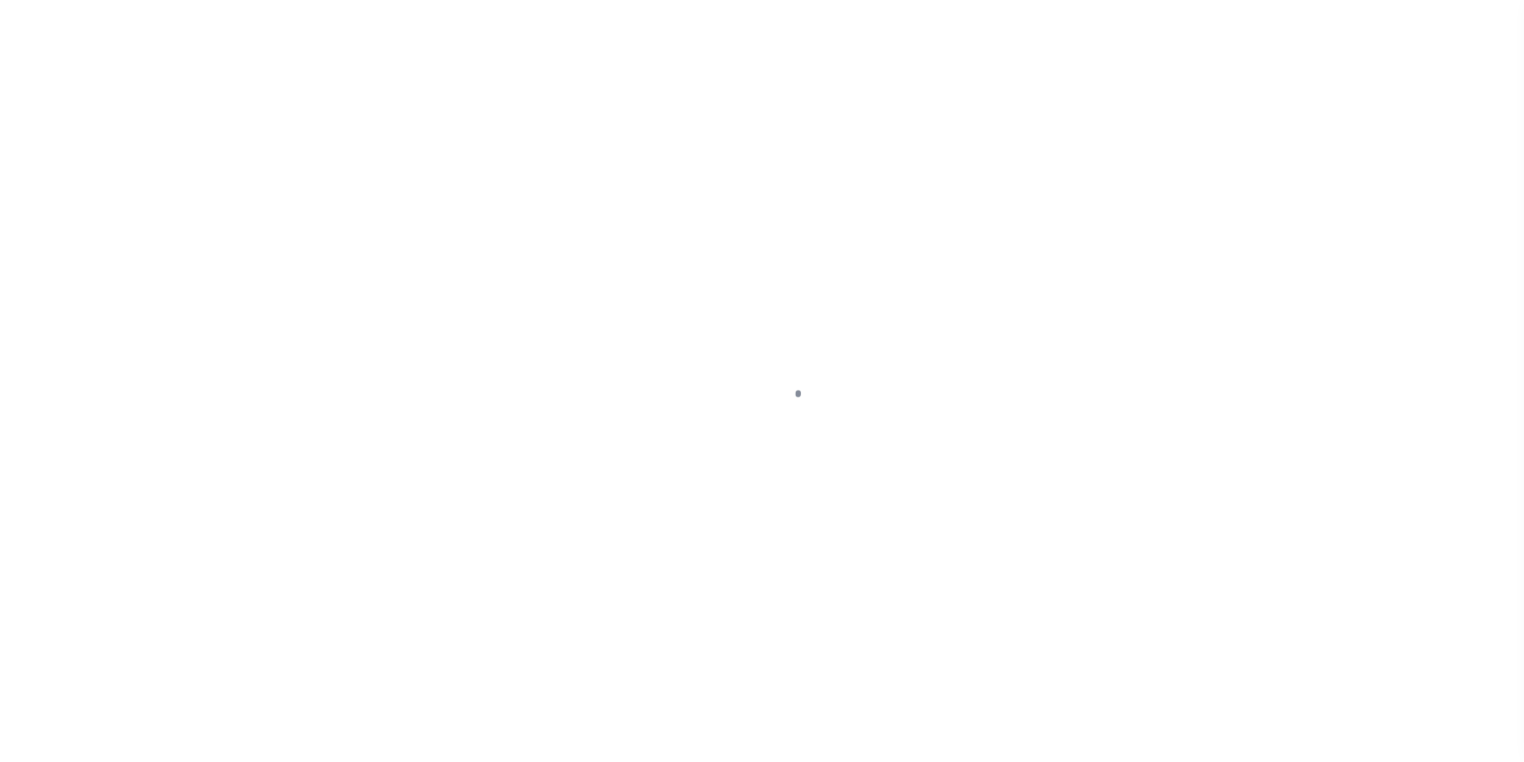
select select "PIF"
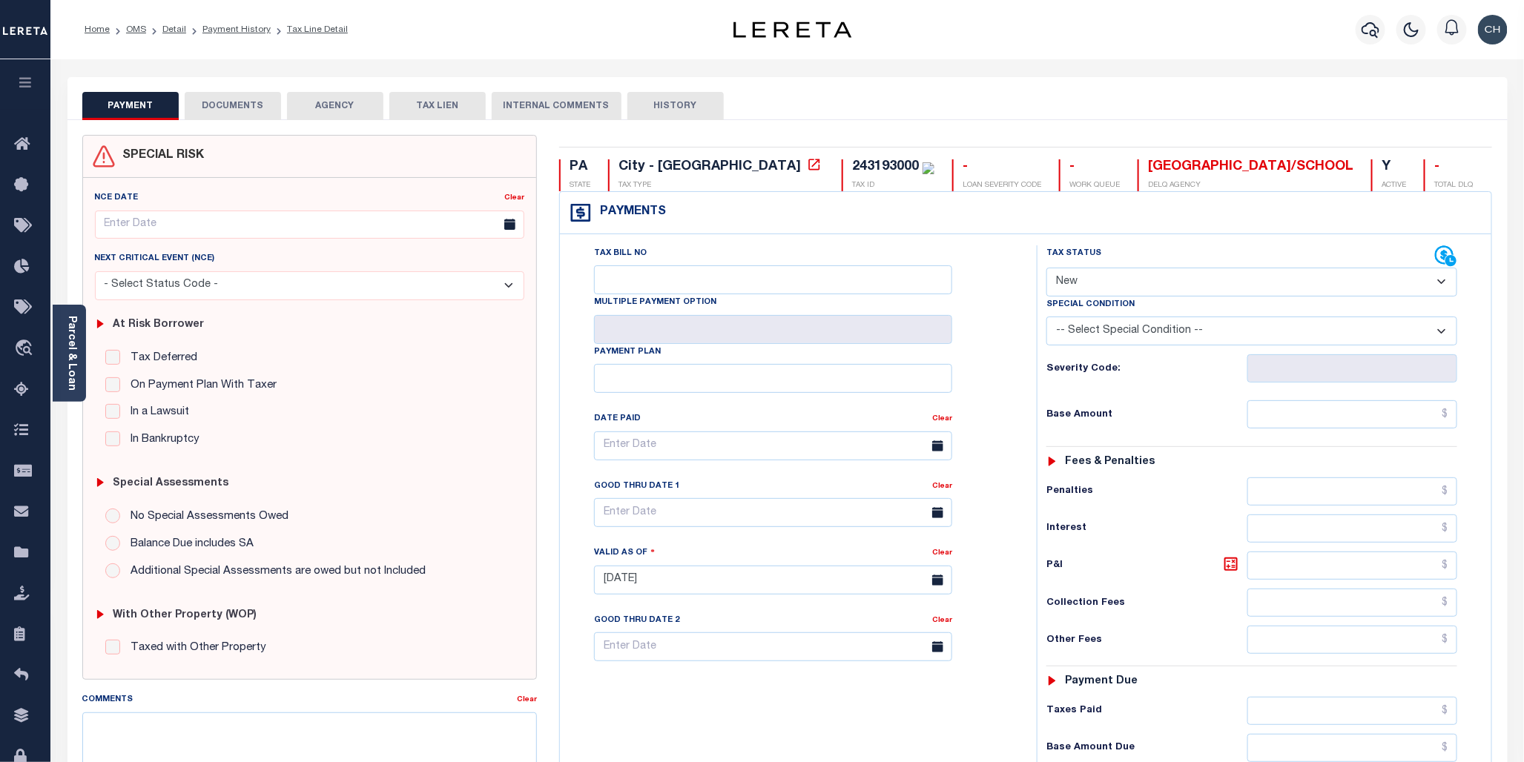
click at [1440, 277] on select "- Select Status Code - Open Due/Unpaid Paid Incomplete No Tax Due Internal Refu…" at bounding box center [1251, 282] width 411 height 29
select select "DUE"
click at [1046, 268] on select "- Select Status Code - Open Due/Unpaid Paid Incomplete No Tax Due Internal Refu…" at bounding box center [1251, 282] width 411 height 29
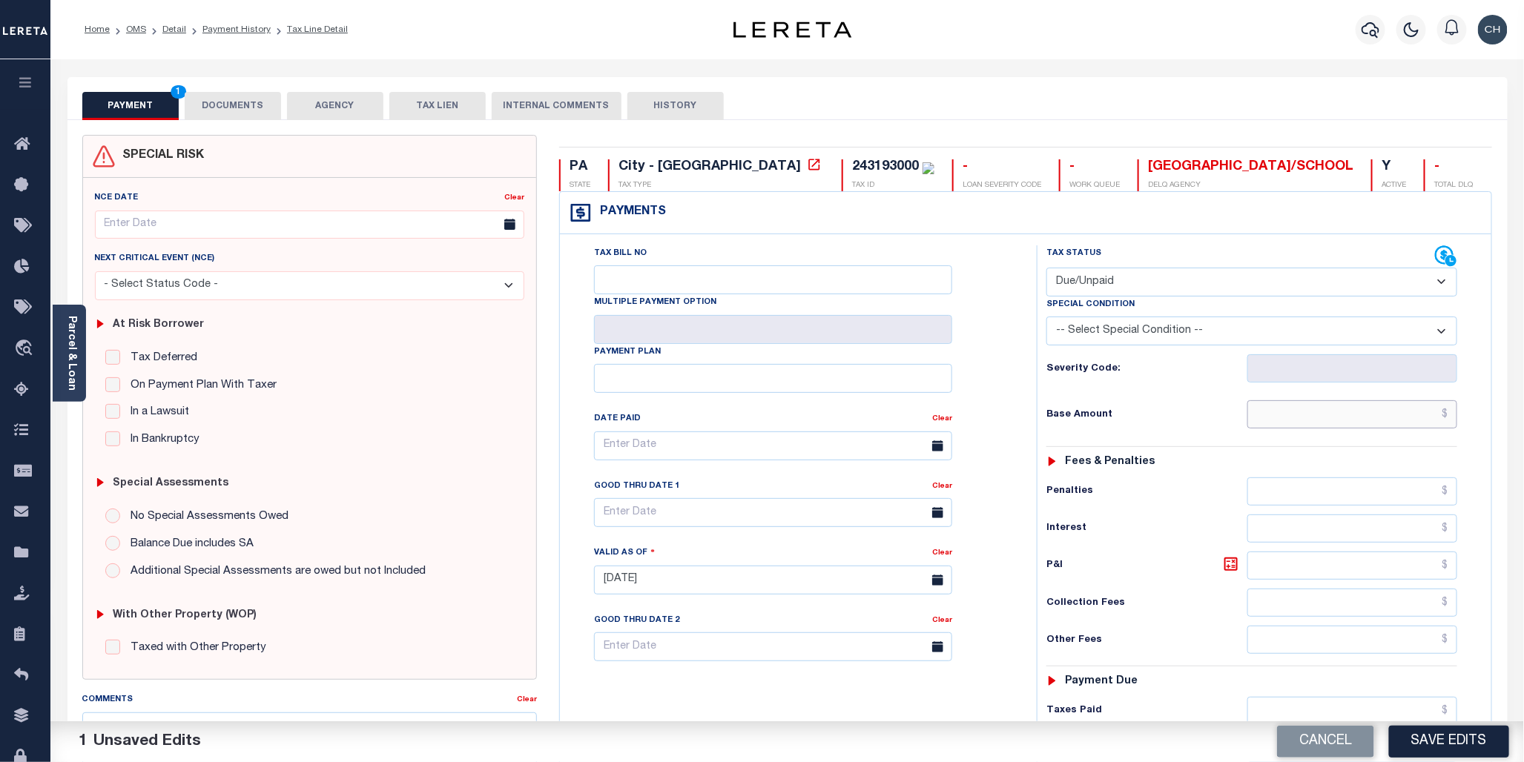
click at [1369, 411] on input "text" at bounding box center [1352, 414] width 211 height 28
type input "$729.30"
click at [72, 331] on link "Parcel & Loan" at bounding box center [71, 353] width 10 height 75
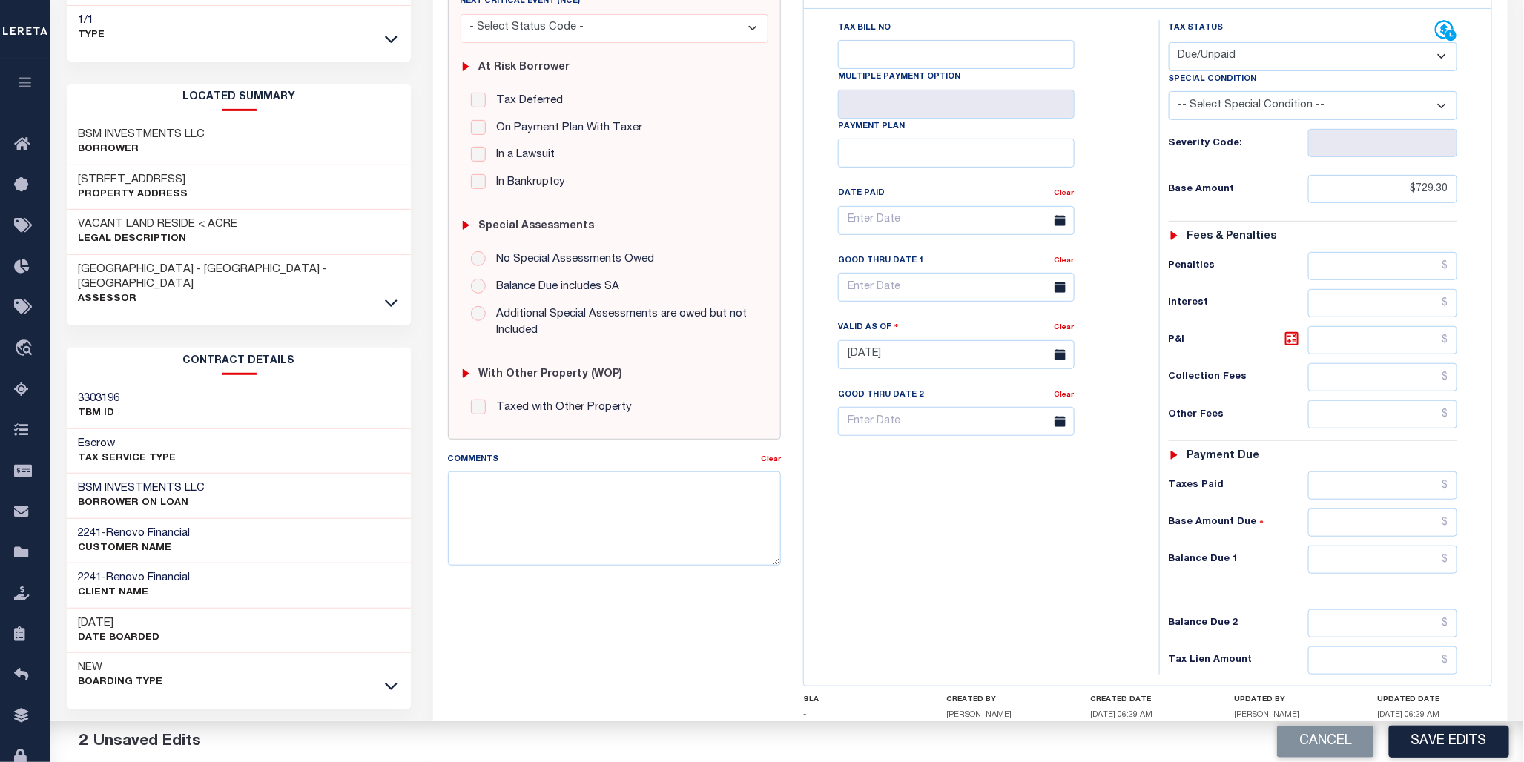
scroll to position [346, 0]
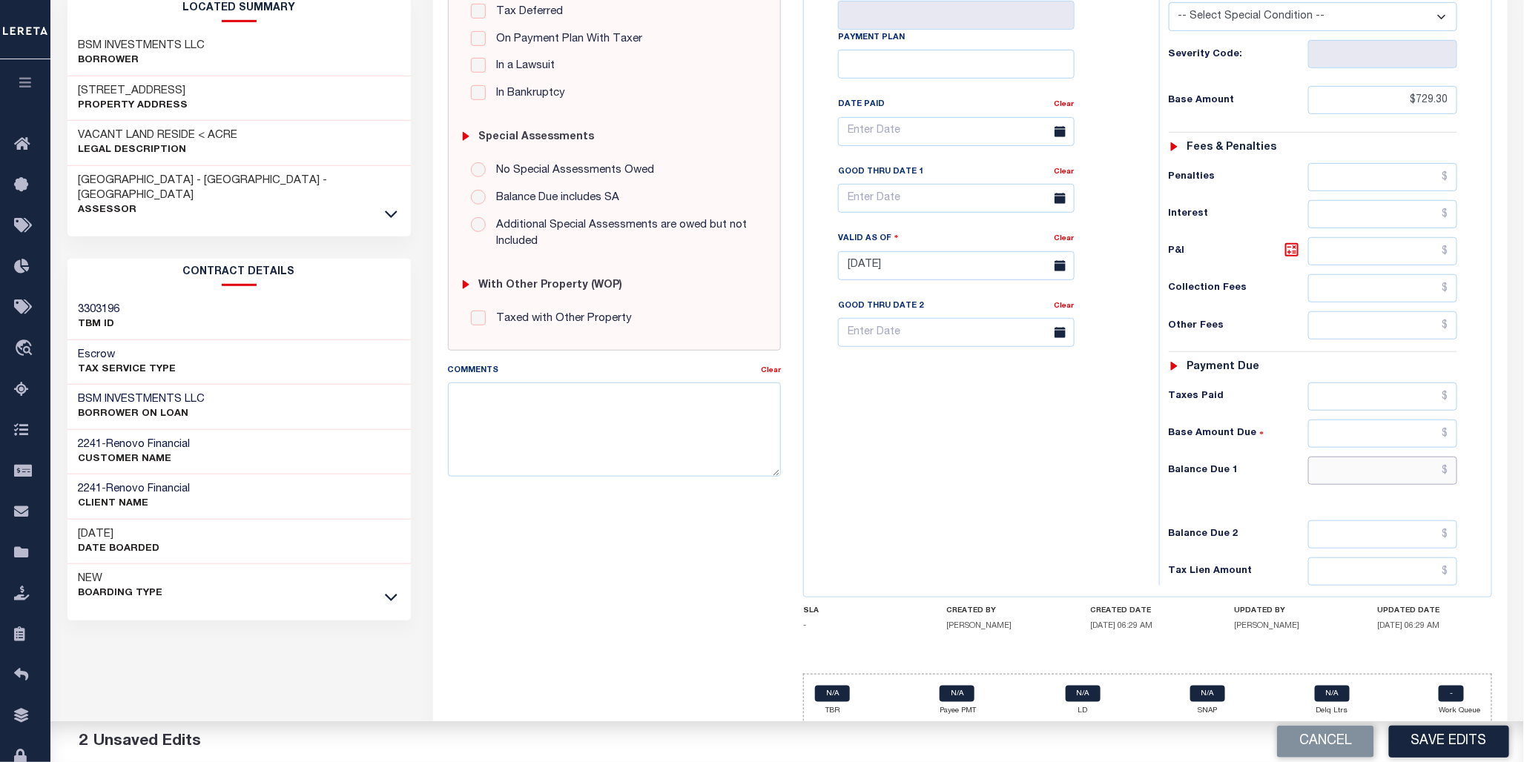
drag, startPoint x: 1366, startPoint y: 466, endPoint x: 1372, endPoint y: 457, distance: 10.7
click at [1366, 466] on input "text" at bounding box center [1383, 471] width 150 height 28
type input "$729.30"
click at [905, 196] on input "text" at bounding box center [956, 198] width 236 height 29
click at [1018, 404] on span "31" at bounding box center [1017, 399] width 29 height 29
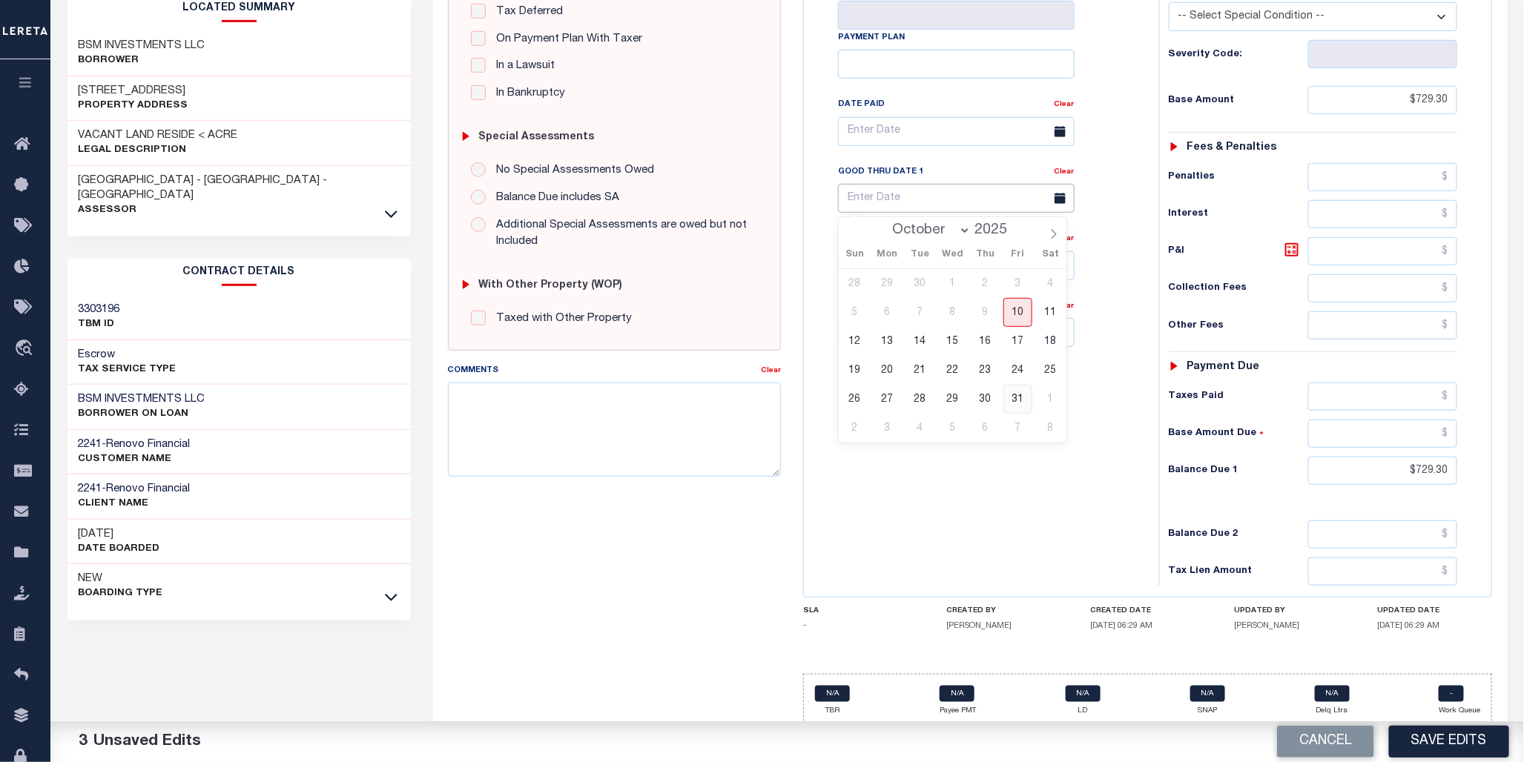
type input "[DATE]"
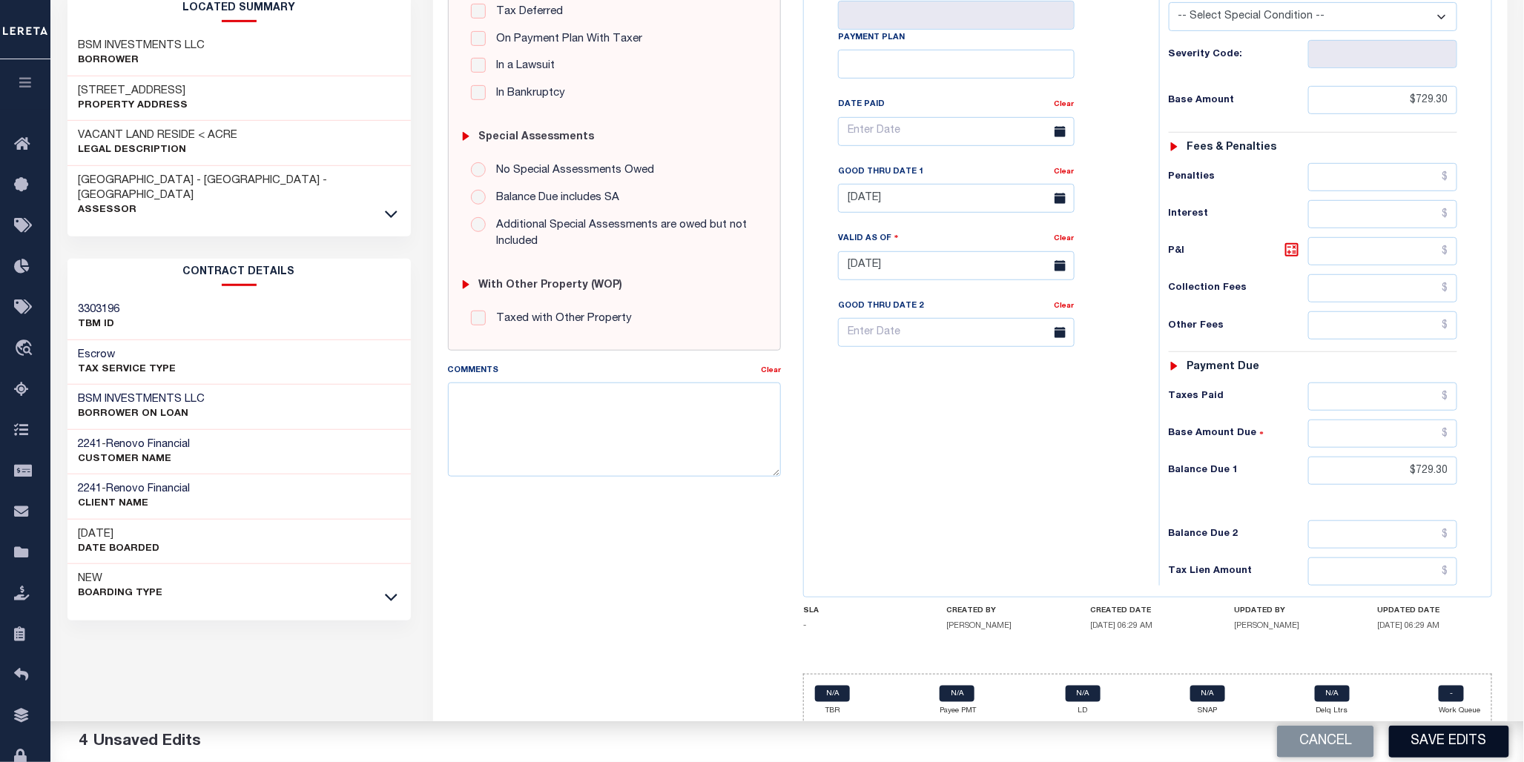
click at [1427, 739] on button "Save Edits" at bounding box center [1449, 742] width 120 height 32
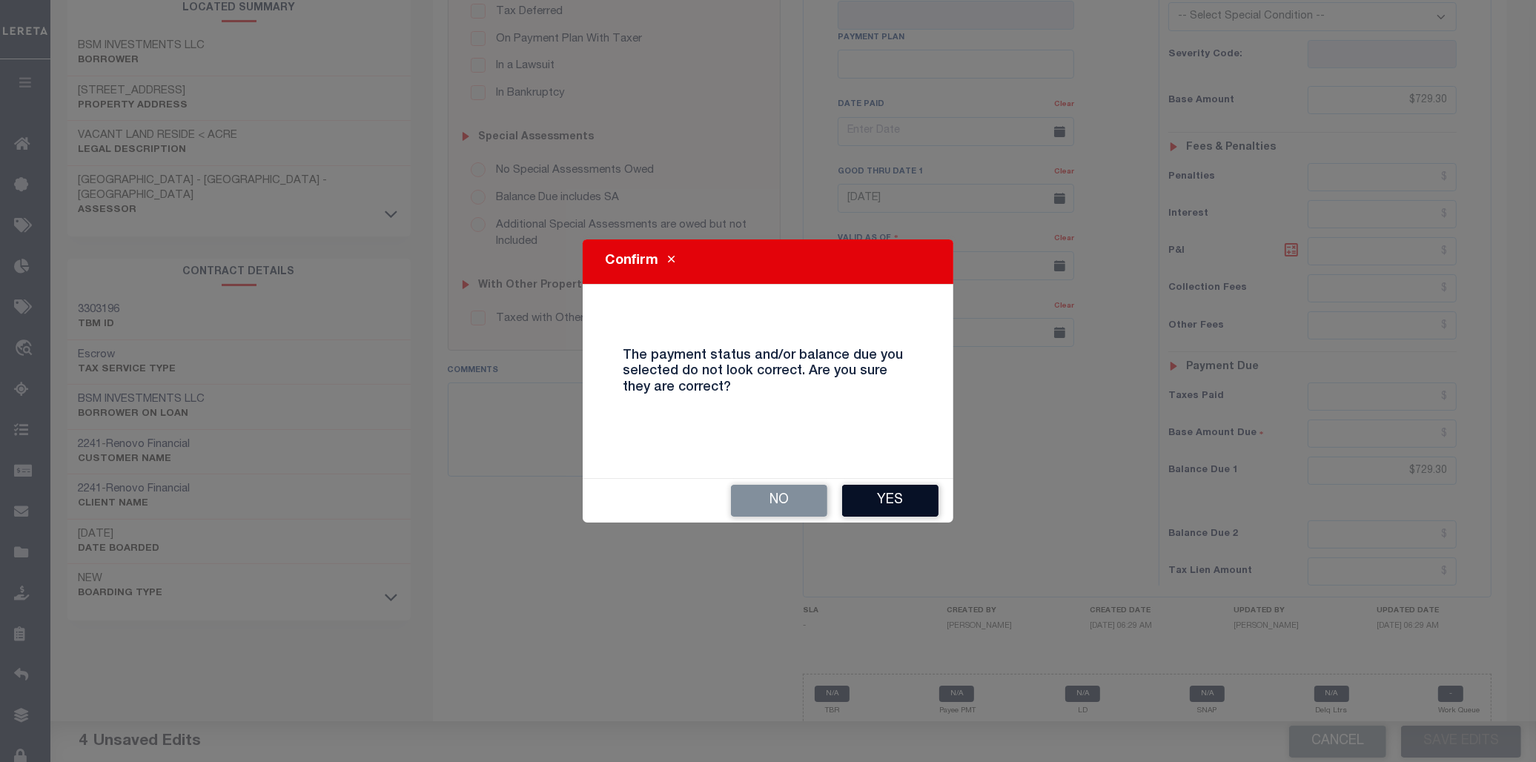
click at [894, 503] on button "Yes" at bounding box center [890, 501] width 96 height 32
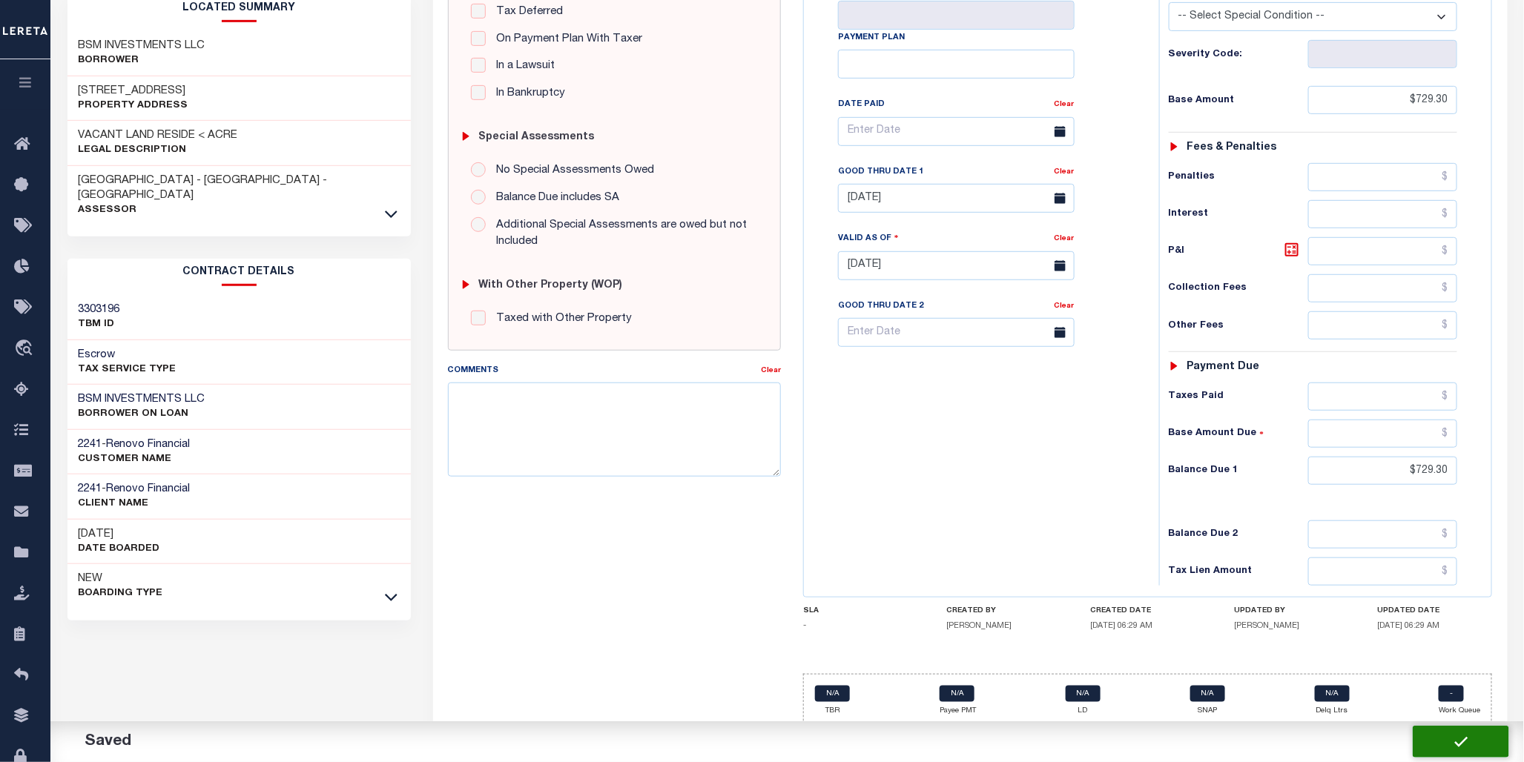
checkbox input "false"
type input "$729.3"
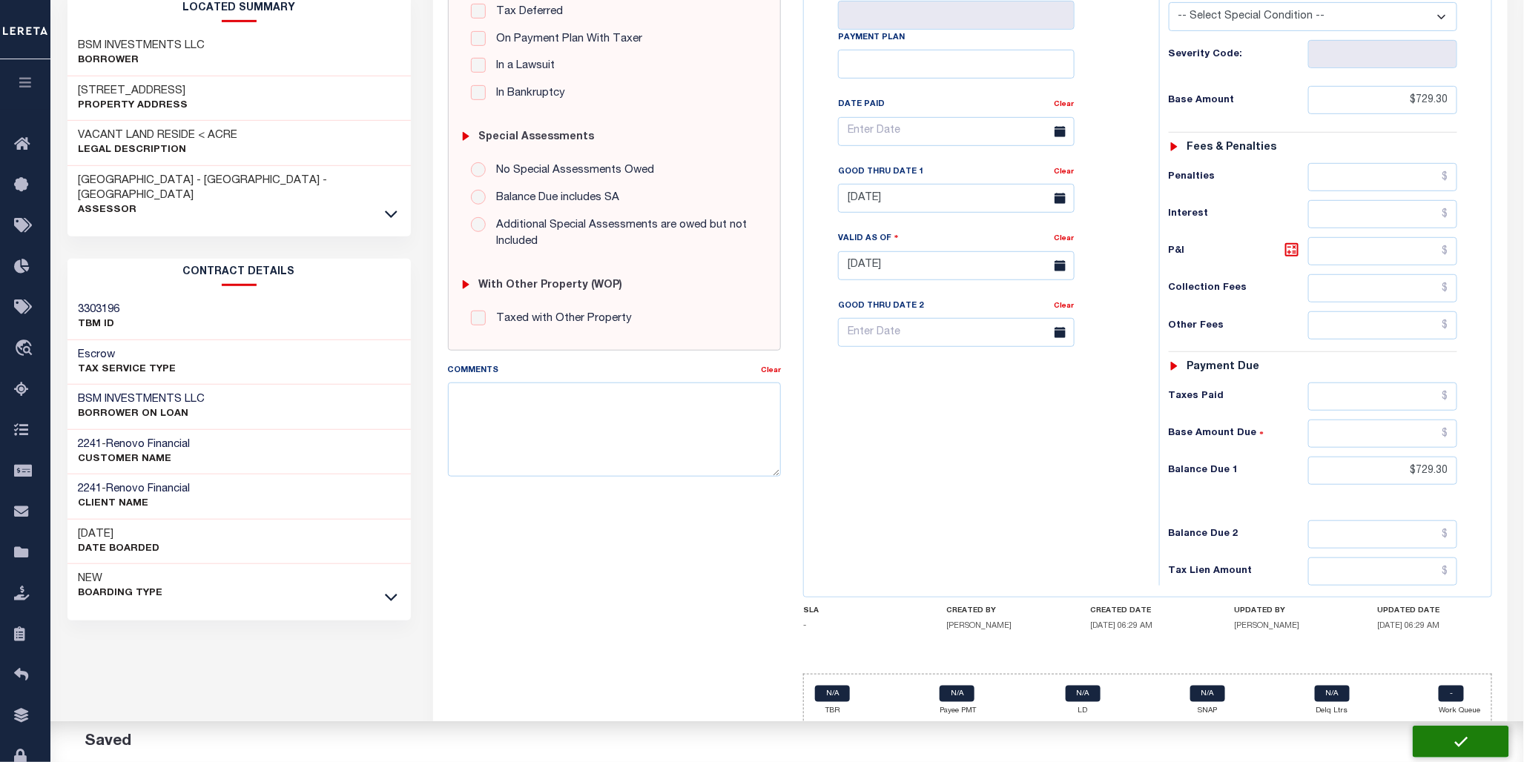
type input "$729.3"
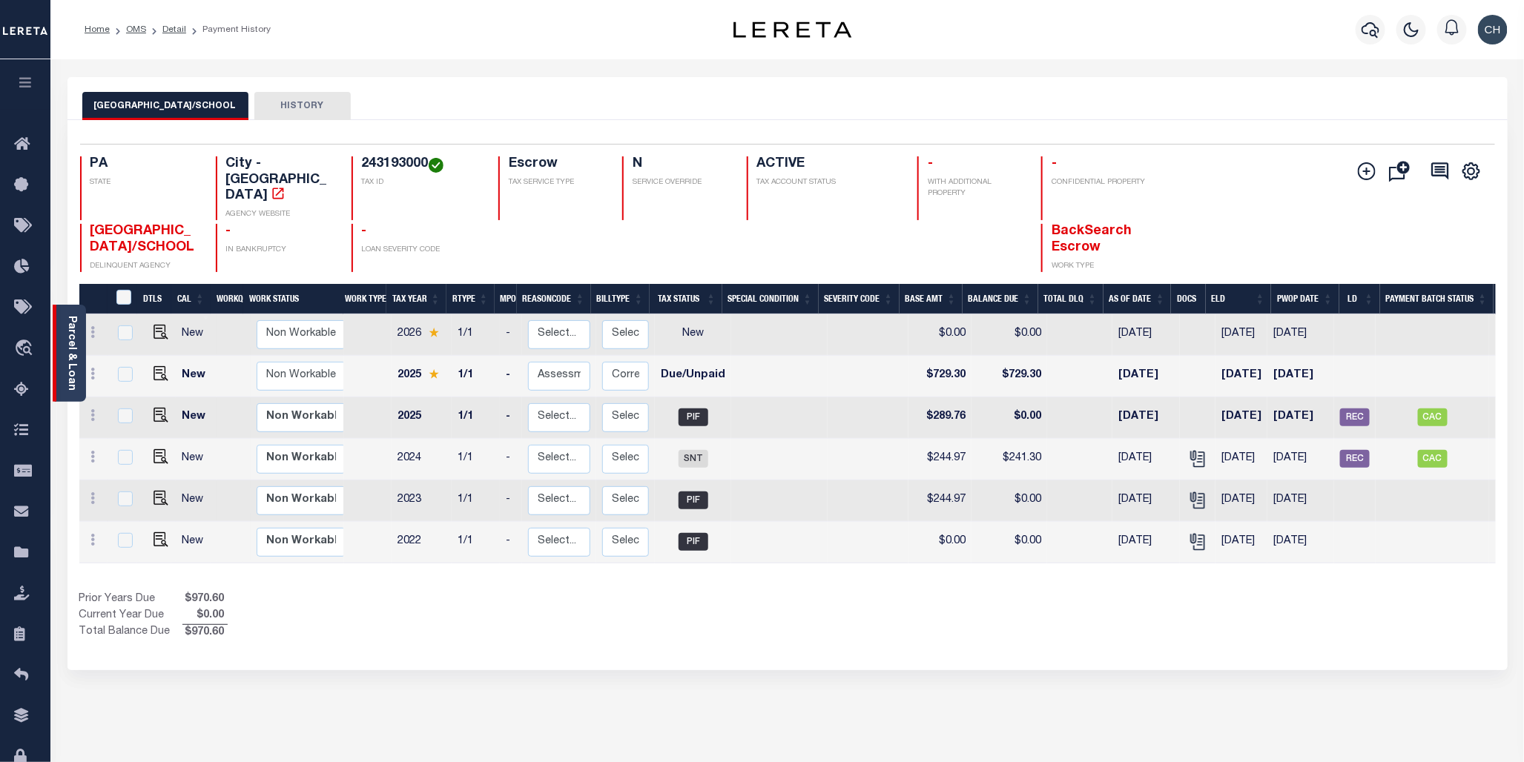
click at [70, 346] on link "Parcel & Loan" at bounding box center [71, 353] width 10 height 75
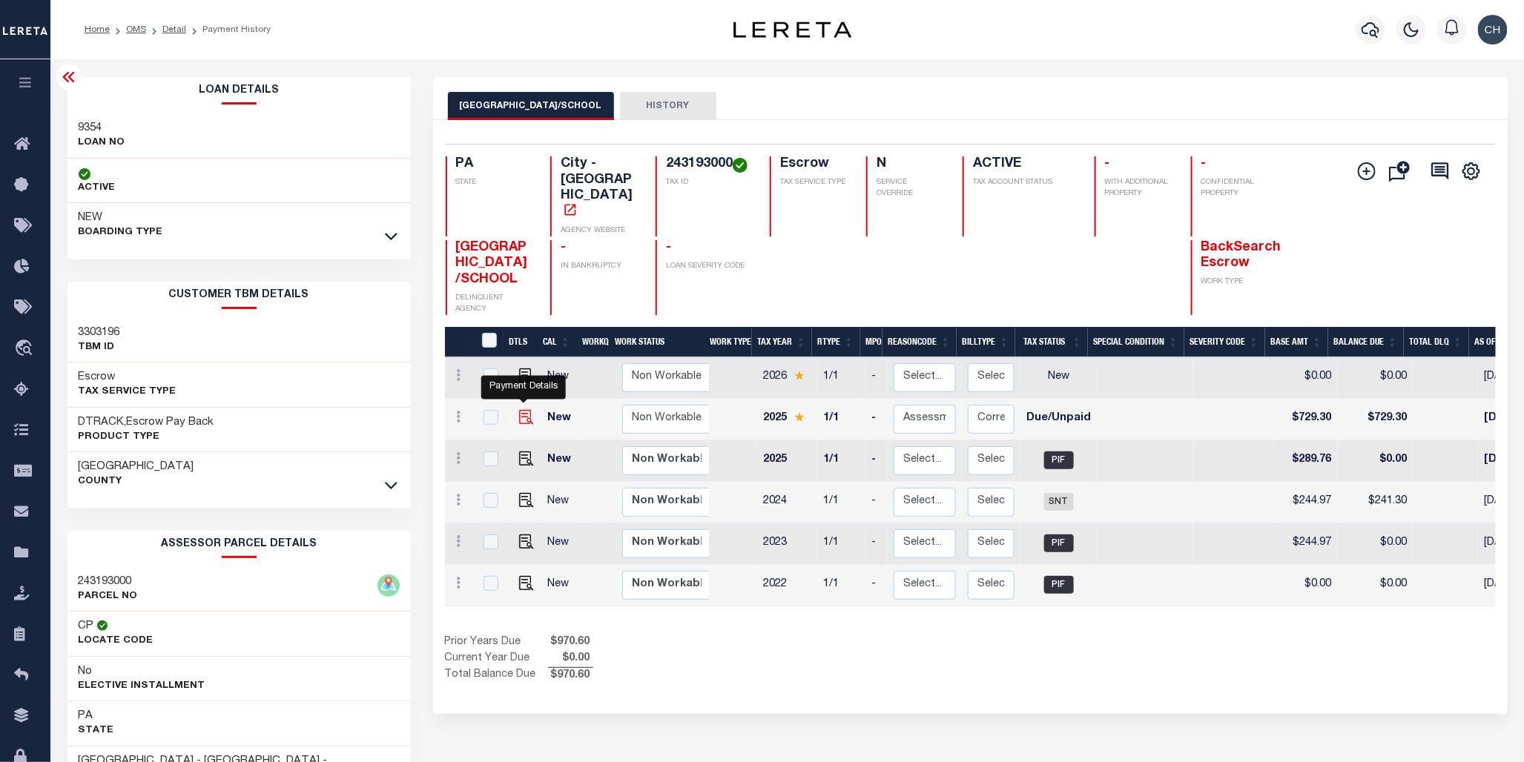
click at [521, 410] on img "" at bounding box center [526, 417] width 15 height 15
checkbox input "true"
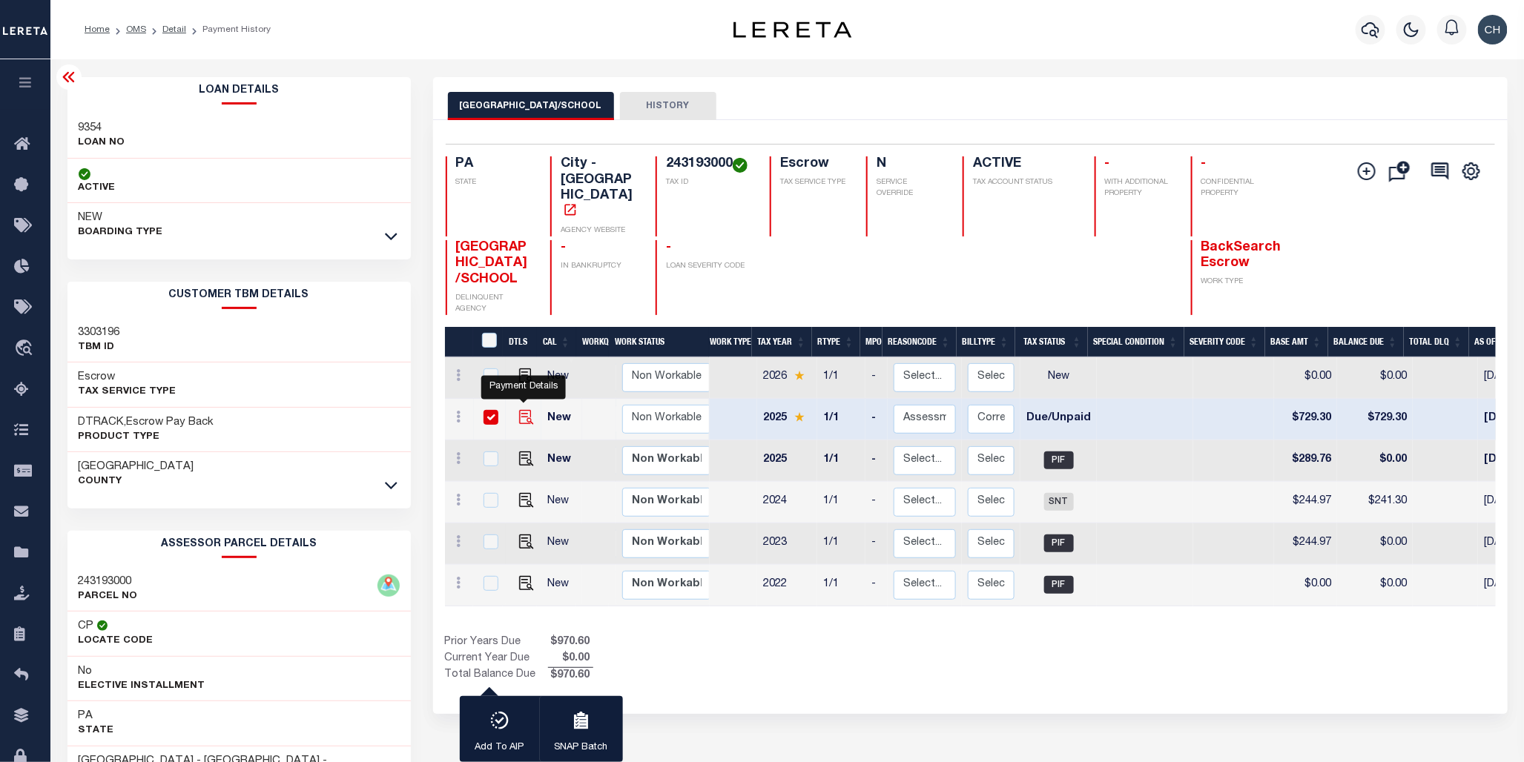
click at [523, 410] on img "" at bounding box center [526, 417] width 15 height 15
checkbox input "false"
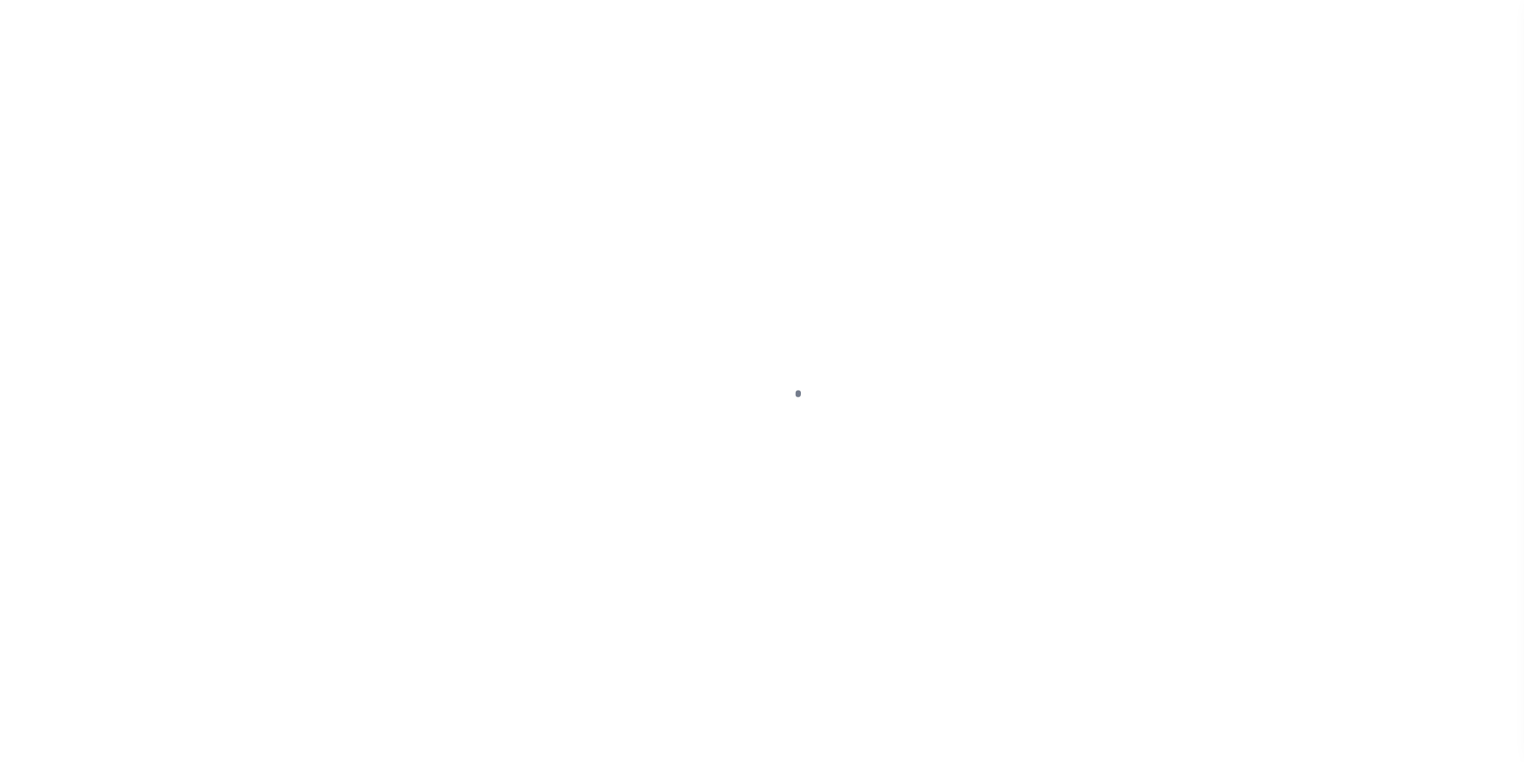
select select "DUE"
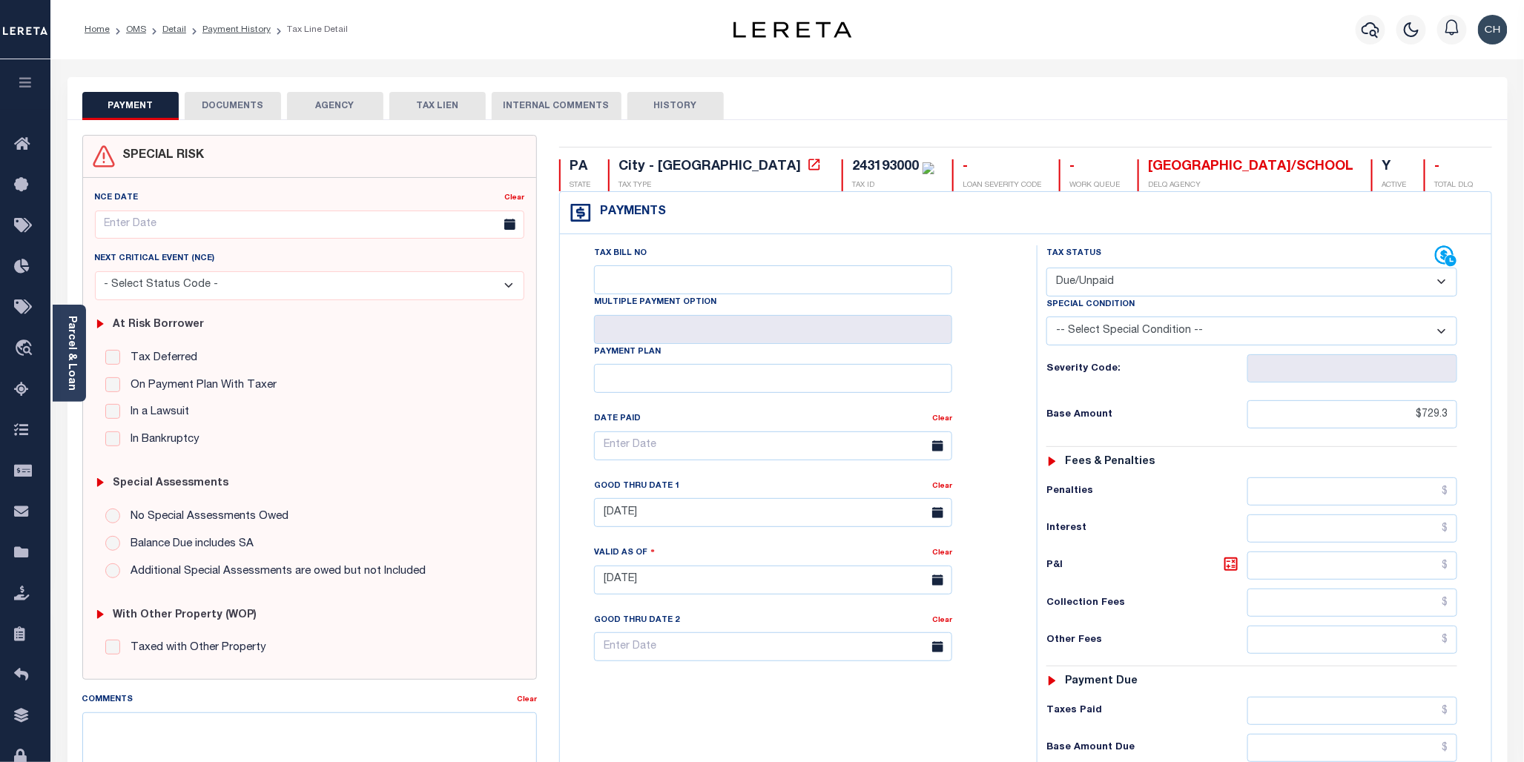
click at [230, 98] on button "DOCUMENTS" at bounding box center [233, 106] width 96 height 28
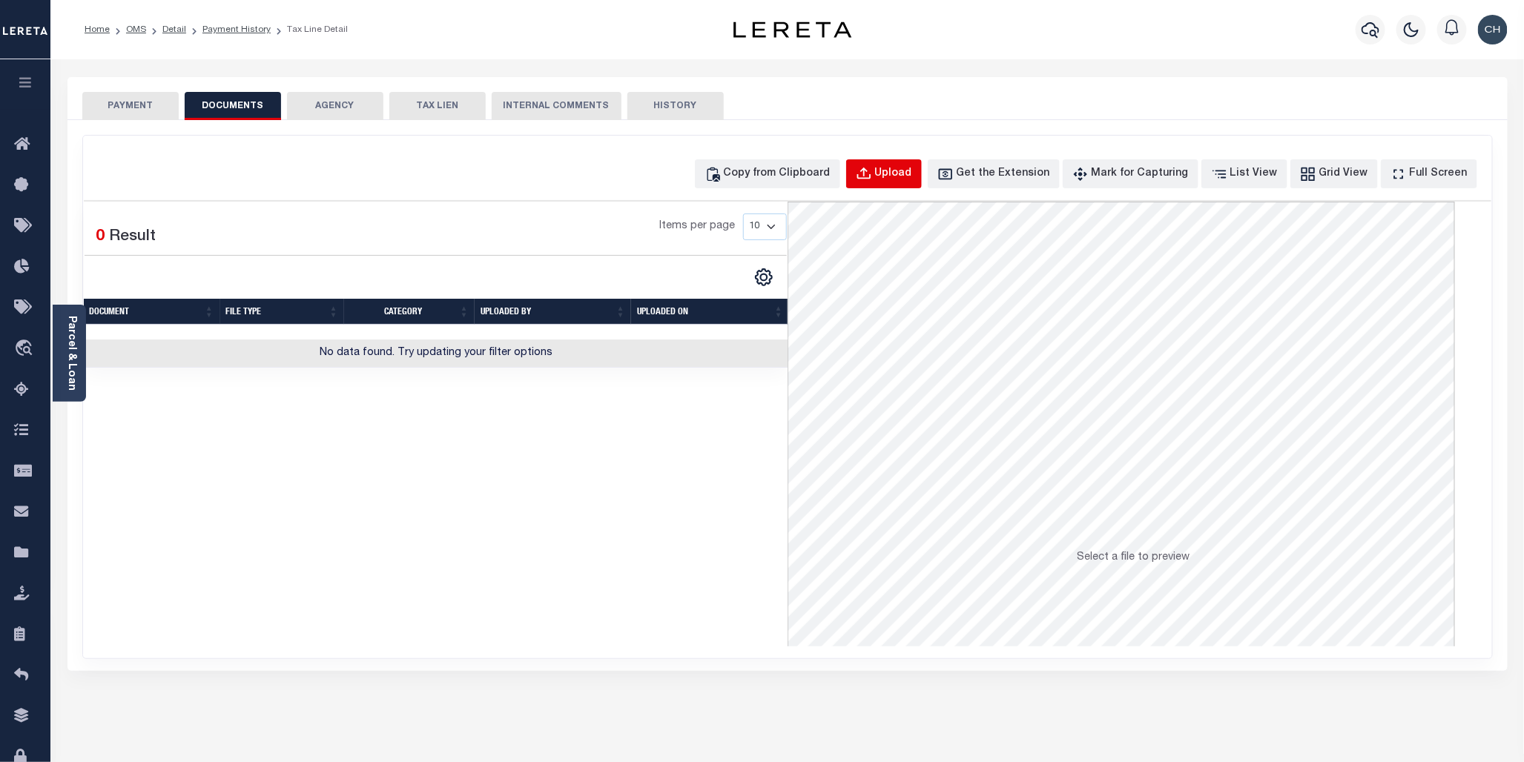
click at [912, 174] on div "Upload" at bounding box center [893, 174] width 37 height 16
select select "POP"
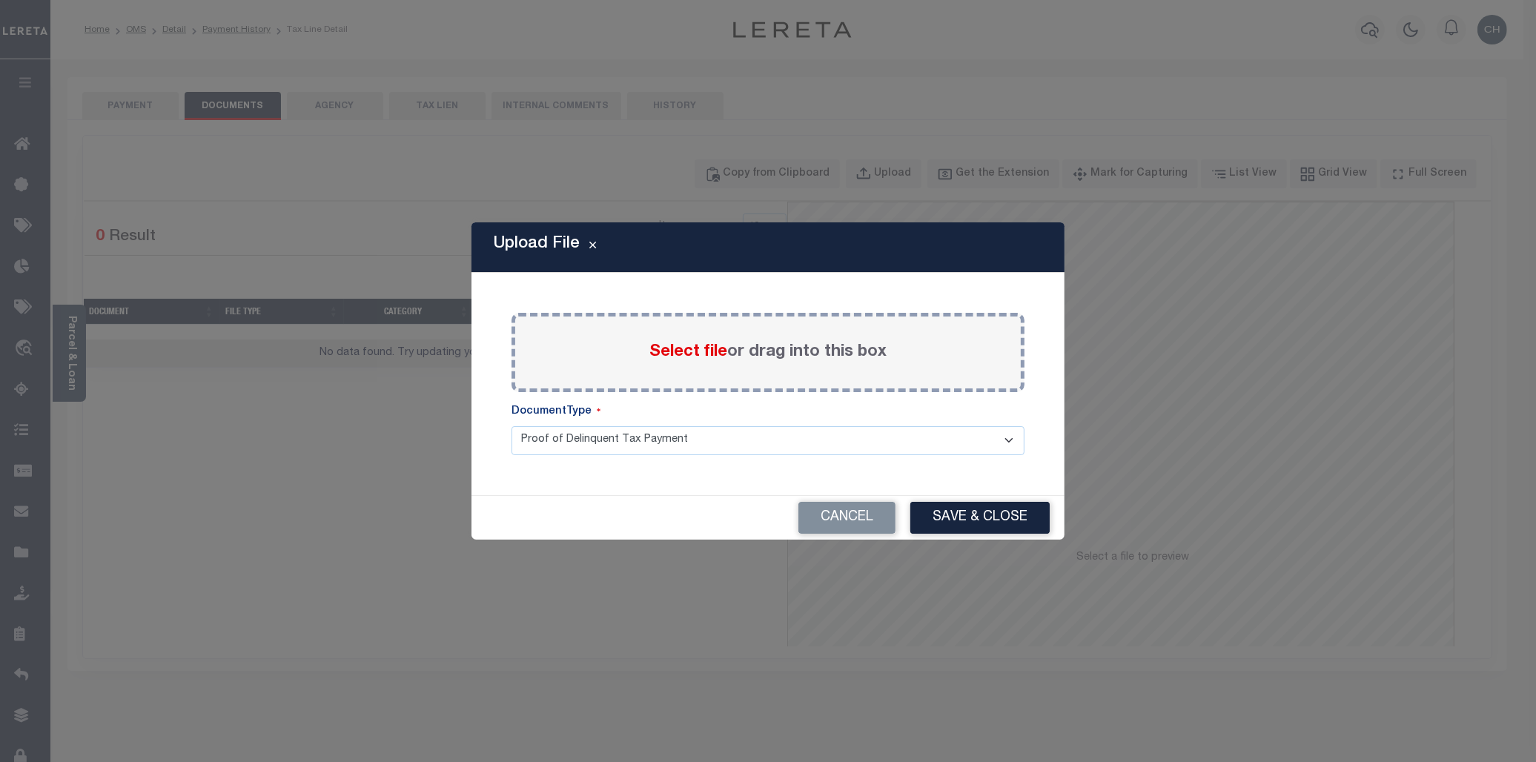
click at [695, 353] on span "Select file" at bounding box center [688, 352] width 78 height 16
click at [0, 0] on input "Select file or drag into this box" at bounding box center [0, 0] width 0 height 0
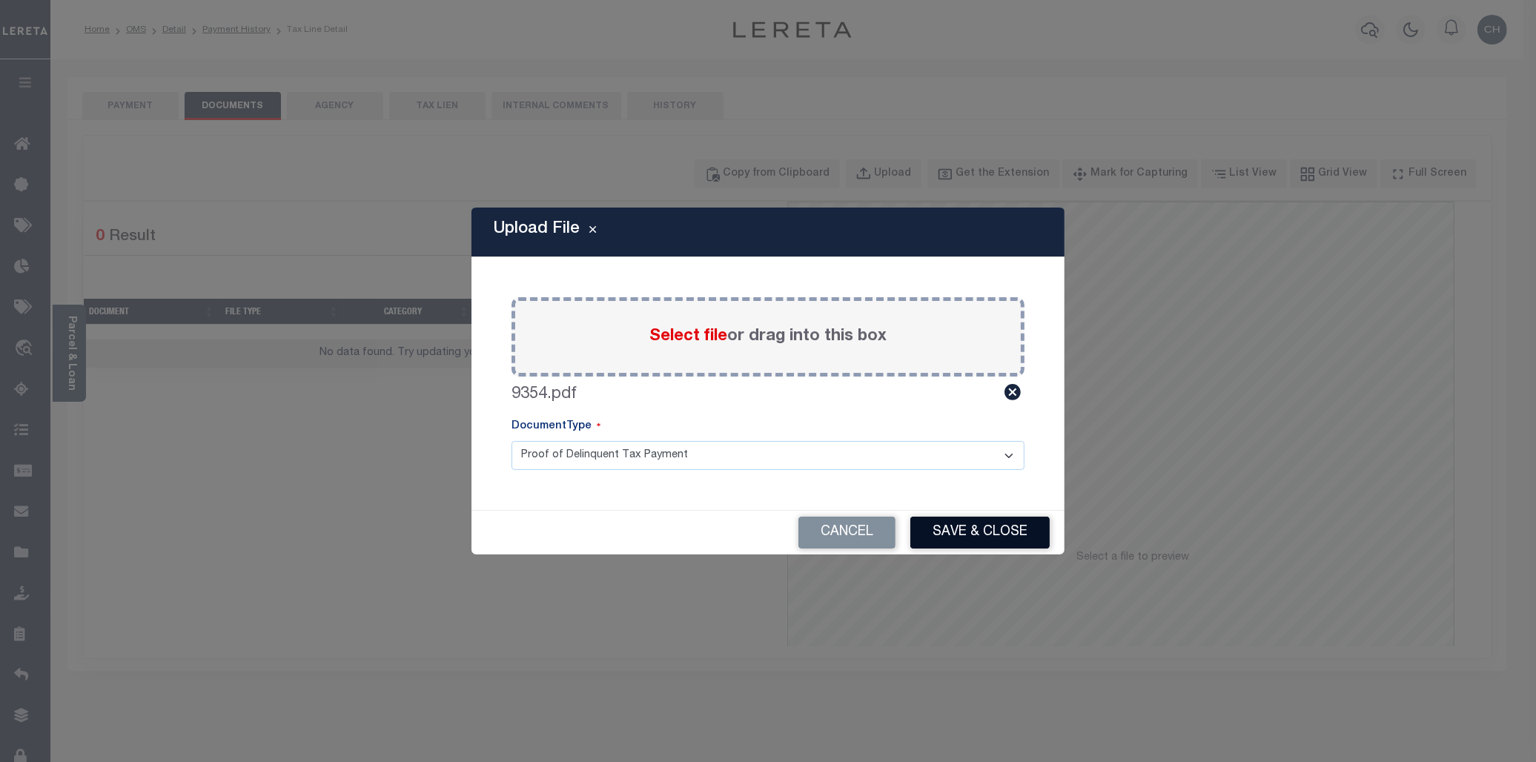
click at [980, 529] on button "Save & Close" at bounding box center [979, 533] width 139 height 32
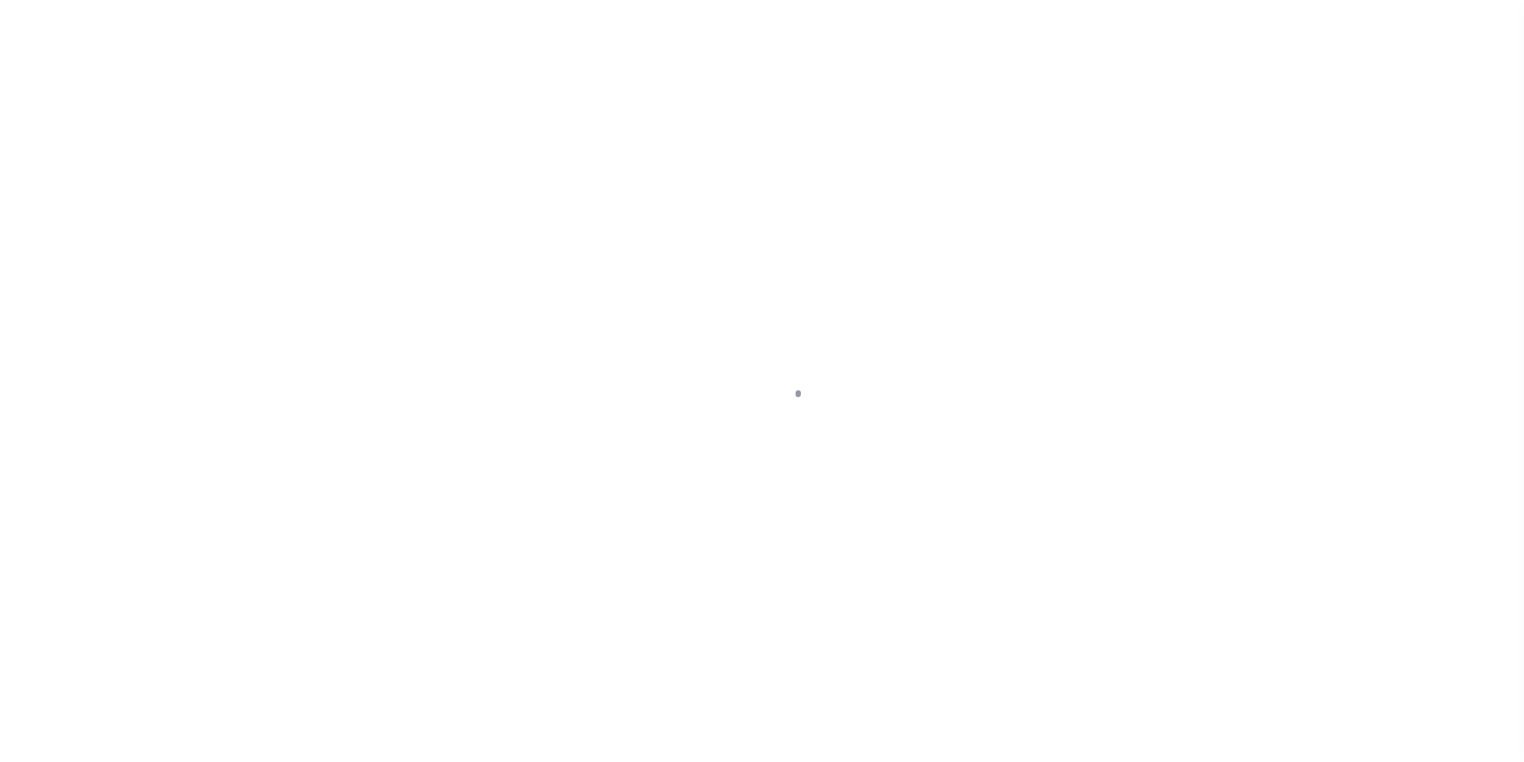
select select "DUE"
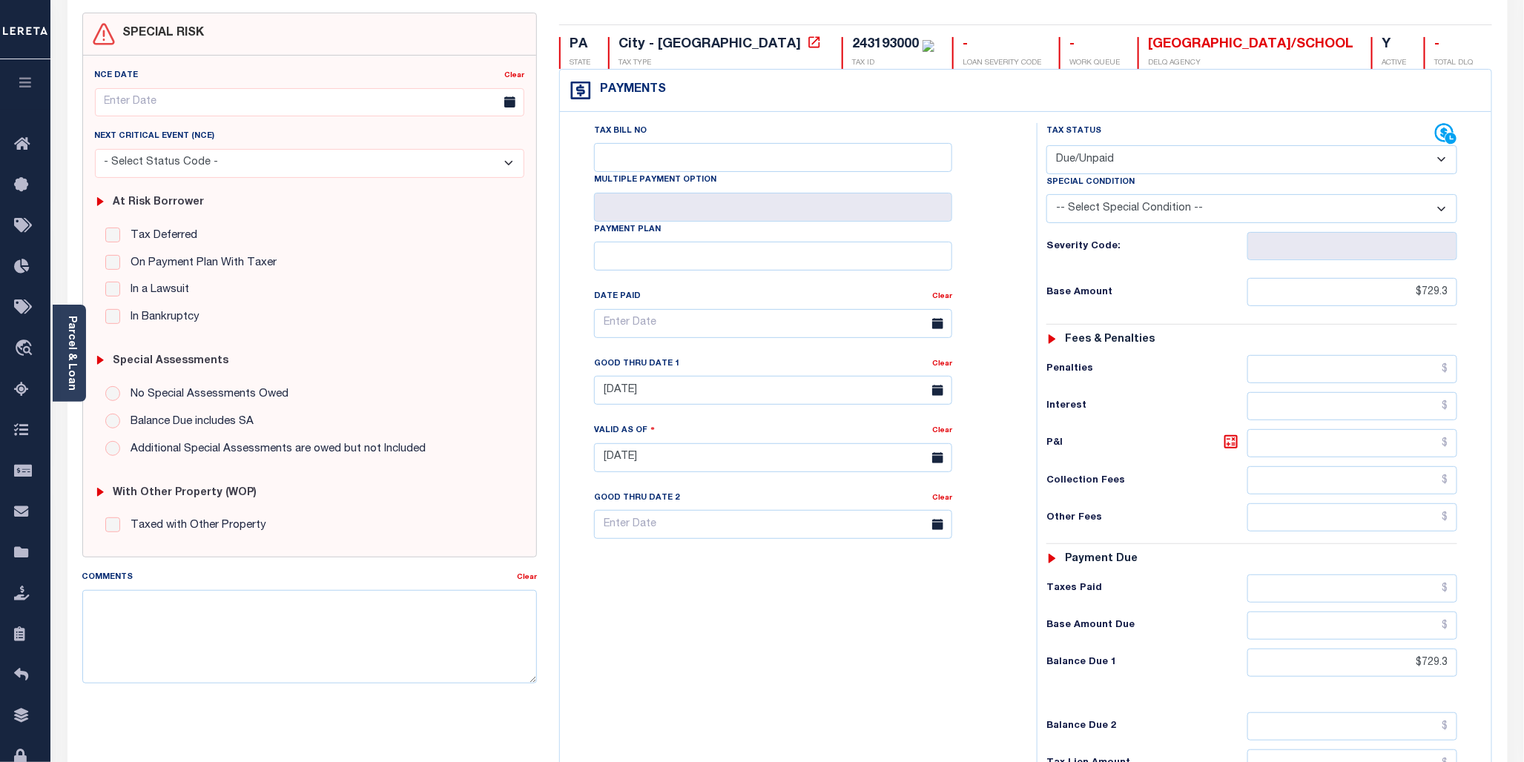
scroll to position [247, 0]
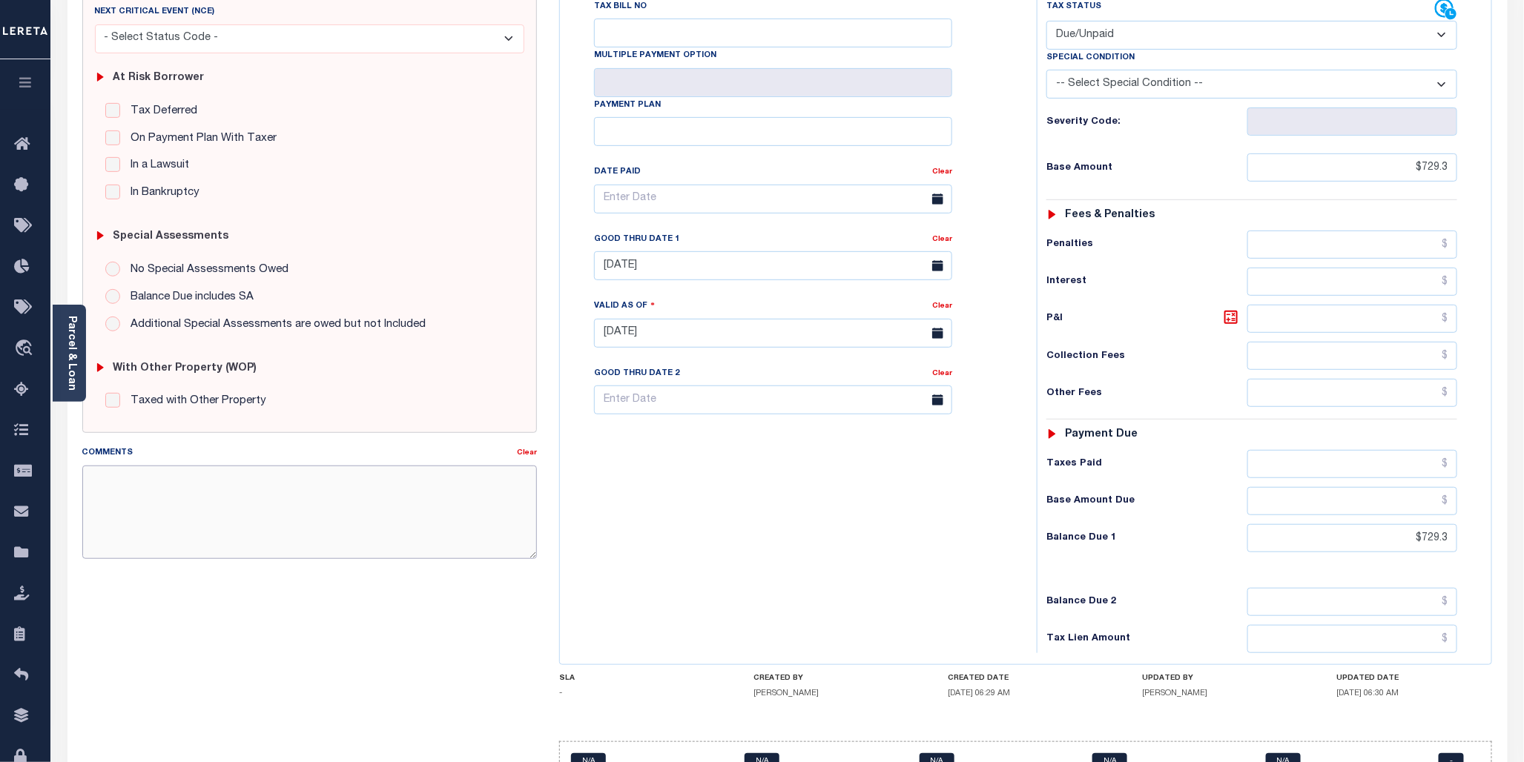
click at [124, 477] on textarea "Comments" at bounding box center [309, 512] width 455 height 93
paste textarea "CAS-474377 2025/annual dlq Base $3,323.80 P/I $568.57-Lender Responsibility Tot…"
drag, startPoint x: 91, startPoint y: 507, endPoint x: 272, endPoint y: 509, distance: 180.9
click at [261, 519] on textarea "CAS-474377 2025/annual dlq Base $3,323.80 P/I $568.57-Lender Responsibility Tot…" at bounding box center [309, 512] width 455 height 93
drag, startPoint x: 221, startPoint y: 480, endPoint x: 252, endPoint y: 486, distance: 31.6
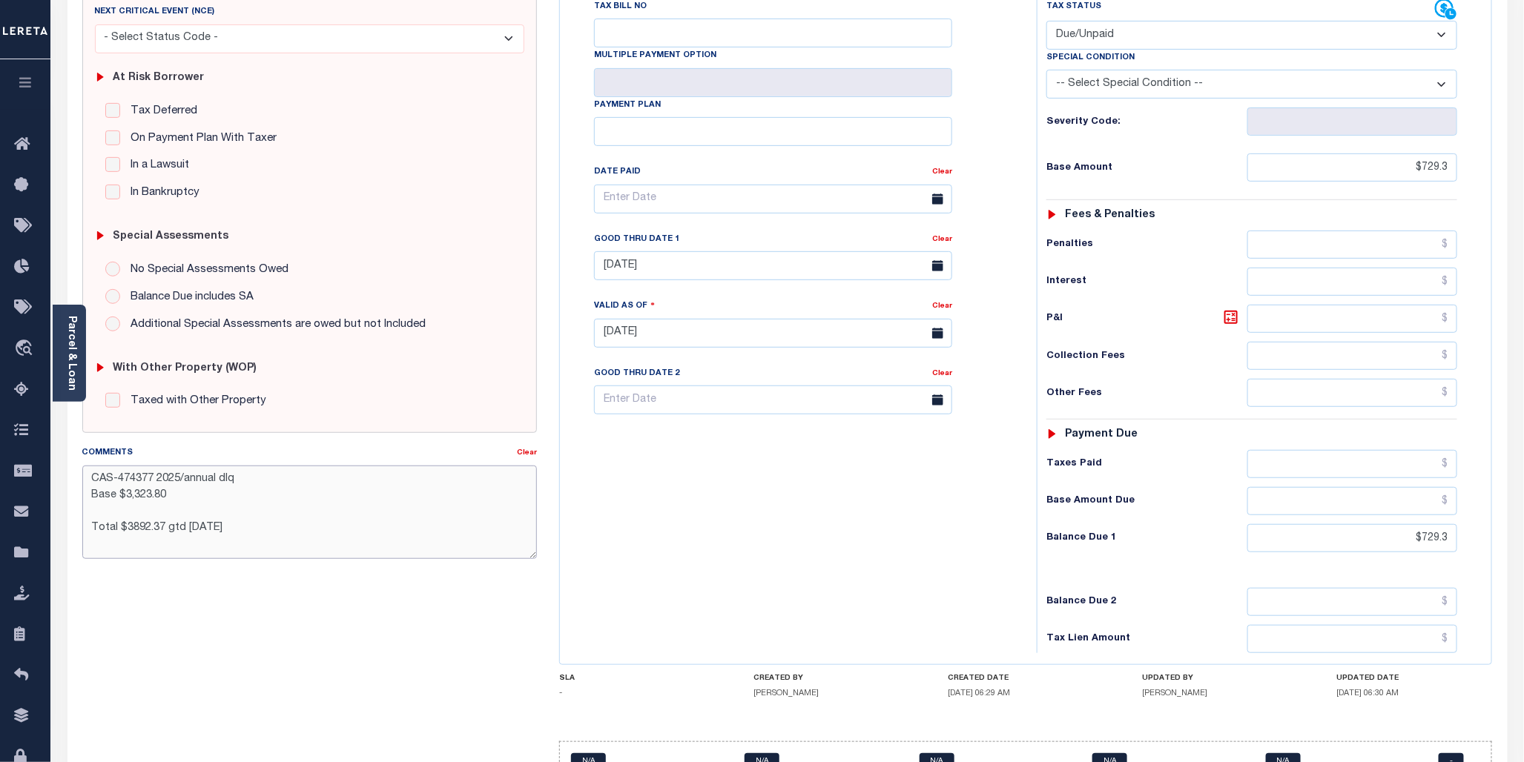
click at [252, 486] on textarea "CAS-474377 2025/annual dlq Base $3,323.80 Total $3892.37 gtd 08/30/2025" at bounding box center [309, 512] width 455 height 93
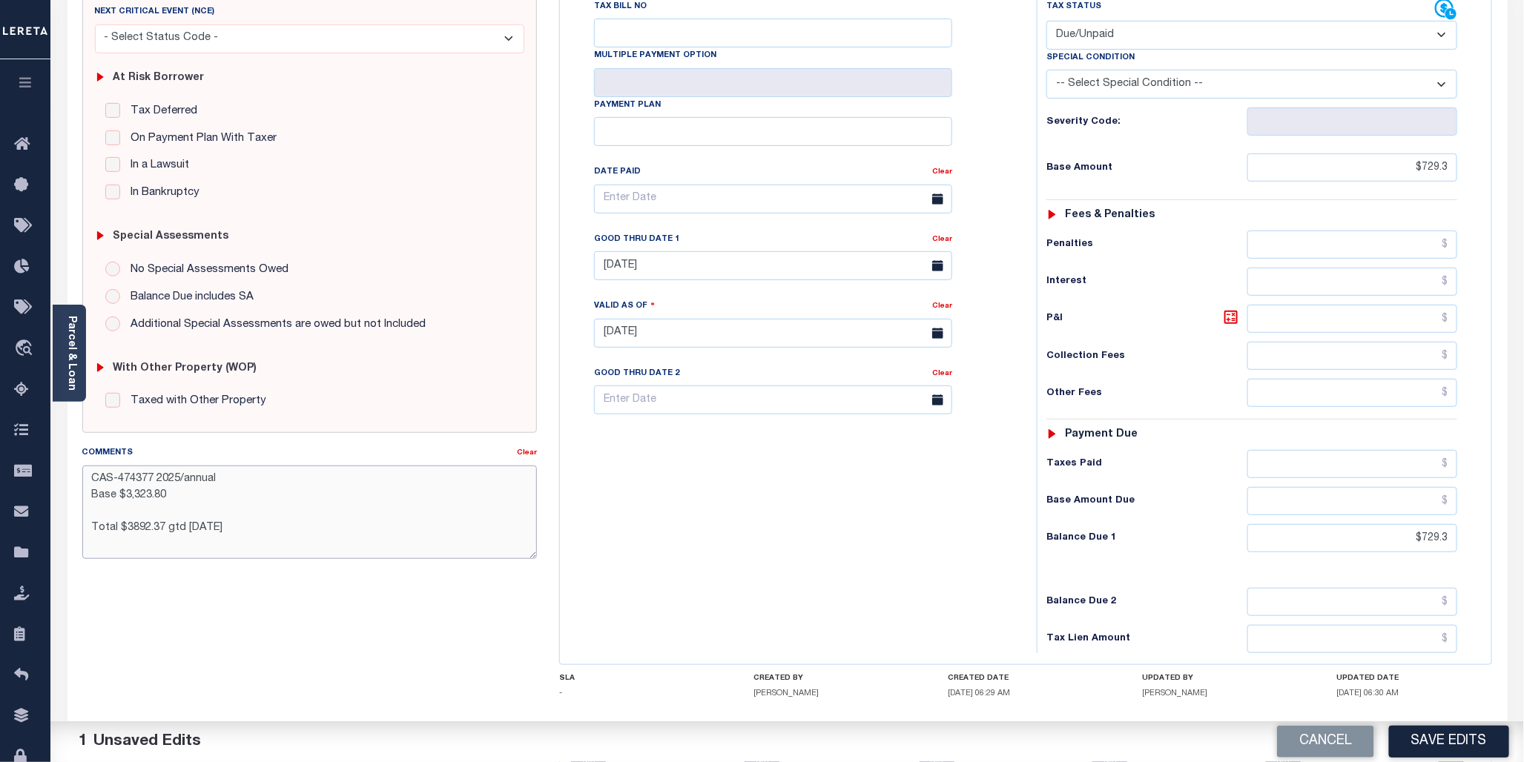
drag, startPoint x: 153, startPoint y: 480, endPoint x: 80, endPoint y: 494, distance: 74.7
click at [80, 494] on div "Comments Clear CAS-474377 2025/annual Base $3,323.80 Total $3892.37 gtd 08/30/2…" at bounding box center [309, 508] width 477 height 126
drag, startPoint x: 152, startPoint y: 479, endPoint x: 82, endPoint y: 480, distance: 69.7
click at [82, 480] on textarea "CAS-474377 2025/annual Base $3,323.80 Total $3892.37 gtd 08/30/2025" at bounding box center [309, 512] width 455 height 93
drag, startPoint x: 125, startPoint y: 500, endPoint x: 180, endPoint y: 494, distance: 56.0
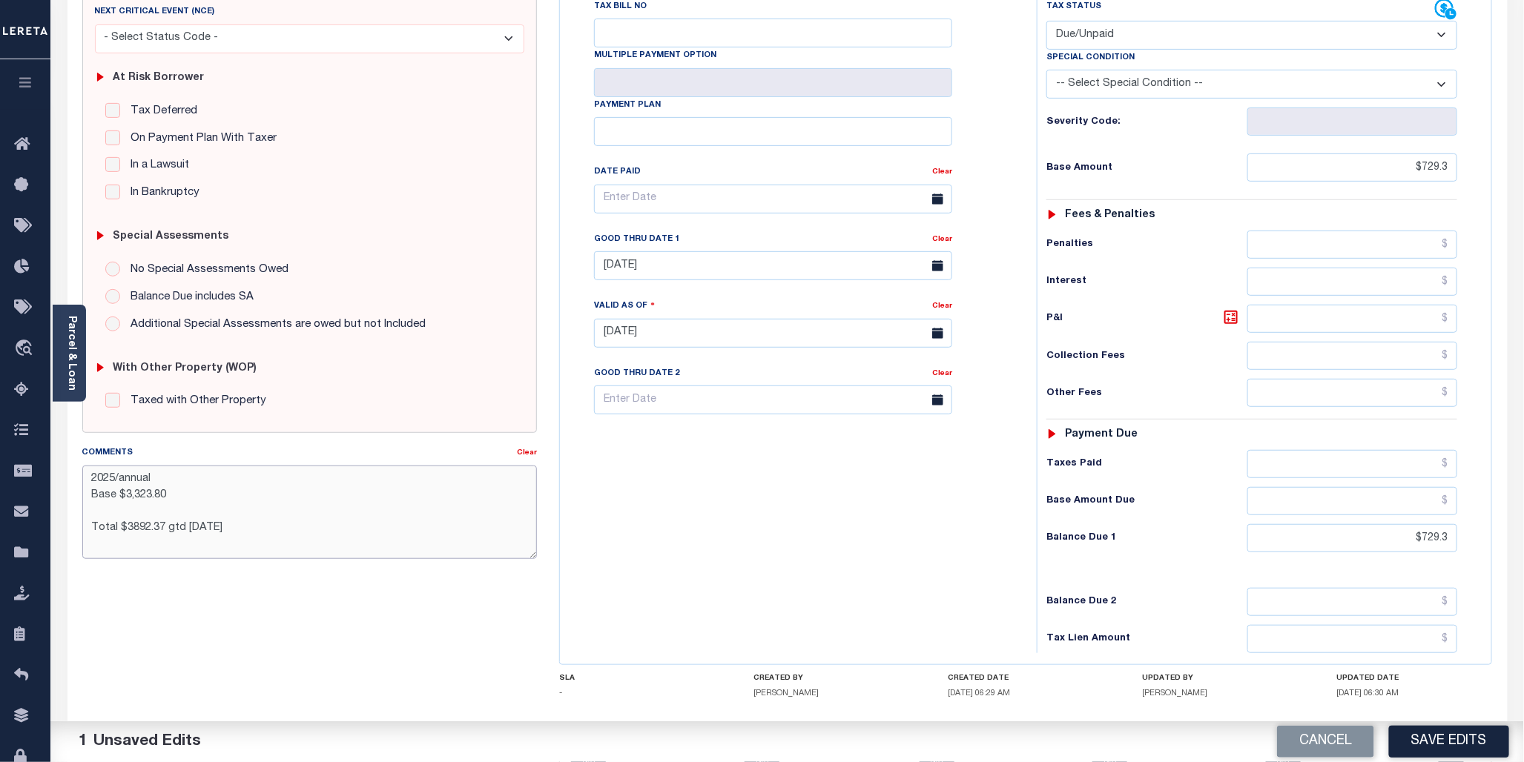
click at [180, 494] on textarea "2025/annual Base $3,323.80 Total $3892.37 gtd 08/30/2025" at bounding box center [309, 512] width 455 height 93
drag, startPoint x: 126, startPoint y: 531, endPoint x: 250, endPoint y: 530, distance: 123.8
click at [250, 530] on textarea "2025/annual Base $729.30 Total $3892.37 gtd 08/30/2025" at bounding box center [309, 512] width 455 height 93
click at [93, 551] on textarea "2025/annual Base $729.30 Total $729.30 change in assessment" at bounding box center [309, 512] width 455 height 93
click at [93, 514] on textarea "2025/annual Base $729.30 Total $729.30 Balance due to change in assessment" at bounding box center [309, 512] width 455 height 93
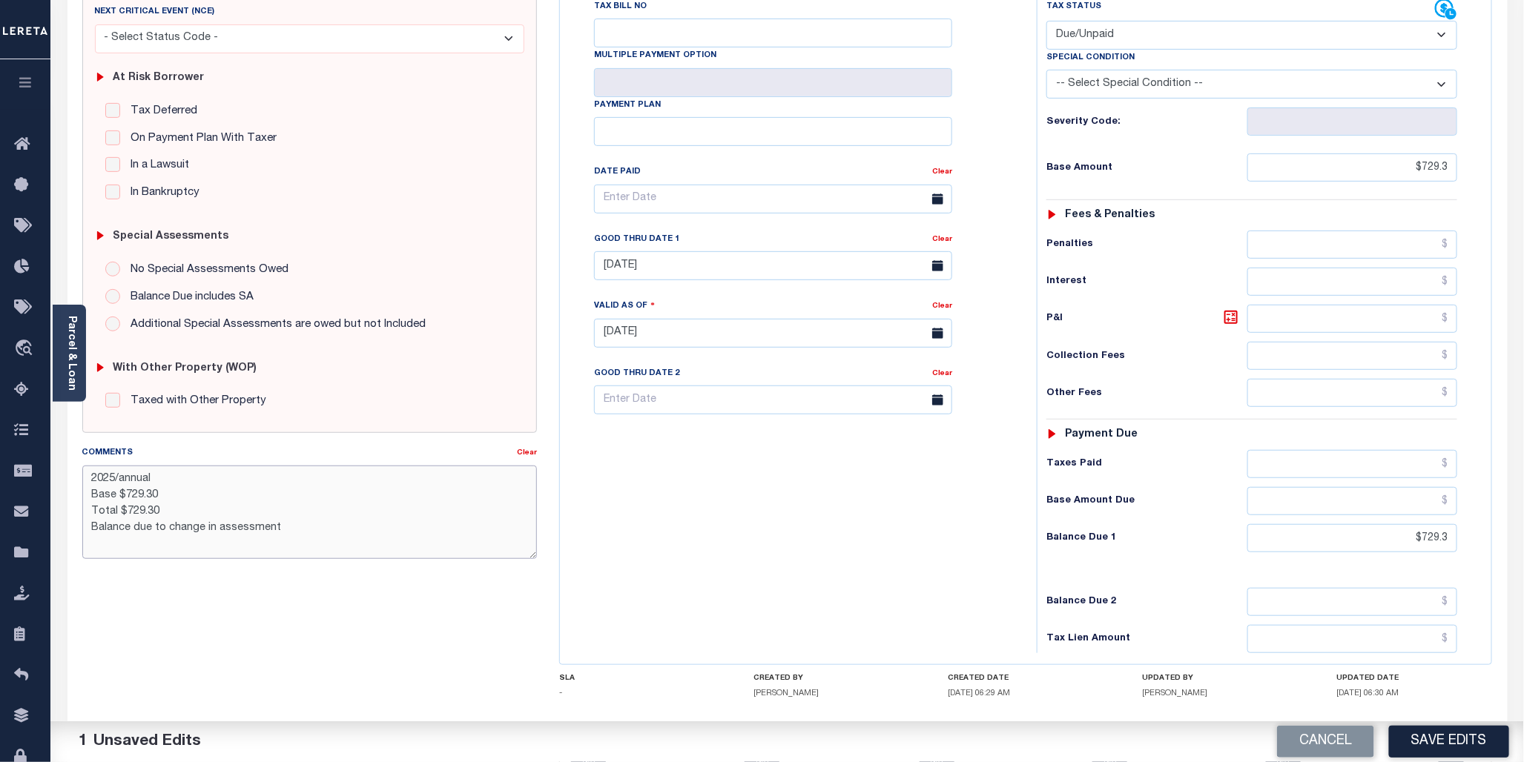
click at [179, 514] on textarea "2025/annual Base $729.30 Total $729.30 Balance due to change in assessment" at bounding box center [309, 512] width 455 height 93
drag, startPoint x: 94, startPoint y: 485, endPoint x: 277, endPoint y: 546, distance: 193.2
click at [277, 546] on textarea "2025/annual Base $729.30 Total $729.30 Gtd 10/30/2025 Balance due to change in …" at bounding box center [309, 512] width 455 height 93
type textarea "2025/annual Base $729.30 Total $729.30 Gtd 10/30/2025 Balance due to change in …"
click at [1464, 743] on button "Save Edits" at bounding box center [1449, 742] width 120 height 32
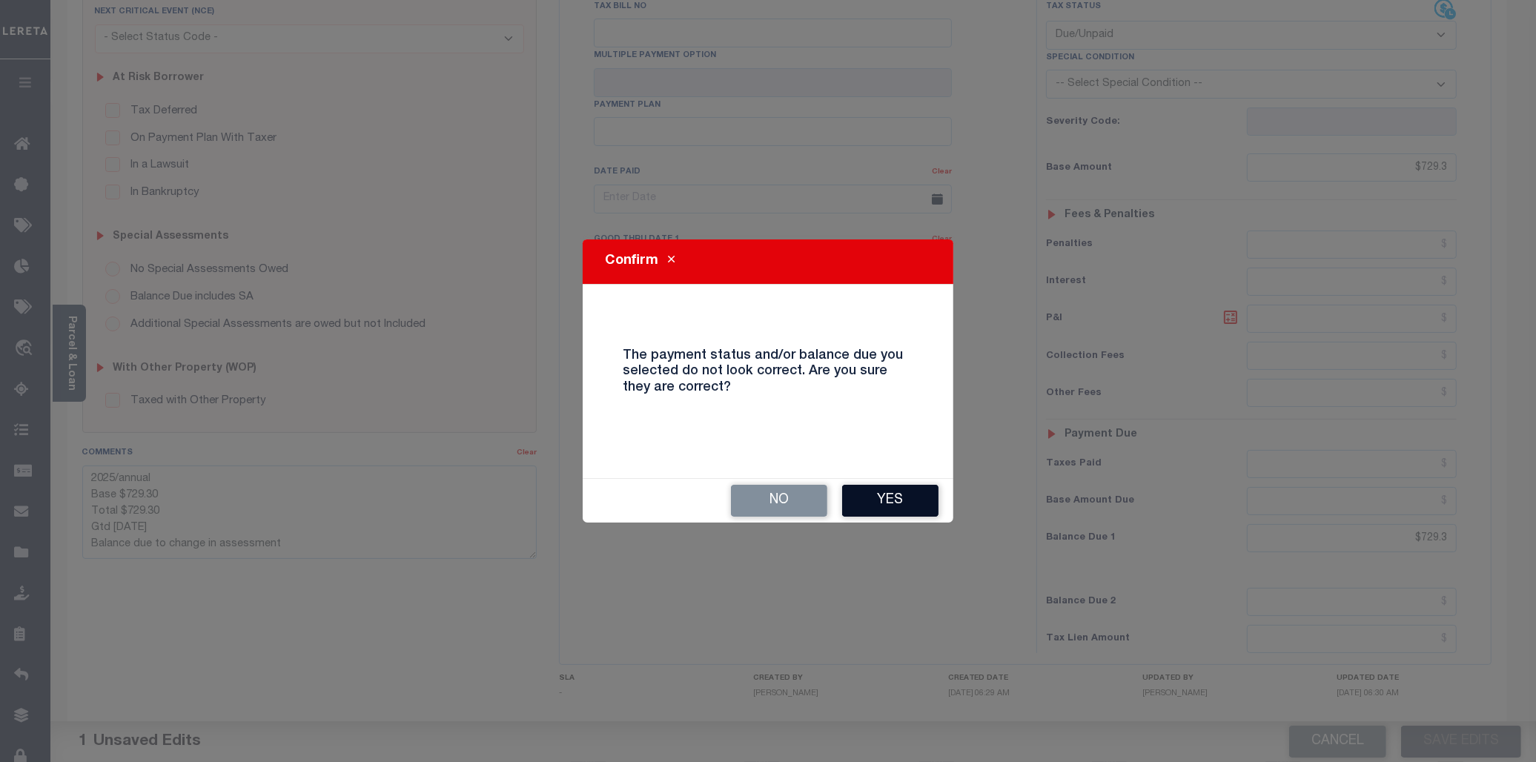
click at [890, 505] on button "Yes" at bounding box center [890, 501] width 96 height 32
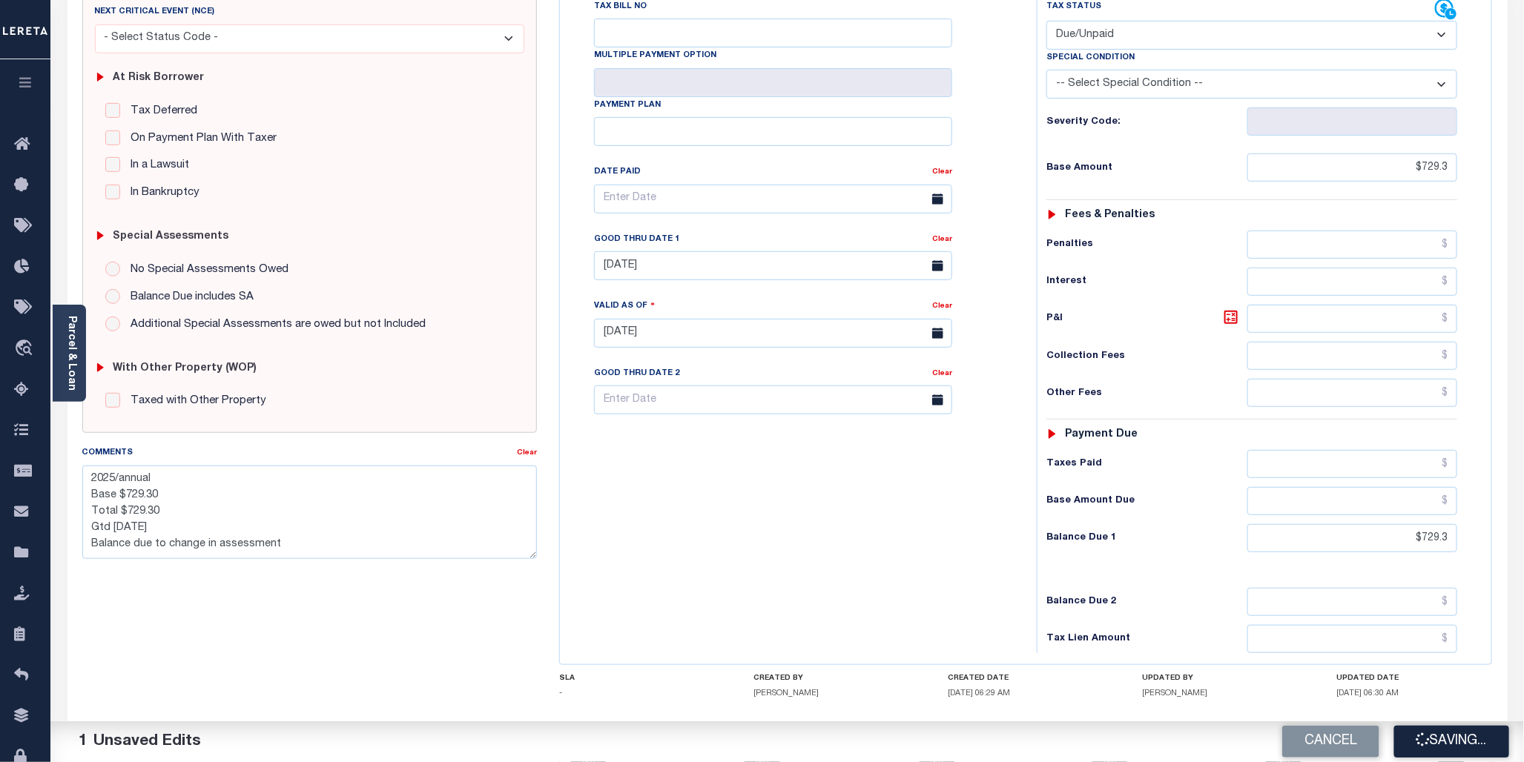
checkbox input "false"
type textarea "2025/annual Base $729.30 Total $729.30 Gtd 10/30/2025 Balance due to change in …"
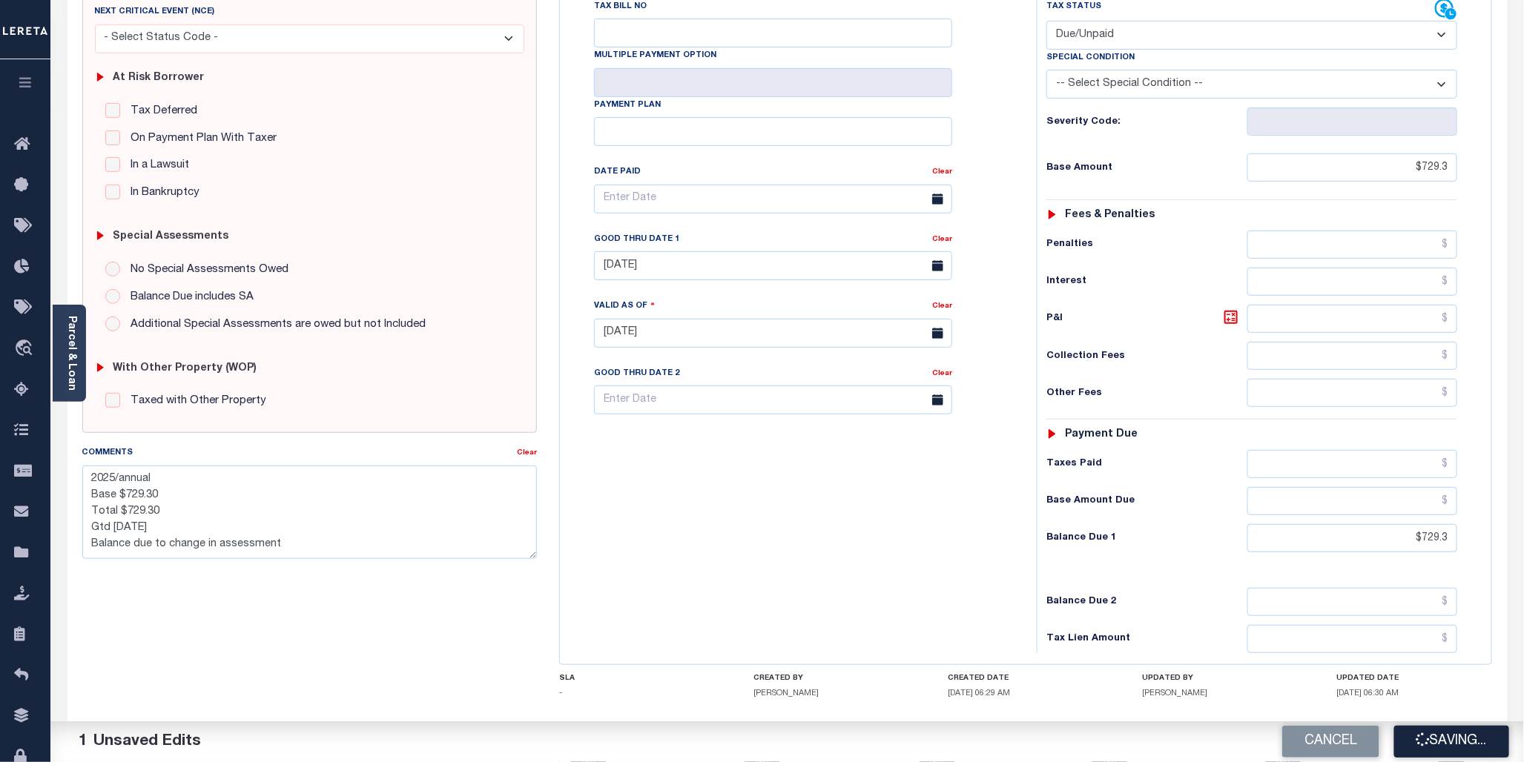
type input "$729.3"
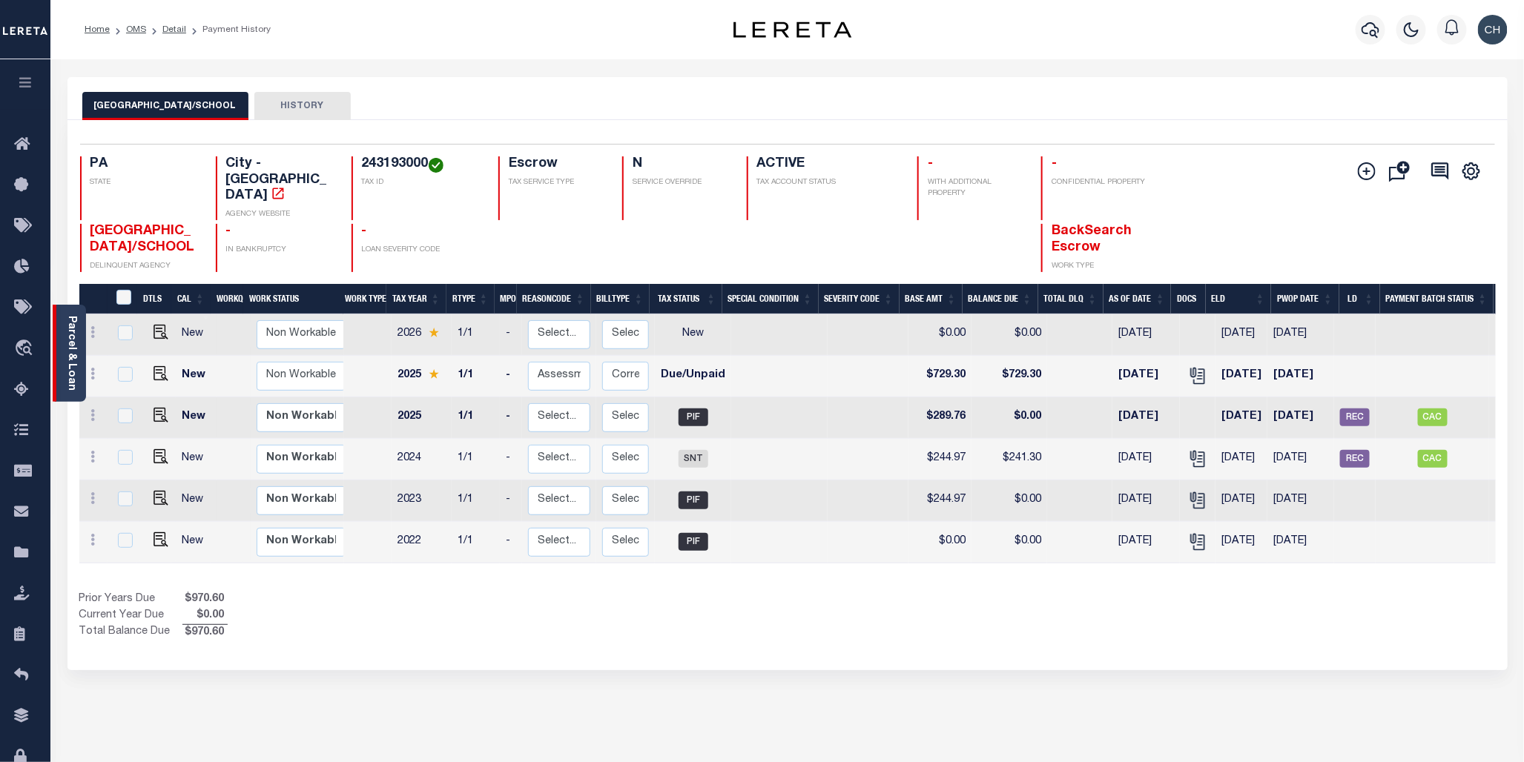
click at [58, 332] on div "Parcel & Loan" at bounding box center [69, 353] width 33 height 97
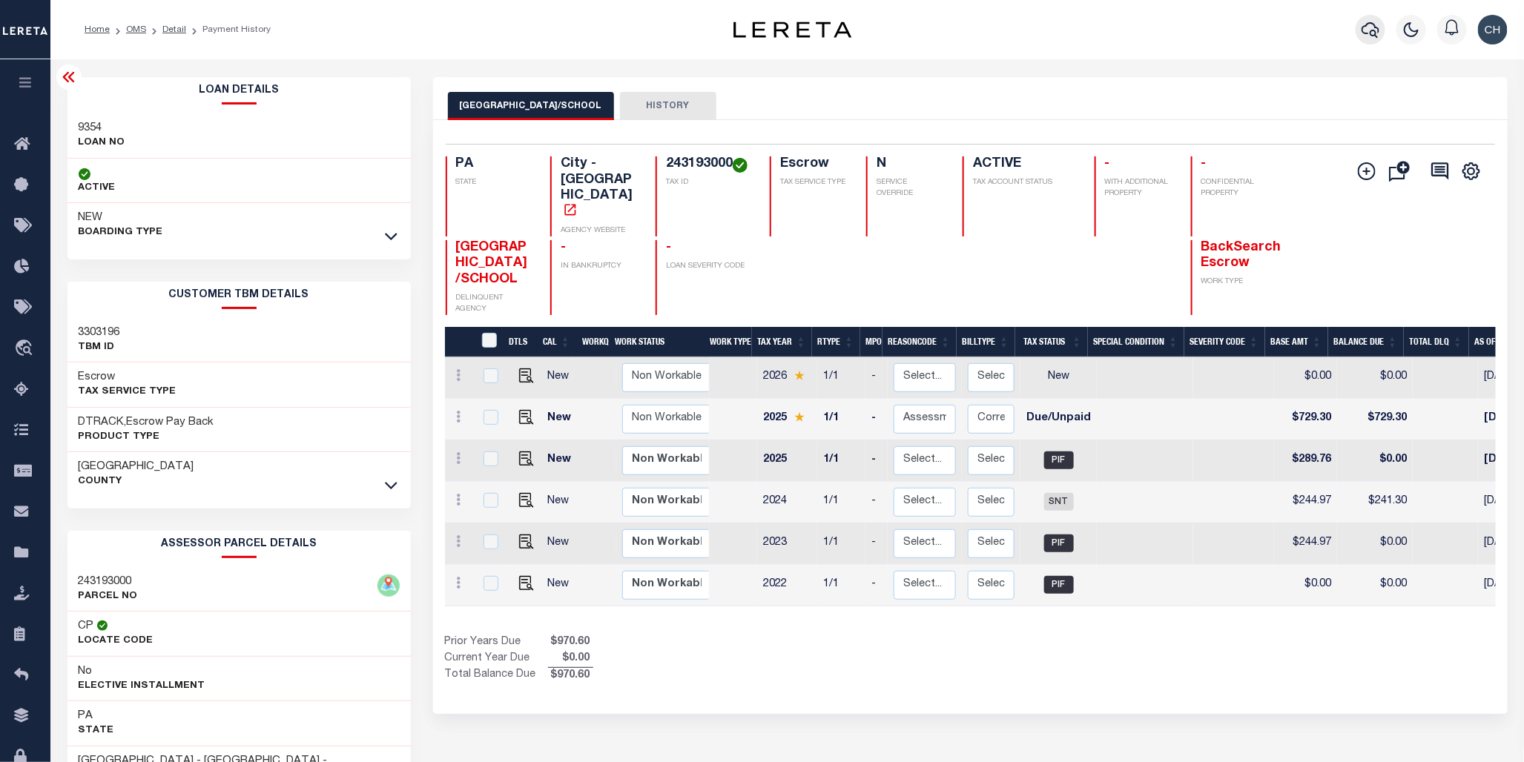
click at [1365, 30] on icon "button" at bounding box center [1370, 30] width 18 height 18
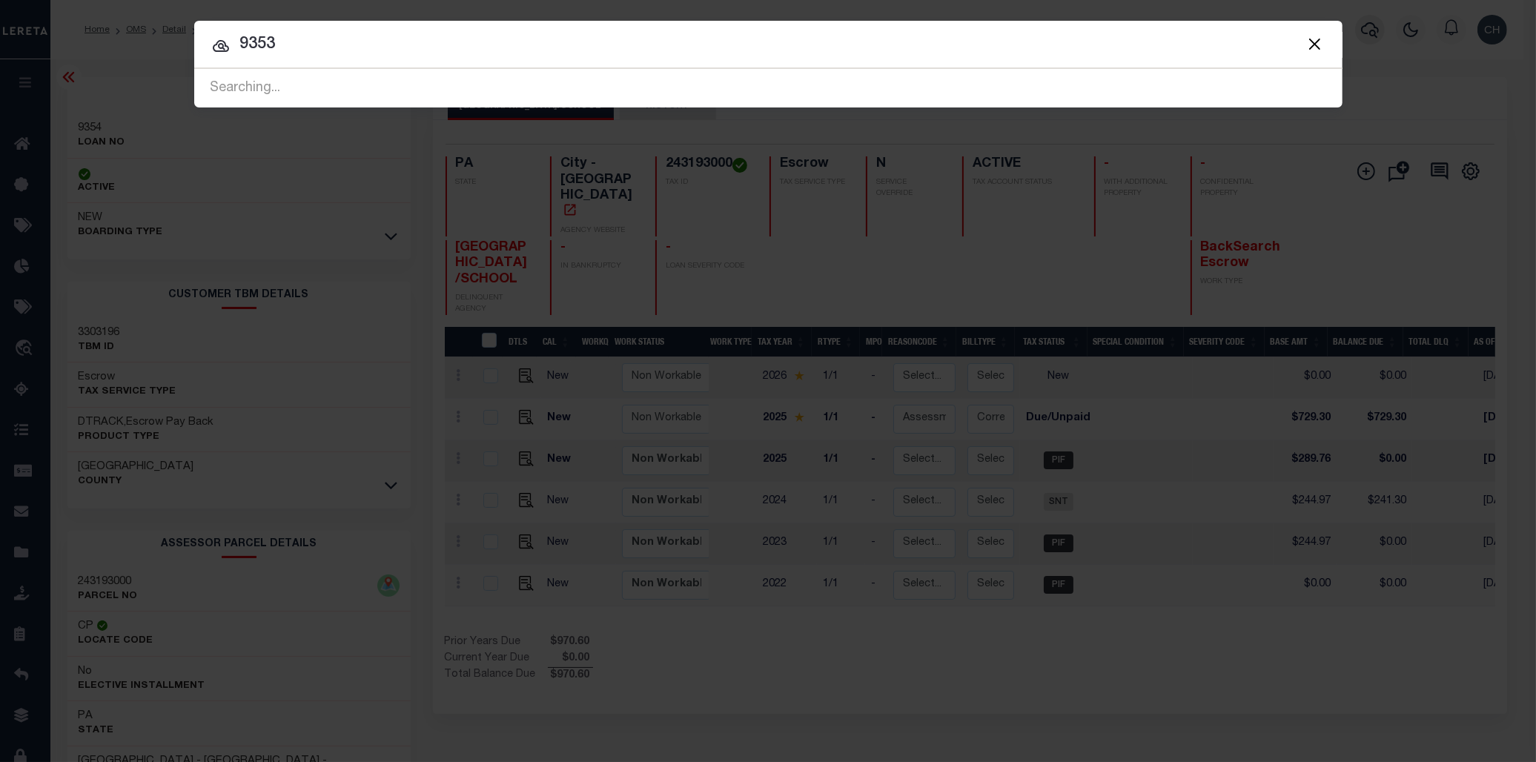
type input "9353"
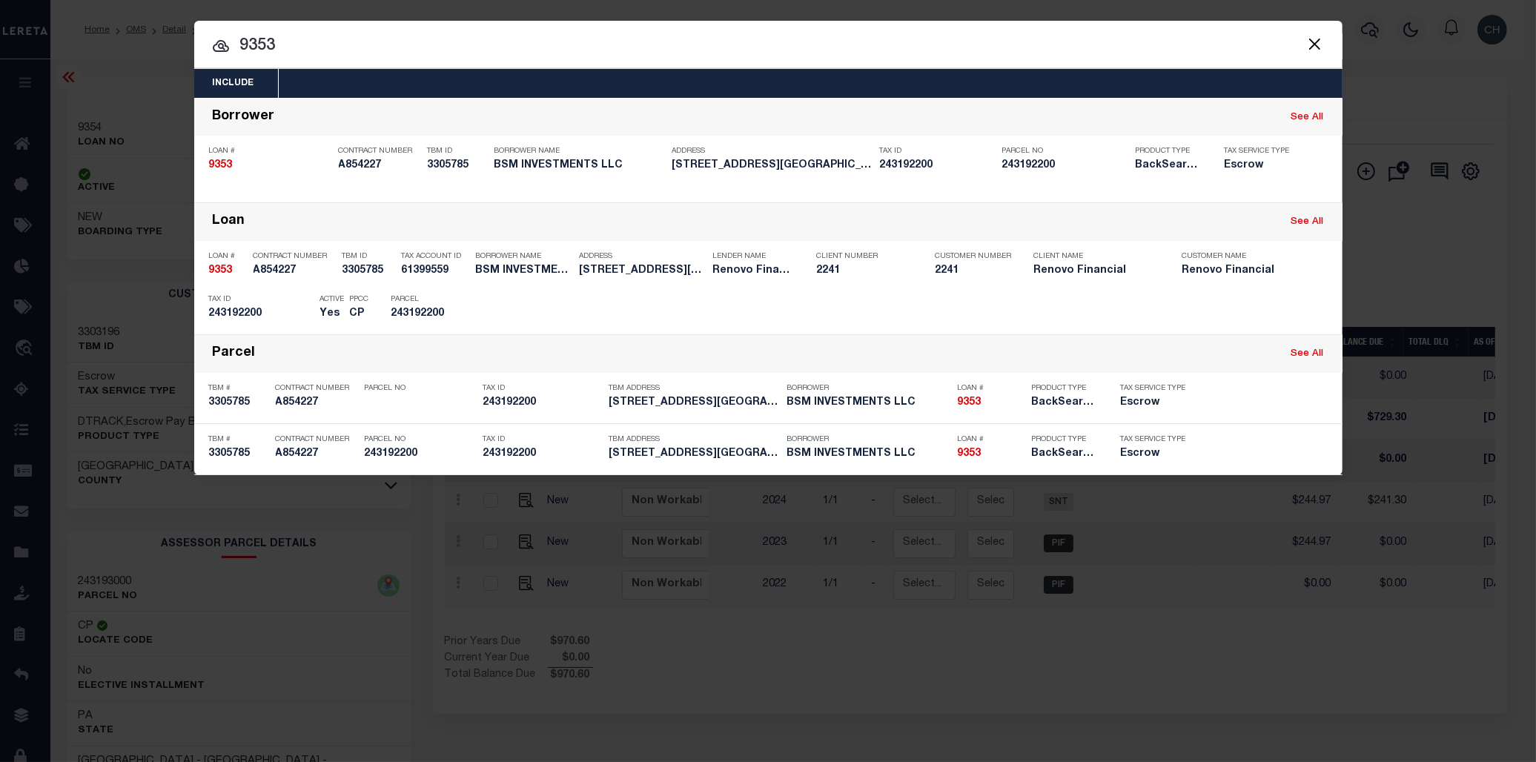
click at [316, 39] on input "9353" at bounding box center [768, 46] width 1148 height 26
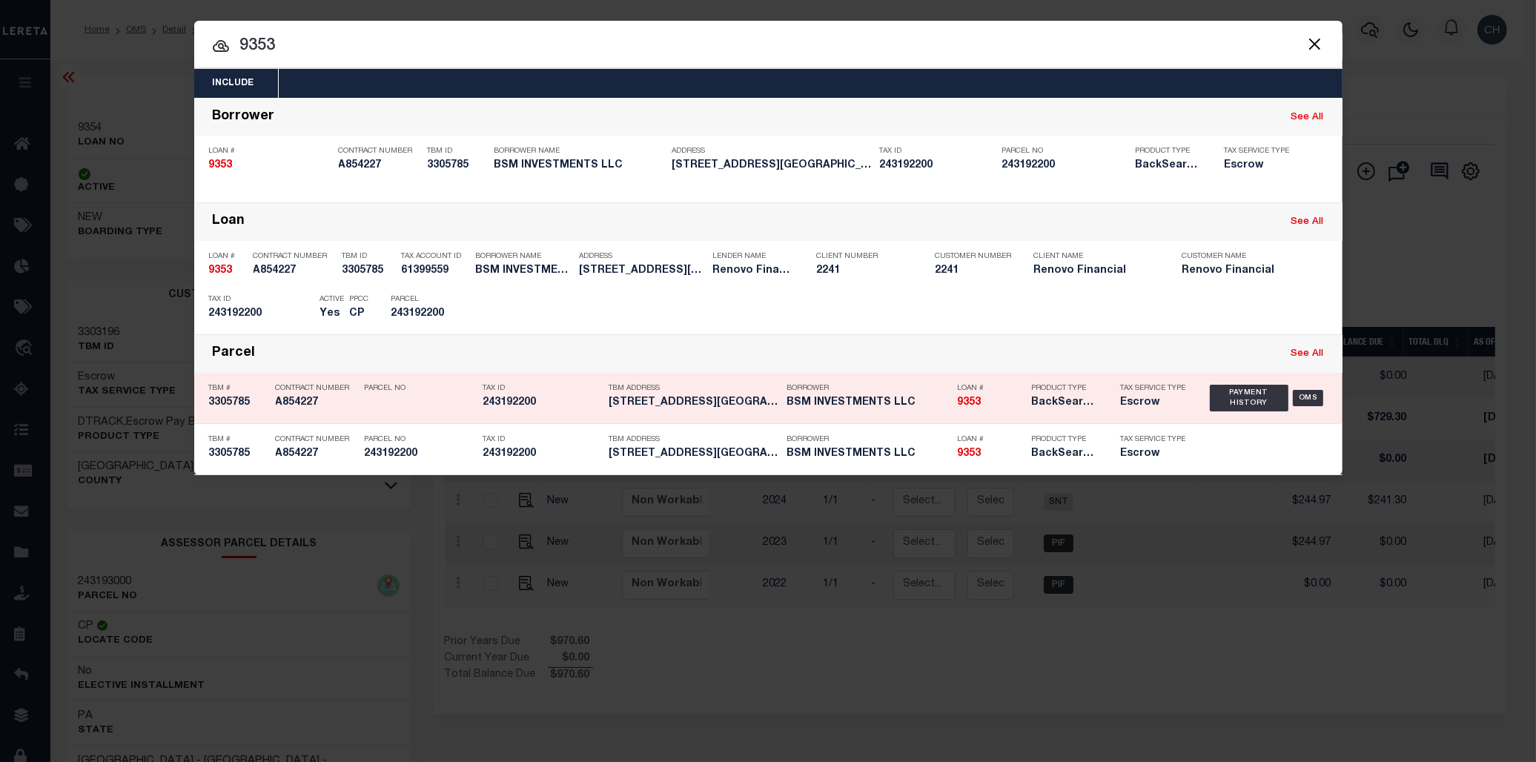
click at [829, 406] on h5 "BSM INVESTMENTS LLC" at bounding box center [868, 403] width 163 height 13
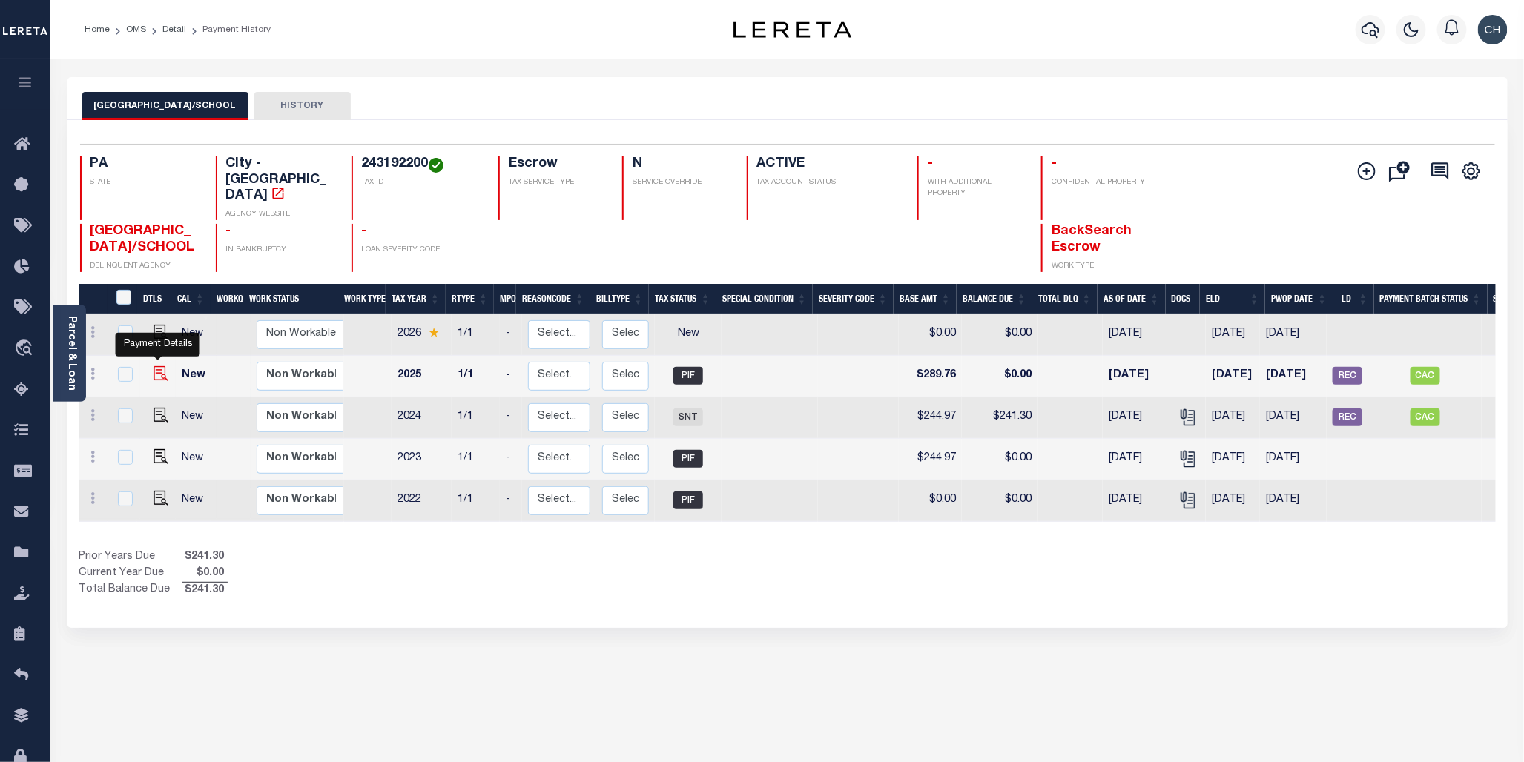
click at [161, 366] on img "" at bounding box center [160, 373] width 15 height 15
checkbox input "true"
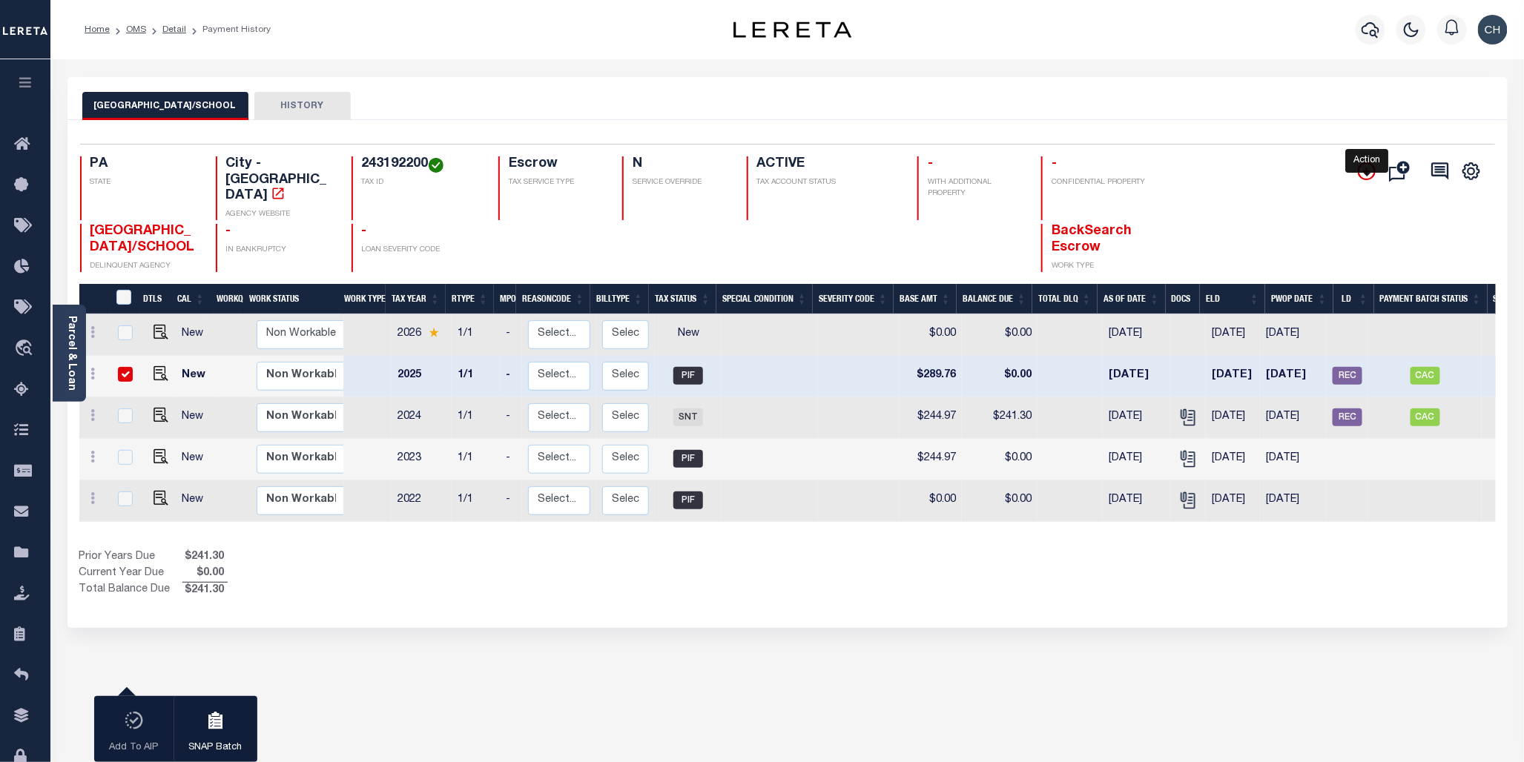
click at [1362, 172] on icon "" at bounding box center [1366, 171] width 18 height 18
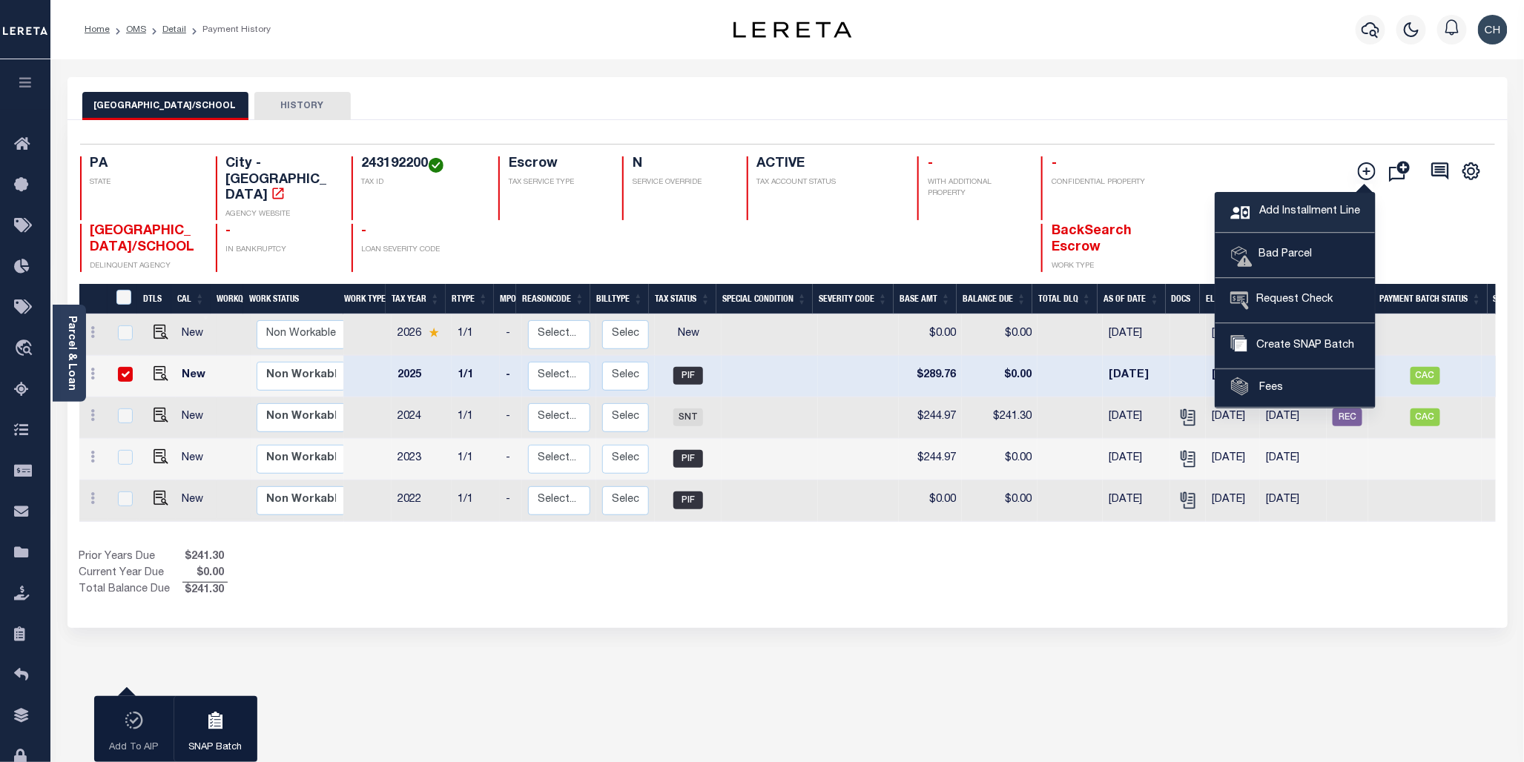
click at [1314, 210] on span "Add Installment Line" at bounding box center [1307, 212] width 105 height 16
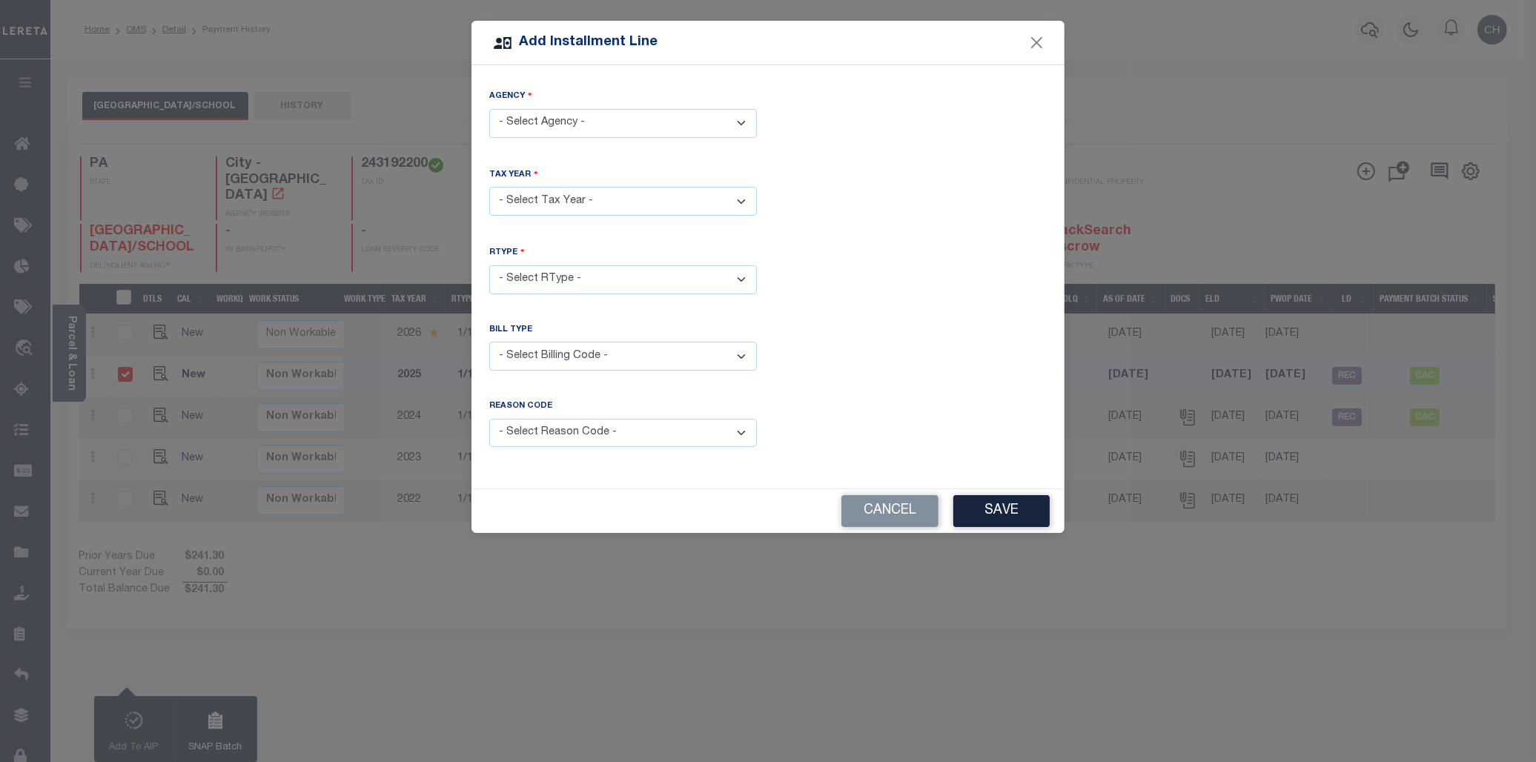
click at [670, 119] on select "- Select Agency - PHILADELPHIA CITY/SCHOOL - City" at bounding box center [623, 123] width 268 height 29
select select "4210100000"
click at [489, 109] on select "- Select Agency - PHILADELPHIA CITY/SCHOOL - City" at bounding box center [623, 123] width 268 height 29
click at [648, 204] on select "- Select Year - 2005 2006 2007 2008 2009 2010 2011 2012 2013 2014 2015 2016 201…" at bounding box center [623, 201] width 268 height 29
select select "2025"
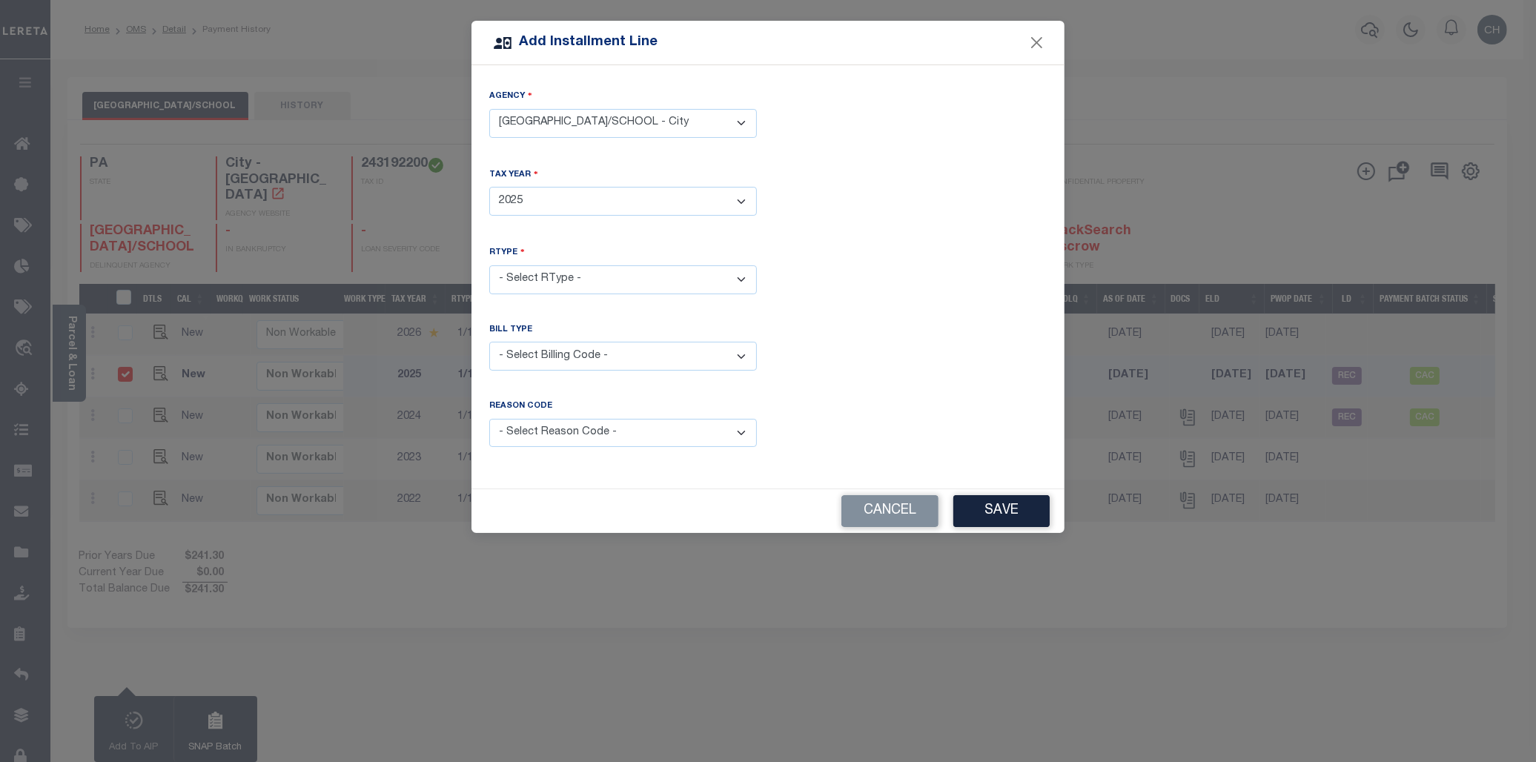
click at [489, 187] on select "- Select Year - 2005 2006 2007 2008 2009 2010 2011 2012 2013 2014 2015 2016 201…" at bounding box center [623, 201] width 268 height 29
click at [664, 285] on select "- Select RType - 1/1" at bounding box center [623, 279] width 268 height 29
select select "0"
click at [489, 265] on select "- Select RType - 1/1" at bounding box center [623, 279] width 268 height 29
click at [651, 354] on select "- Select Billing Code - Regular Delinquent Supplemental Corrected/Adjusted Bill…" at bounding box center [623, 356] width 268 height 29
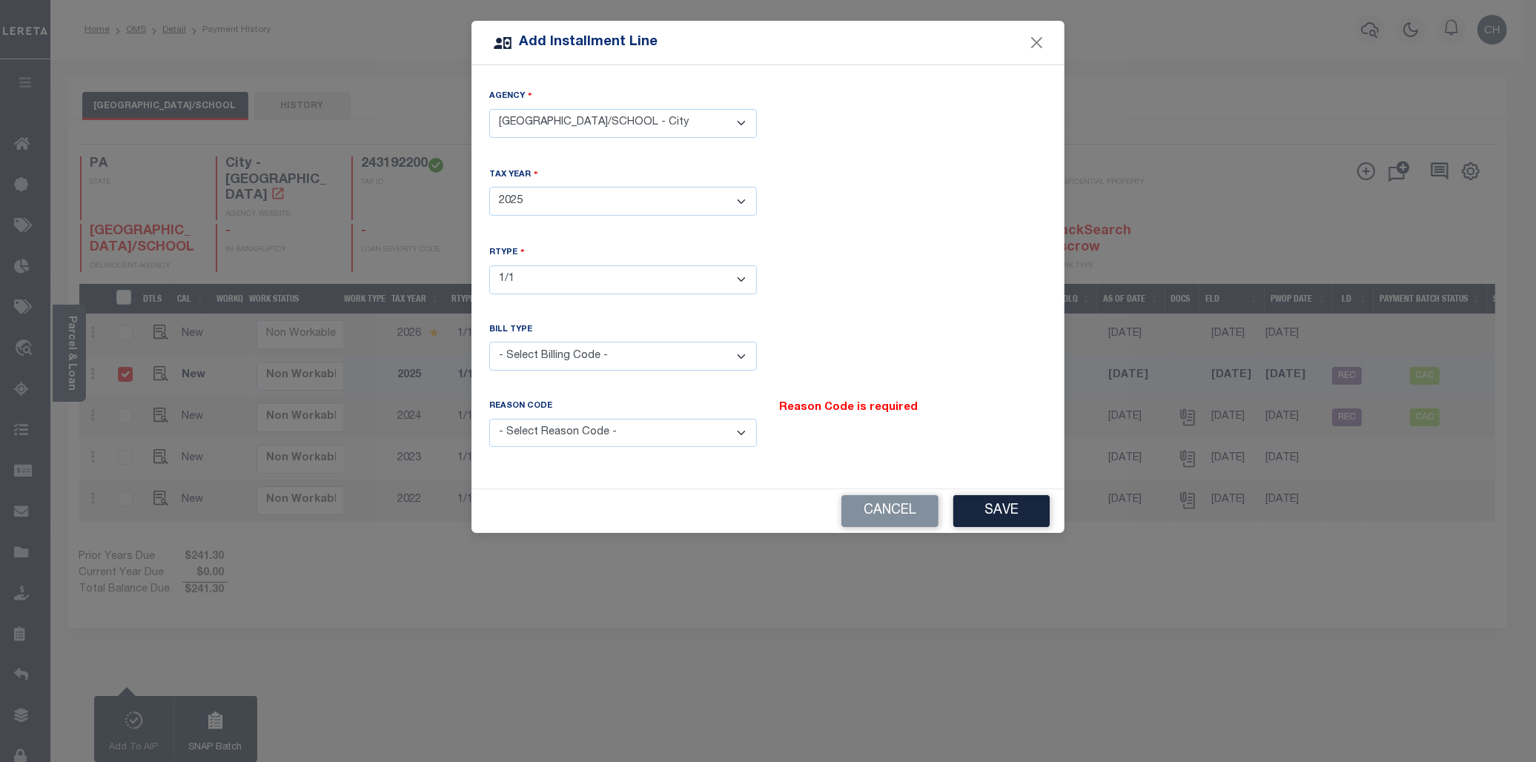
select select "5"
click at [489, 342] on select "- Select Billing Code - Regular Delinquent Supplemental Corrected/Adjusted Bill…" at bounding box center [623, 356] width 268 height 29
click at [738, 431] on select "- Select Reason Code - Payment Reversal Taxable Value Change Assessment Change …" at bounding box center [623, 433] width 268 height 29
select select "3"
click at [489, 419] on select "- Select Reason Code - Payment Reversal Taxable Value Change Assessment Change …" at bounding box center [623, 433] width 268 height 29
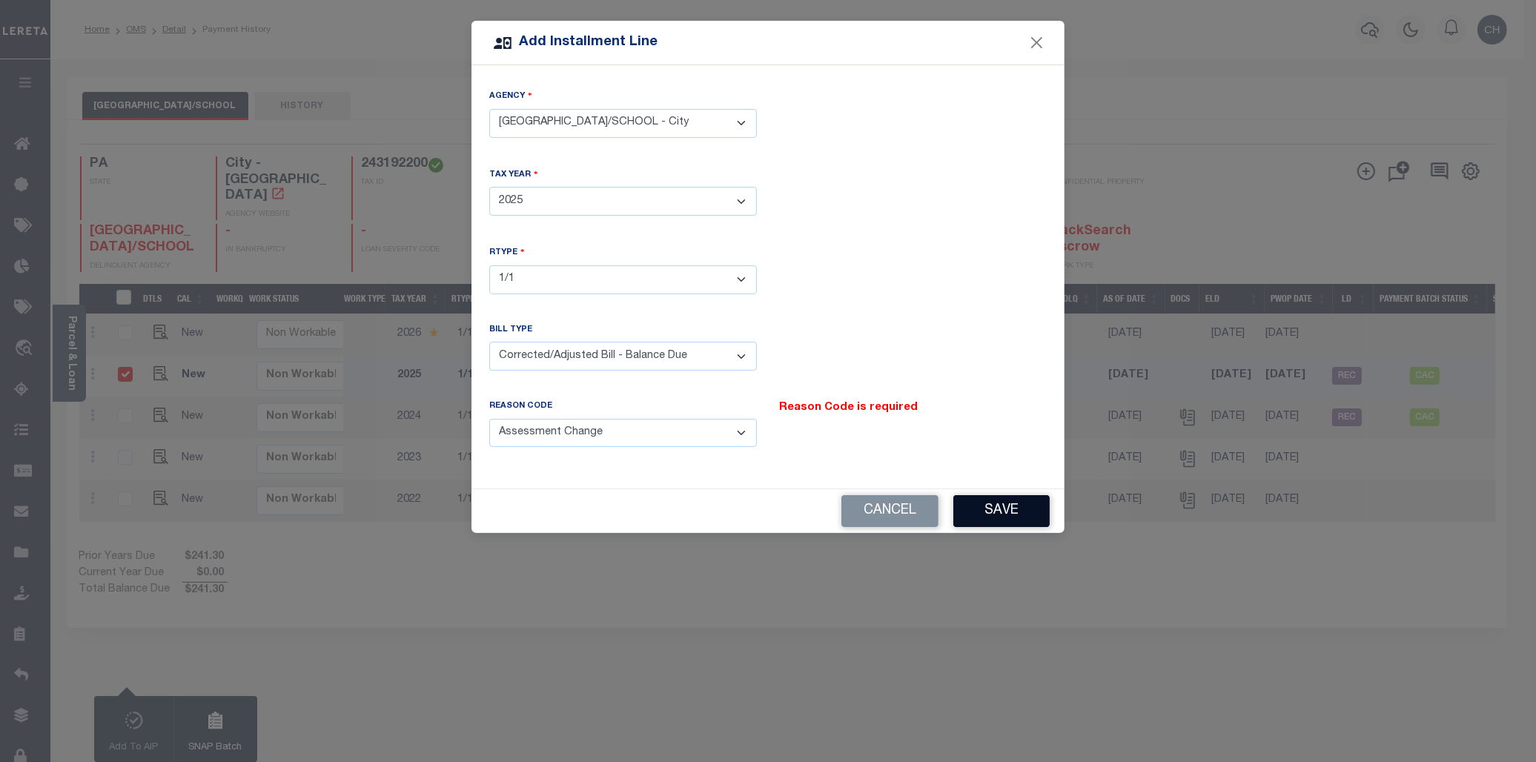
click at [992, 513] on button "Save" at bounding box center [1001, 511] width 96 height 32
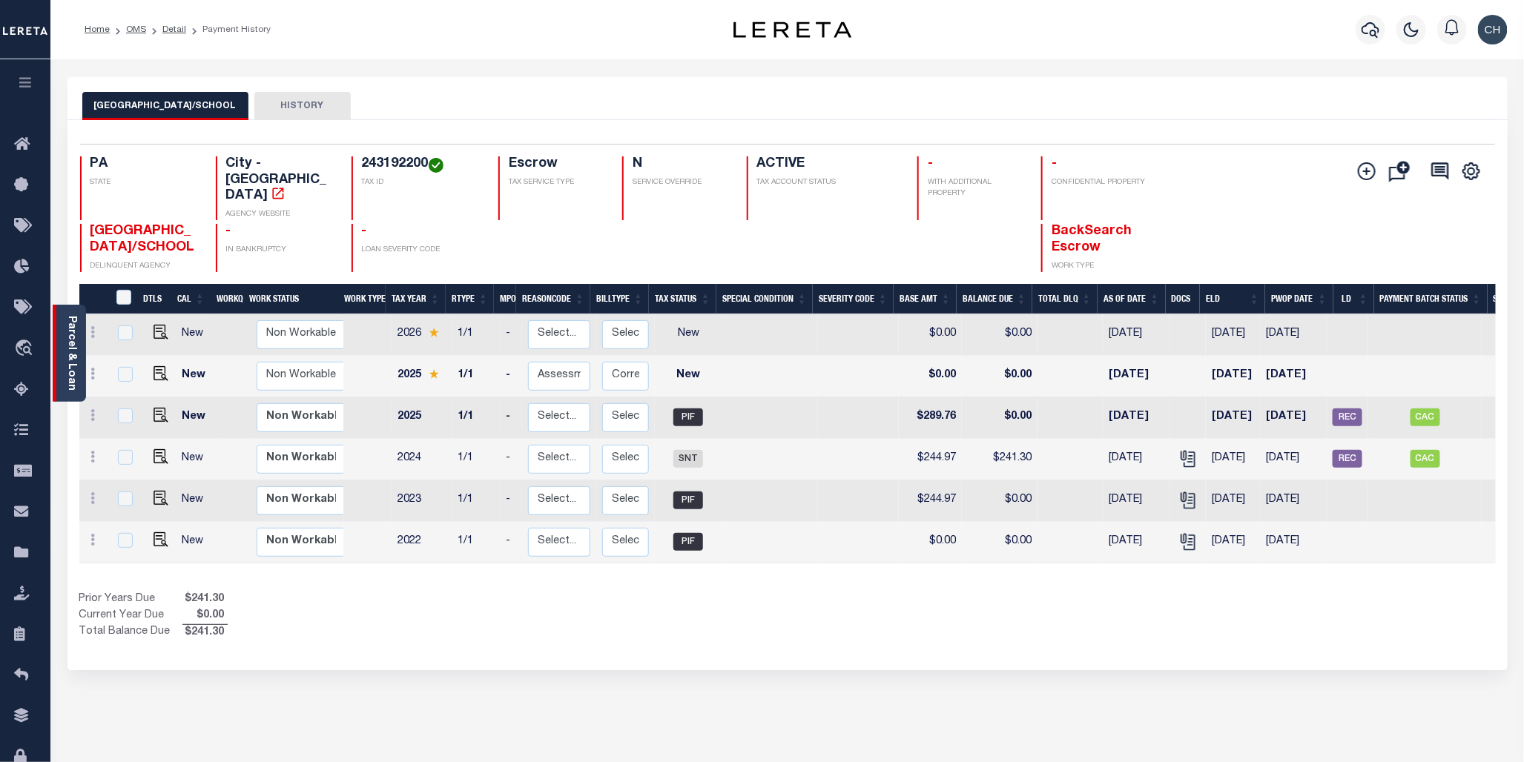
click at [70, 317] on link "Parcel & Loan" at bounding box center [71, 353] width 10 height 75
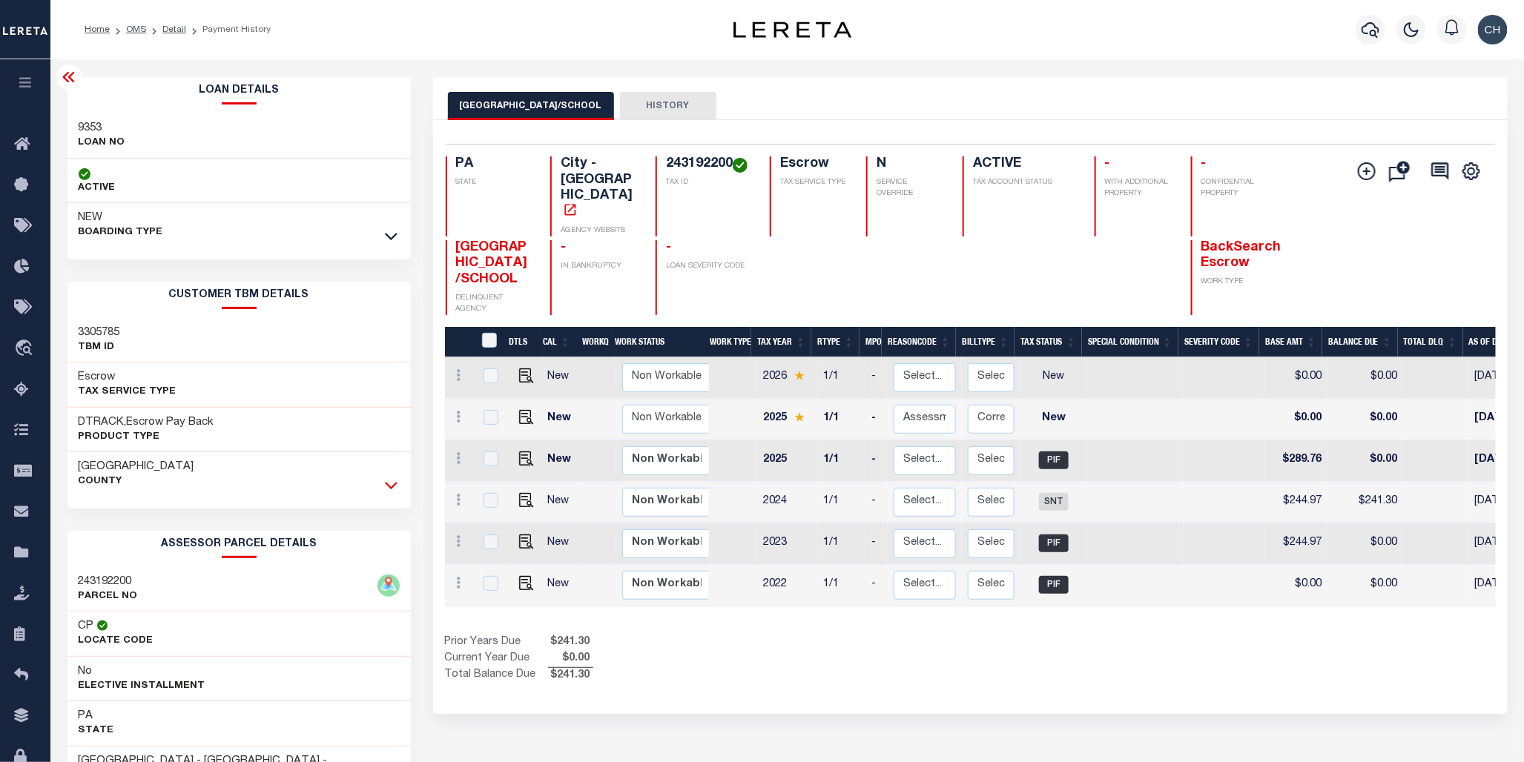
click at [394, 488] on icon at bounding box center [391, 485] width 13 height 16
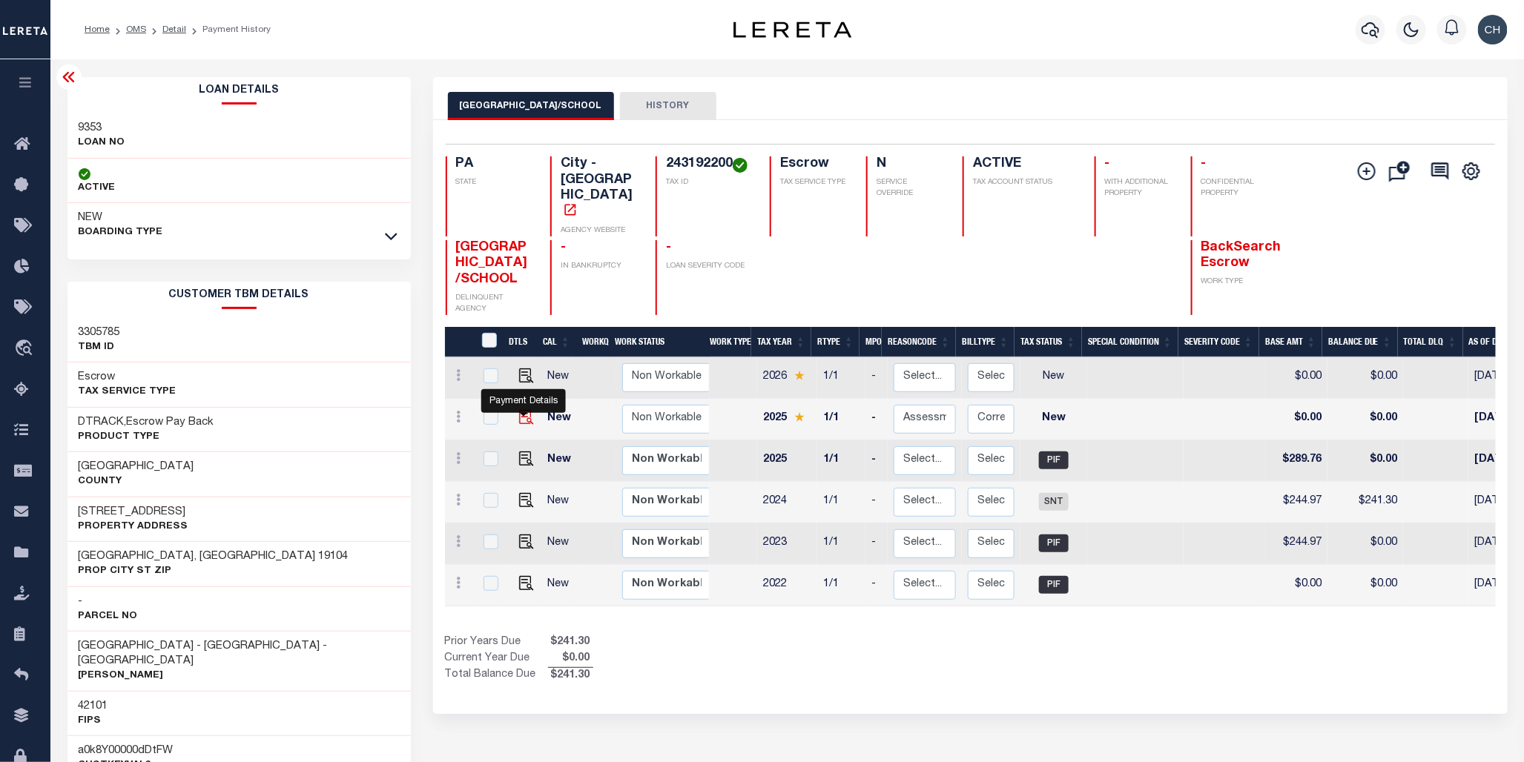
click at [520, 410] on img at bounding box center [526, 417] width 15 height 15
checkbox input "true"
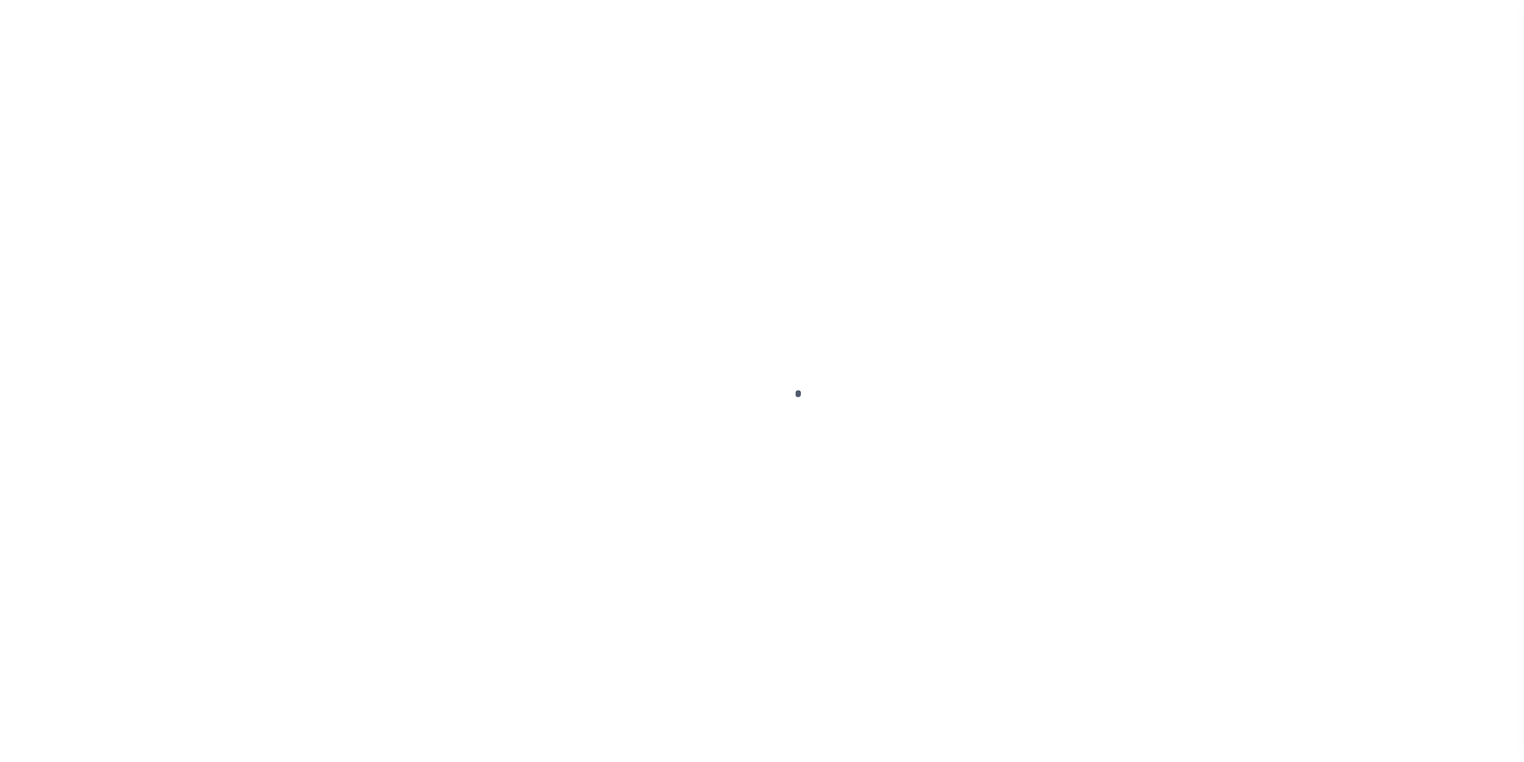
select select "PIF"
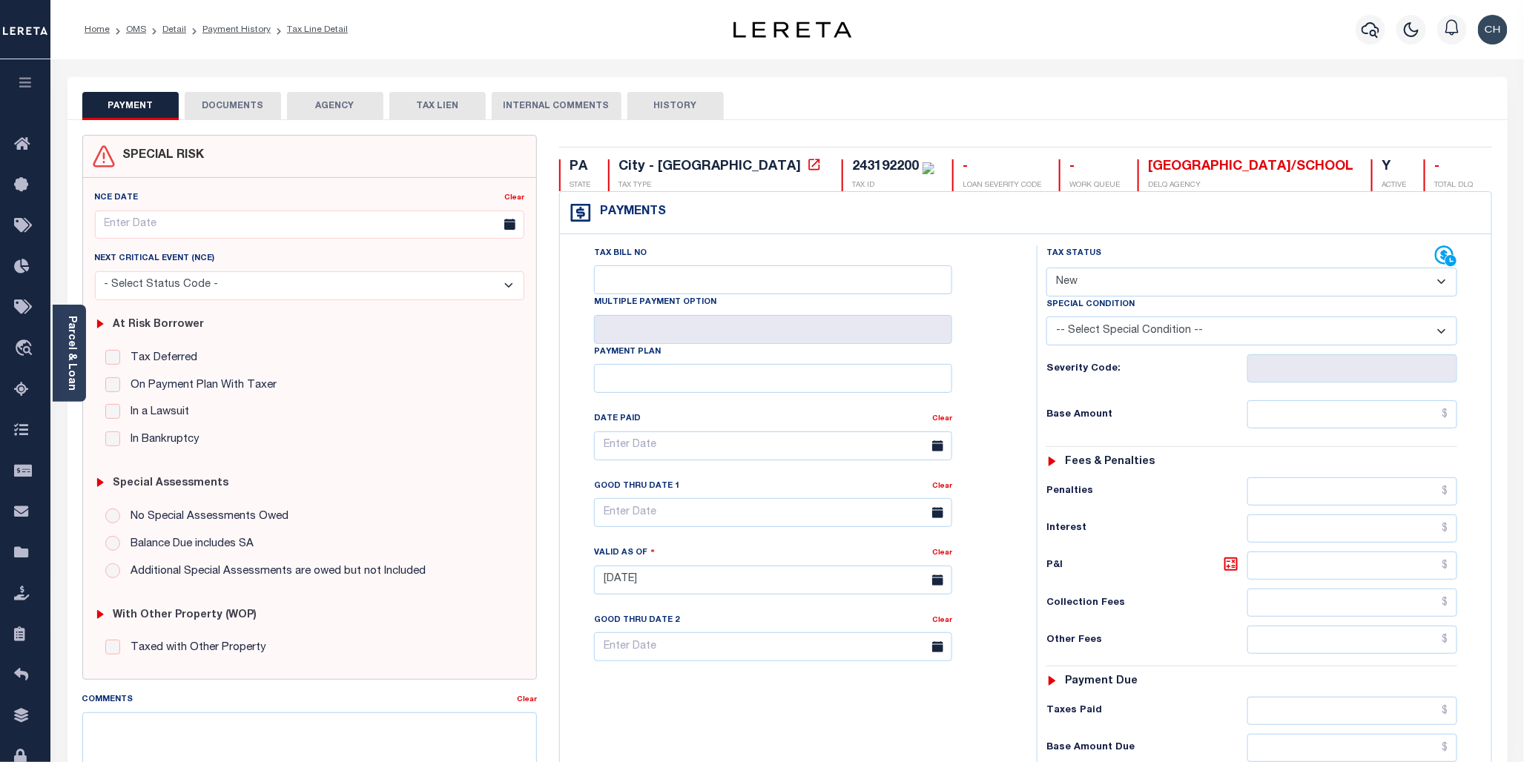
click at [237, 113] on button "DOCUMENTS" at bounding box center [233, 106] width 96 height 28
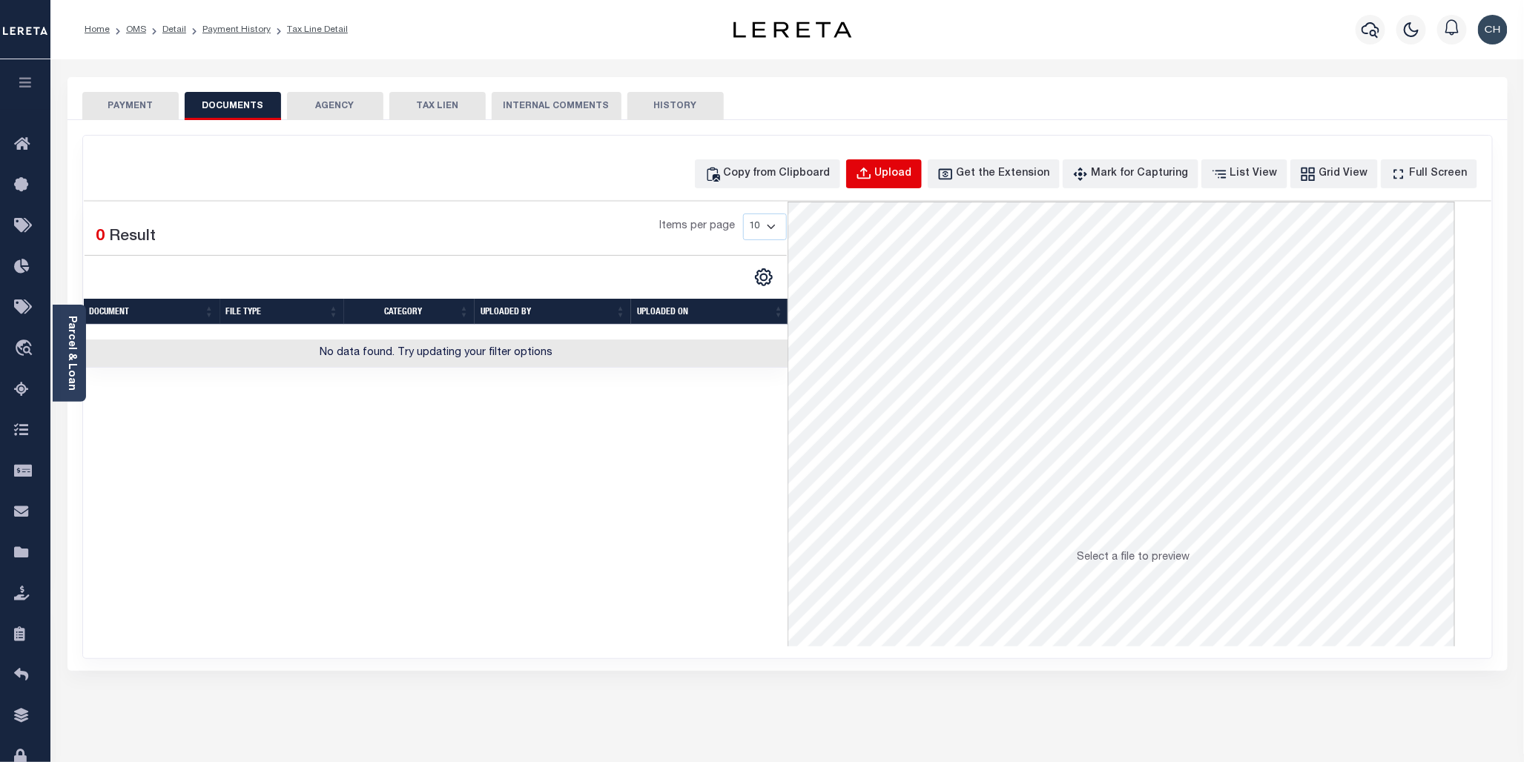
click at [912, 178] on div "Upload" at bounding box center [893, 174] width 37 height 16
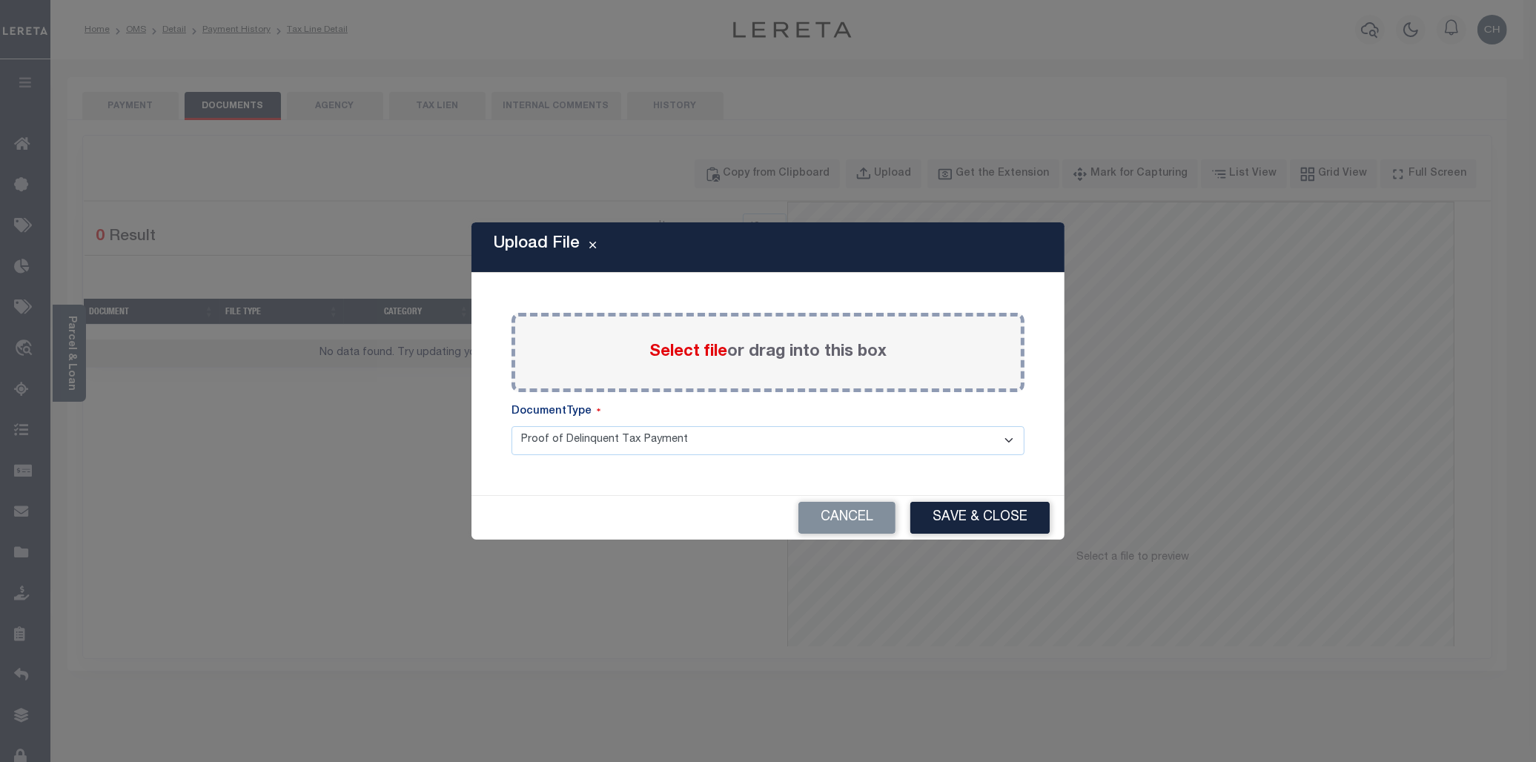
click at [708, 360] on span "Select file" at bounding box center [688, 352] width 78 height 16
click at [0, 0] on input "Select file or drag into this box" at bounding box center [0, 0] width 0 height 0
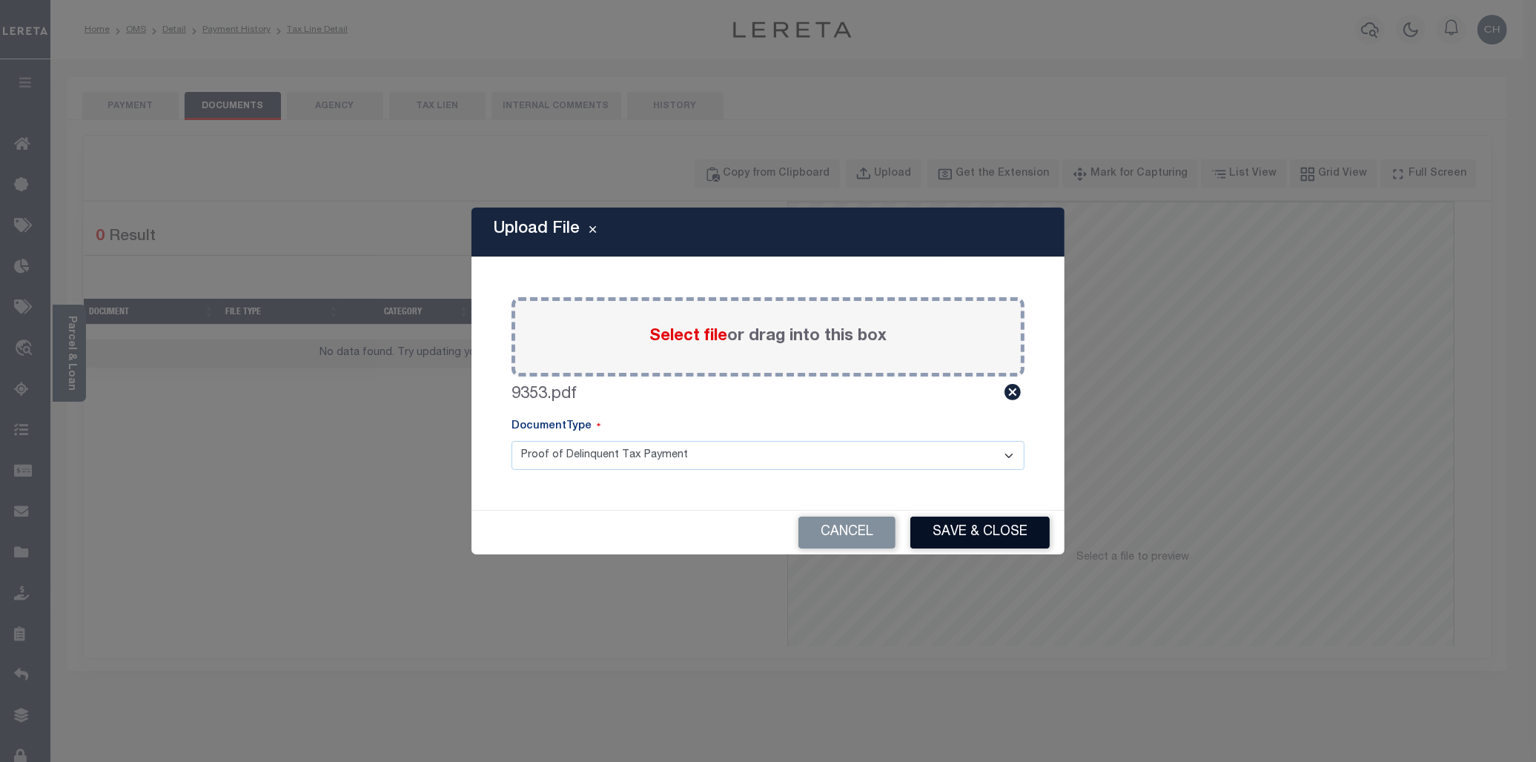
click at [947, 534] on button "Save & Close" at bounding box center [979, 533] width 139 height 32
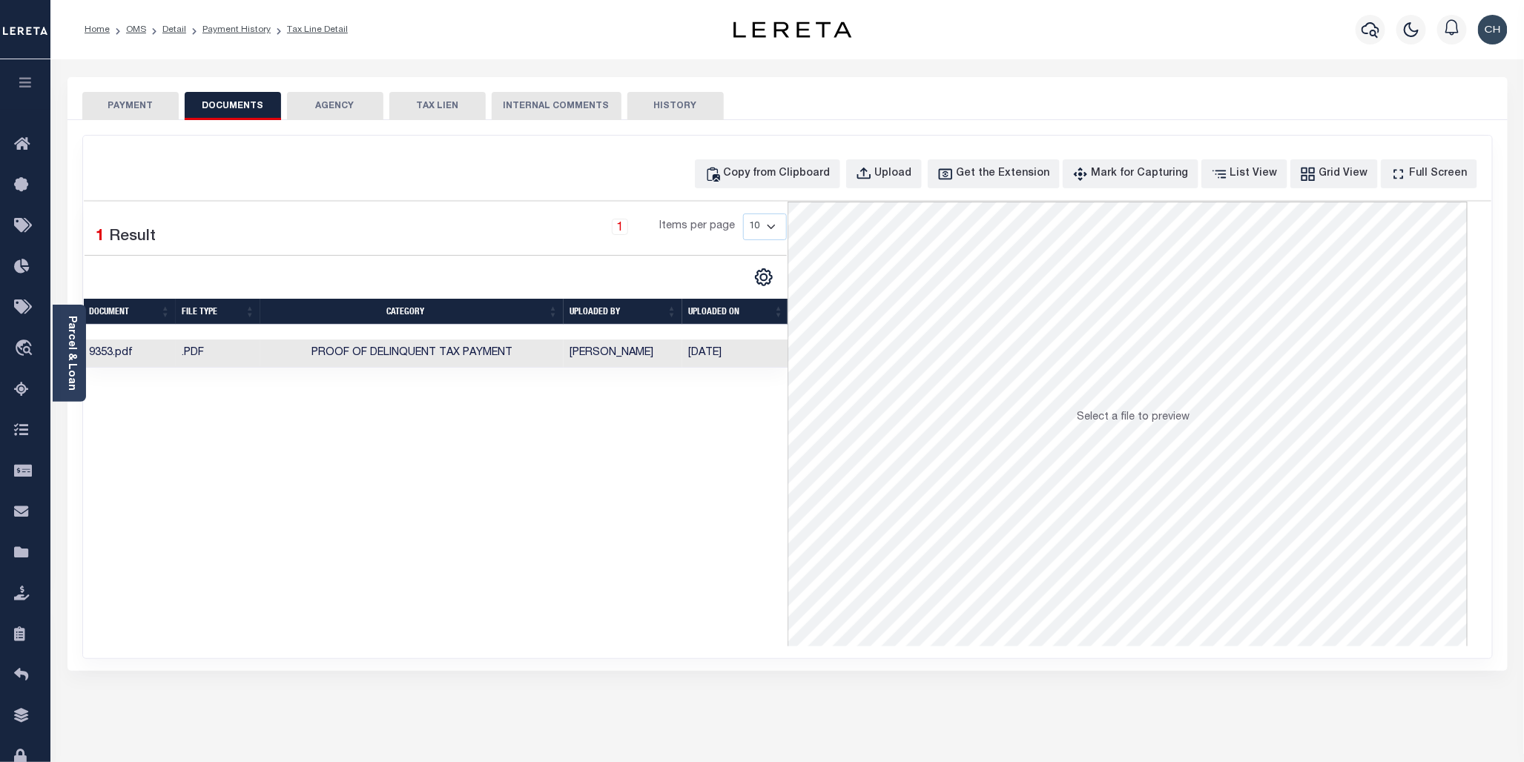
click at [130, 98] on button "PAYMENT" at bounding box center [130, 106] width 96 height 28
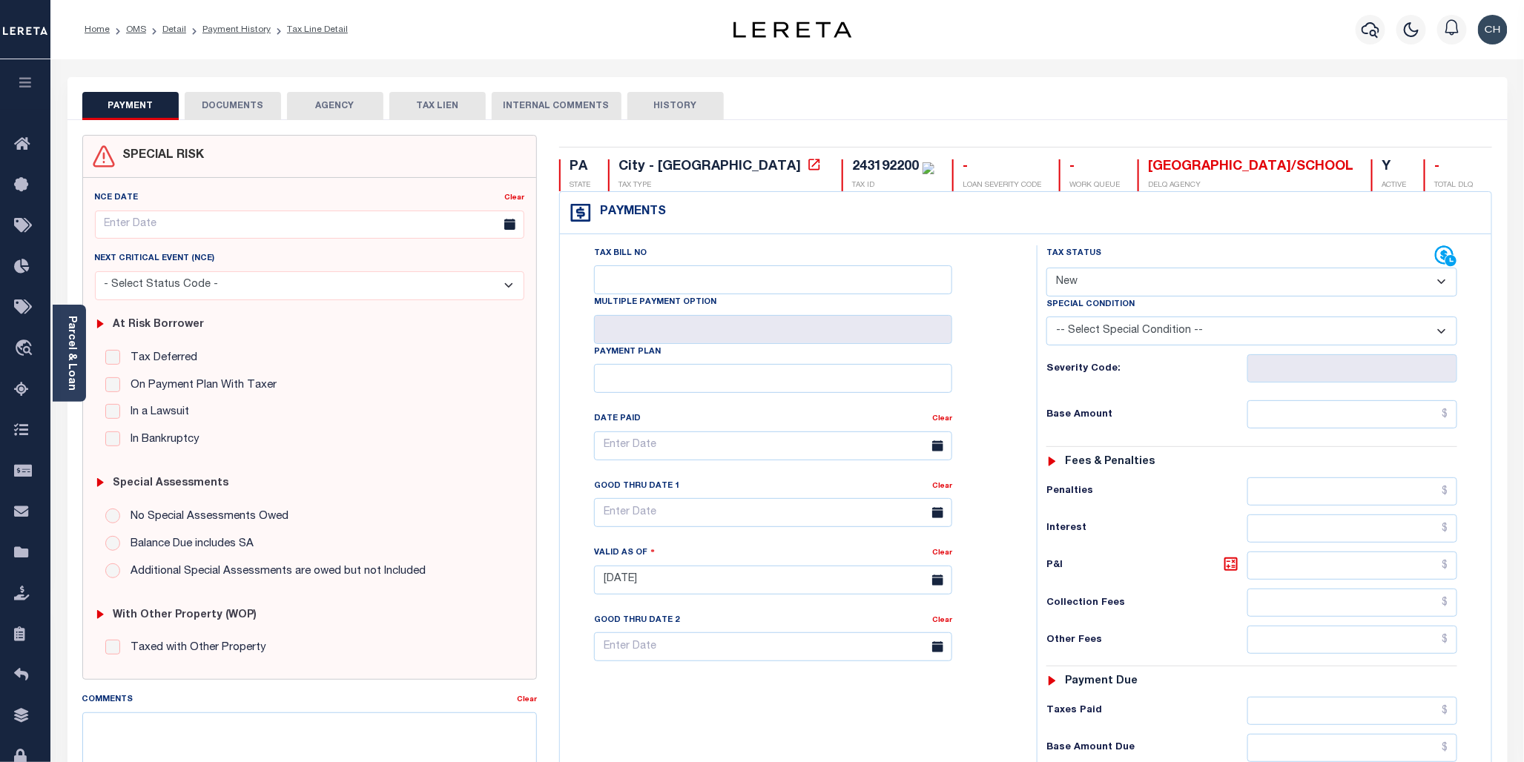
click at [1442, 287] on select "- Select Status Code - Open Due/Unpaid Paid Incomplete No Tax Due Internal Refu…" at bounding box center [1251, 282] width 411 height 29
select select "DUE"
click at [1046, 268] on select "- Select Status Code - Open Due/Unpaid Paid Incomplete No Tax Due Internal Refu…" at bounding box center [1251, 282] width 411 height 29
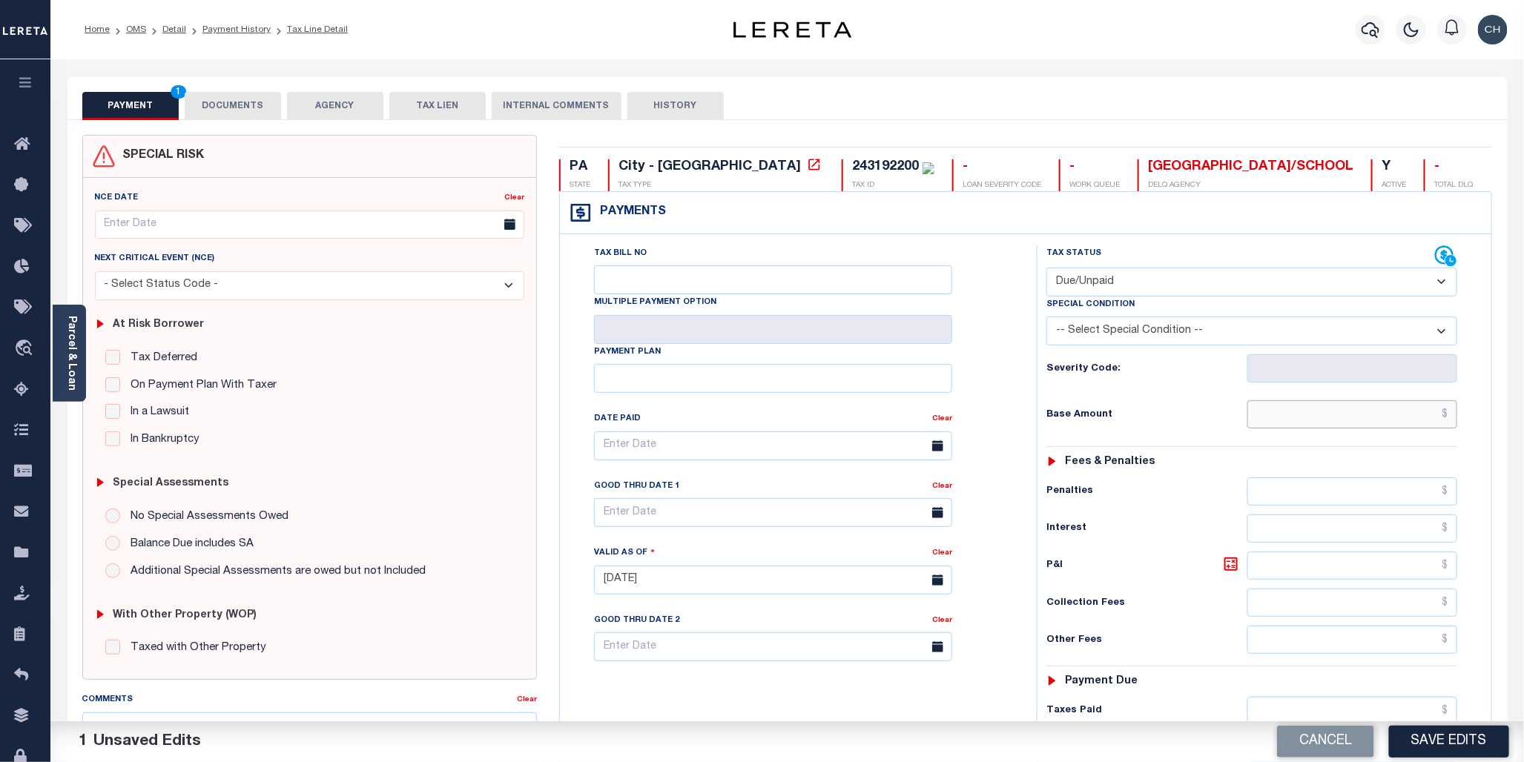
click at [1381, 419] on input "text" at bounding box center [1352, 414] width 211 height 28
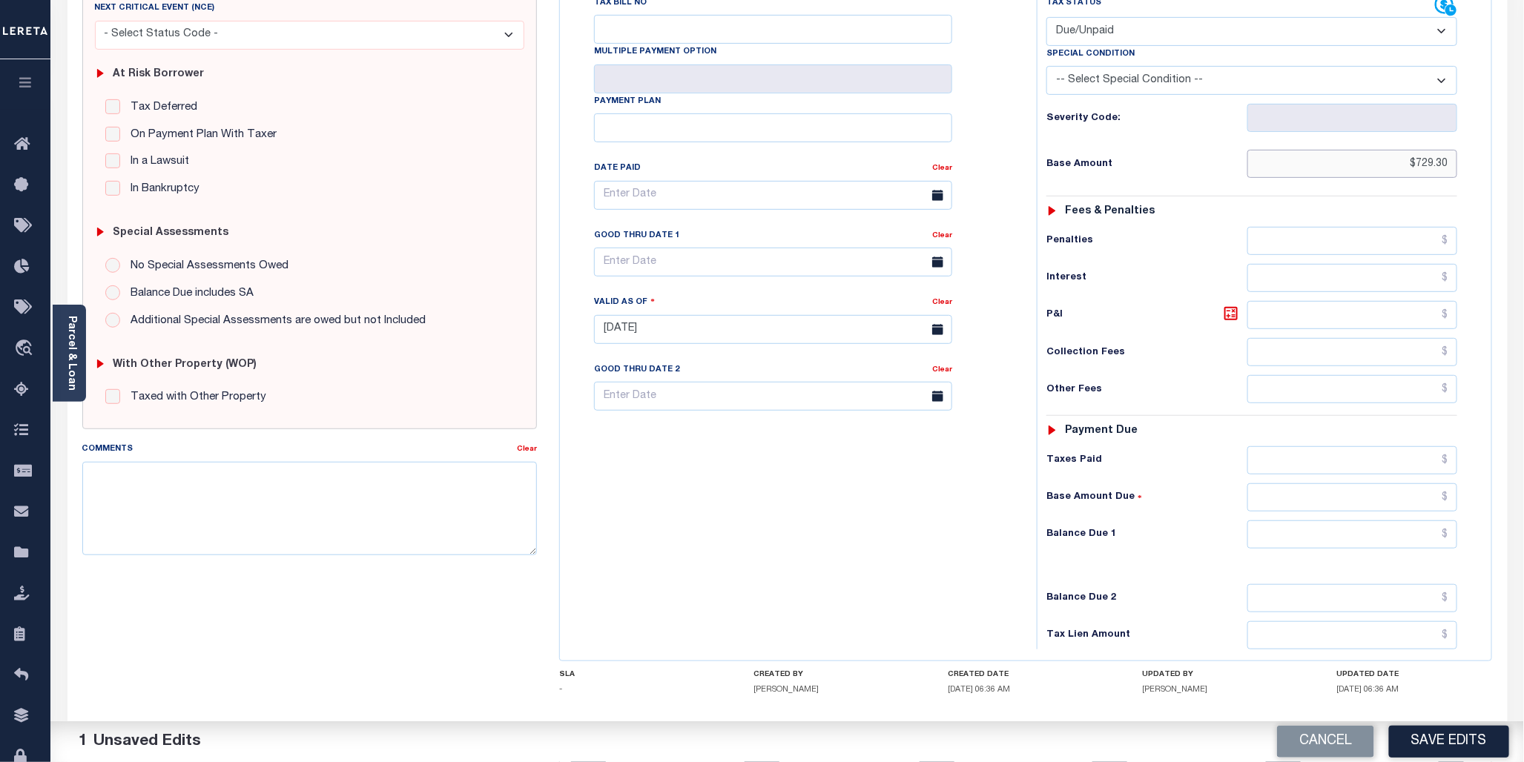
scroll to position [271, 0]
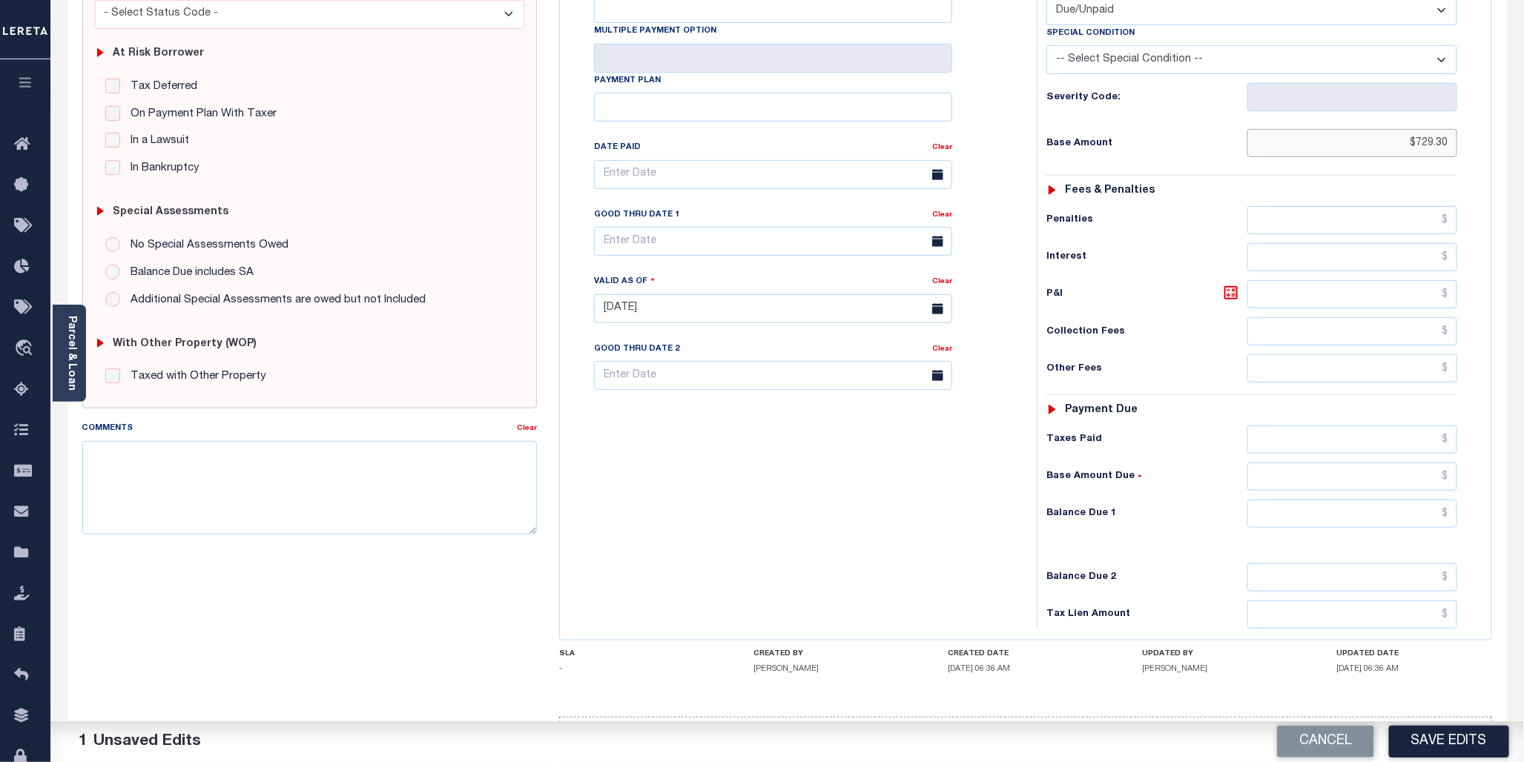
type input "$729.30"
click at [1359, 515] on input "text" at bounding box center [1352, 514] width 211 height 28
type input "$729.30"
click at [798, 245] on input "text" at bounding box center [773, 241] width 358 height 29
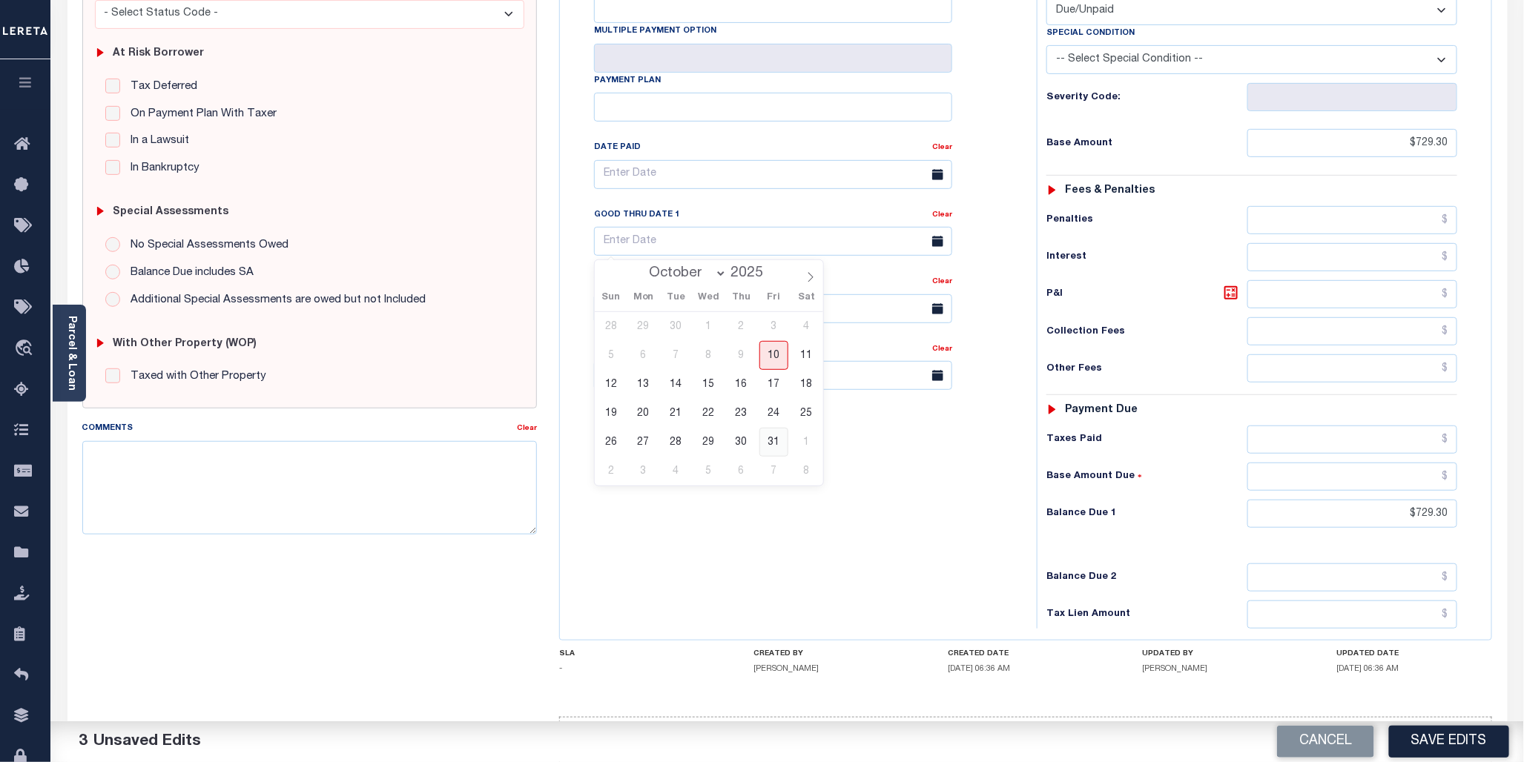
click at [775, 448] on span "31" at bounding box center [773, 442] width 29 height 29
type input "[DATE]"
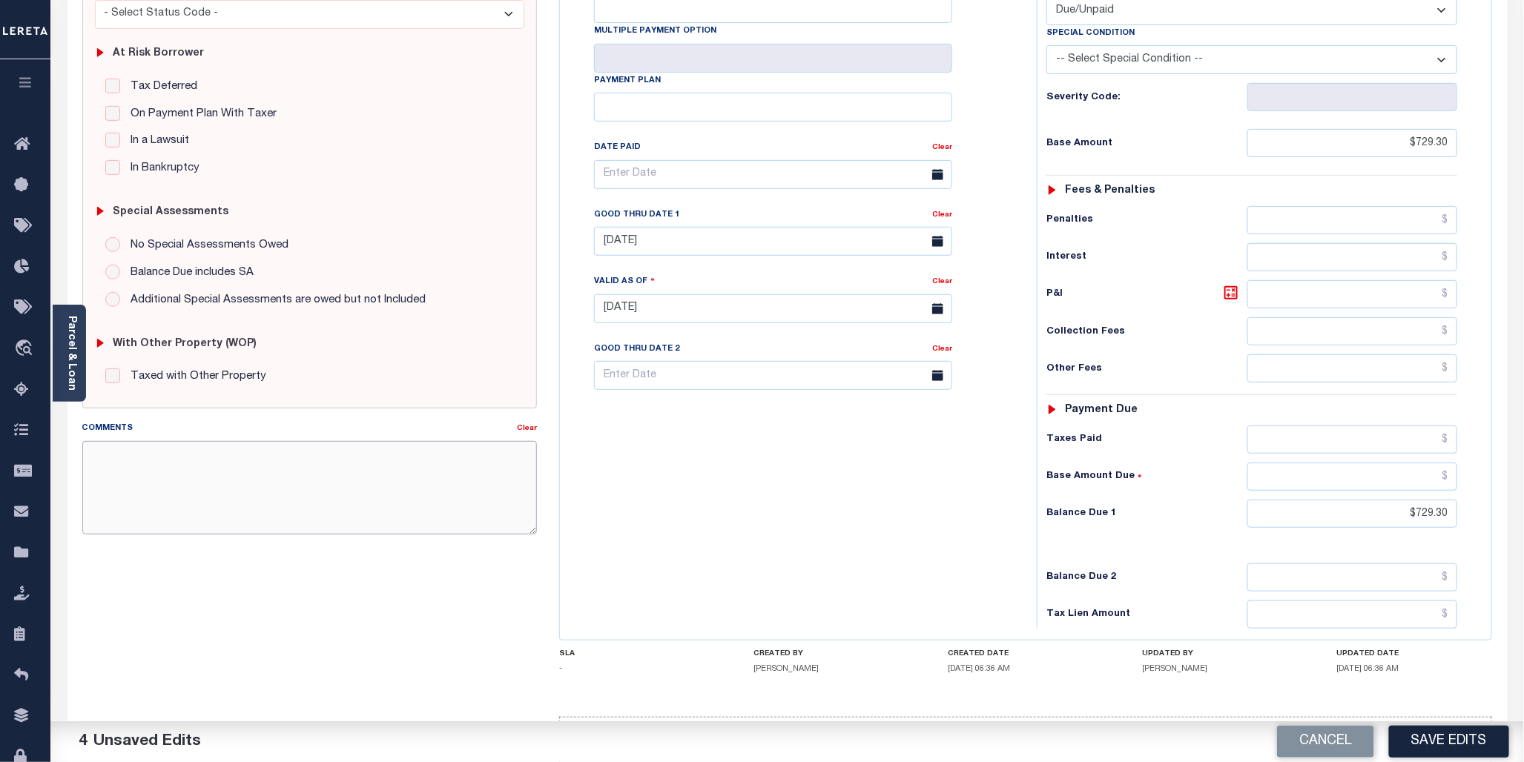
click at [113, 455] on textarea "Comments" at bounding box center [309, 487] width 455 height 93
paste textarea "2025/annual Base $729.30 Total $729.30 Gtd [DATE] Balance due to change in asse…"
type textarea "2025/annual Base $729.30 Total $729.30 Gtd [DATE] Balance due to change in asse…"
click at [1431, 749] on button "Save Edits" at bounding box center [1449, 742] width 120 height 32
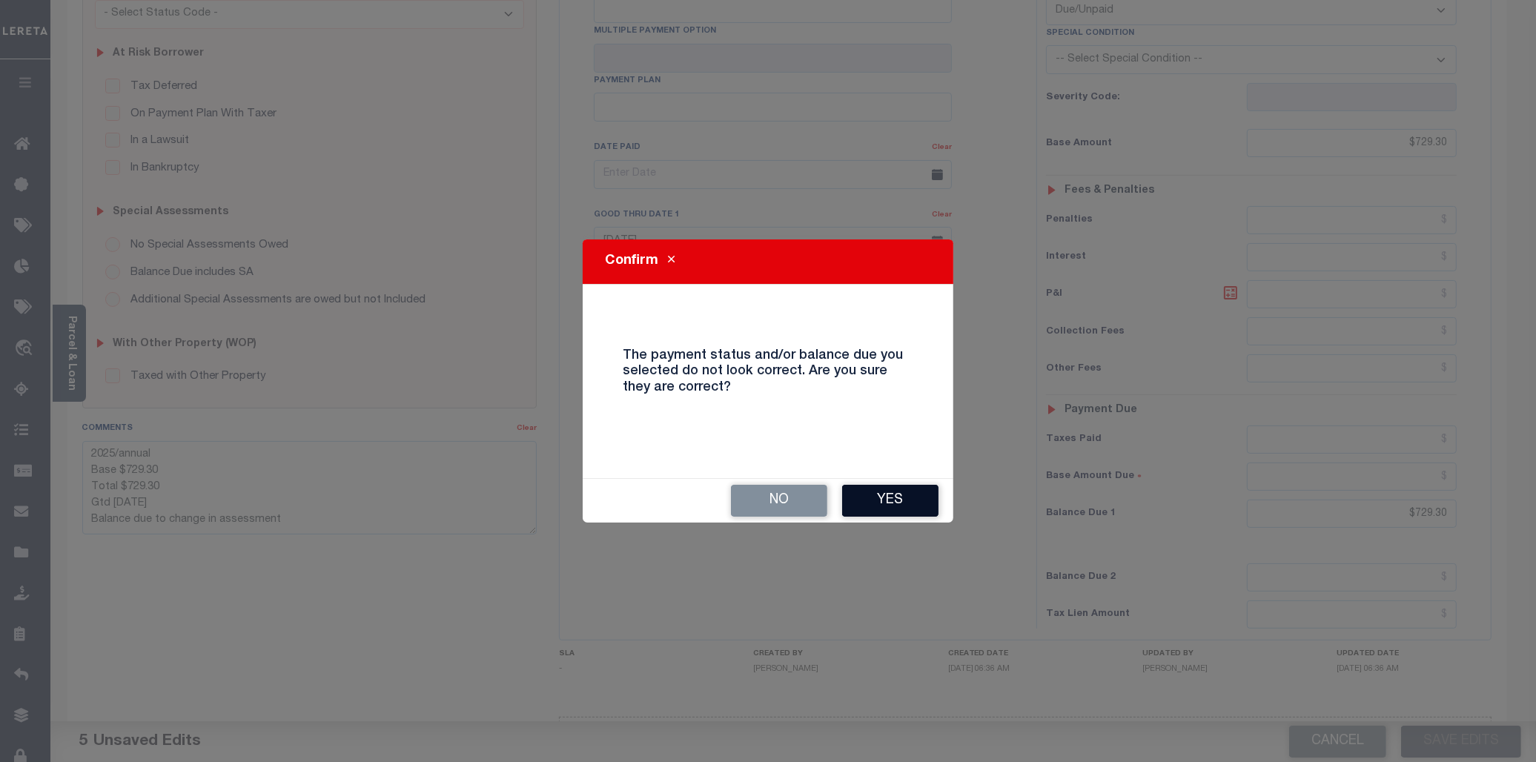
click at [899, 491] on button "Yes" at bounding box center [890, 501] width 96 height 32
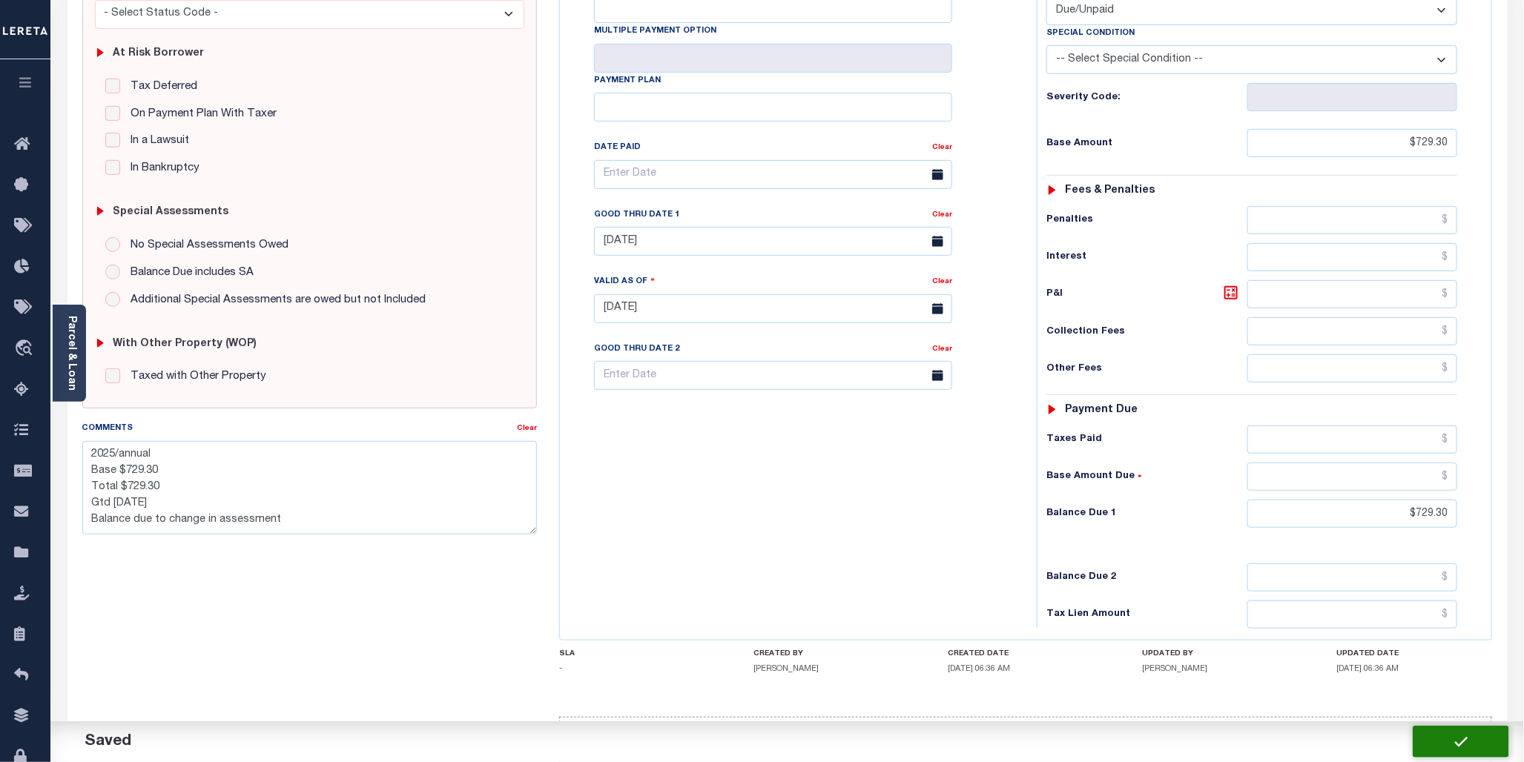
checkbox input "false"
type textarea "2025/annual Base $729.30 Total $729.30 Gtd [DATE] Balance due to change in asse…"
type input "$729.3"
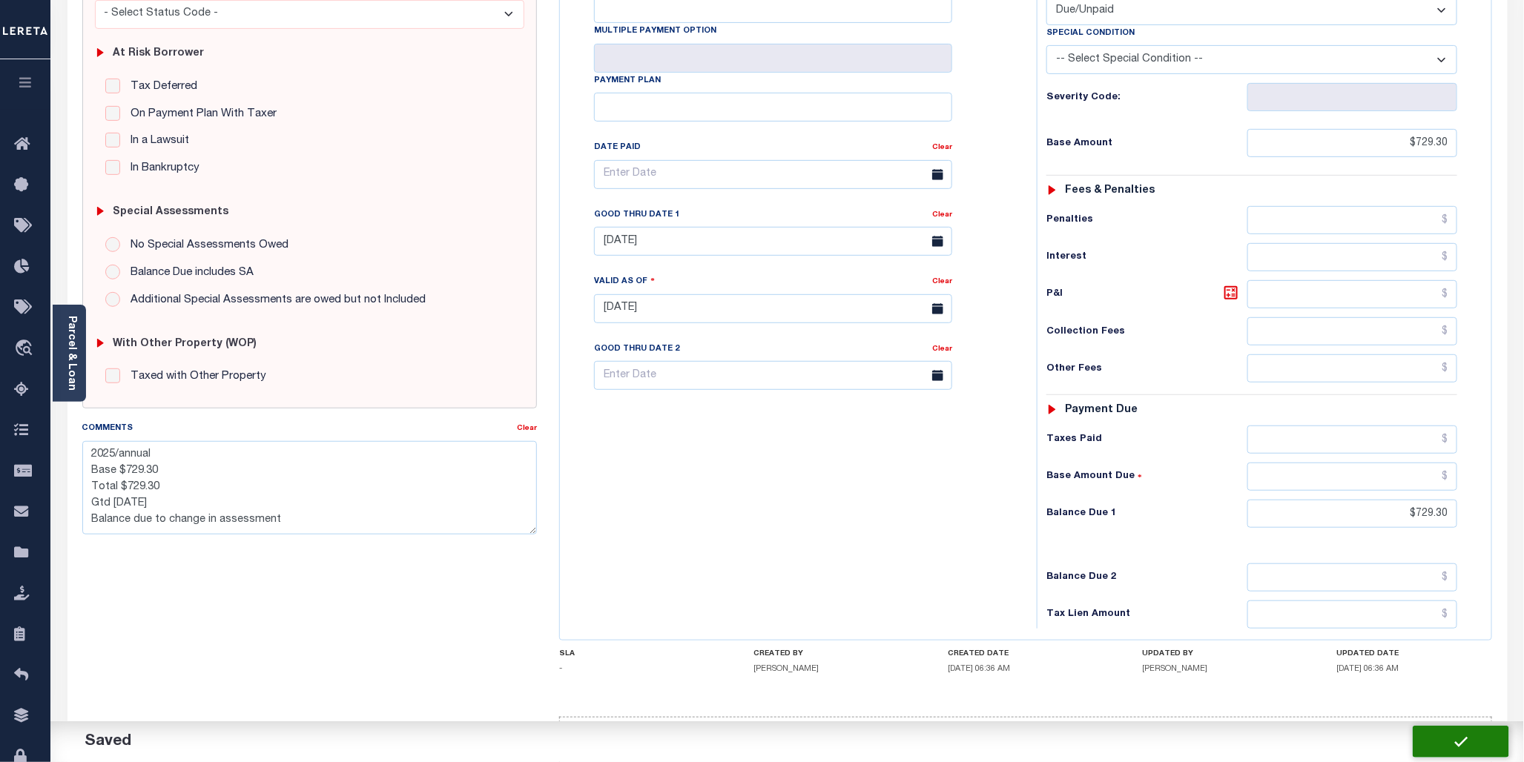
type input "$729.3"
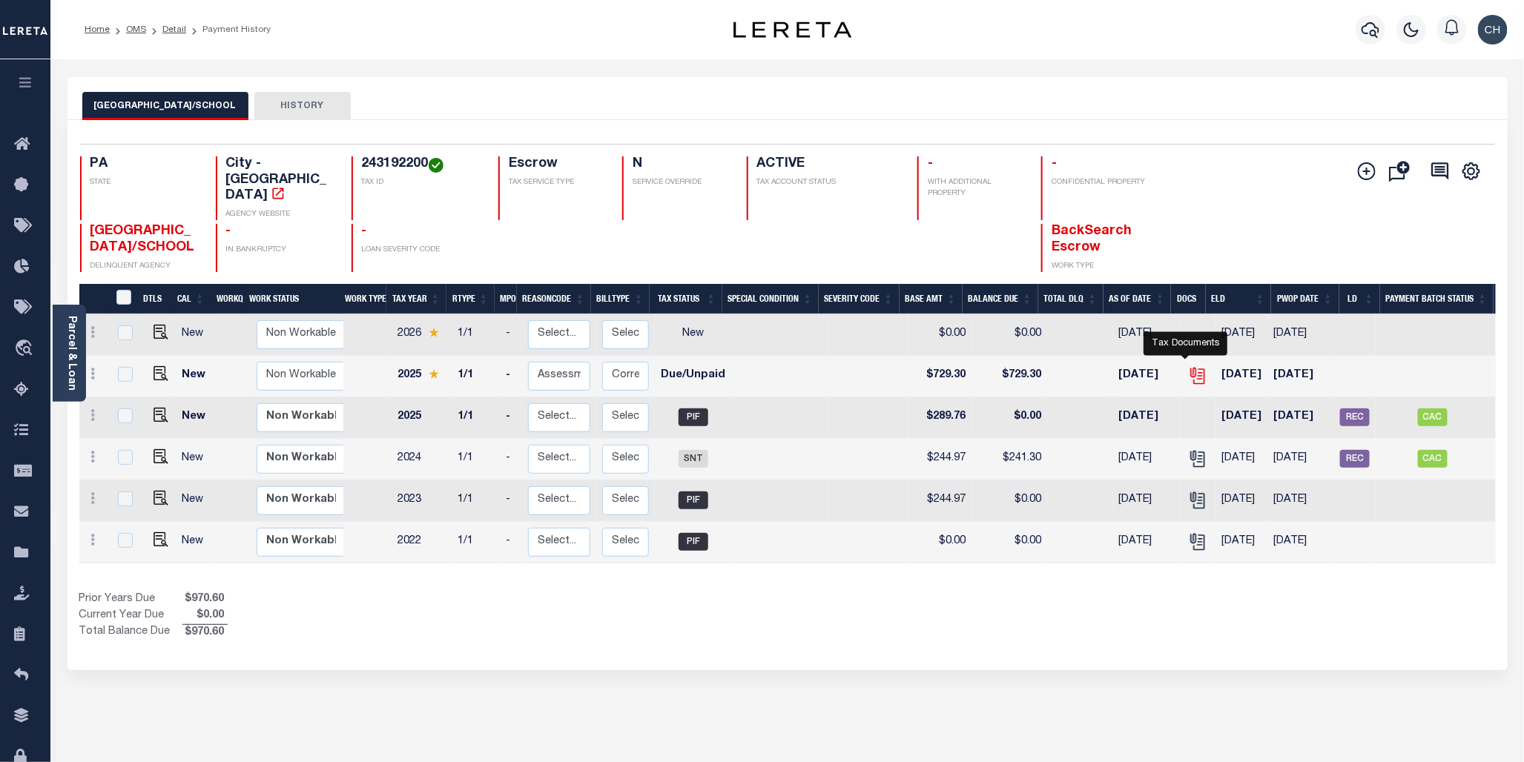
click at [1188, 366] on icon "" at bounding box center [1197, 375] width 19 height 19
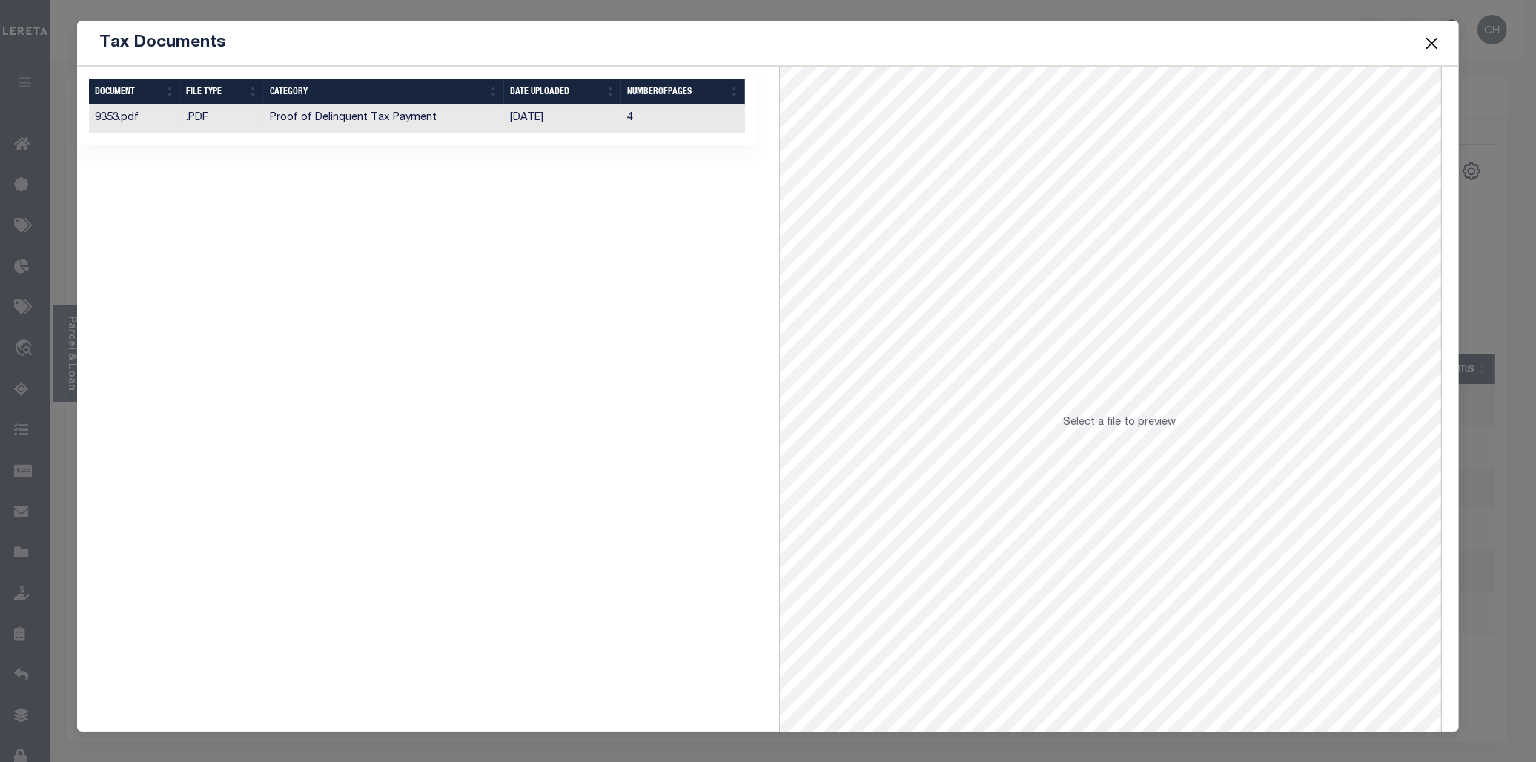
click at [489, 120] on td "Proof of Delinquent Tax Payment" at bounding box center [384, 119] width 241 height 29
click at [1435, 42] on button "Close" at bounding box center [1431, 42] width 19 height 19
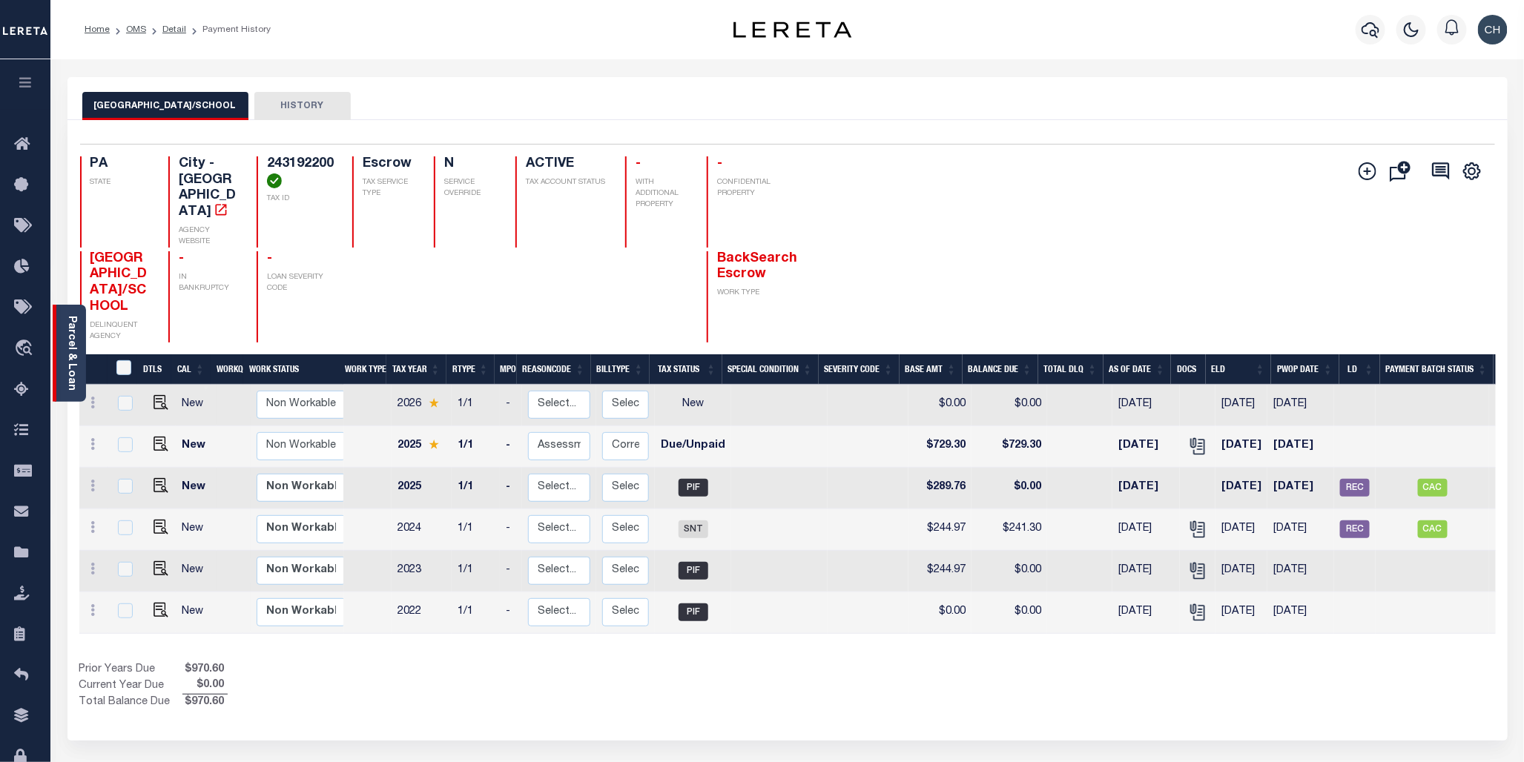
click at [68, 357] on link "Parcel & Loan" at bounding box center [71, 353] width 10 height 75
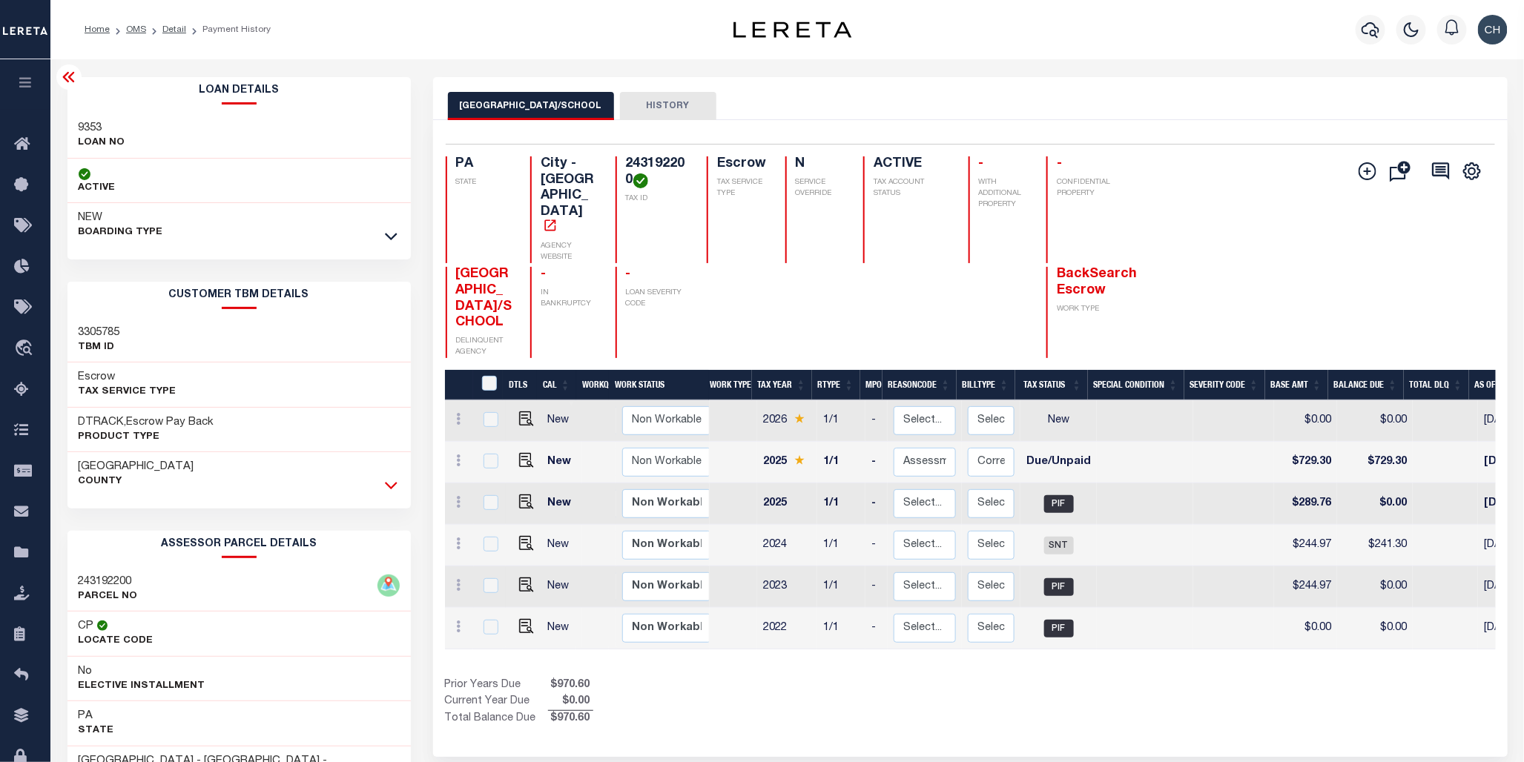
click at [391, 489] on icon at bounding box center [391, 485] width 13 height 16
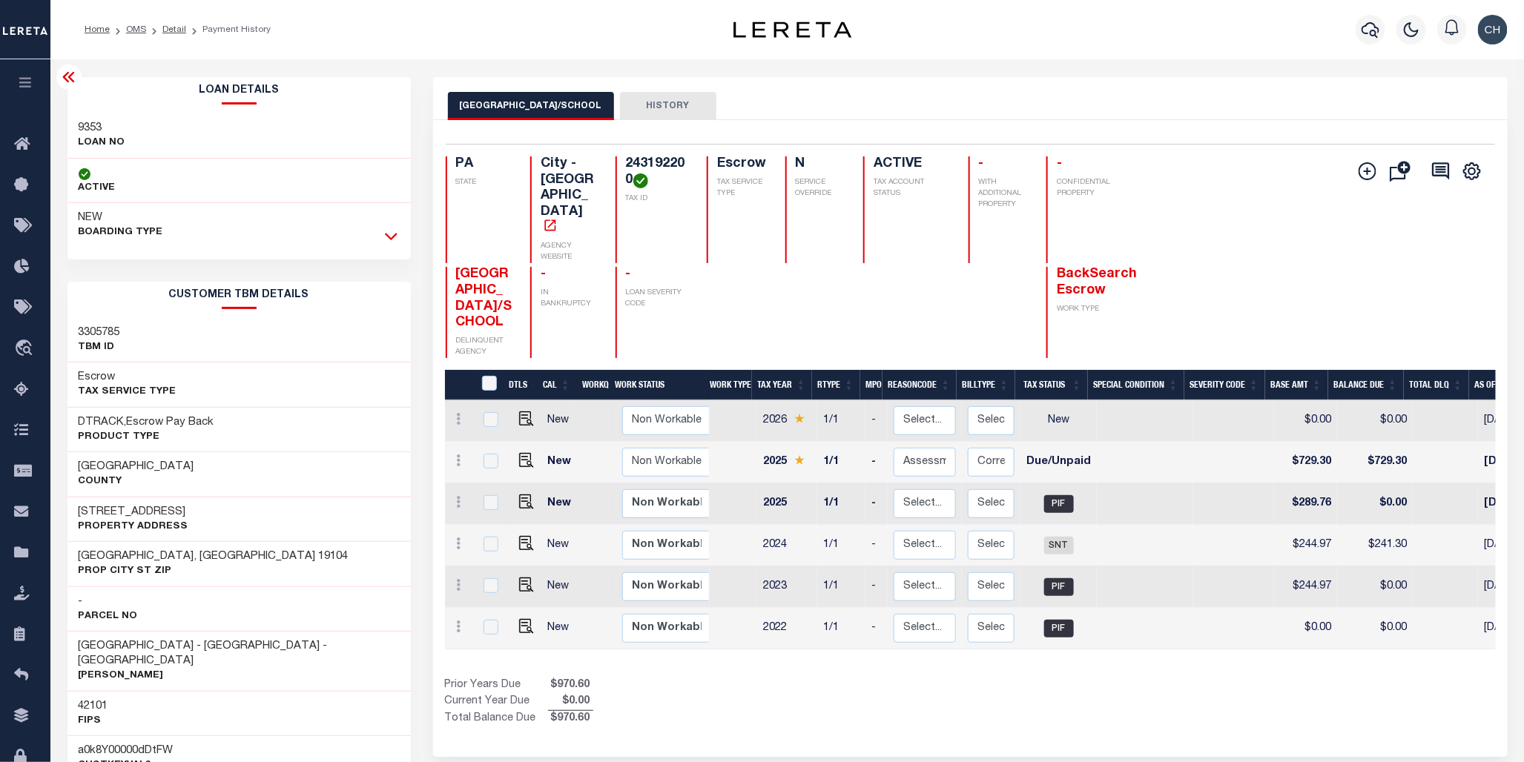
click at [397, 238] on icon at bounding box center [391, 236] width 13 height 16
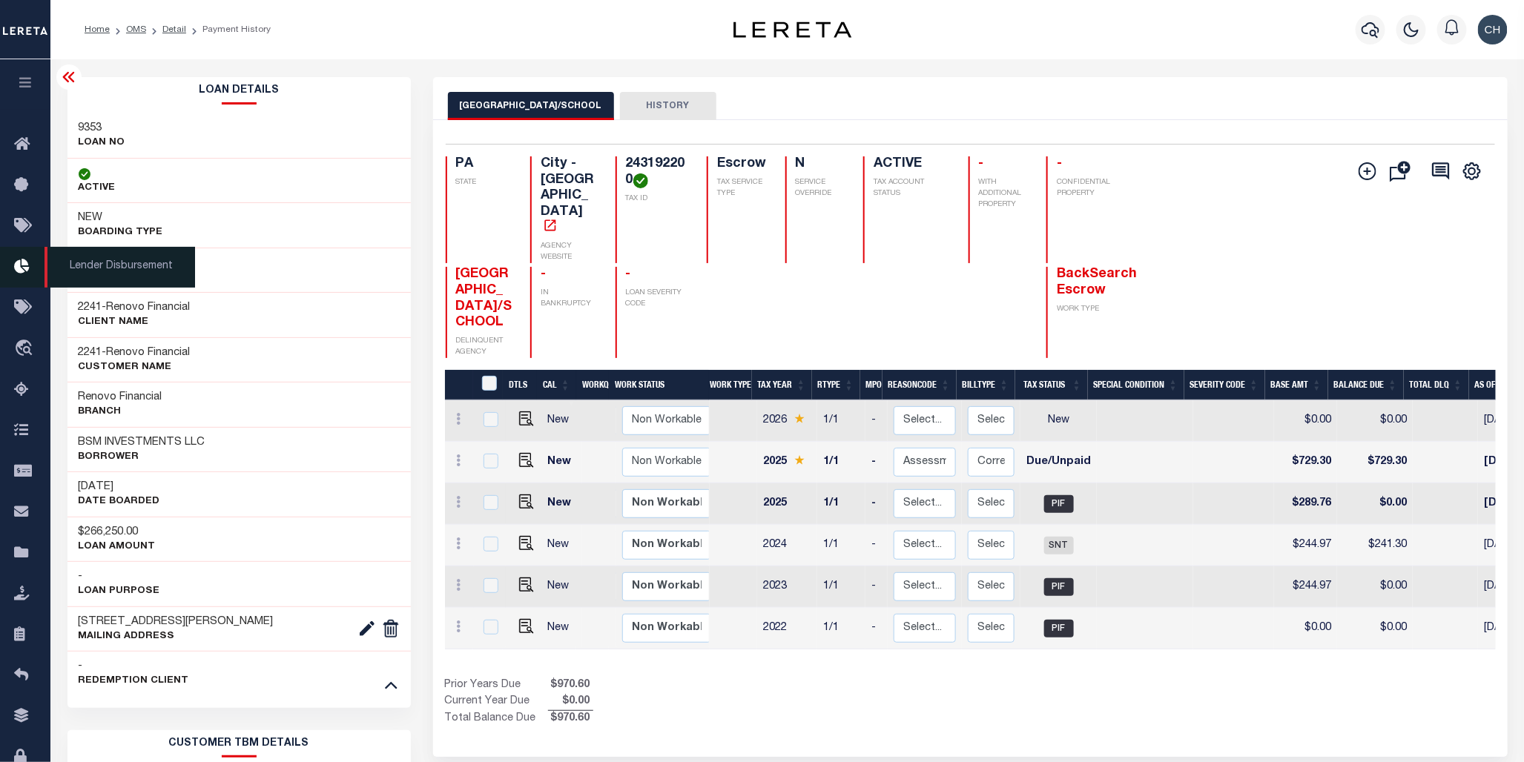
click at [19, 271] on icon at bounding box center [26, 267] width 24 height 19
